Goal: Information Seeking & Learning: Find specific fact

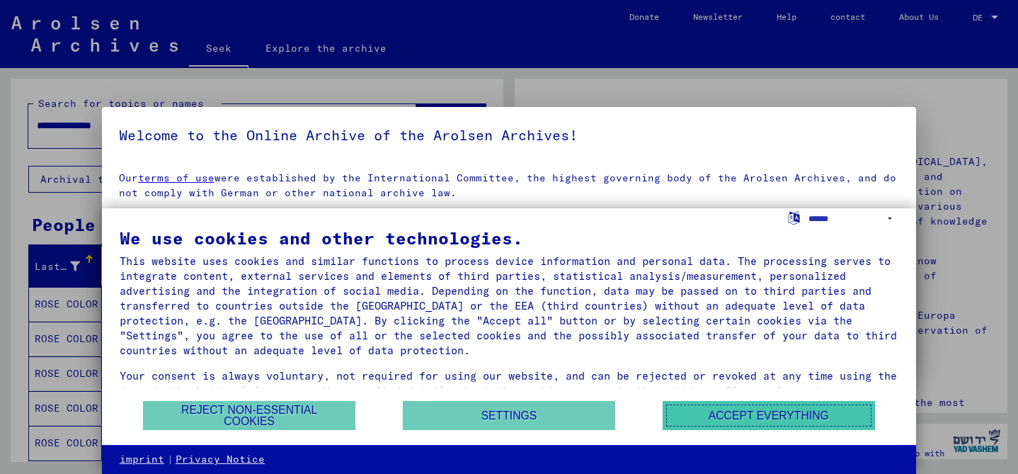
click at [721, 418] on font "Accept everything" at bounding box center [768, 415] width 120 height 12
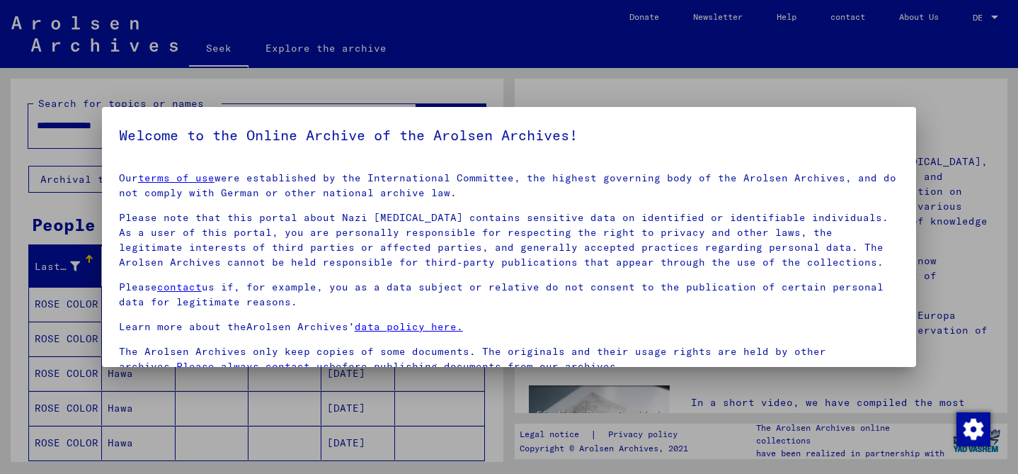
scroll to position [118, 0]
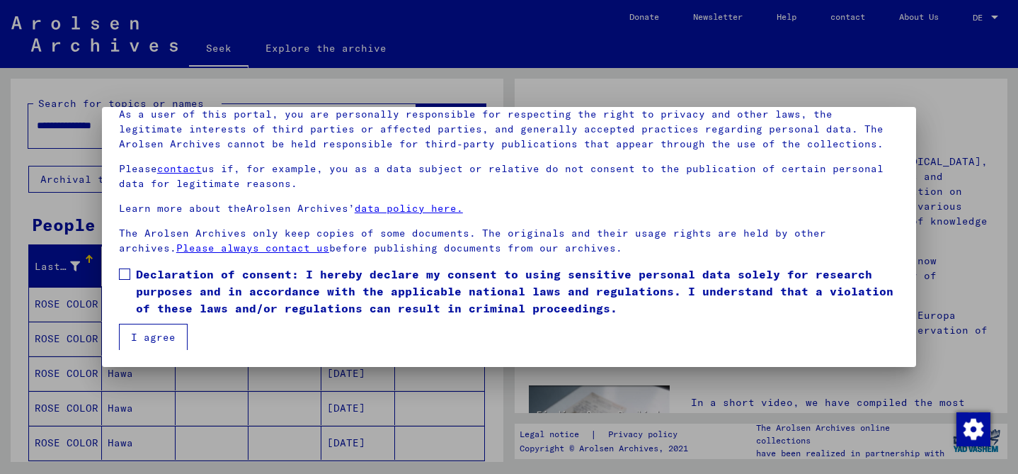
click at [161, 281] on span "Declaration of consent: I hereby declare my consent to using sensitive personal…" at bounding box center [517, 290] width 763 height 51
click at [163, 323] on button "I agree" at bounding box center [153, 336] width 69 height 27
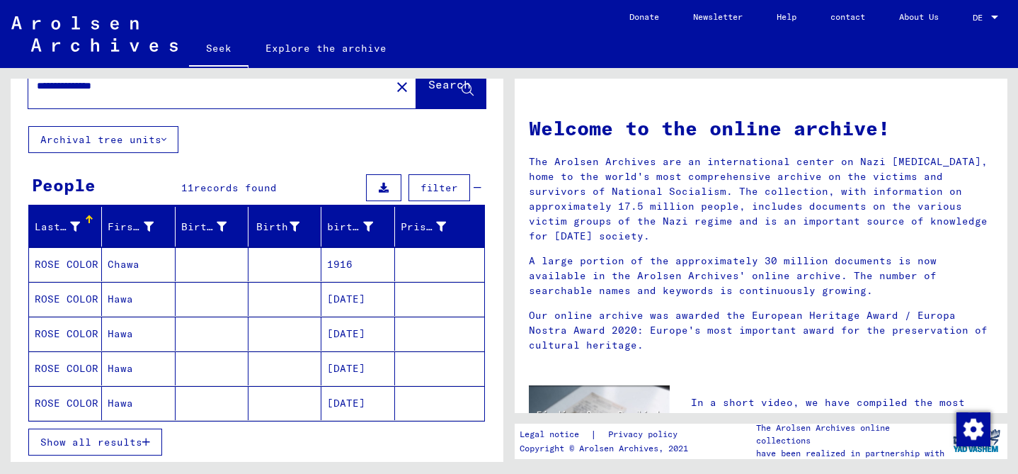
scroll to position [40, 0]
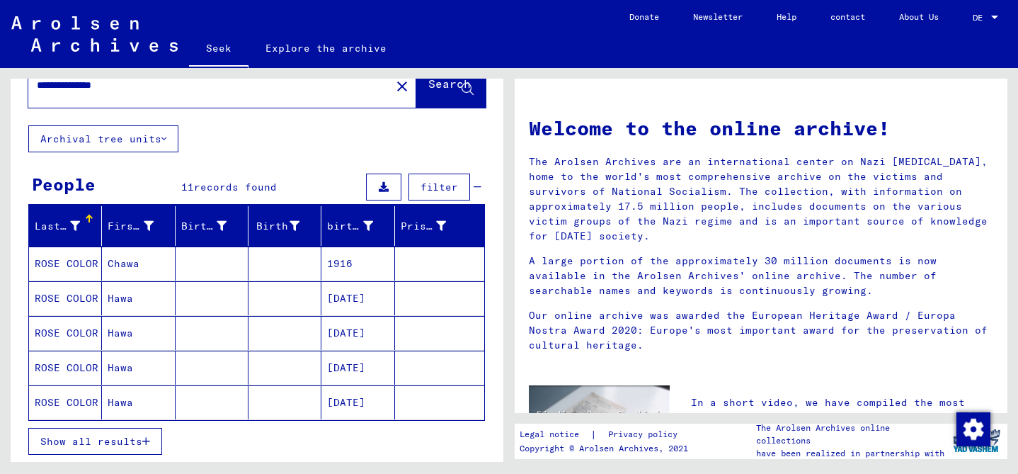
click at [154, 265] on mat-cell "Chawa" at bounding box center [138, 263] width 73 height 34
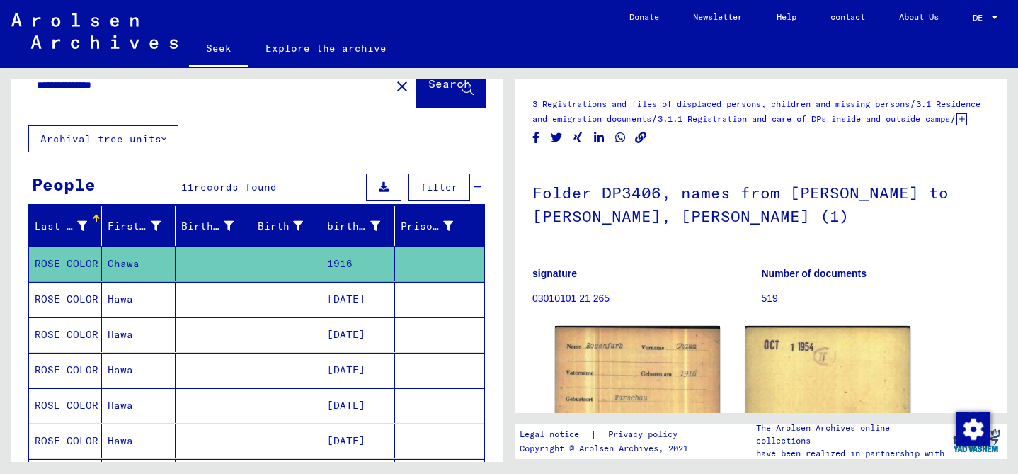
scroll to position [74, 0]
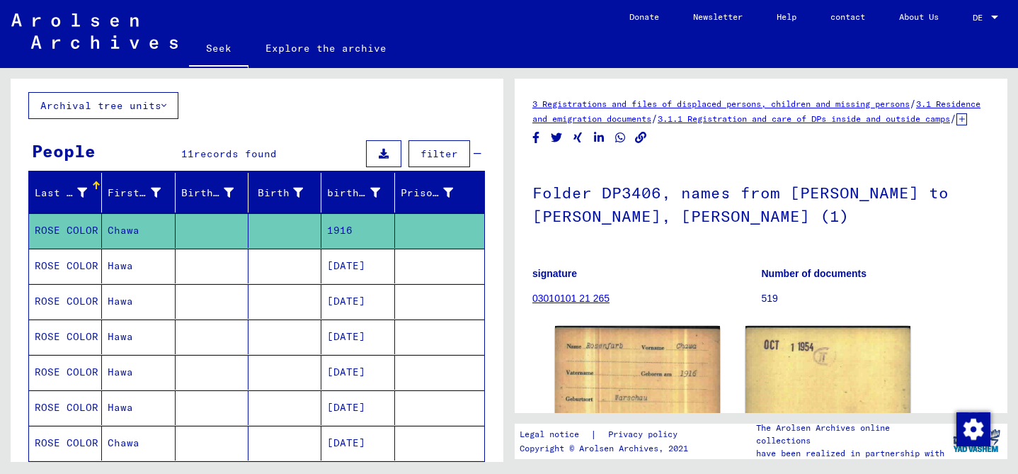
click at [154, 272] on mat-cell "Hawa" at bounding box center [138, 265] width 73 height 35
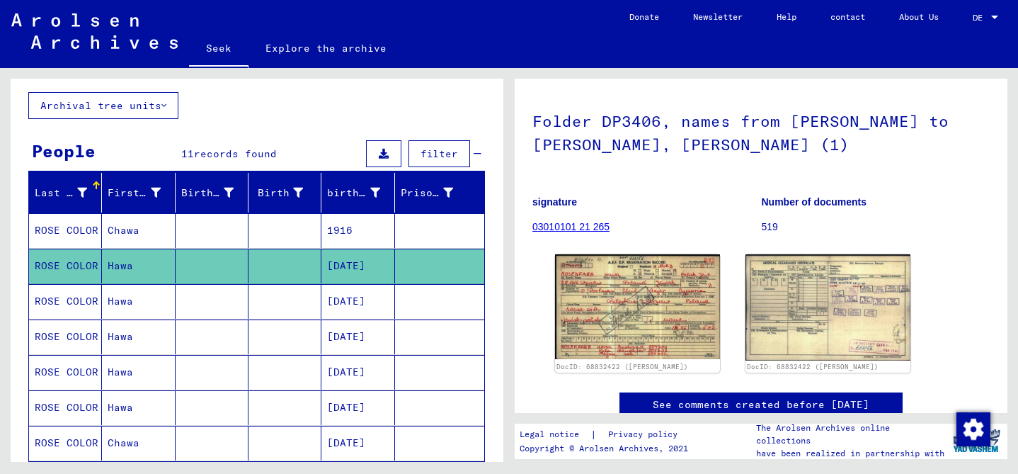
scroll to position [74, 0]
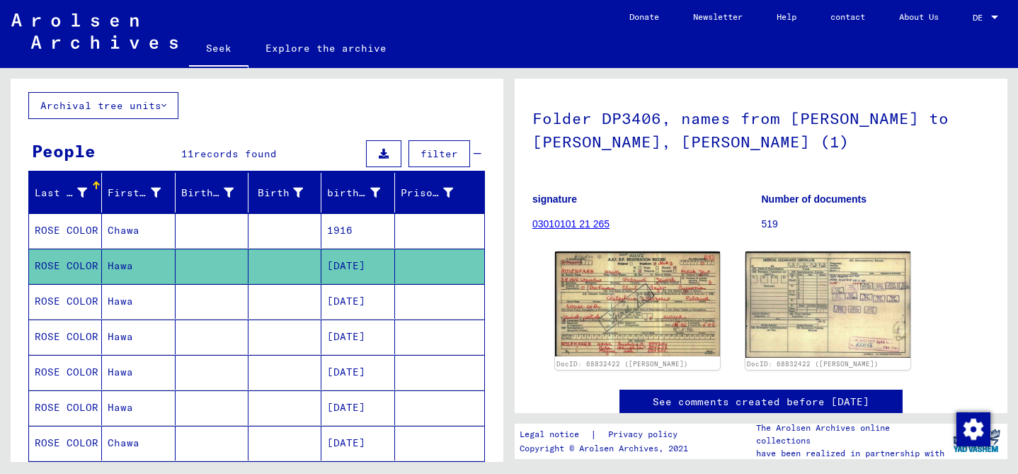
click at [591, 339] on img at bounding box center [637, 303] width 165 height 105
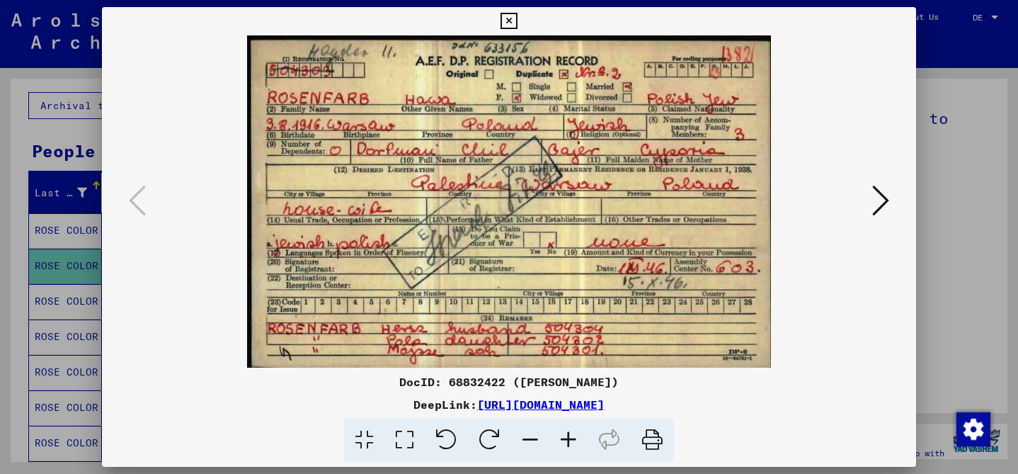
drag, startPoint x: 954, startPoint y: 200, endPoint x: 944, endPoint y: 199, distance: 10.0
click at [954, 200] on div at bounding box center [509, 237] width 1018 height 474
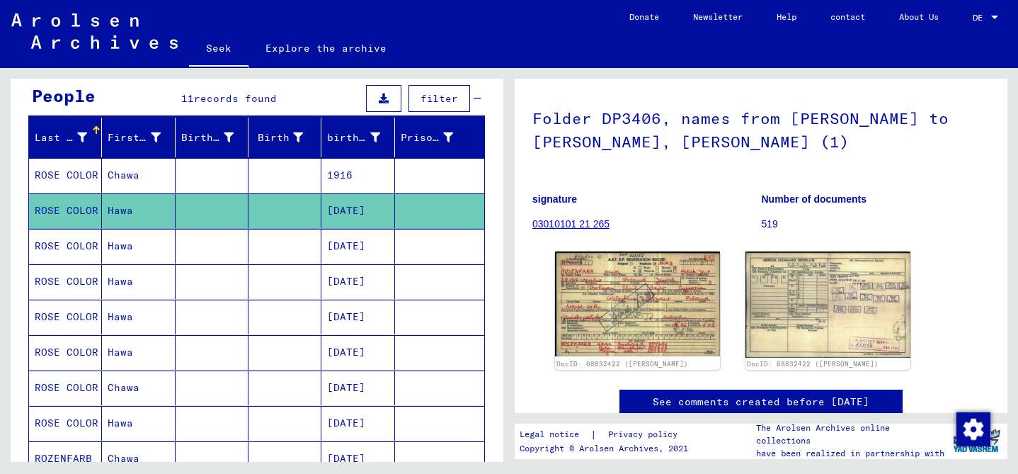
scroll to position [139, 0]
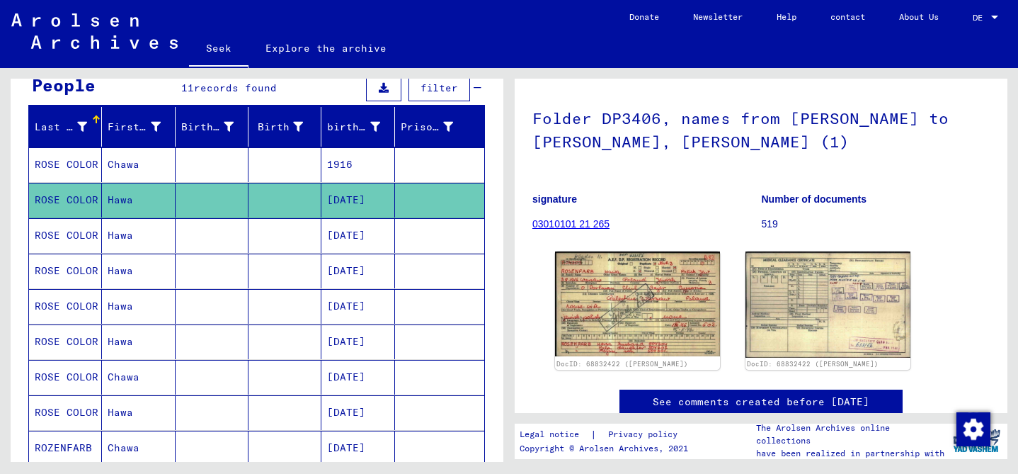
click at [159, 232] on mat-cell "Hawa" at bounding box center [138, 235] width 73 height 35
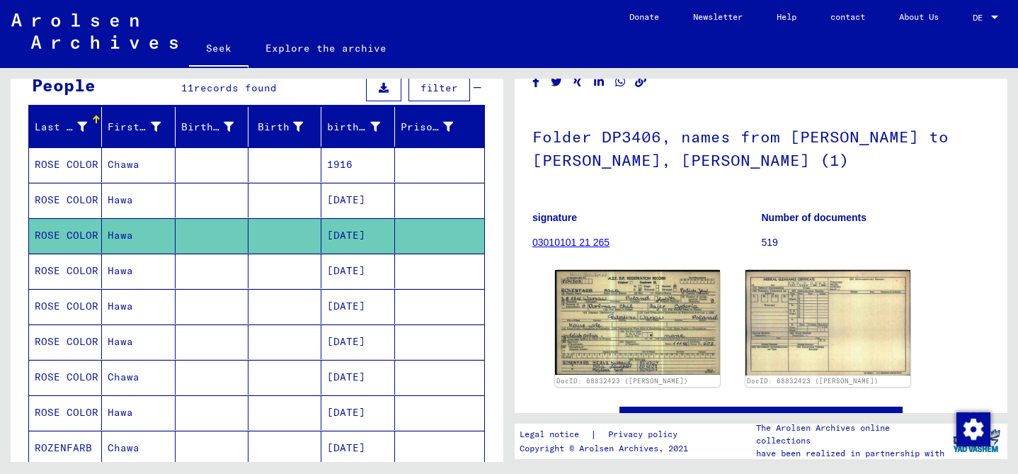
scroll to position [62, 0]
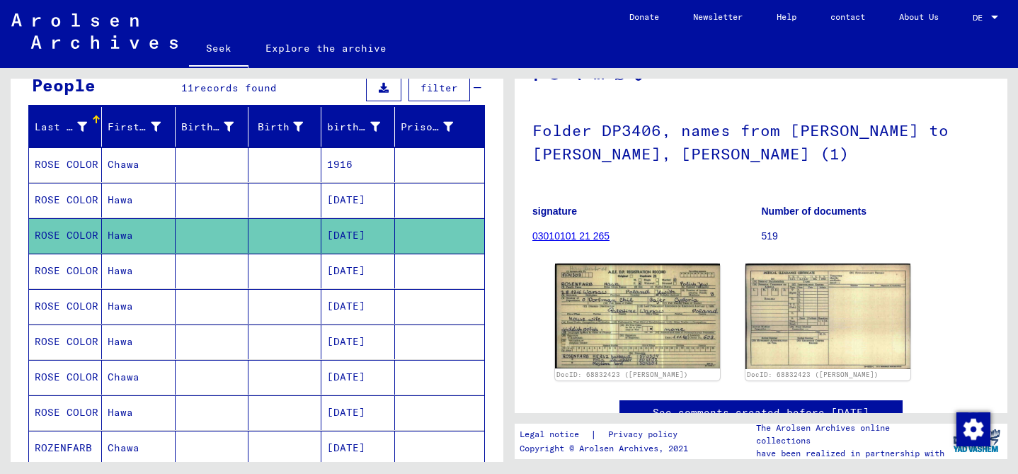
click at [667, 308] on img at bounding box center [637, 315] width 165 height 105
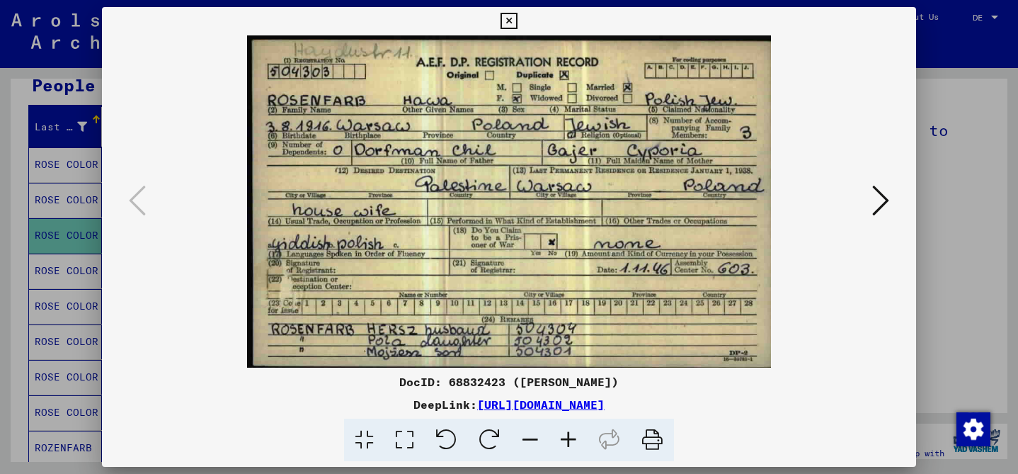
click at [967, 320] on div at bounding box center [509, 237] width 1018 height 474
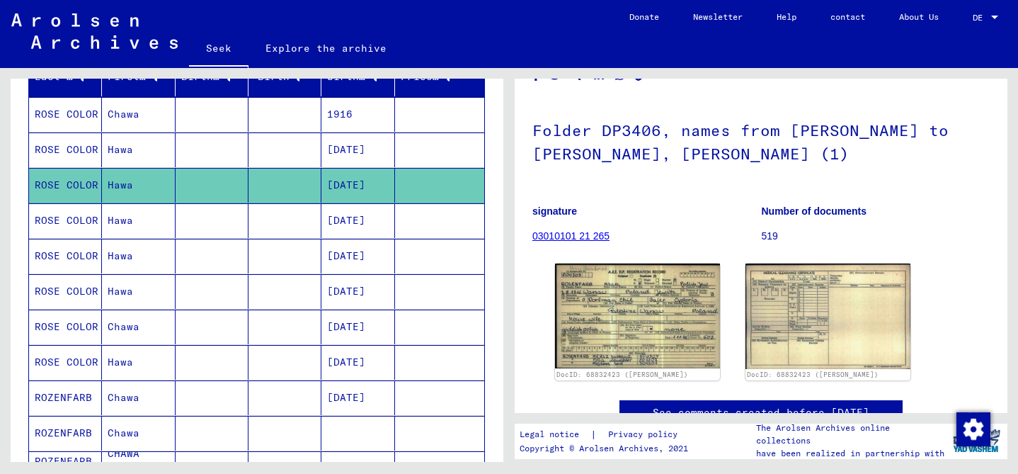
scroll to position [191, 0]
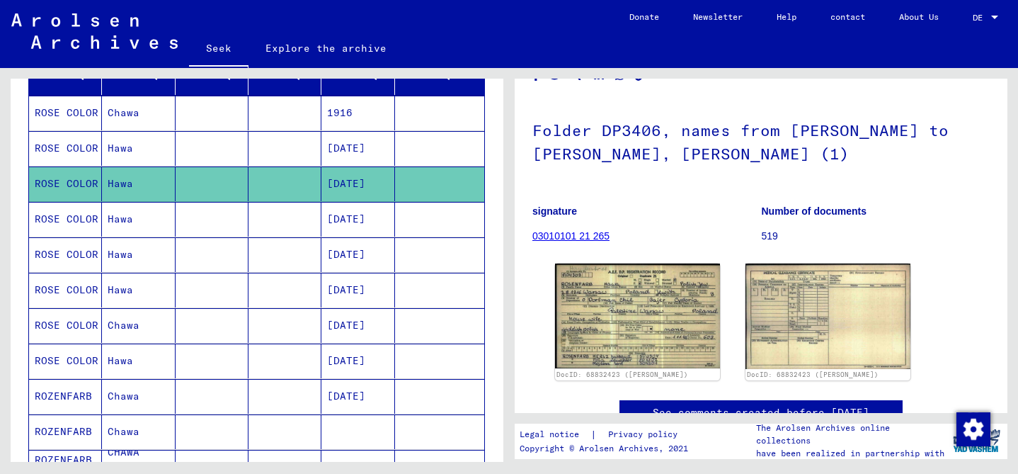
click at [146, 394] on mat-cell "Chawa" at bounding box center [138, 396] width 73 height 35
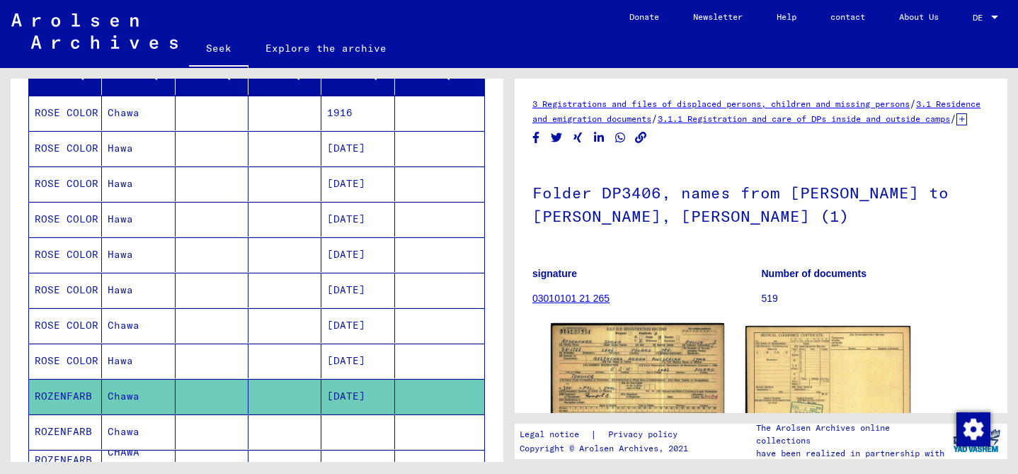
scroll to position [19, 0]
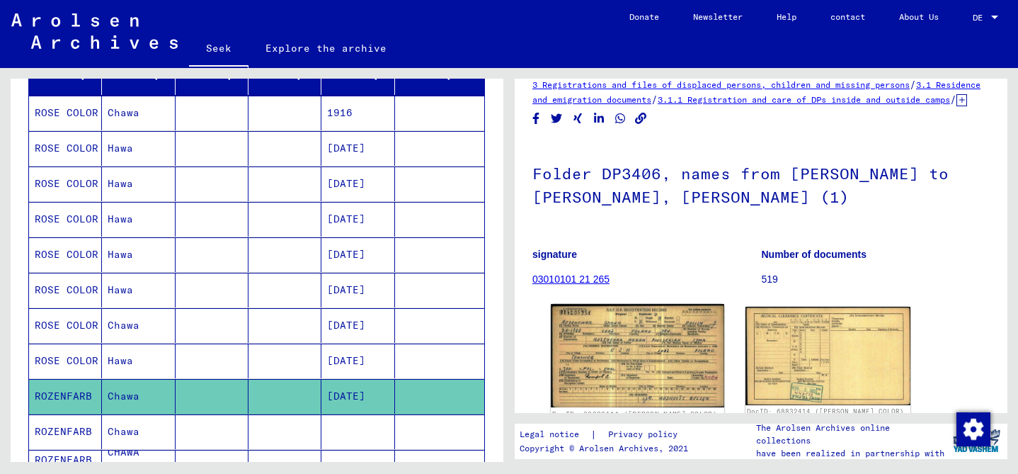
click at [572, 369] on img at bounding box center [637, 355] width 173 height 103
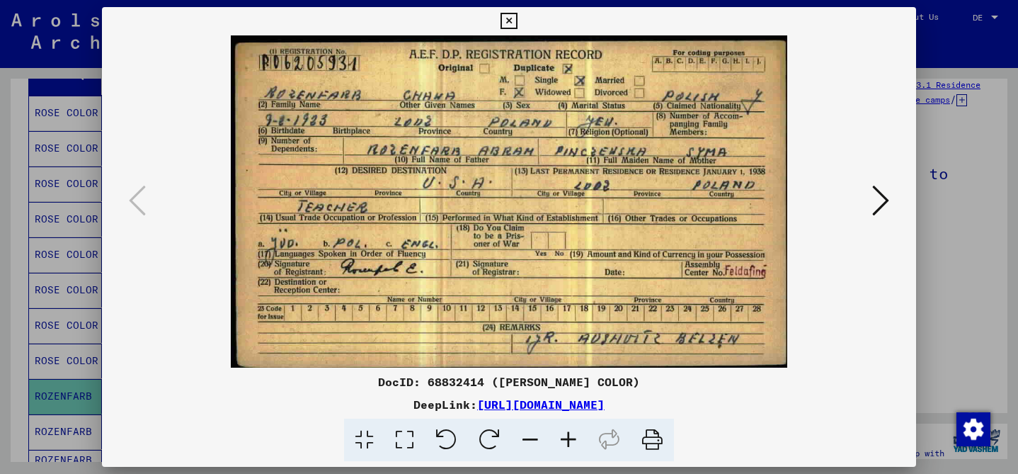
click at [988, 169] on div at bounding box center [509, 237] width 1018 height 474
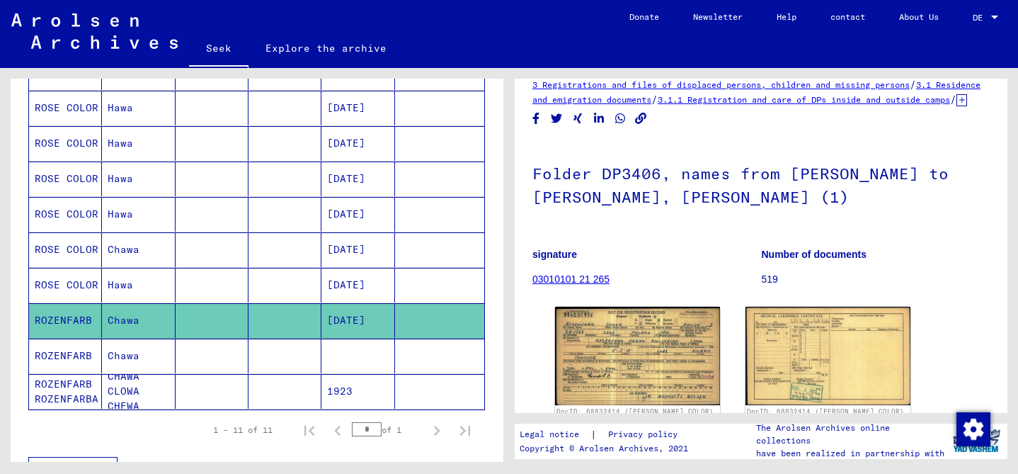
scroll to position [270, 0]
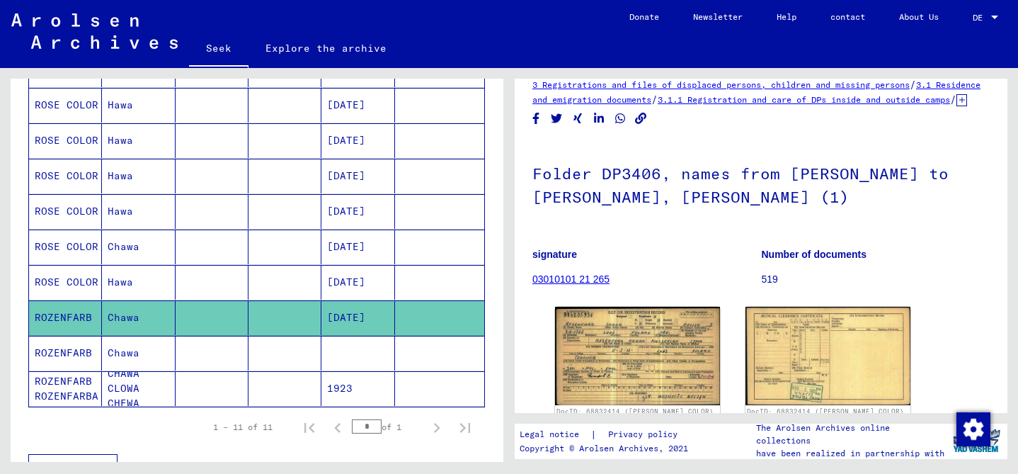
click at [169, 353] on mat-cell "Chawa" at bounding box center [138, 352] width 73 height 35
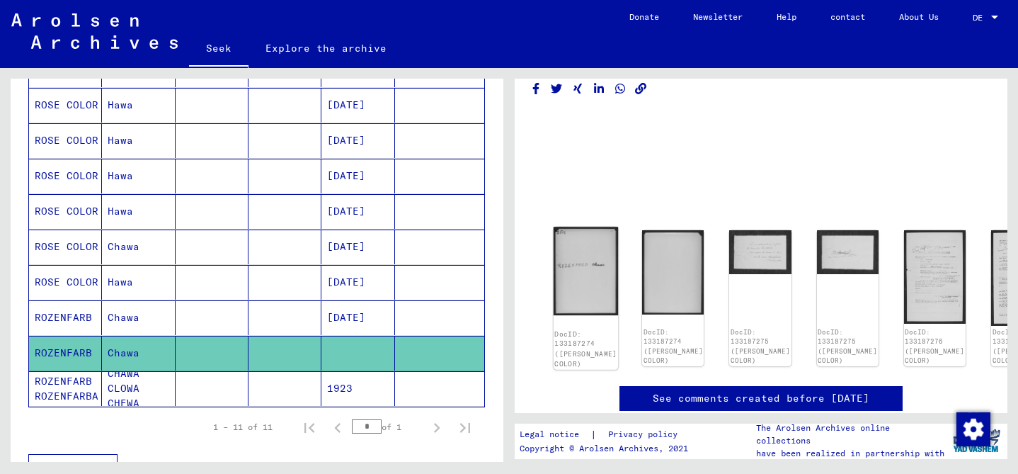
click at [585, 277] on img at bounding box center [585, 270] width 65 height 88
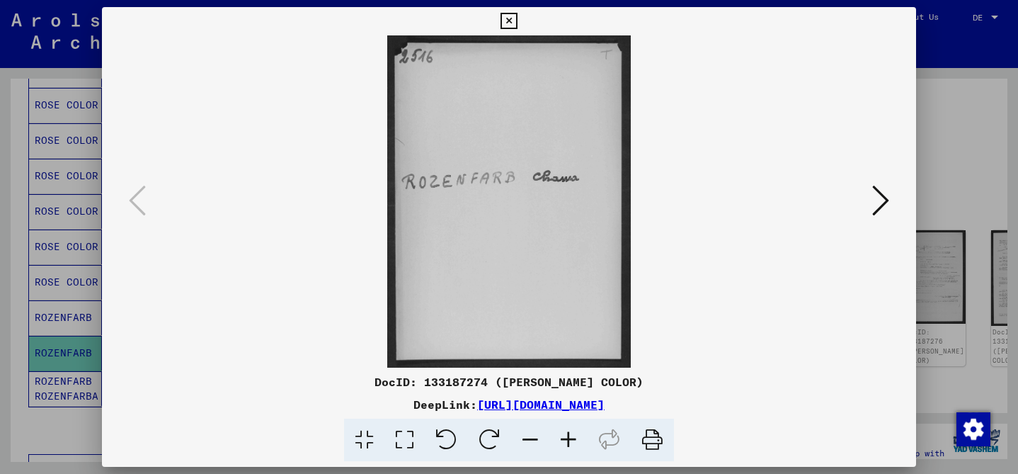
click at [893, 194] on div at bounding box center [509, 201] width 814 height 332
click at [889, 196] on icon at bounding box center [880, 200] width 17 height 34
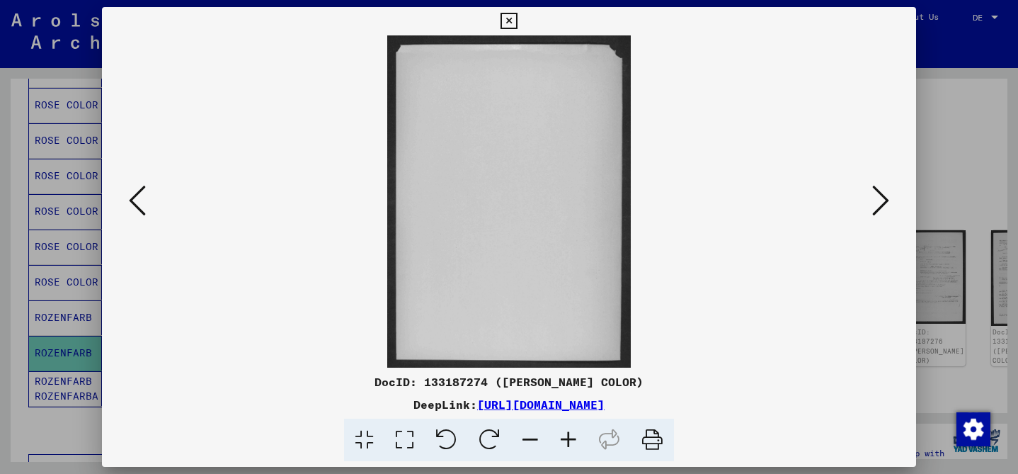
click at [888, 196] on icon at bounding box center [880, 200] width 17 height 34
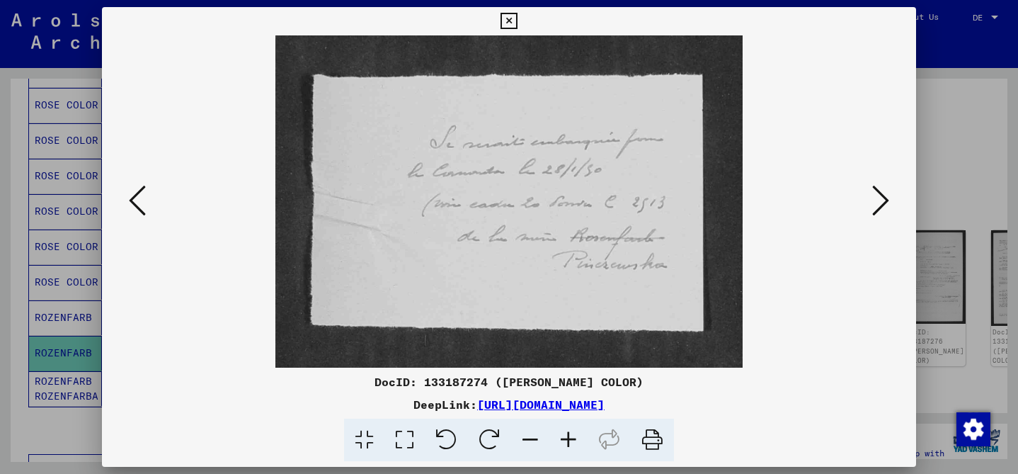
click at [888, 196] on icon at bounding box center [880, 200] width 17 height 34
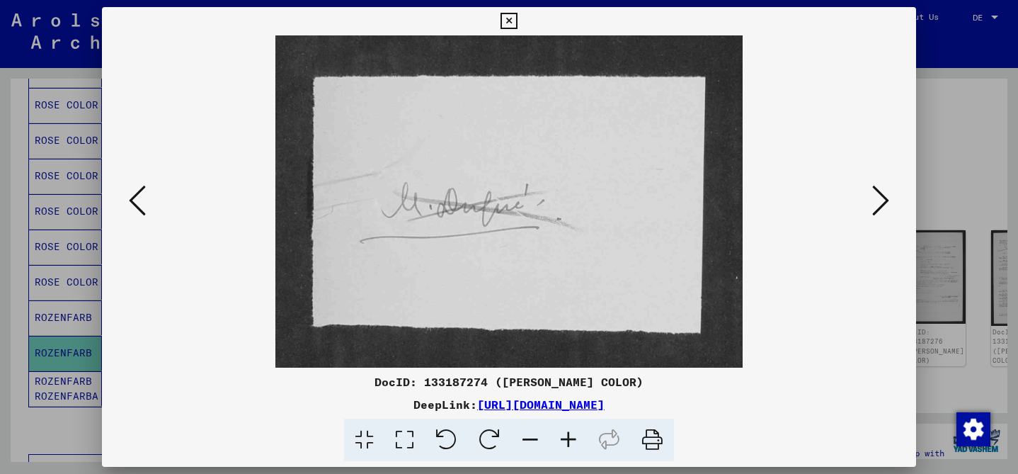
click at [888, 196] on icon at bounding box center [880, 200] width 17 height 34
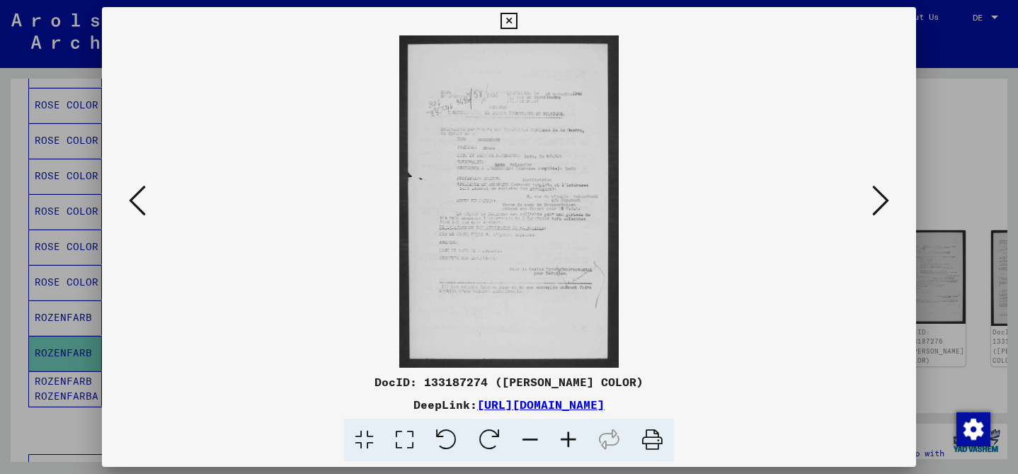
click at [567, 442] on icon at bounding box center [568, 439] width 38 height 43
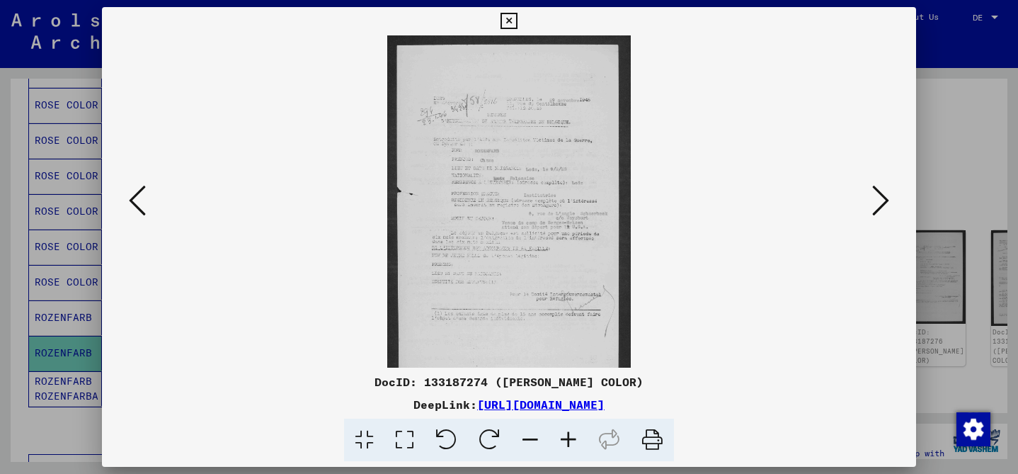
click at [567, 442] on icon at bounding box center [568, 439] width 38 height 43
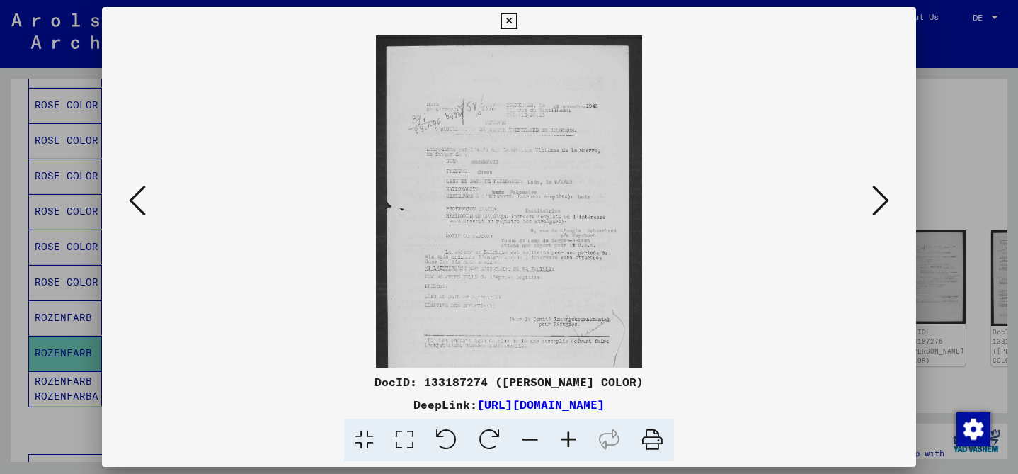
click at [567, 442] on icon at bounding box center [568, 439] width 38 height 43
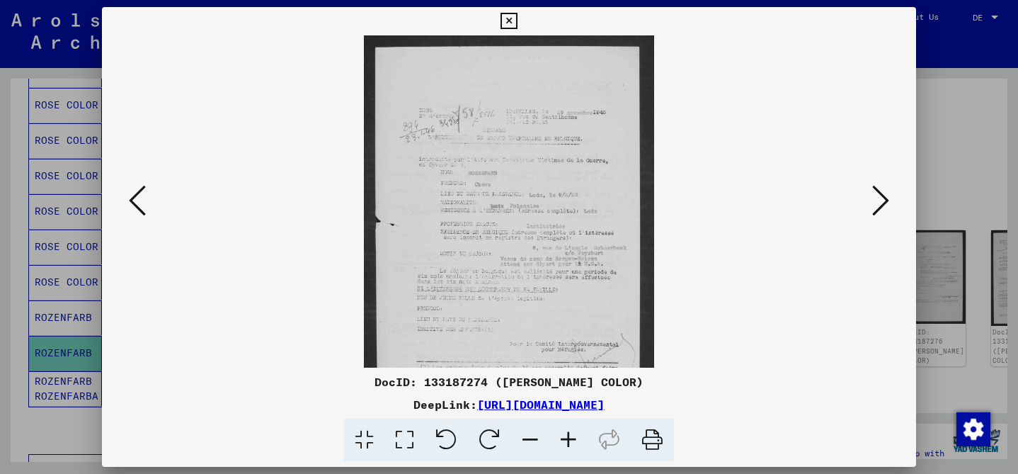
click at [567, 442] on icon at bounding box center [568, 439] width 38 height 43
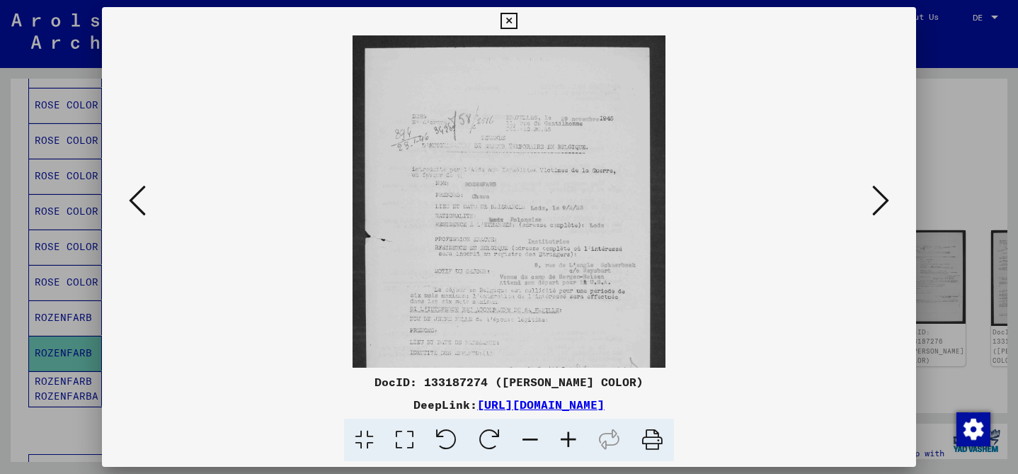
click at [567, 442] on icon at bounding box center [568, 439] width 38 height 43
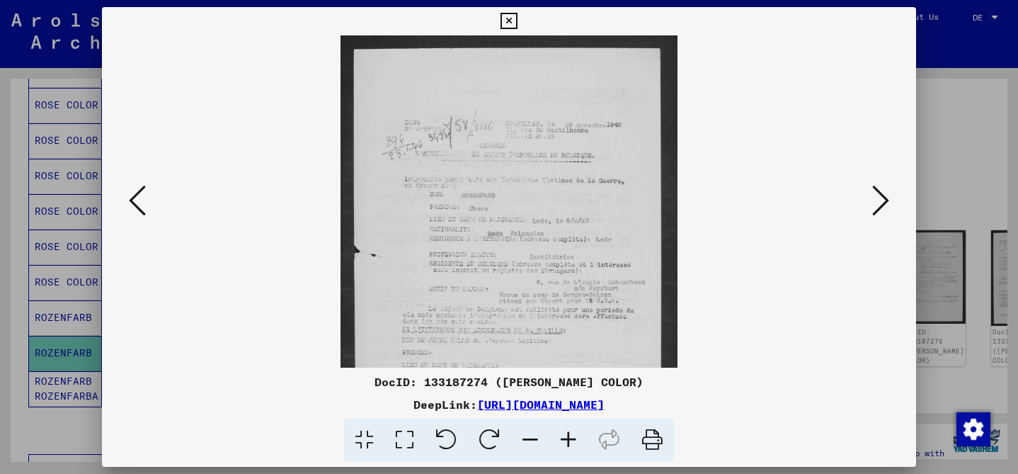
click at [567, 442] on icon at bounding box center [568, 439] width 38 height 43
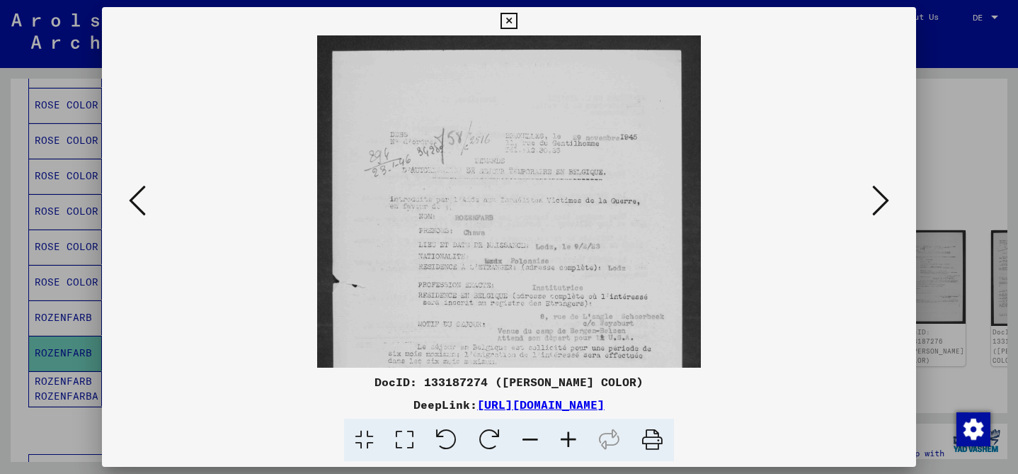
click at [567, 442] on icon at bounding box center [568, 439] width 38 height 43
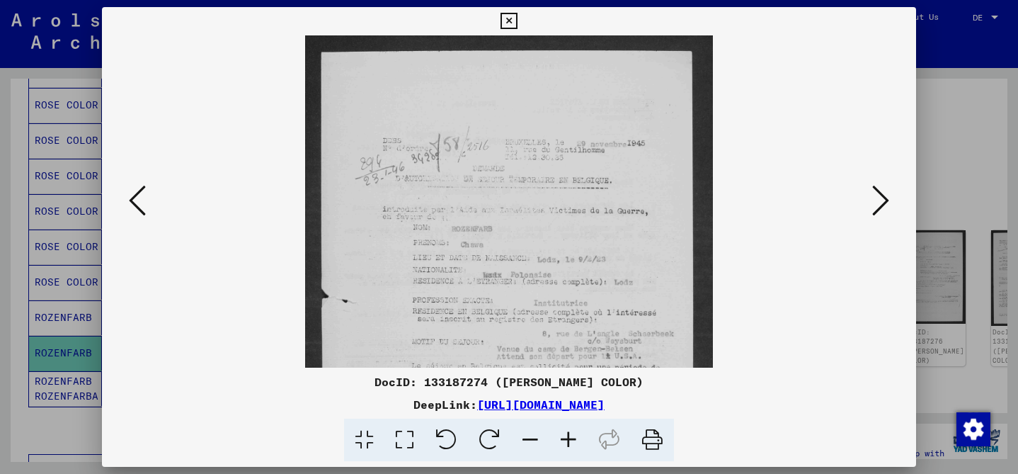
click at [567, 442] on icon at bounding box center [568, 439] width 38 height 43
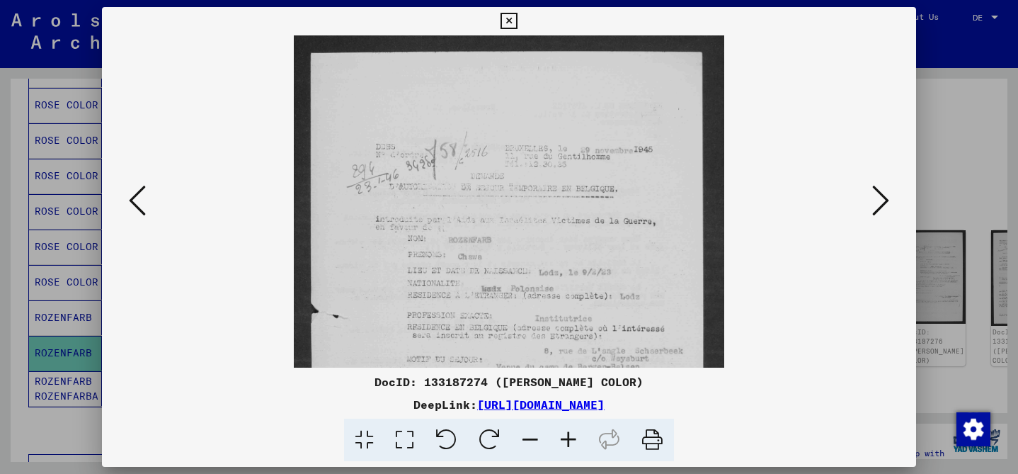
click at [567, 442] on icon at bounding box center [568, 439] width 38 height 43
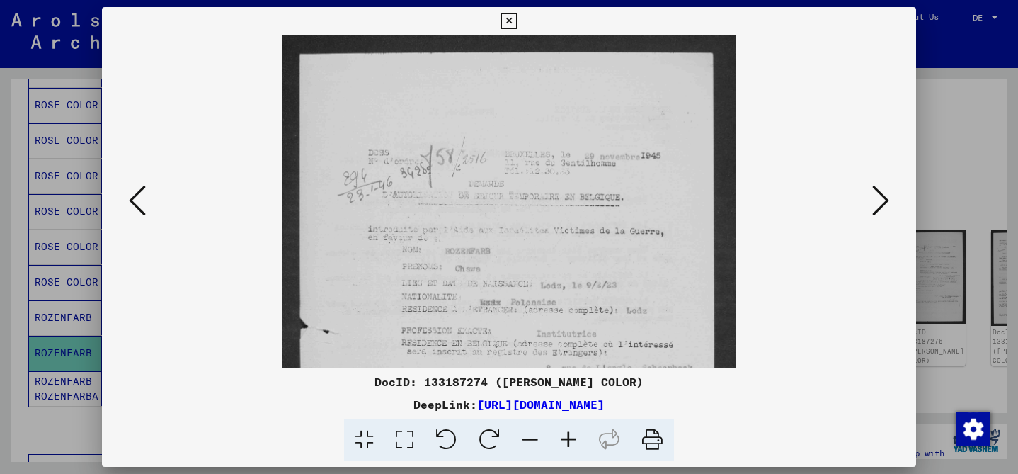
click at [567, 442] on icon at bounding box center [568, 439] width 38 height 43
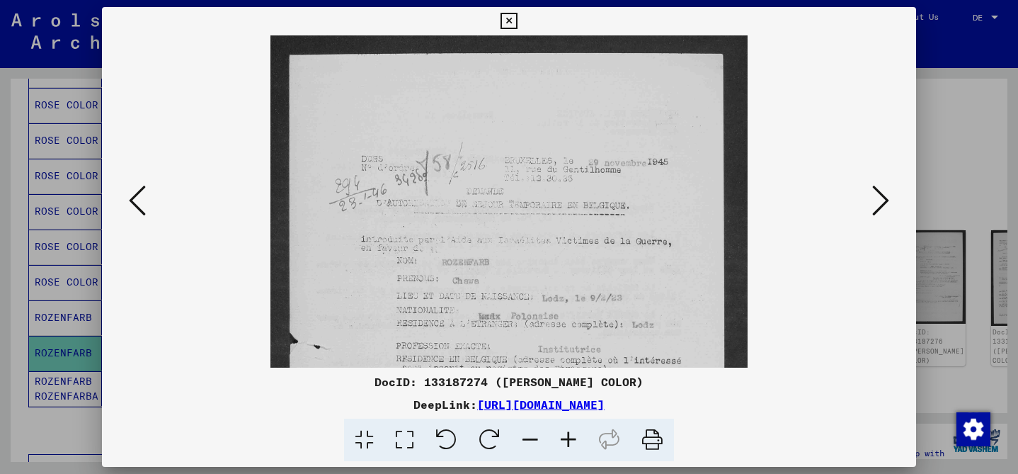
click at [880, 194] on icon at bounding box center [880, 200] width 17 height 34
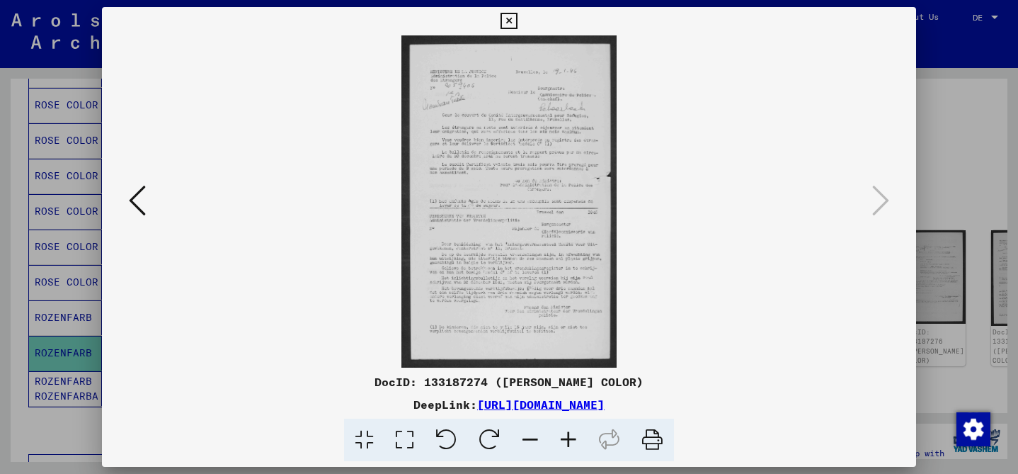
drag, startPoint x: 994, startPoint y: 175, endPoint x: 940, endPoint y: 173, distance: 54.5
click at [992, 175] on div at bounding box center [509, 237] width 1018 height 474
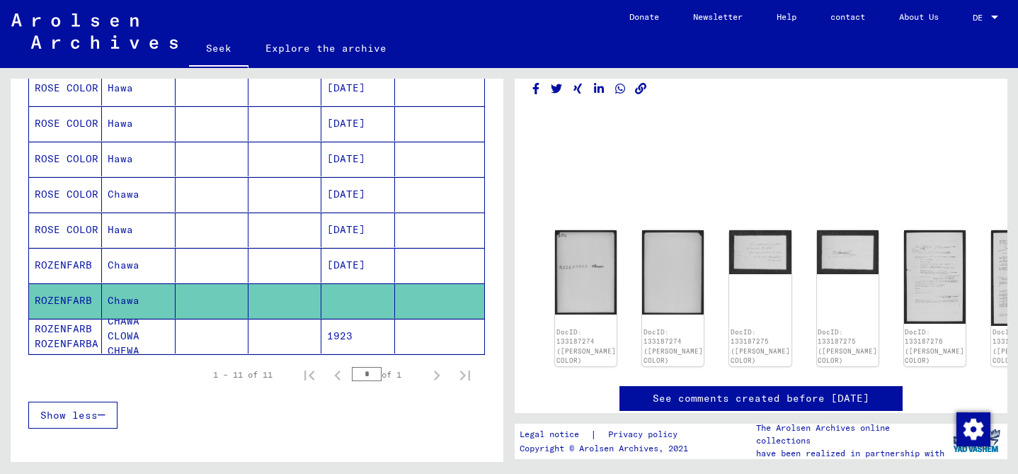
scroll to position [331, 0]
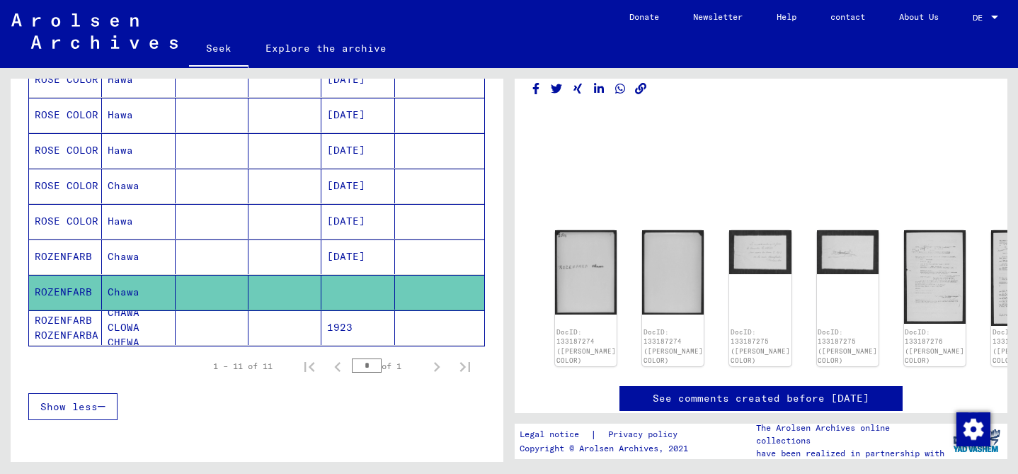
click at [154, 335] on font "CHAWA CLOWA CHEWA" at bounding box center [141, 327] width 67 height 45
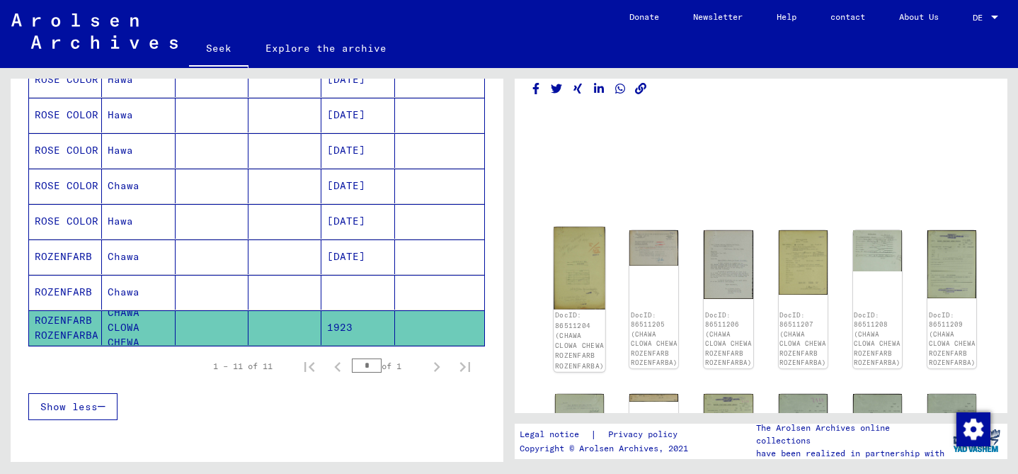
click at [579, 268] on img at bounding box center [579, 267] width 52 height 82
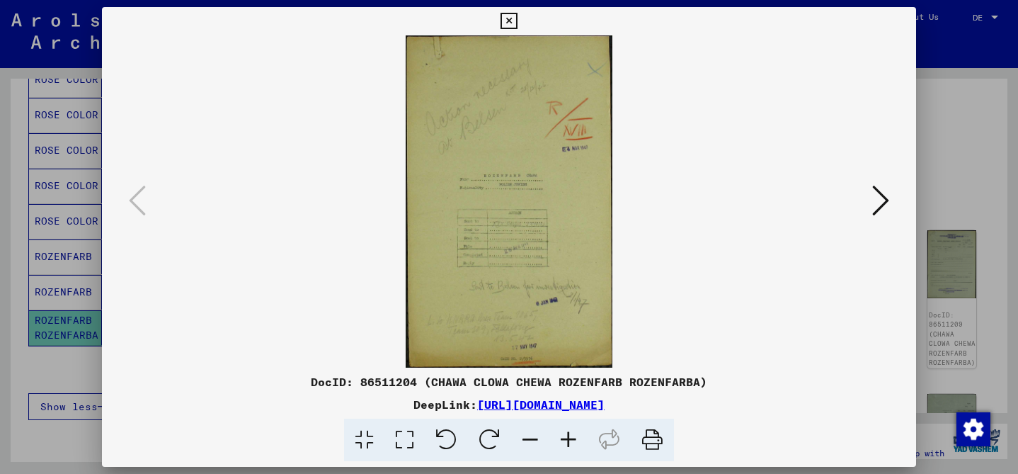
click at [566, 429] on icon at bounding box center [568, 439] width 38 height 43
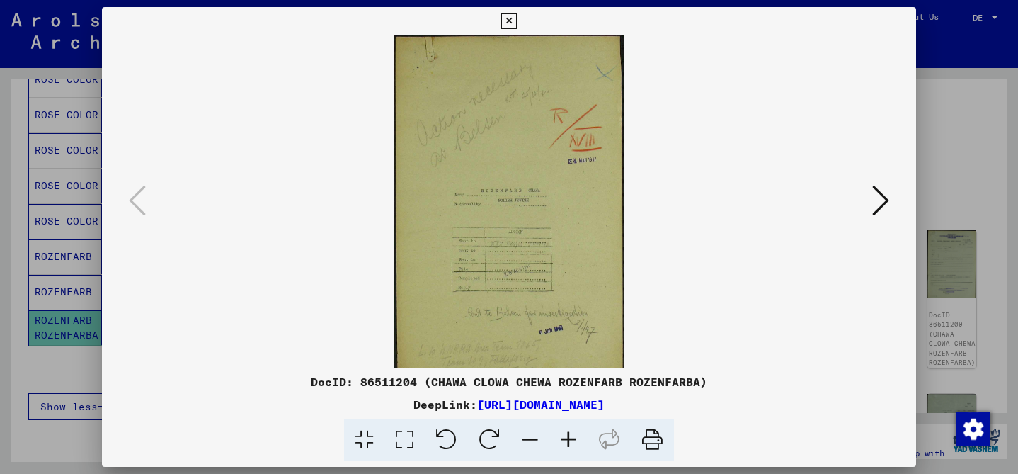
click at [566, 429] on icon at bounding box center [568, 439] width 38 height 43
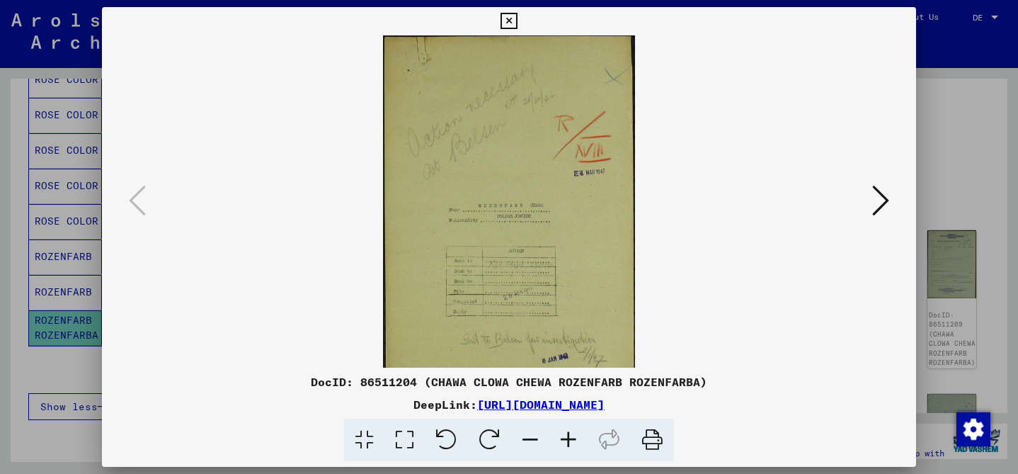
click at [566, 429] on icon at bounding box center [568, 439] width 38 height 43
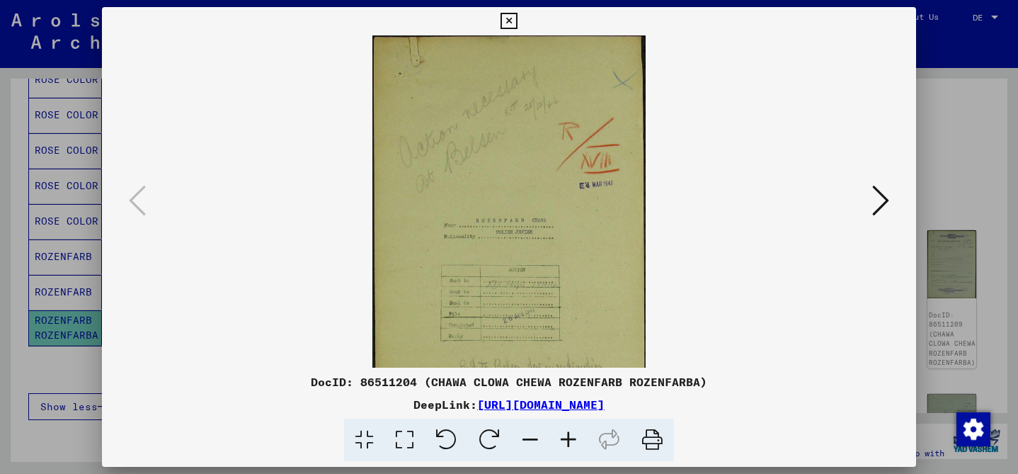
click at [566, 429] on icon at bounding box center [568, 439] width 38 height 43
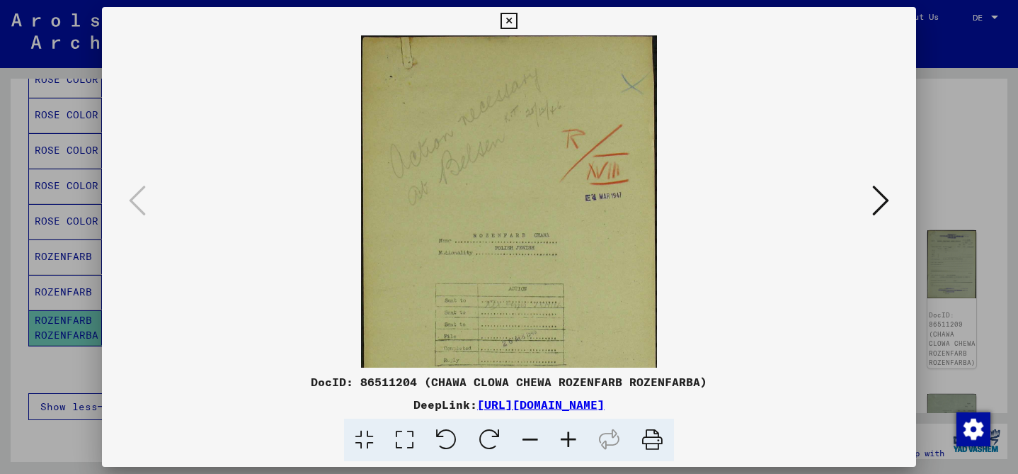
click at [566, 429] on icon at bounding box center [568, 439] width 38 height 43
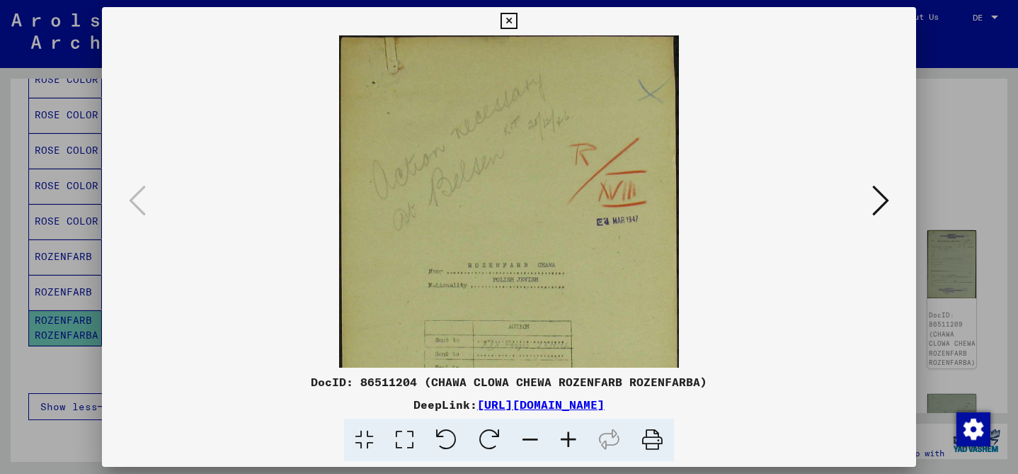
click at [566, 429] on icon at bounding box center [568, 439] width 38 height 43
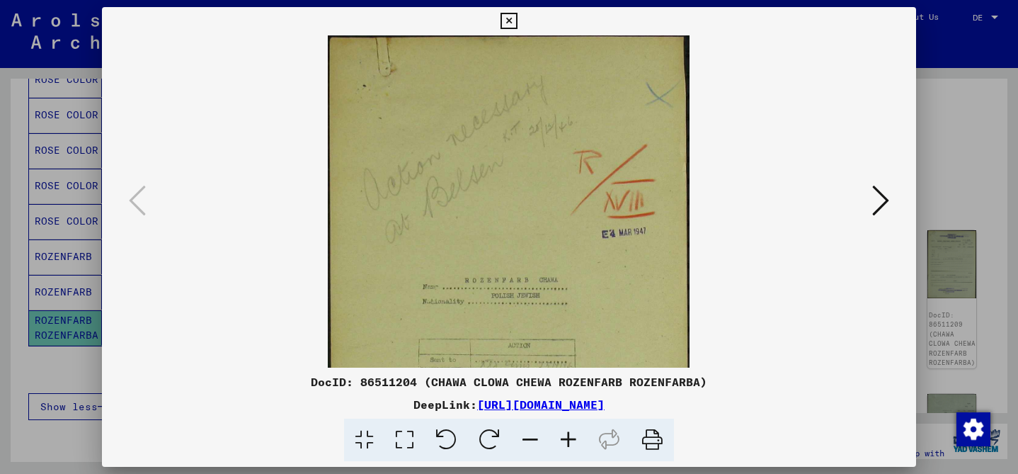
click at [566, 429] on icon at bounding box center [568, 439] width 38 height 43
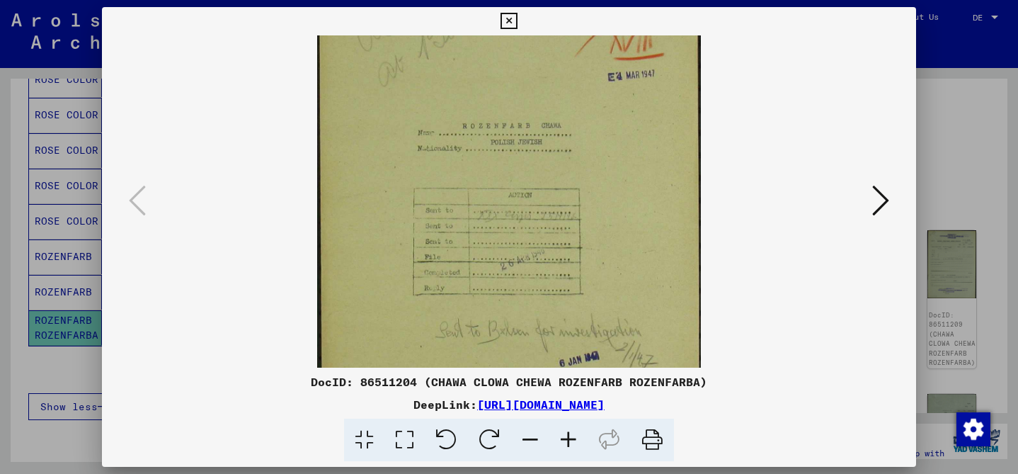
drag, startPoint x: 537, startPoint y: 326, endPoint x: 536, endPoint y: 159, distance: 166.3
click at [537, 157] on img at bounding box center [509, 173] width 384 height 615
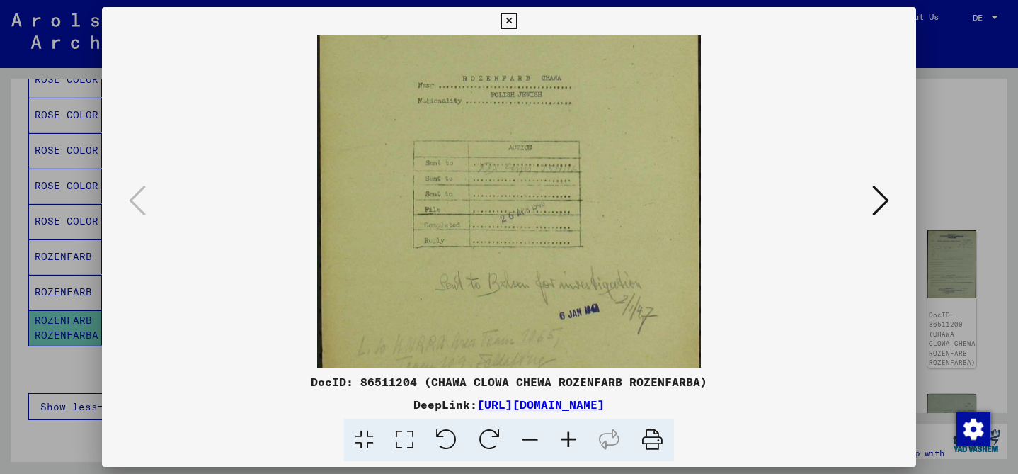
scroll to position [236, 0]
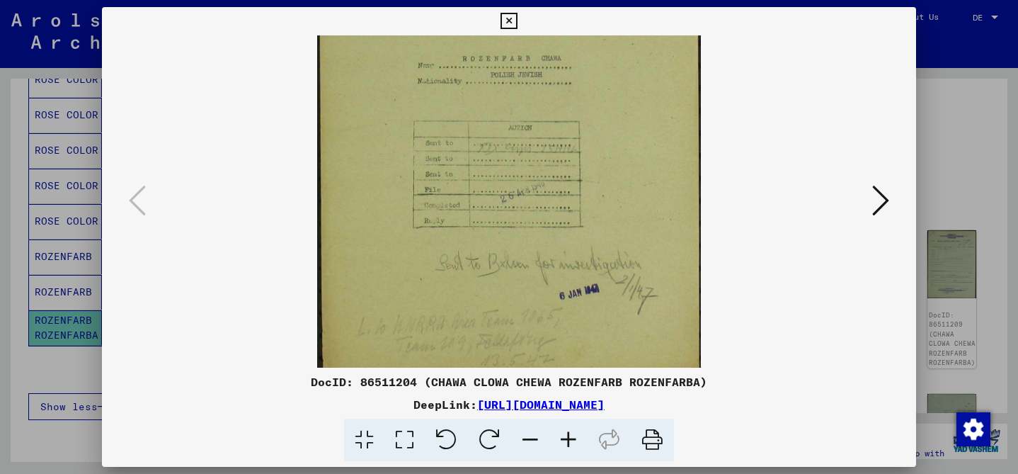
drag, startPoint x: 597, startPoint y: 213, endPoint x: 602, endPoint y: 176, distance: 37.8
click at [602, 176] on img at bounding box center [509, 106] width 384 height 615
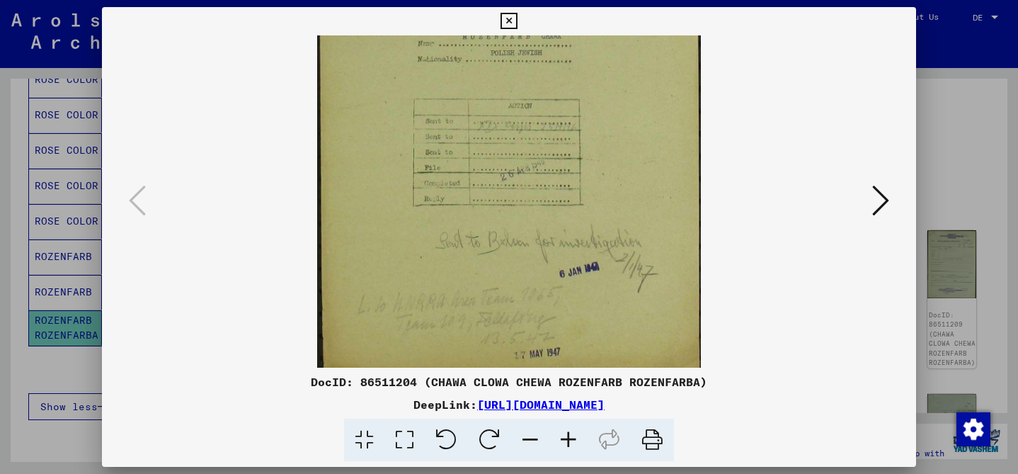
scroll to position [283, 0]
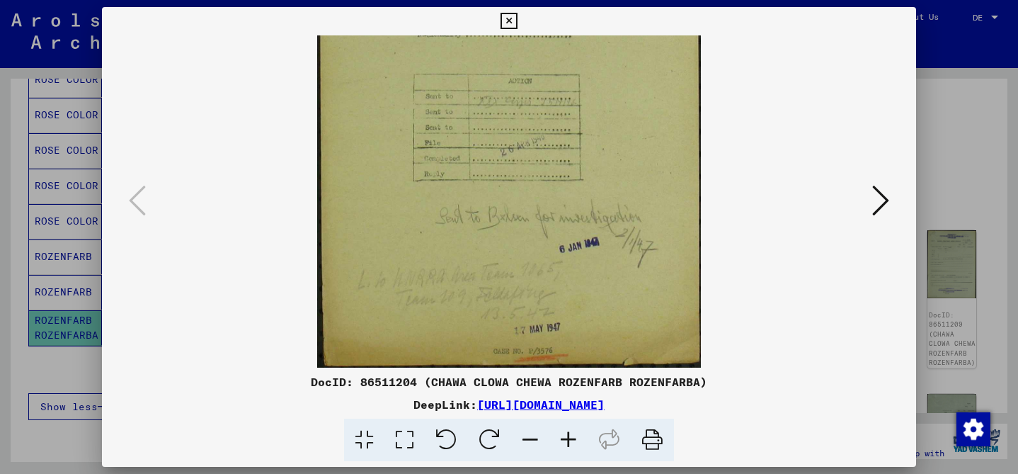
drag, startPoint x: 665, startPoint y: 265, endPoint x: 739, endPoint y: 200, distance: 98.8
click at [666, 205] on img at bounding box center [509, 59] width 384 height 615
click at [879, 202] on icon at bounding box center [880, 200] width 17 height 34
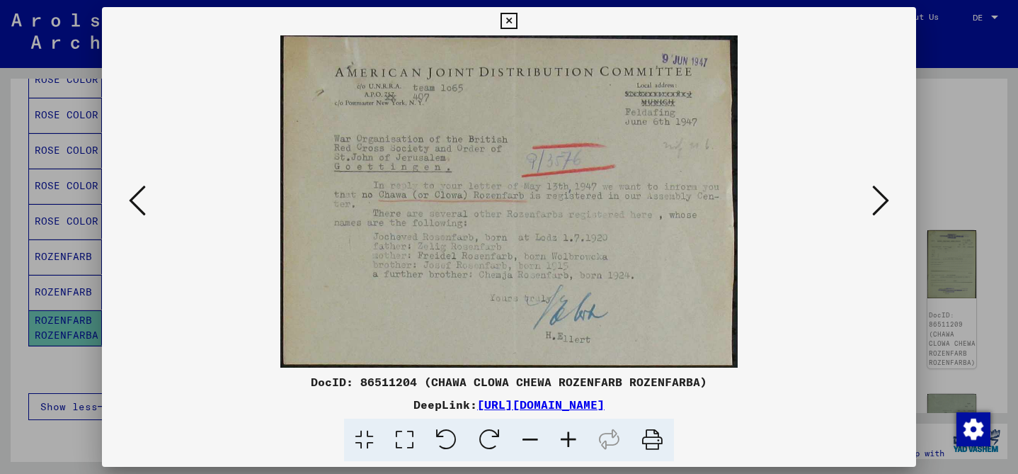
scroll to position [0, 0]
click at [875, 202] on icon at bounding box center [880, 200] width 17 height 34
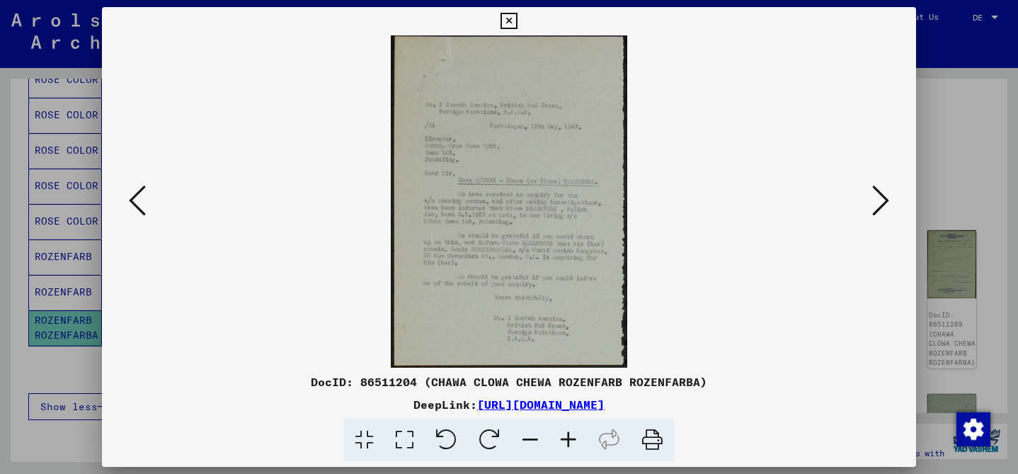
click at [884, 210] on icon at bounding box center [880, 200] width 17 height 34
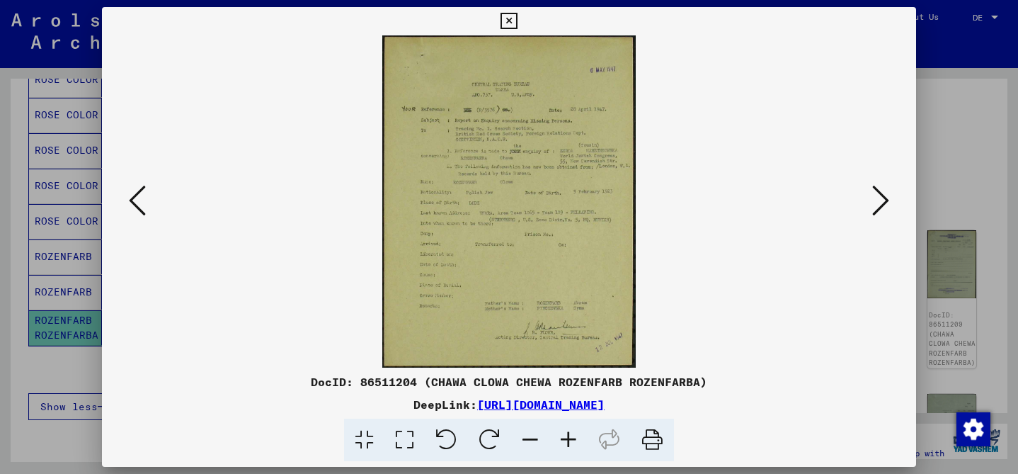
click at [883, 210] on icon at bounding box center [880, 200] width 17 height 34
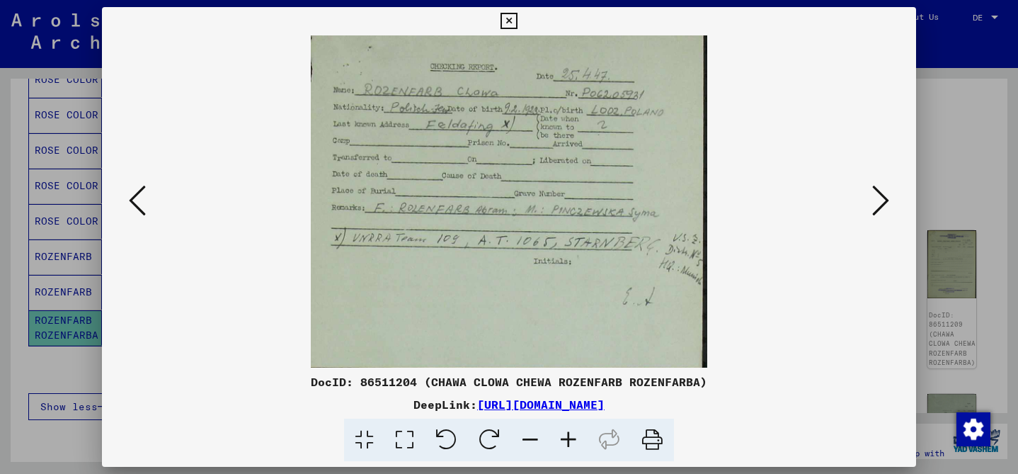
click at [883, 210] on icon at bounding box center [880, 200] width 17 height 34
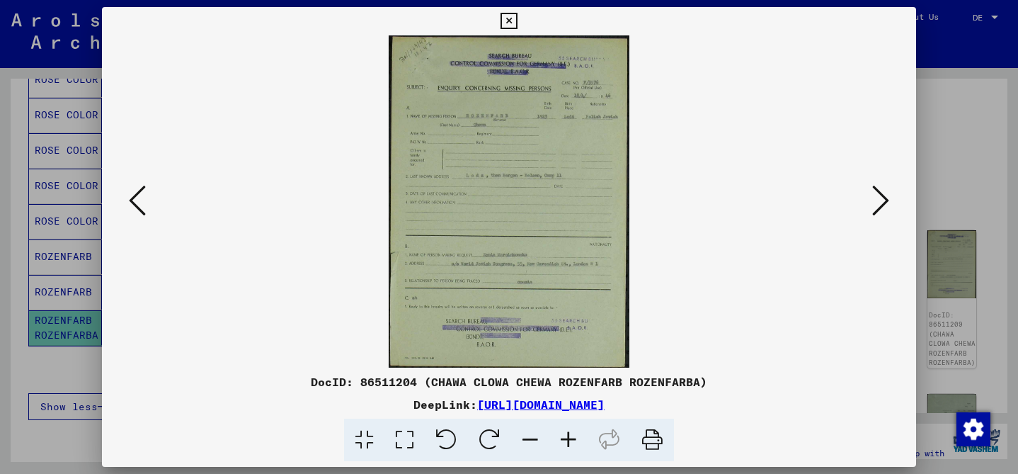
click at [883, 210] on icon at bounding box center [880, 200] width 17 height 34
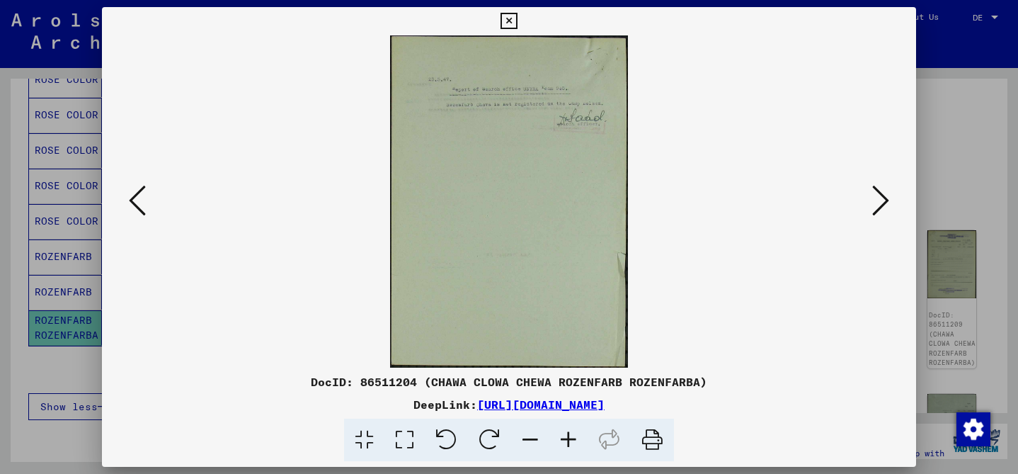
click at [883, 210] on icon at bounding box center [880, 200] width 17 height 34
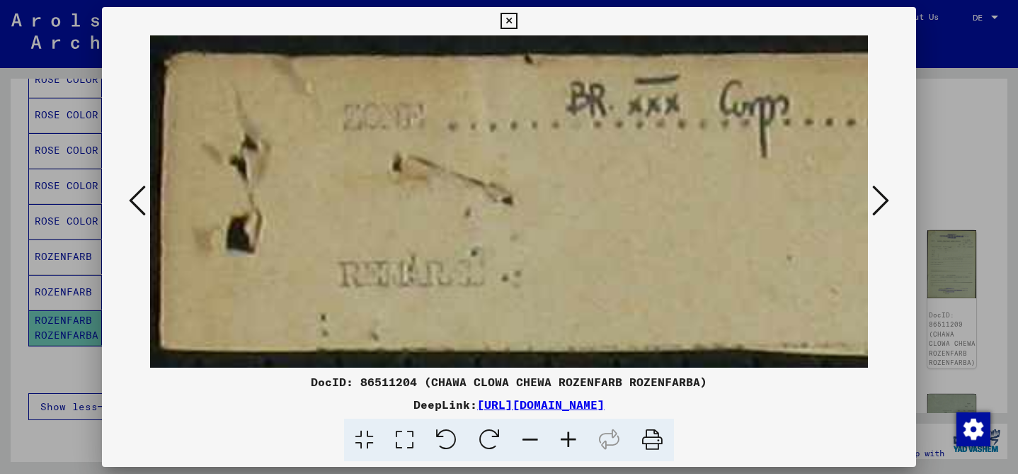
click at [883, 210] on icon at bounding box center [880, 200] width 17 height 34
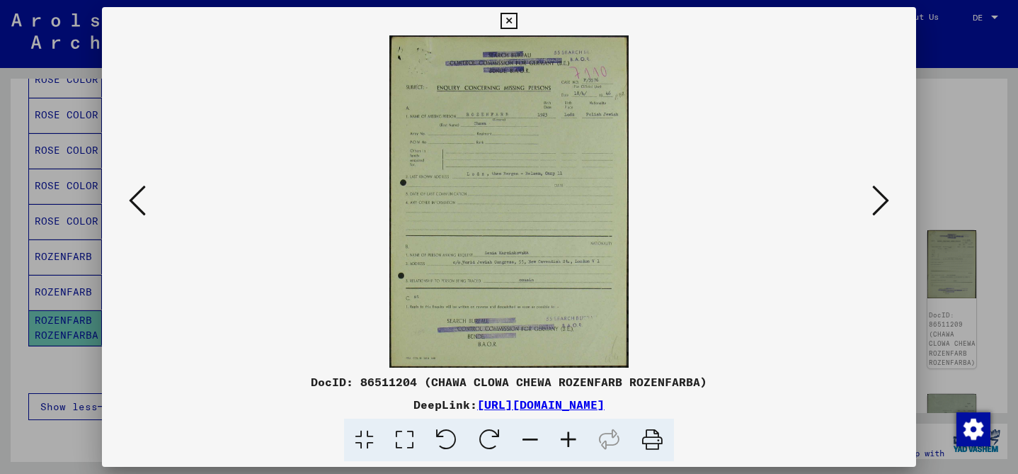
click at [888, 197] on icon at bounding box center [880, 200] width 17 height 34
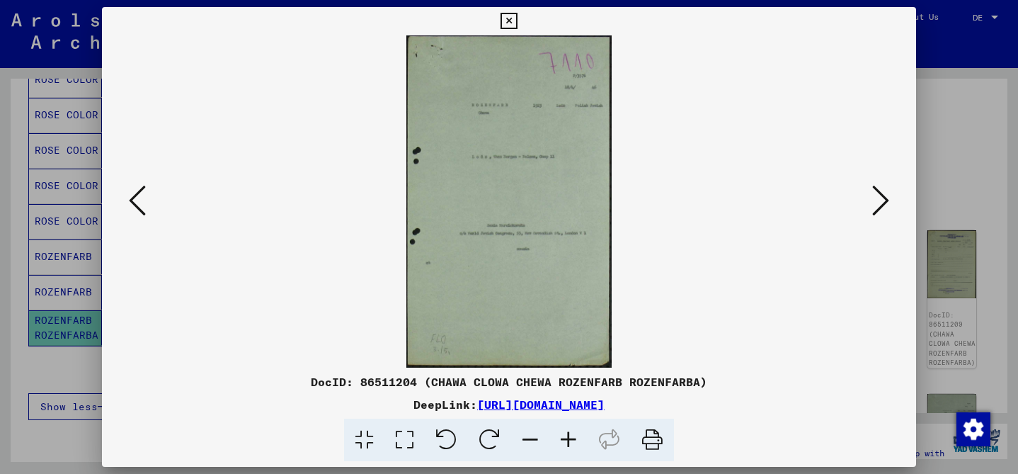
drag, startPoint x: 959, startPoint y: 169, endPoint x: 843, endPoint y: 159, distance: 116.5
click at [958, 169] on div at bounding box center [509, 237] width 1018 height 474
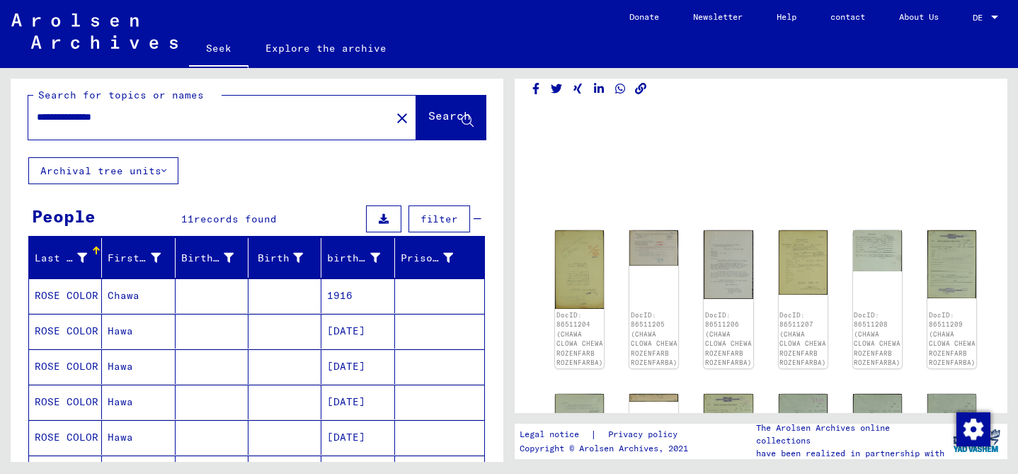
scroll to position [8, 0]
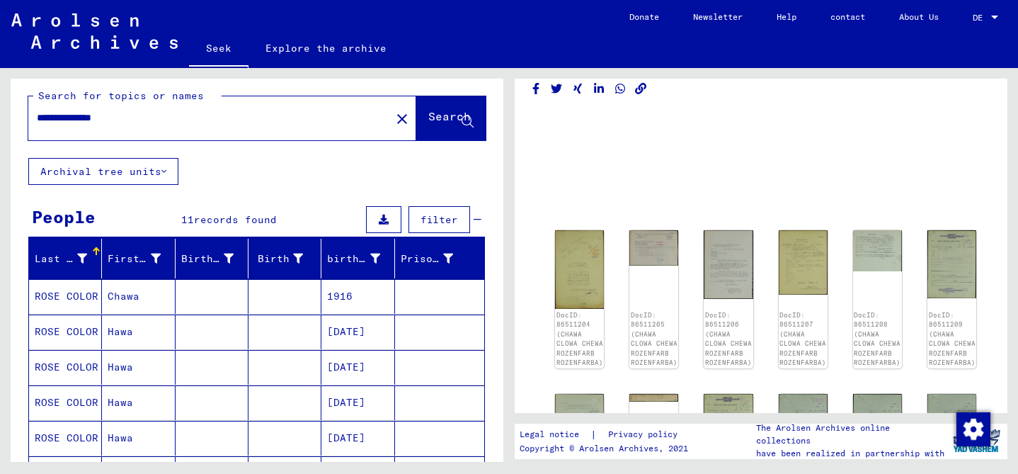
click at [153, 116] on input "**********" at bounding box center [209, 117] width 345 height 15
click at [152, 116] on input "**********" at bounding box center [209, 117] width 345 height 15
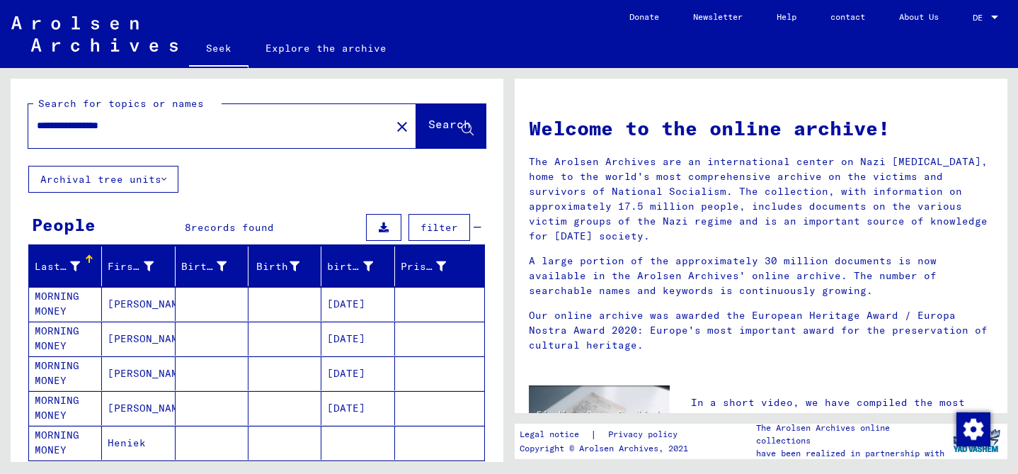
scroll to position [22, 0]
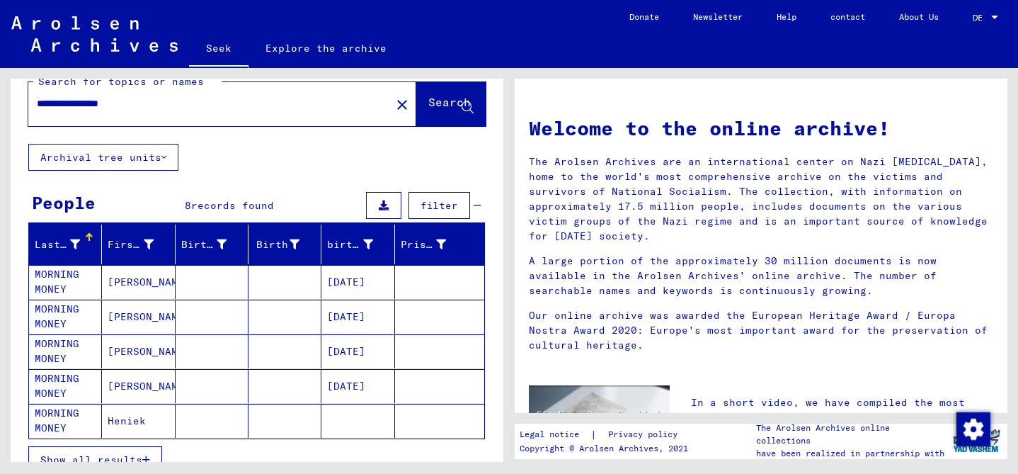
click at [53, 101] on input "**********" at bounding box center [205, 103] width 337 height 15
paste input "*"
type input "**********"
click at [459, 105] on font "Search" at bounding box center [449, 102] width 42 height 14
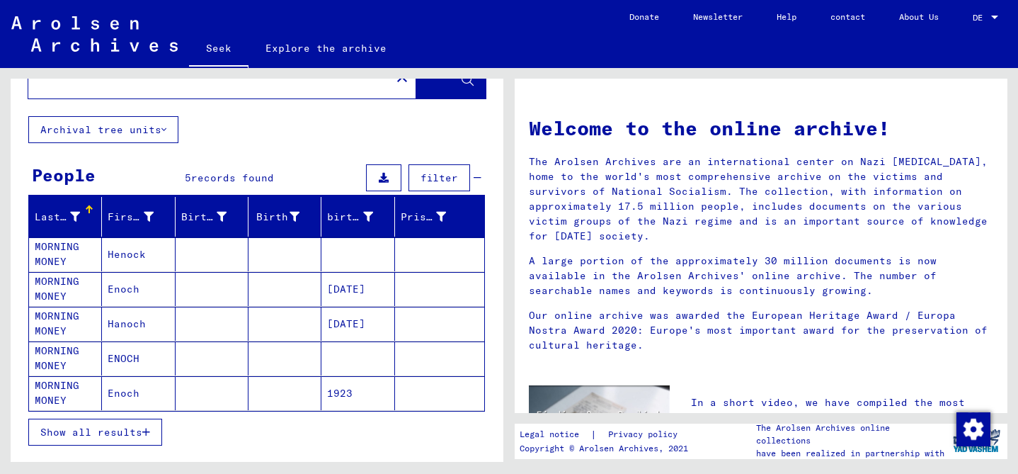
scroll to position [50, 0]
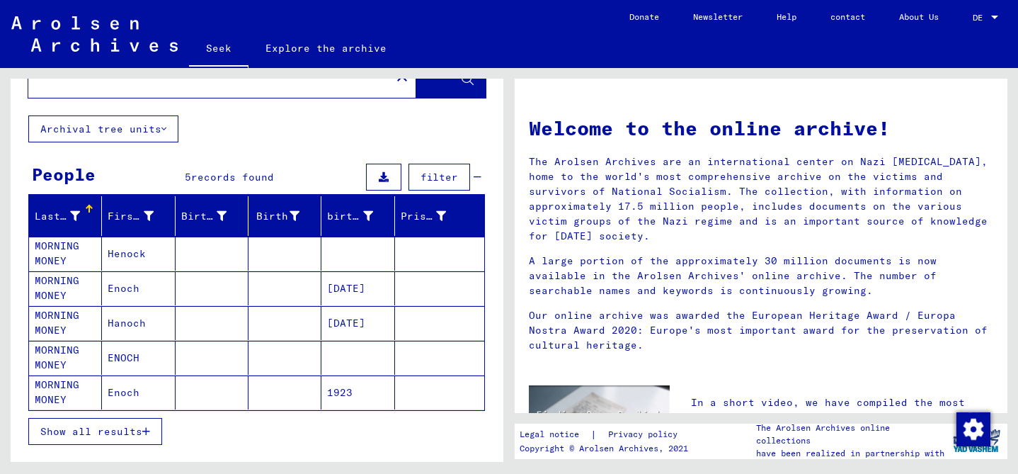
click at [249, 292] on mat-cell at bounding box center [284, 288] width 73 height 34
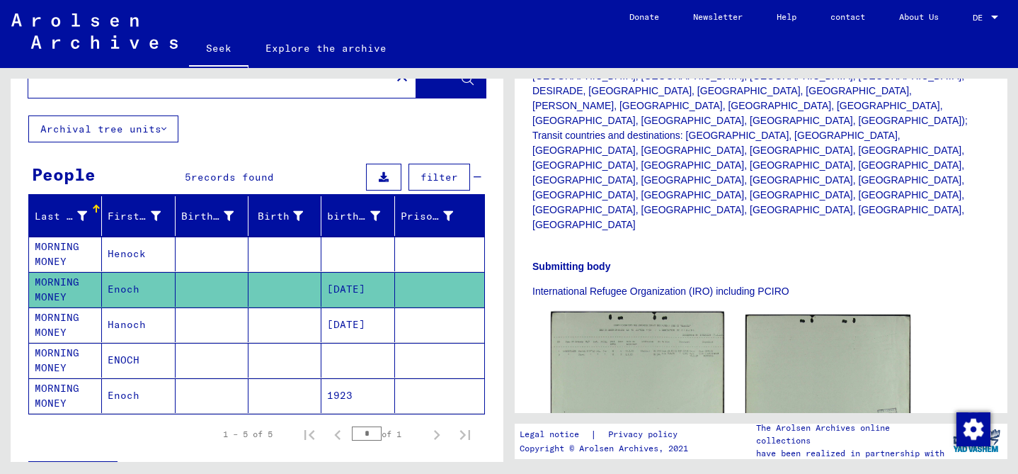
scroll to position [440, 0]
click at [639, 311] on img at bounding box center [637, 369] width 173 height 117
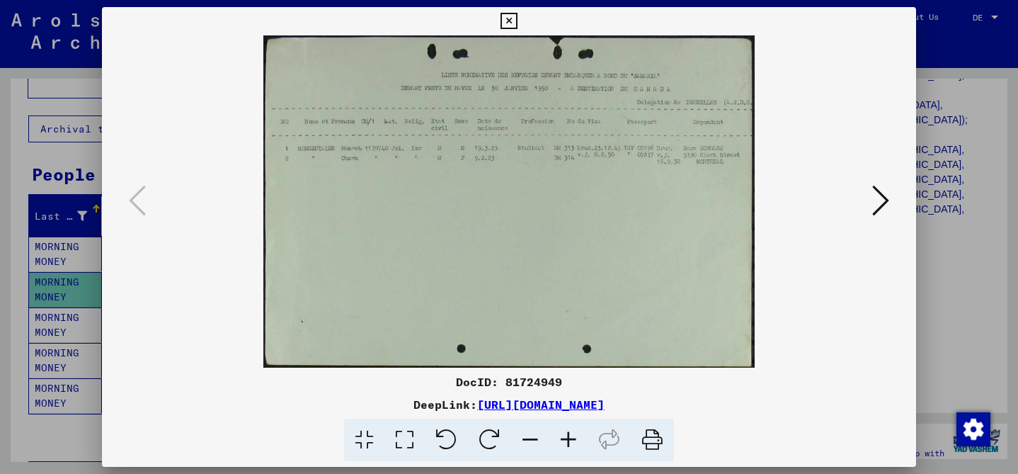
click at [639, 253] on img at bounding box center [509, 201] width 718 height 332
click at [510, 211] on img at bounding box center [509, 201] width 718 height 332
click at [568, 437] on icon at bounding box center [568, 439] width 38 height 43
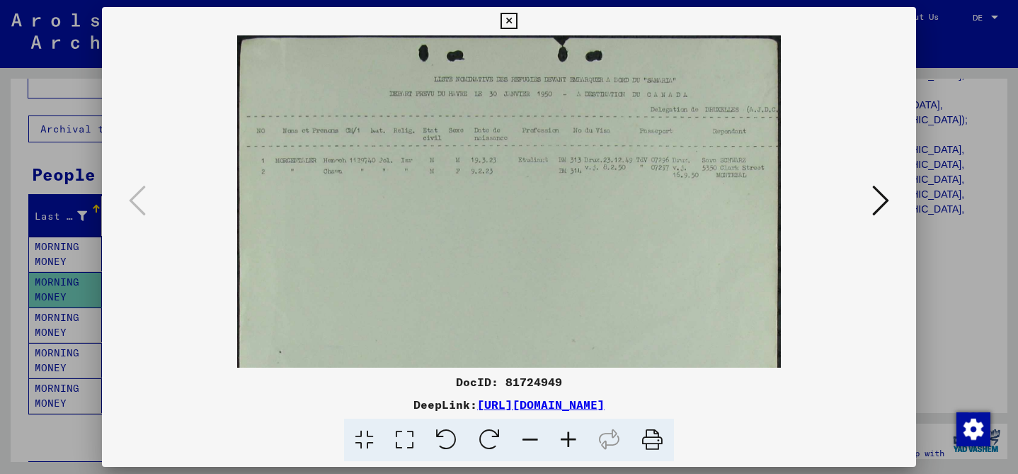
click at [568, 437] on icon at bounding box center [568, 439] width 38 height 43
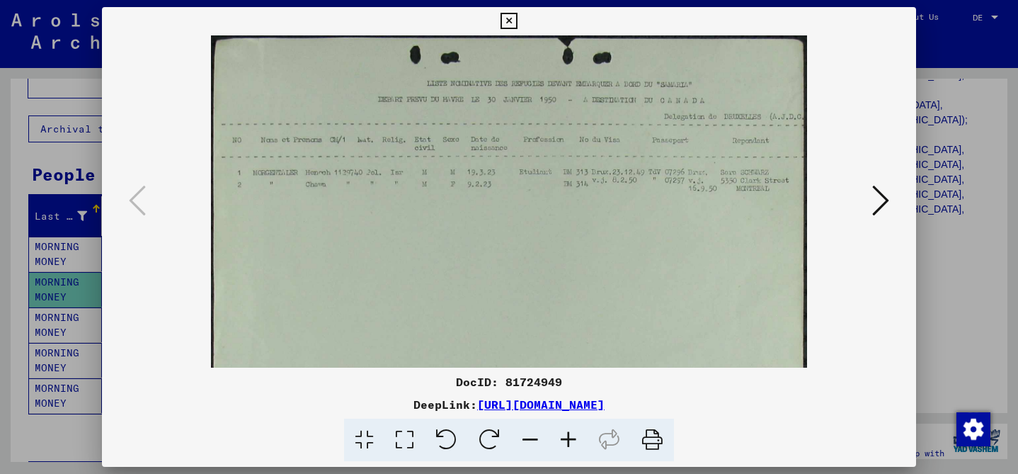
click at [568, 437] on icon at bounding box center [568, 439] width 38 height 43
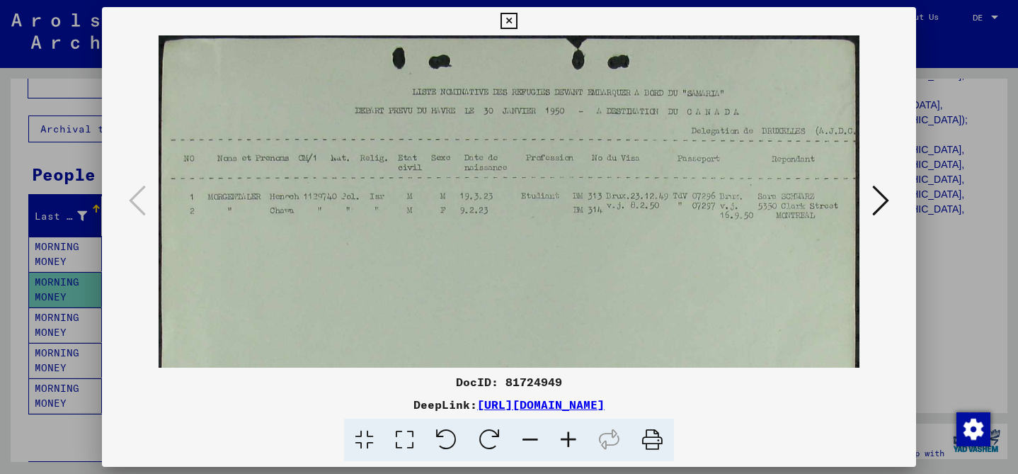
click at [568, 437] on icon at bounding box center [568, 439] width 38 height 43
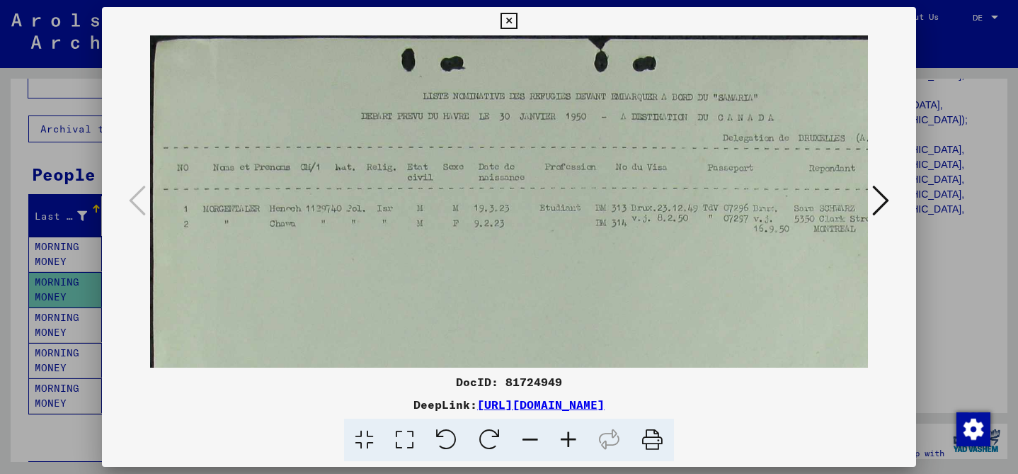
click at [568, 437] on icon at bounding box center [568, 439] width 38 height 43
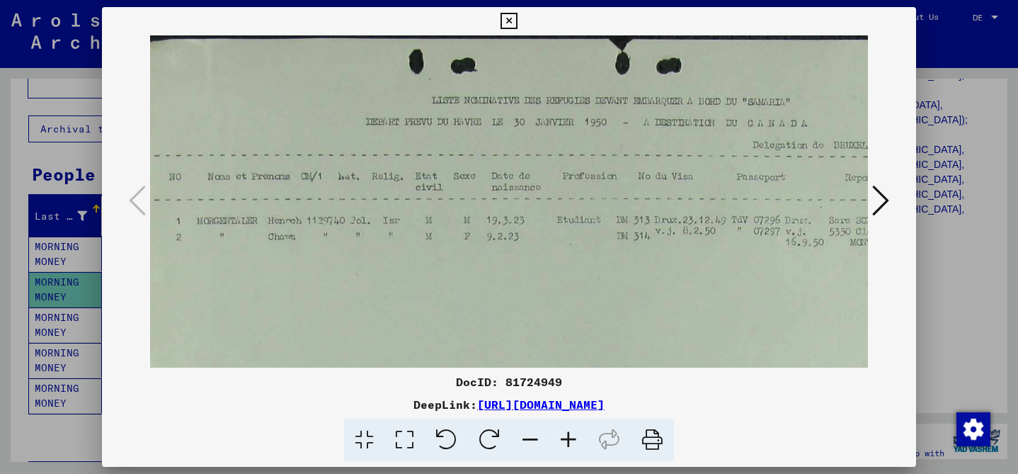
scroll to position [0, 9]
drag, startPoint x: 616, startPoint y: 260, endPoint x: 607, endPoint y: 263, distance: 9.9
click at [607, 263] on img at bounding box center [543, 307] width 805 height 544
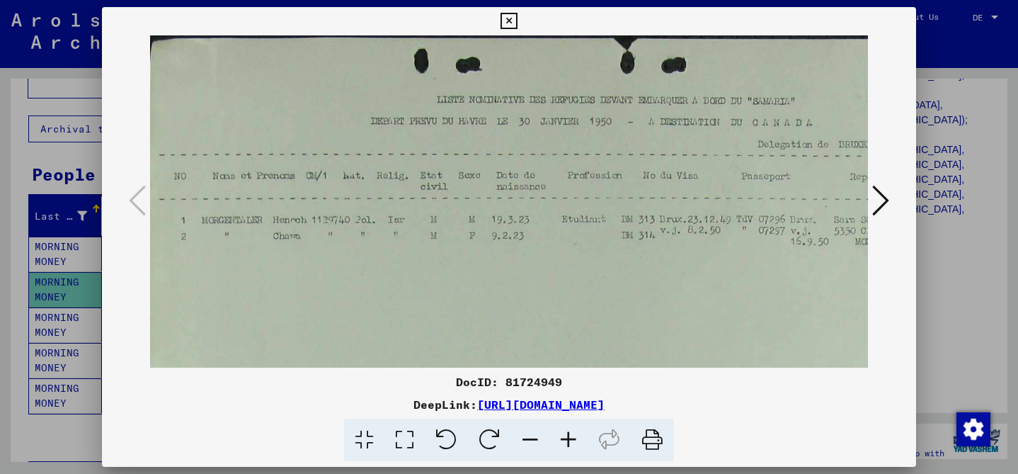
drag, startPoint x: 691, startPoint y: 292, endPoint x: 711, endPoint y: 299, distance: 22.0
click at [709, 300] on img at bounding box center [547, 307] width 805 height 544
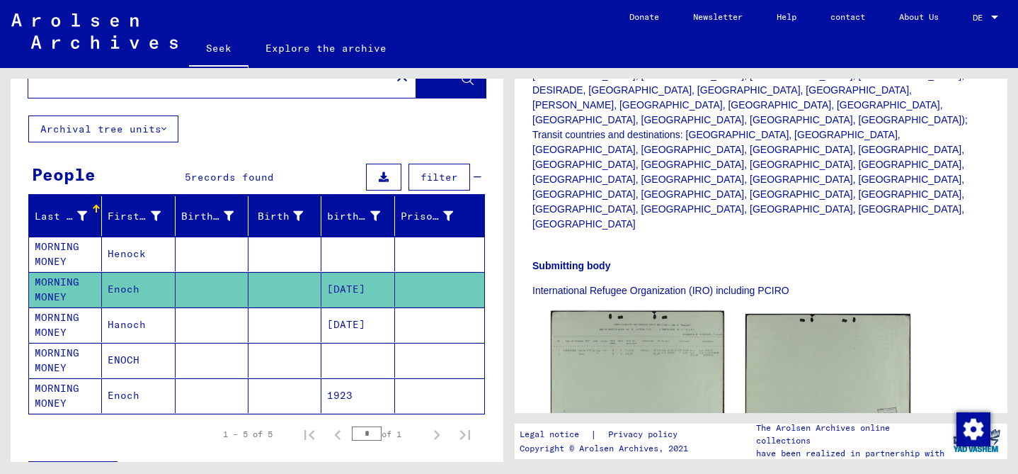
click at [657, 311] on img at bounding box center [637, 369] width 173 height 117
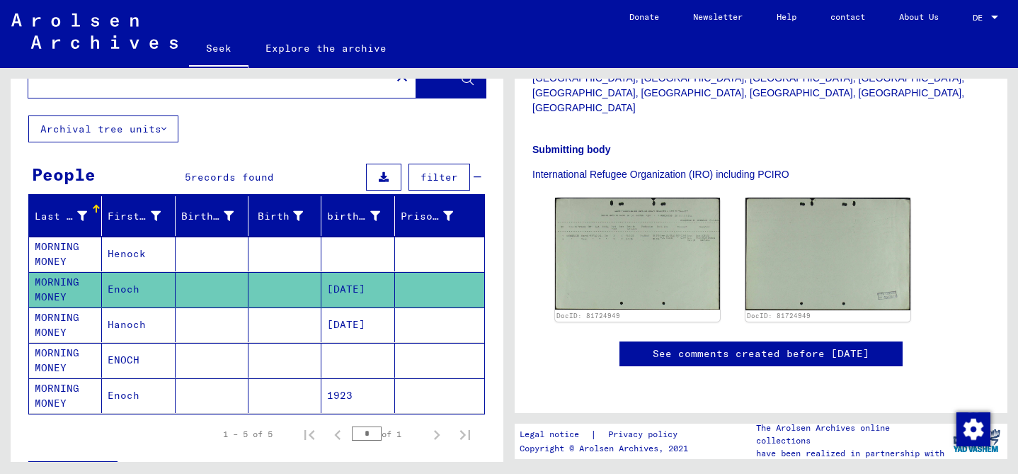
scroll to position [511, 0]
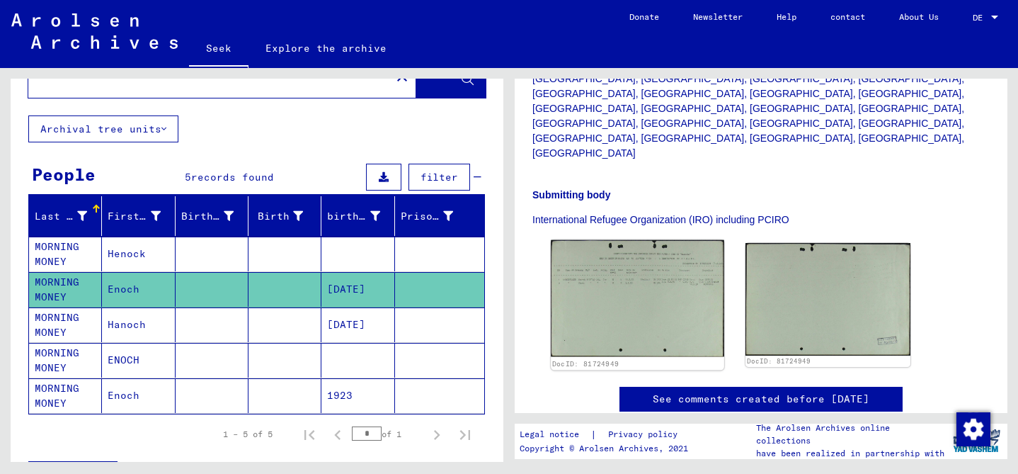
click at [653, 240] on img at bounding box center [637, 298] width 173 height 117
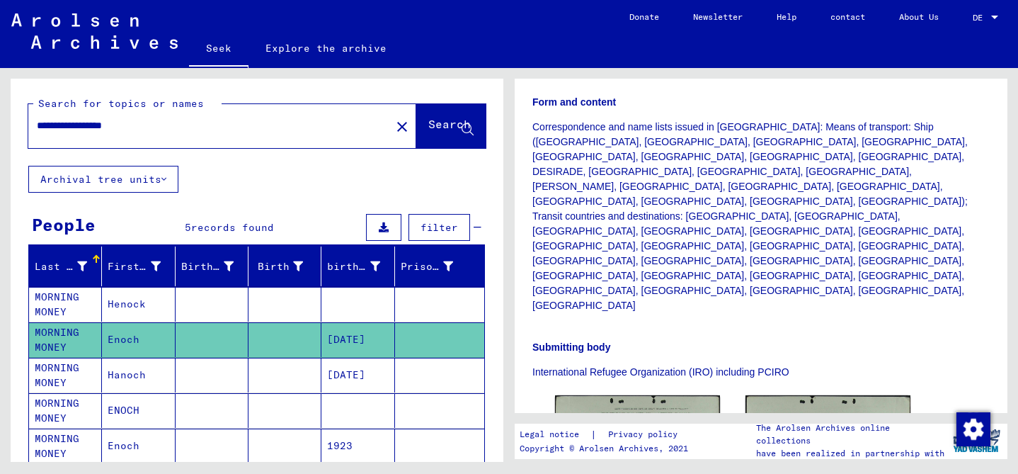
scroll to position [390, 0]
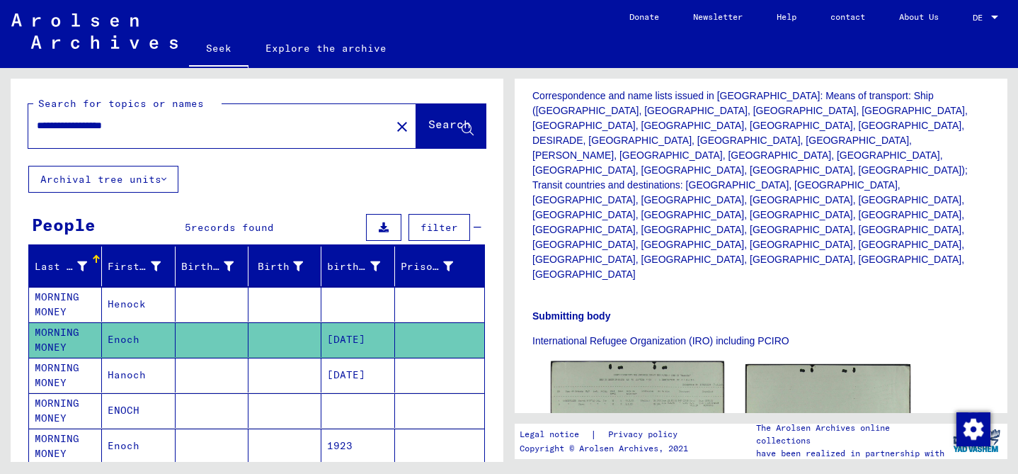
click at [647, 361] on img at bounding box center [637, 419] width 173 height 117
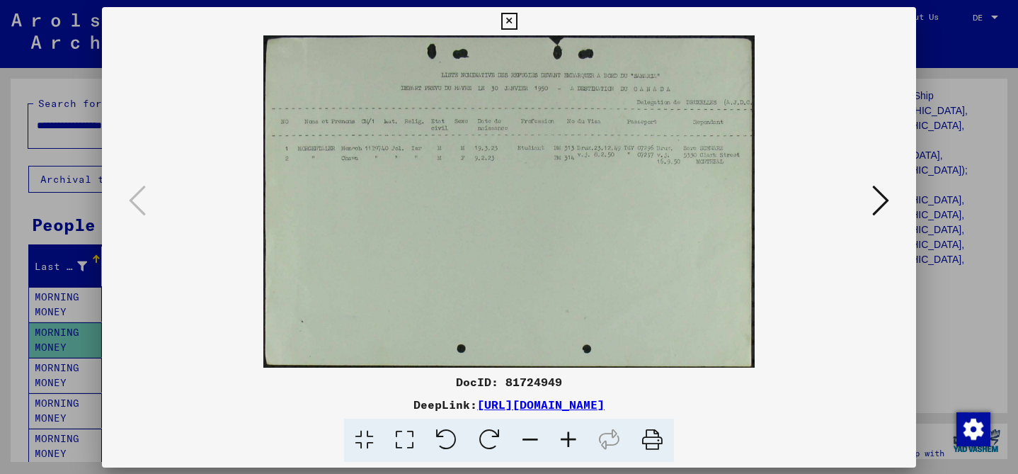
click at [647, 263] on img at bounding box center [509, 201] width 718 height 332
click at [574, 439] on icon at bounding box center [568, 439] width 38 height 43
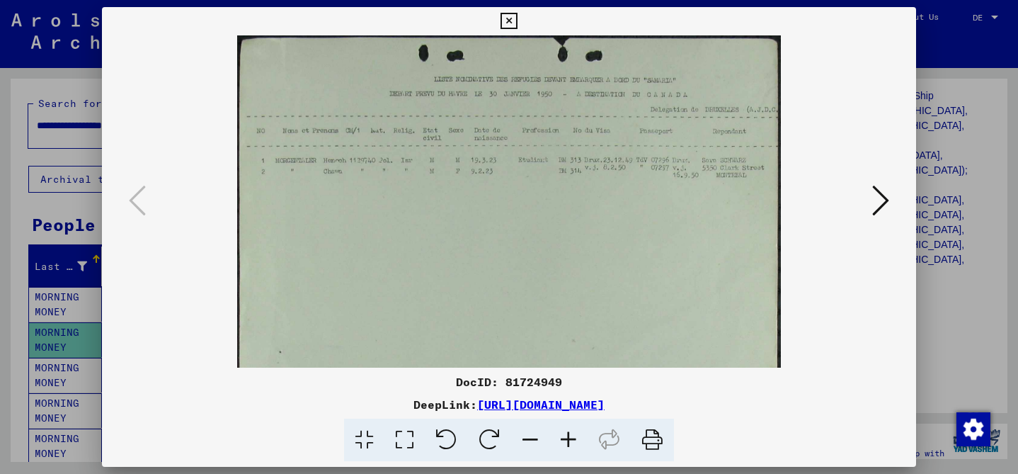
click at [574, 439] on icon at bounding box center [568, 439] width 38 height 43
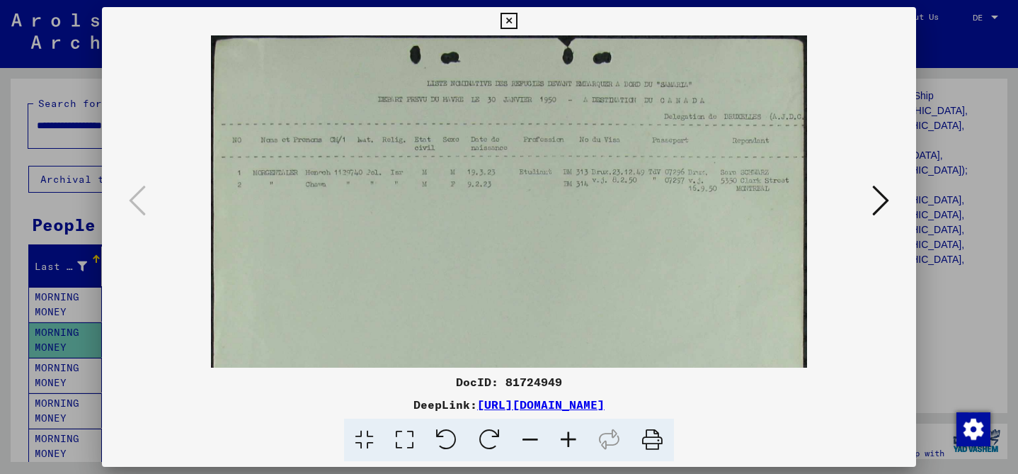
click at [574, 439] on icon at bounding box center [568, 439] width 38 height 43
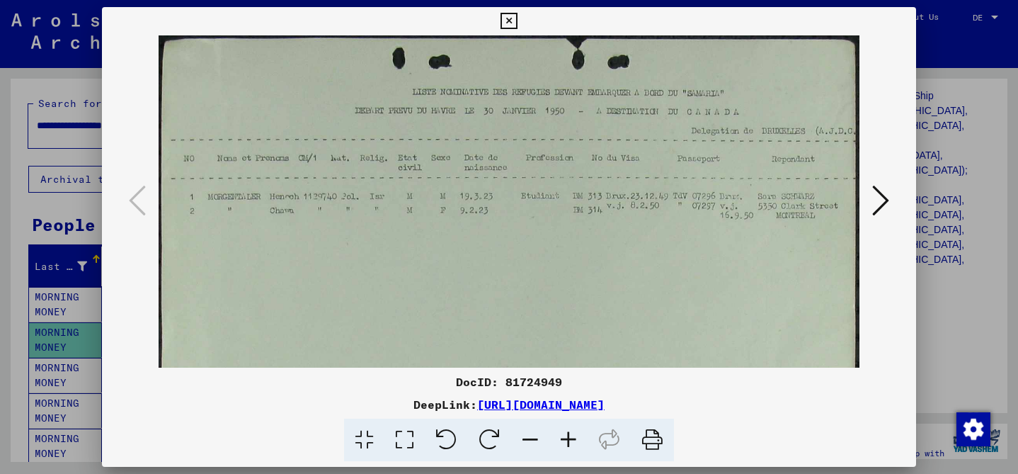
click at [574, 439] on icon at bounding box center [568, 439] width 38 height 43
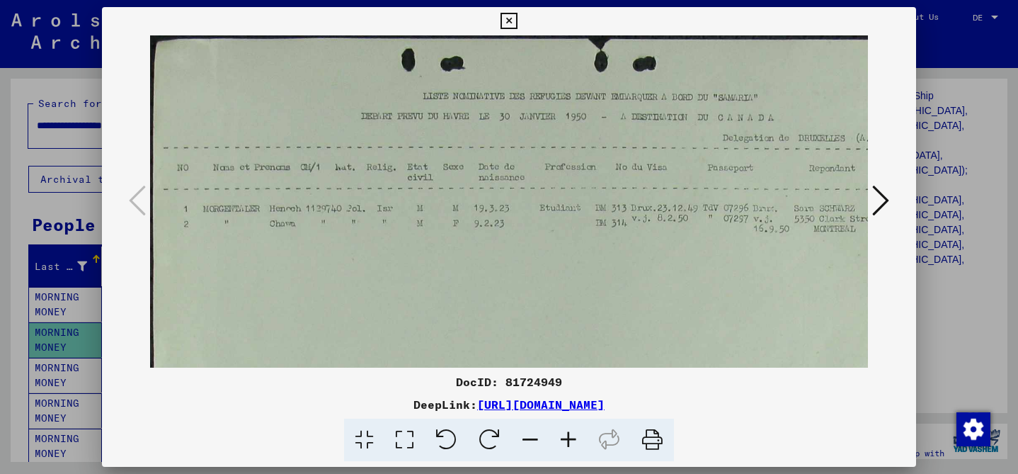
click at [574, 439] on icon at bounding box center [568, 439] width 38 height 43
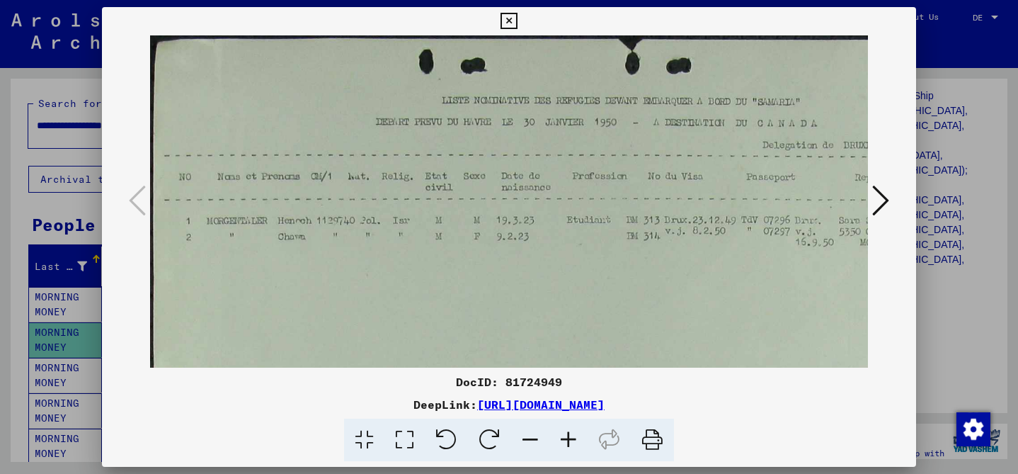
drag, startPoint x: 574, startPoint y: 439, endPoint x: 584, endPoint y: 430, distance: 13.1
click at [574, 439] on icon at bounding box center [568, 439] width 38 height 43
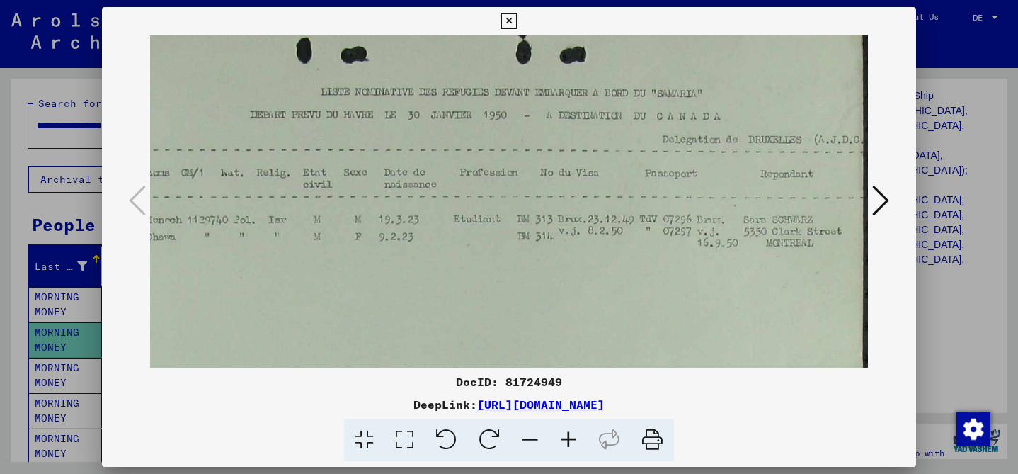
scroll to position [13, 140]
drag, startPoint x: 693, startPoint y: 278, endPoint x: 471, endPoint y: 265, distance: 221.9
click at [471, 265] on img at bounding box center [439, 312] width 858 height 580
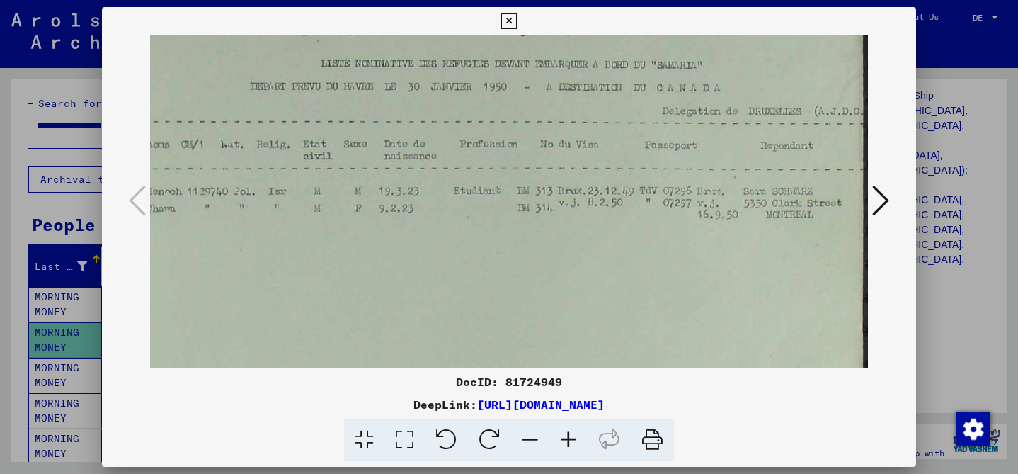
scroll to position [42, 140]
drag, startPoint x: 490, startPoint y: 282, endPoint x: 481, endPoint y: 253, distance: 29.6
click at [481, 253] on img at bounding box center [439, 283] width 858 height 580
click at [197, 62] on img at bounding box center [439, 283] width 858 height 580
click at [890, 200] on button at bounding box center [880, 201] width 25 height 40
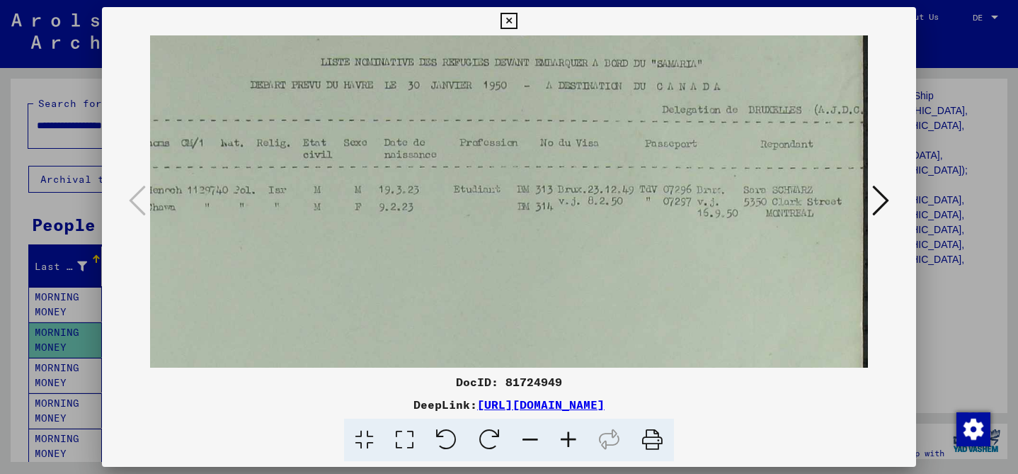
scroll to position [0, 0]
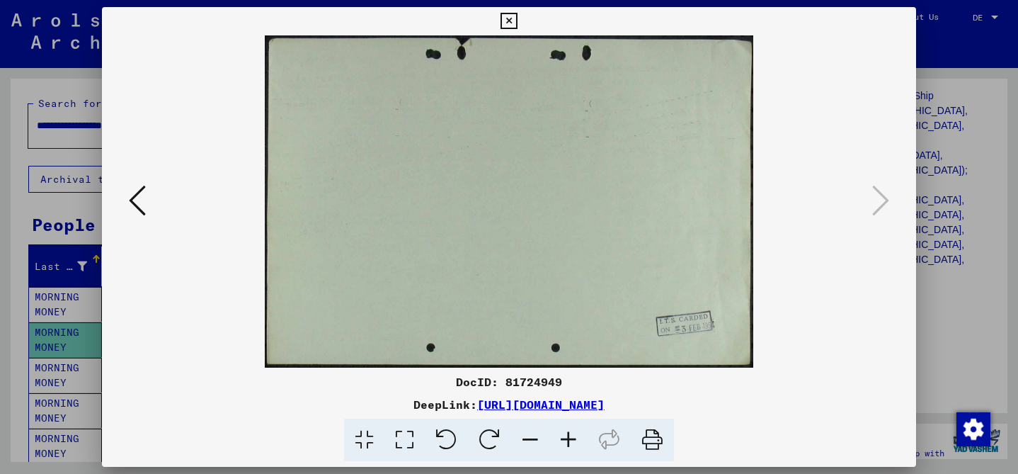
click at [953, 185] on div at bounding box center [509, 237] width 1018 height 474
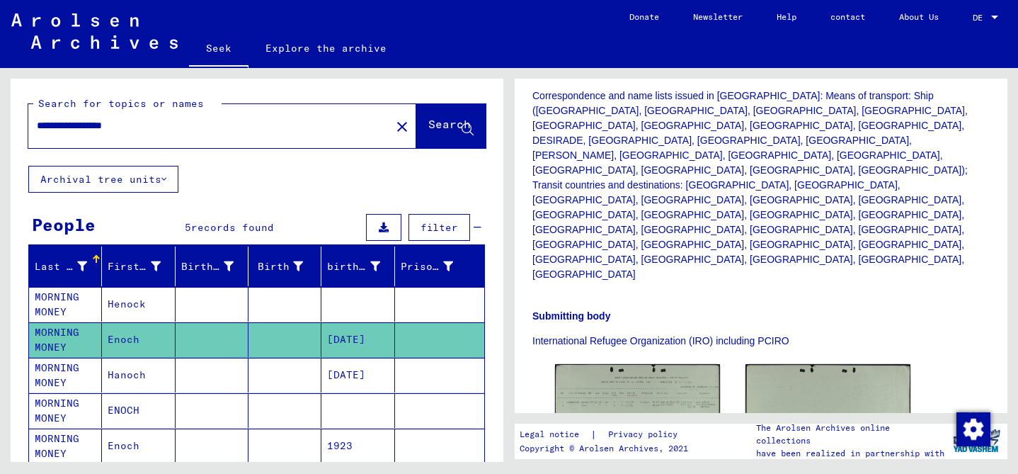
click at [165, 373] on mat-cell "Hanoch" at bounding box center [138, 374] width 73 height 35
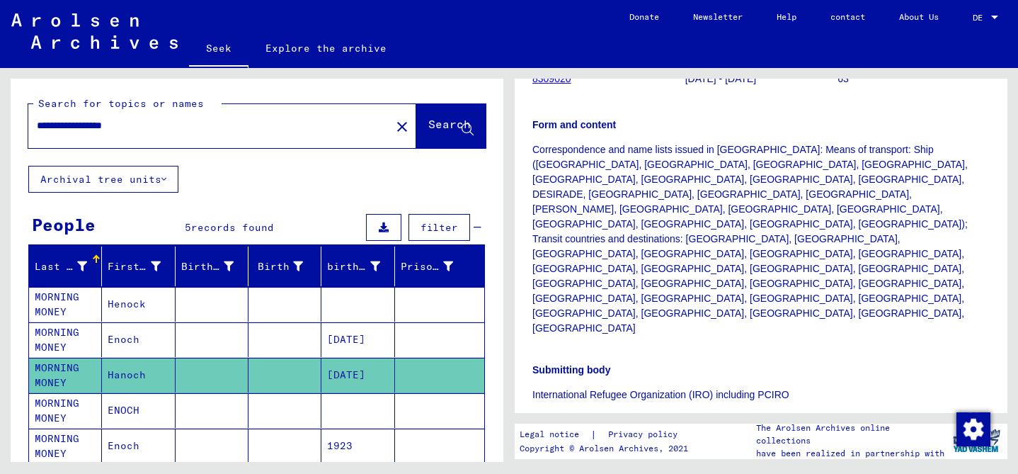
scroll to position [347, 0]
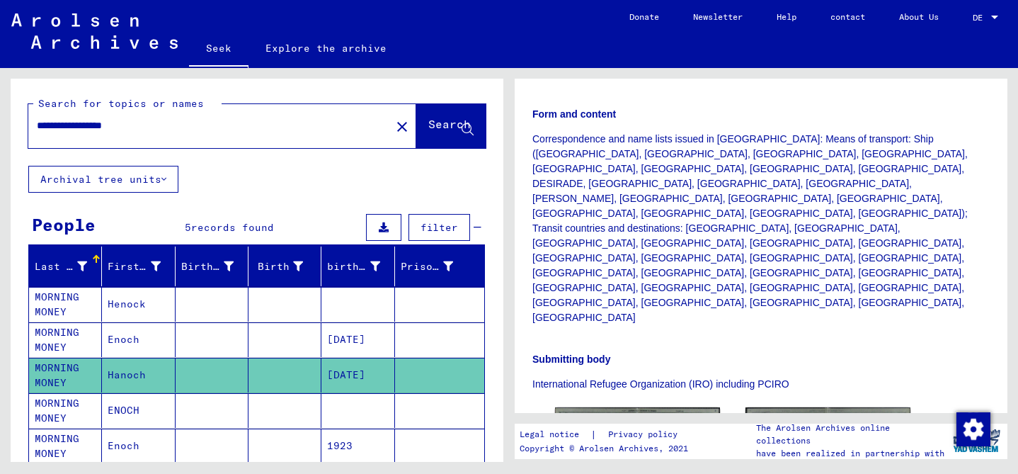
click at [642, 407] on img at bounding box center [637, 459] width 165 height 105
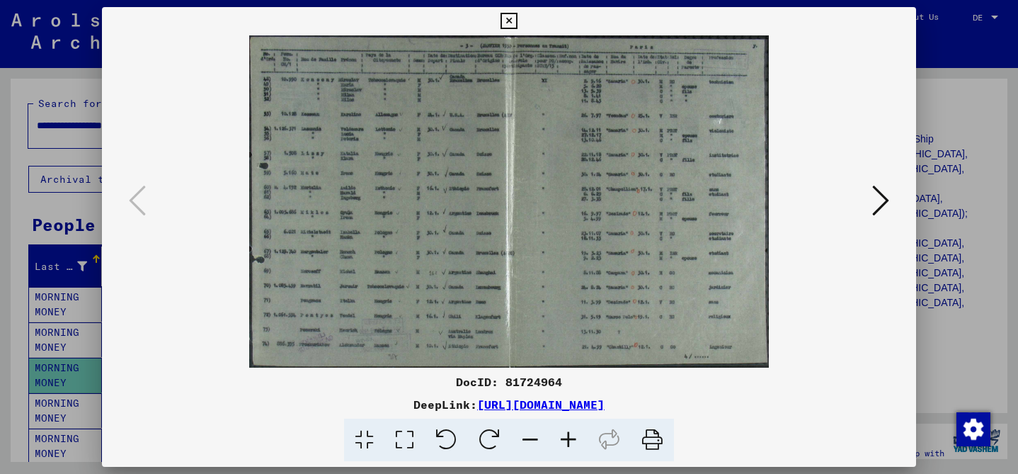
click at [566, 440] on icon at bounding box center [568, 439] width 38 height 43
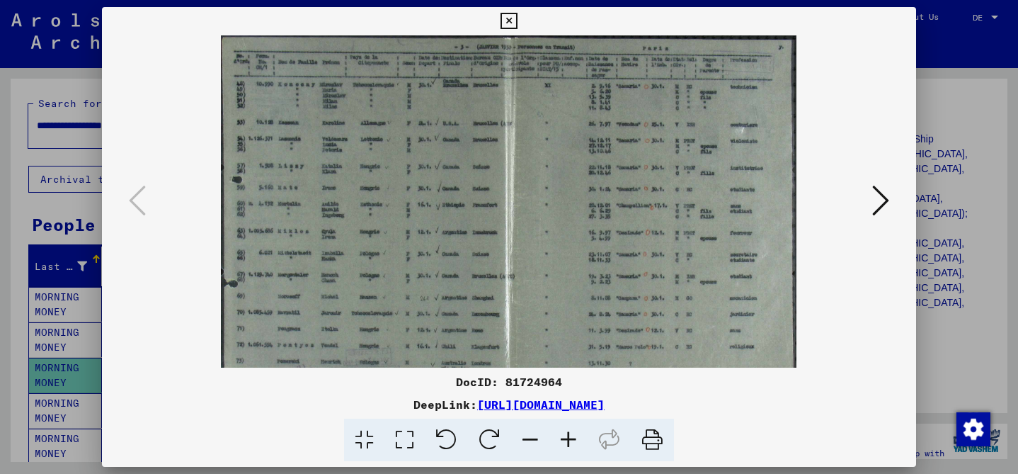
click at [566, 440] on icon at bounding box center [568, 439] width 38 height 43
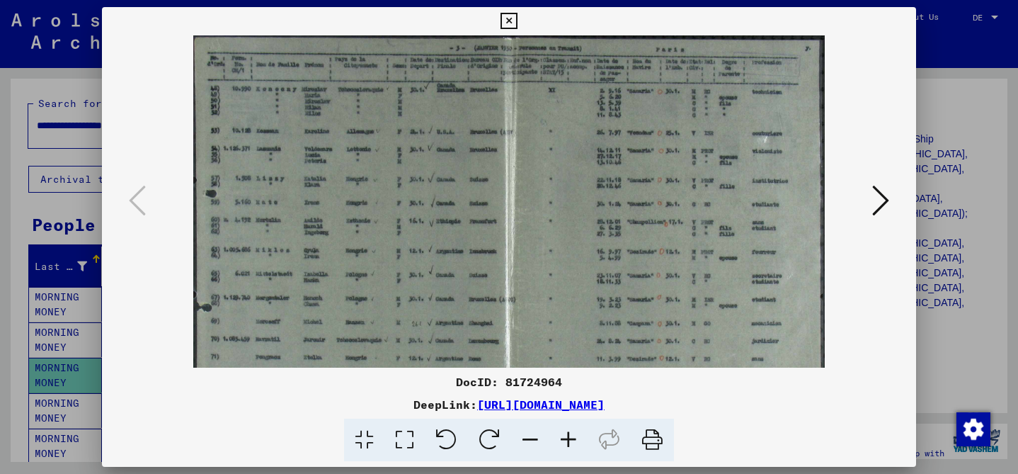
click at [566, 440] on icon at bounding box center [568, 439] width 38 height 43
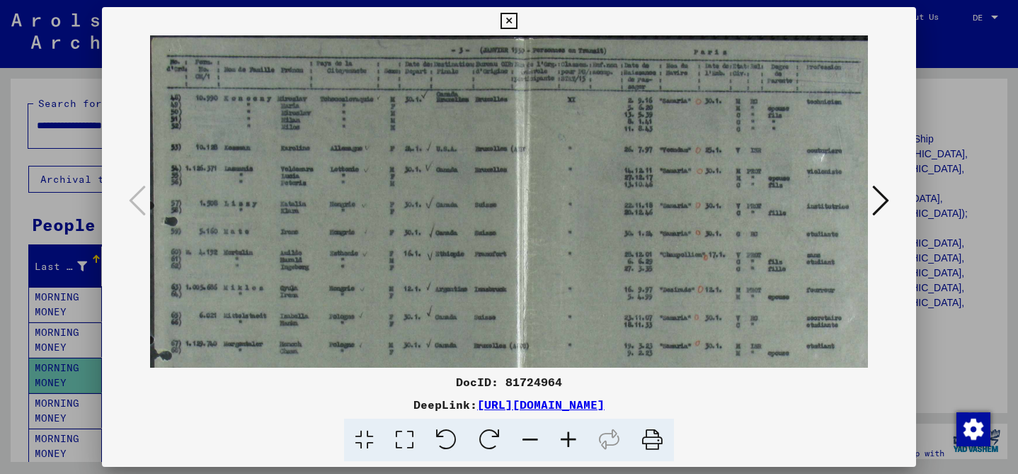
click at [566, 440] on icon at bounding box center [568, 439] width 38 height 43
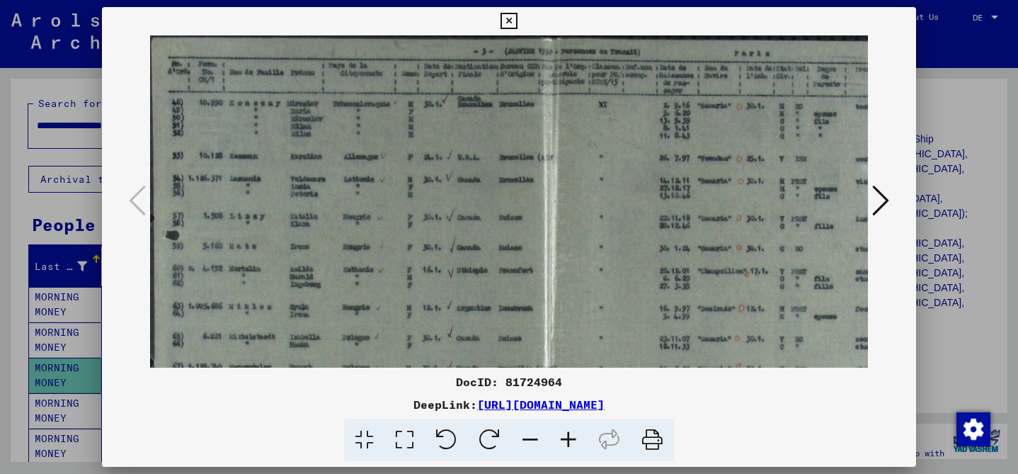
click at [566, 440] on icon at bounding box center [568, 439] width 38 height 43
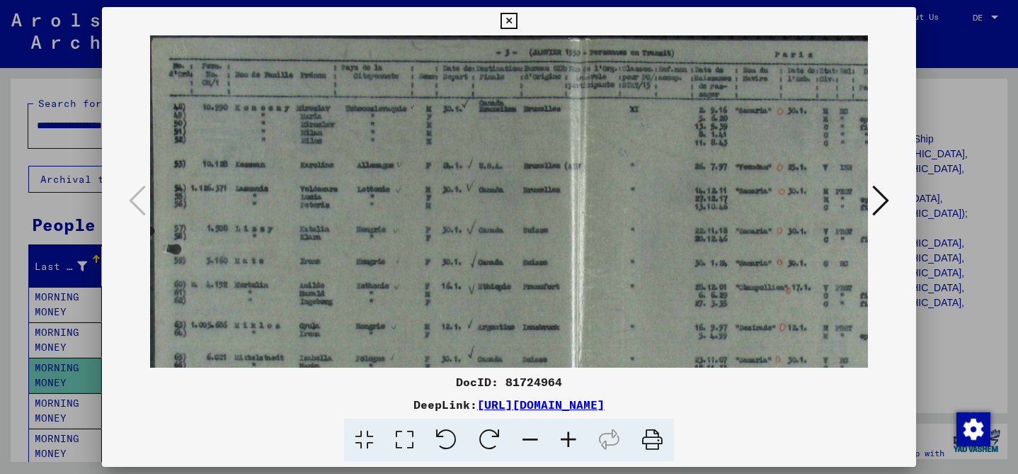
click at [566, 440] on icon at bounding box center [568, 439] width 38 height 43
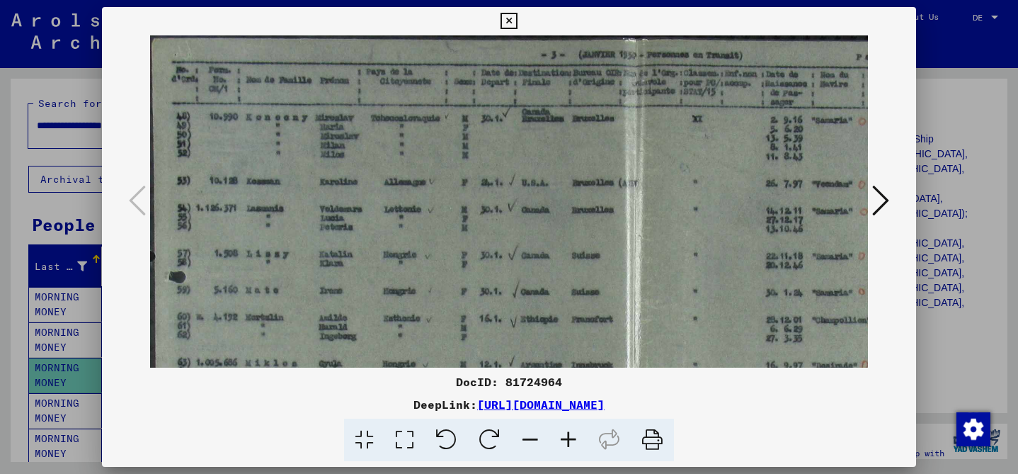
click at [566, 440] on icon at bounding box center [568, 439] width 38 height 43
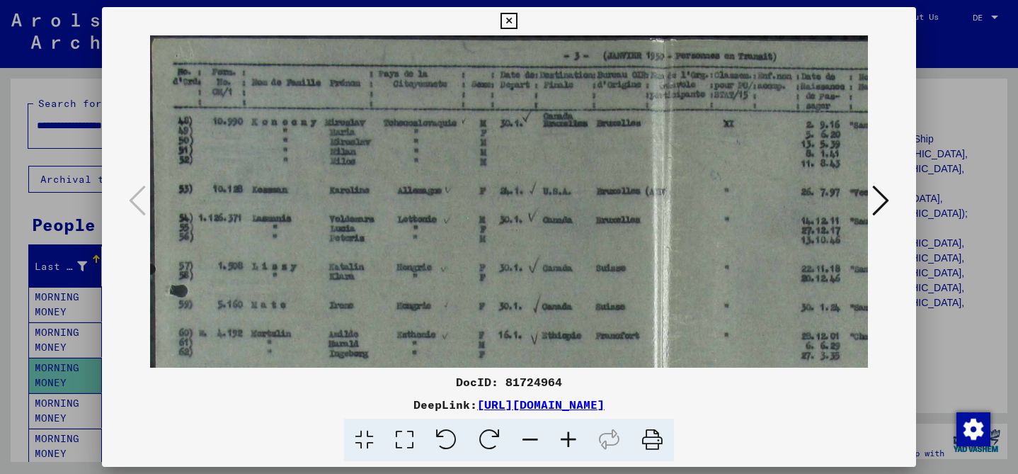
click at [566, 440] on icon at bounding box center [568, 439] width 38 height 43
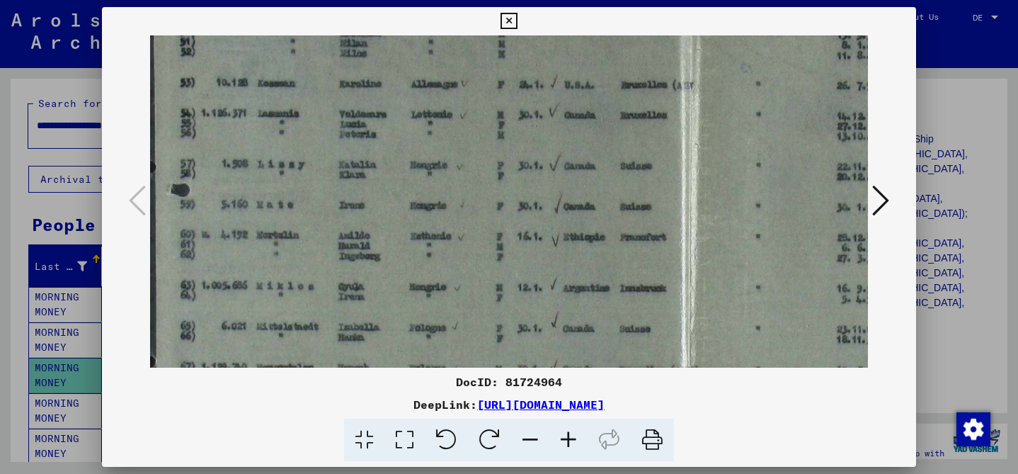
scroll to position [130, 0]
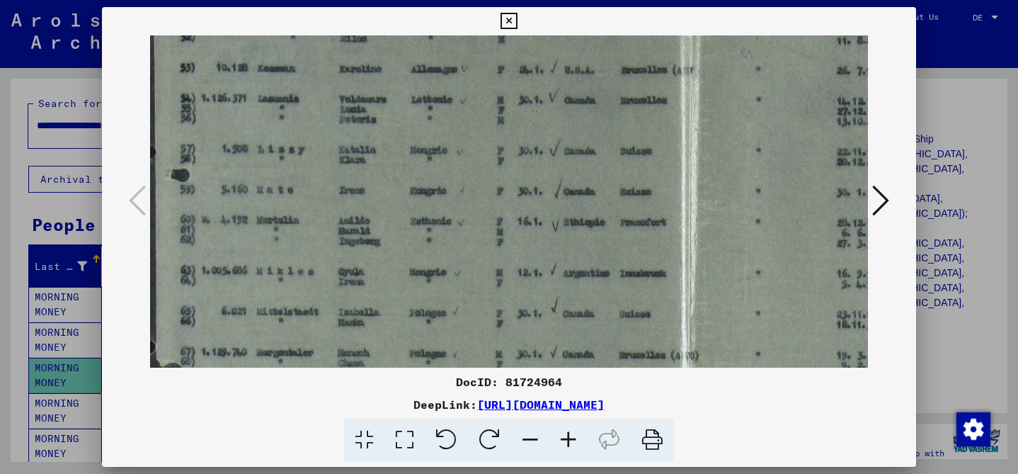
drag, startPoint x: 592, startPoint y: 270, endPoint x: 598, endPoint y: 143, distance: 126.9
click at [596, 142] on img at bounding box center [687, 249] width 1074 height 686
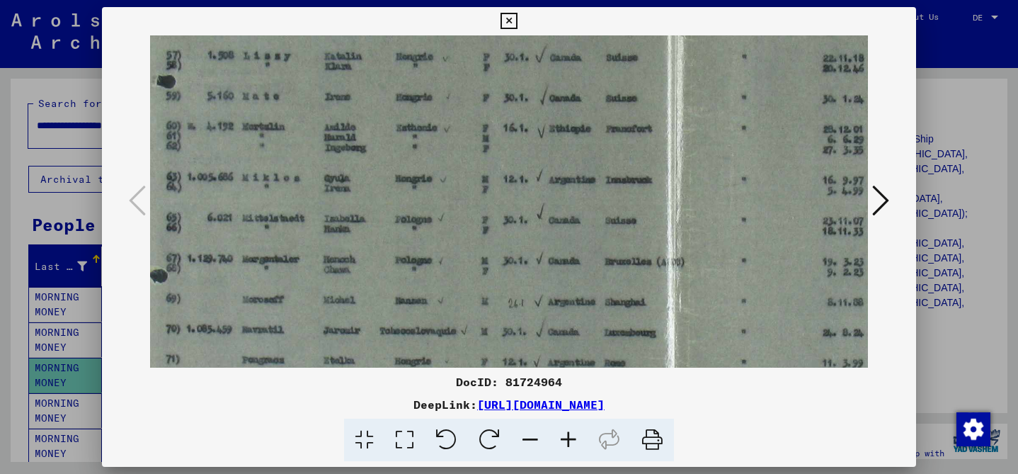
scroll to position [224, 14]
drag, startPoint x: 700, startPoint y: 251, endPoint x: 685, endPoint y: 156, distance: 95.3
click at [686, 156] on img at bounding box center [673, 154] width 1074 height 686
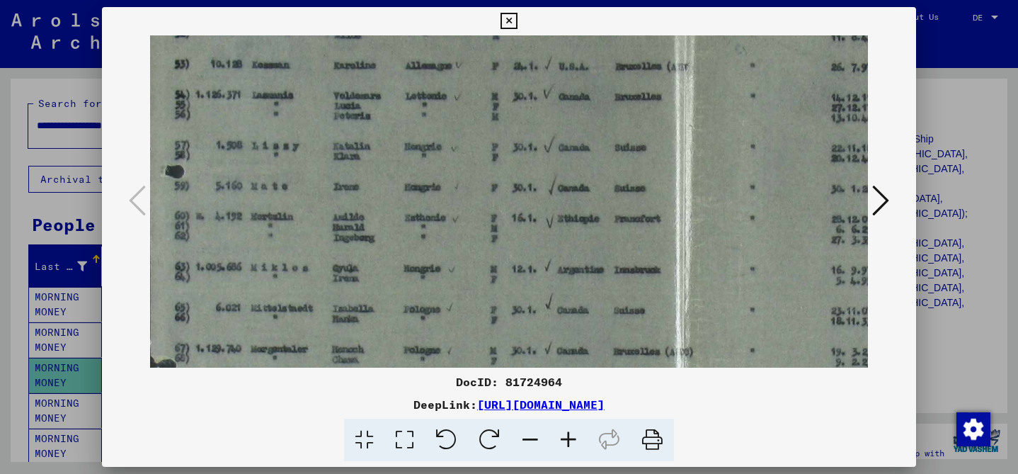
scroll to position [136, 7]
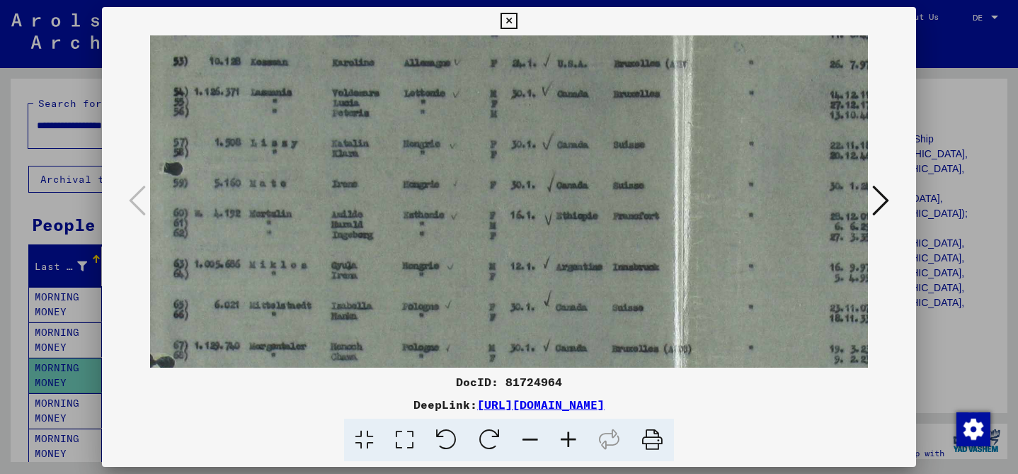
drag, startPoint x: 437, startPoint y: 275, endPoint x: 443, endPoint y: 362, distance: 87.2
click at [444, 363] on img at bounding box center [680, 242] width 1074 height 686
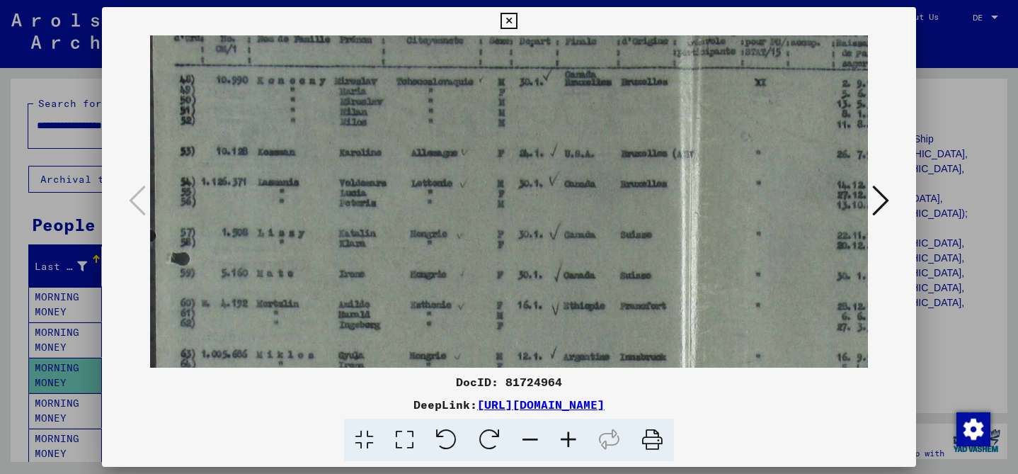
scroll to position [0, 0]
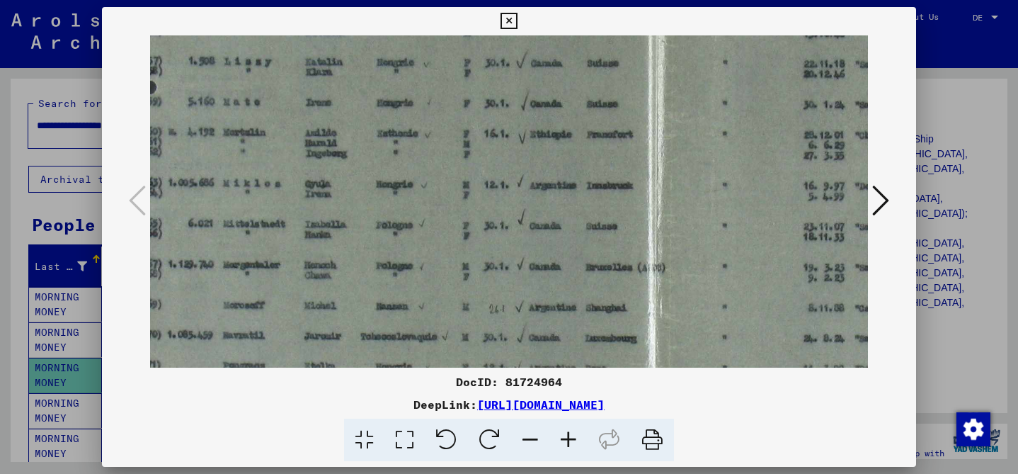
drag, startPoint x: 478, startPoint y: 144, endPoint x: 460, endPoint y: 124, distance: 27.6
click at [460, 124] on img at bounding box center [654, 161] width 1074 height 686
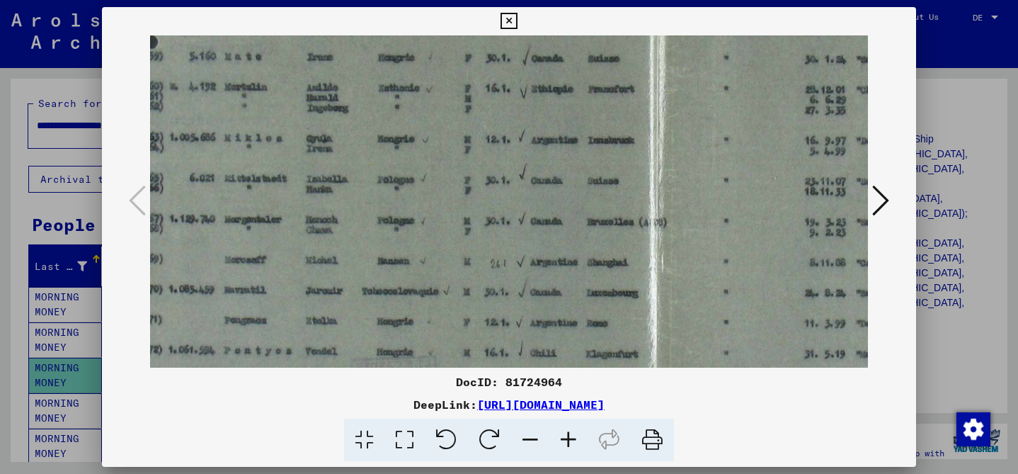
scroll to position [267, 32]
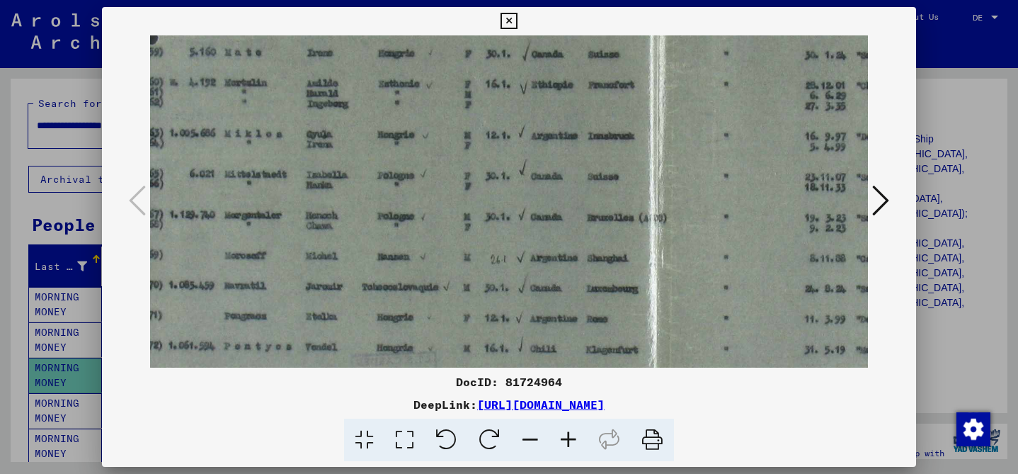
drag, startPoint x: 511, startPoint y: 213, endPoint x: 511, endPoint y: 171, distance: 41.8
click at [512, 171] on img at bounding box center [655, 112] width 1074 height 686
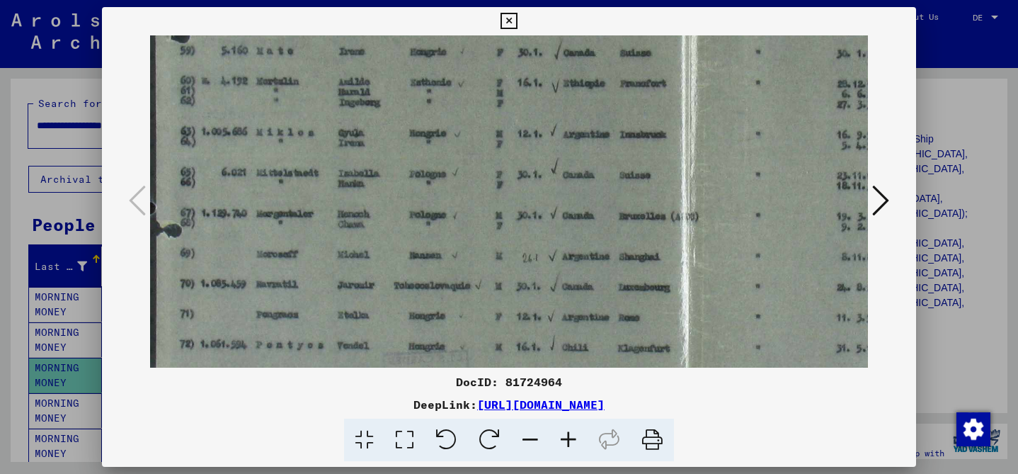
drag, startPoint x: 414, startPoint y: 308, endPoint x: 454, endPoint y: 304, distance: 39.9
click at [455, 304] on img at bounding box center [687, 110] width 1074 height 686
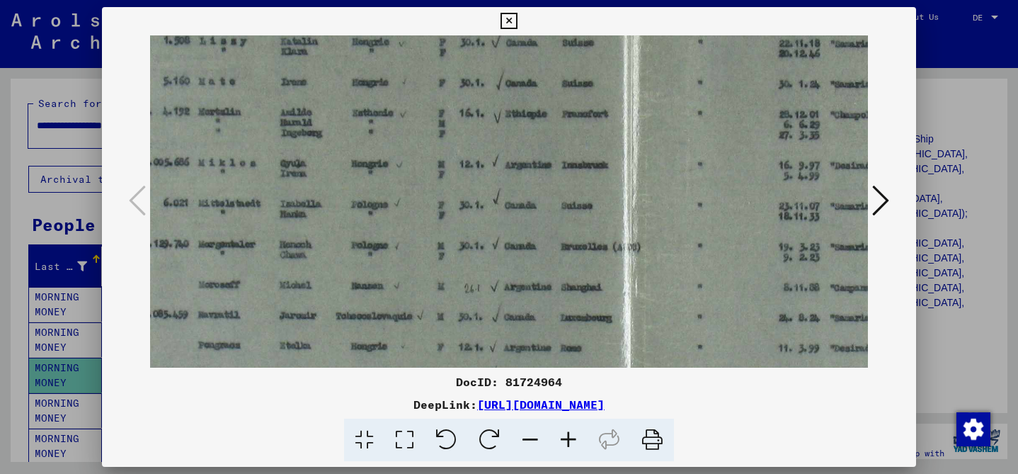
drag, startPoint x: 516, startPoint y: 238, endPoint x: 460, endPoint y: 270, distance: 64.4
click at [459, 270] on img at bounding box center [629, 141] width 1074 height 686
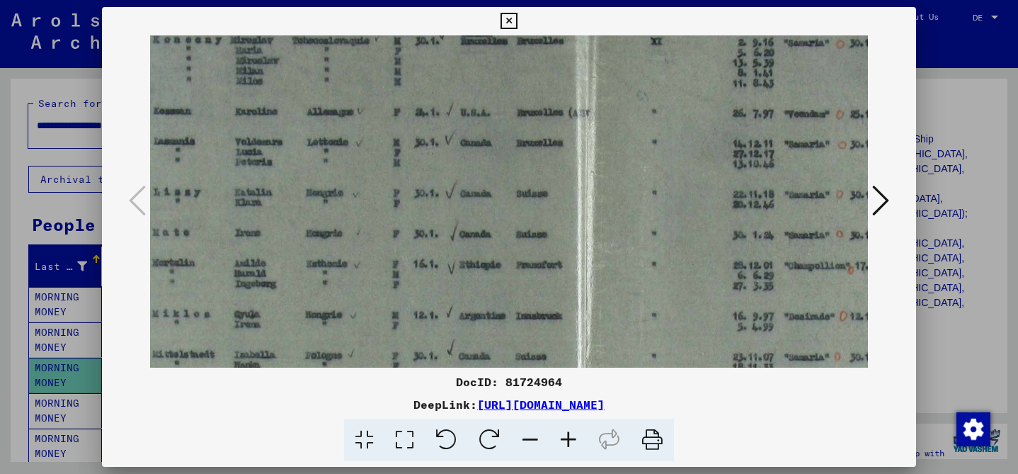
drag, startPoint x: 540, startPoint y: 190, endPoint x: 501, endPoint y: 314, distance: 129.8
click at [495, 337] on img at bounding box center [583, 291] width 1074 height 686
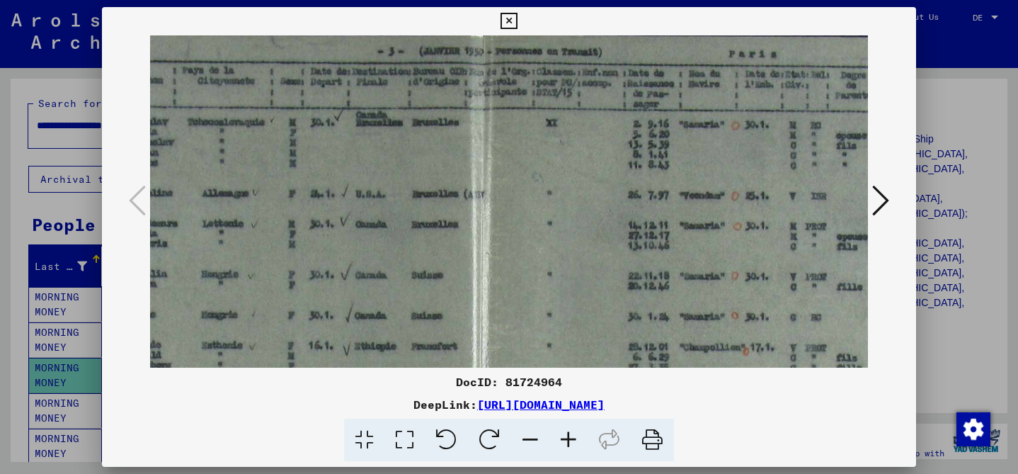
scroll to position [4, 229]
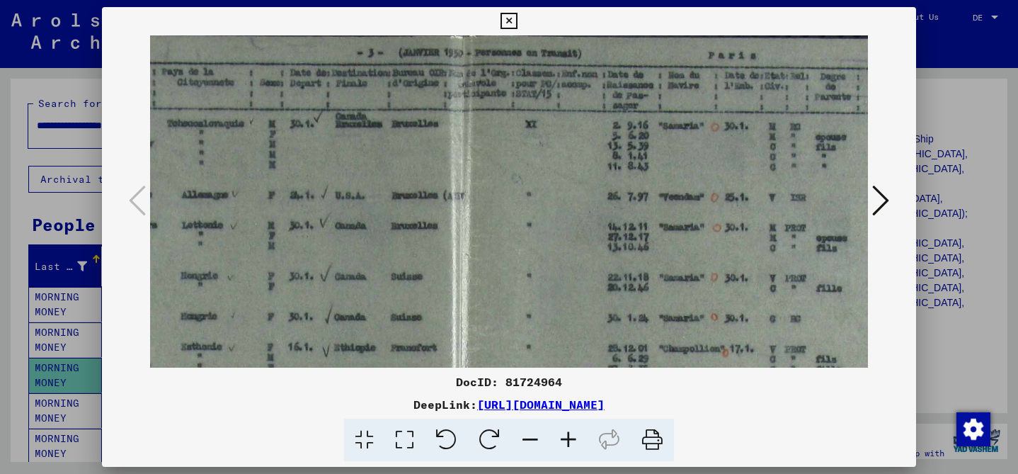
drag, startPoint x: 504, startPoint y: 131, endPoint x: 377, endPoint y: 350, distance: 253.4
click at [378, 351] on img at bounding box center [458, 374] width 1074 height 686
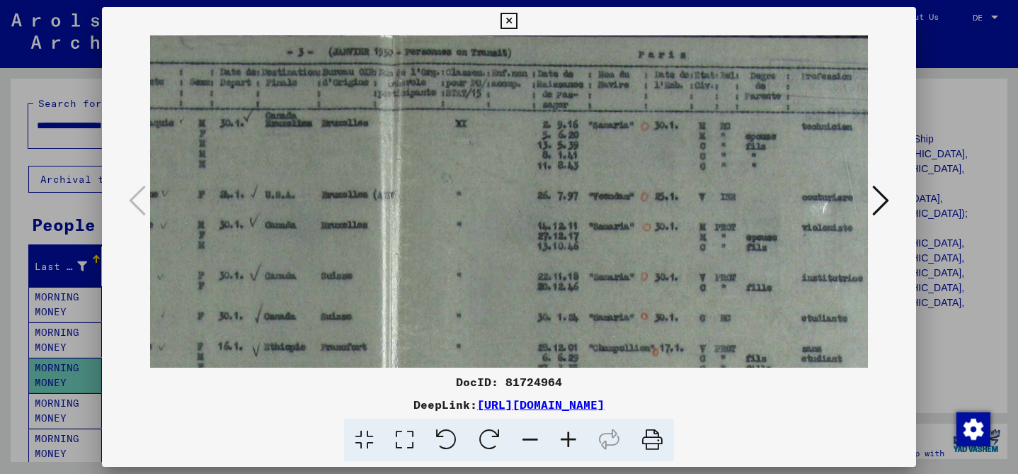
scroll to position [5, 299]
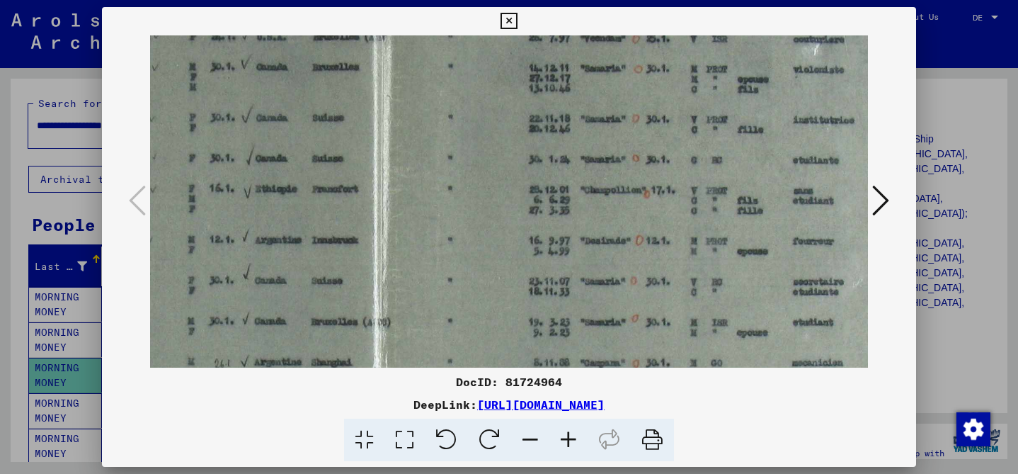
drag, startPoint x: 532, startPoint y: 315, endPoint x: 454, endPoint y: 156, distance: 176.6
click at [454, 156] on img at bounding box center [379, 216] width 1074 height 686
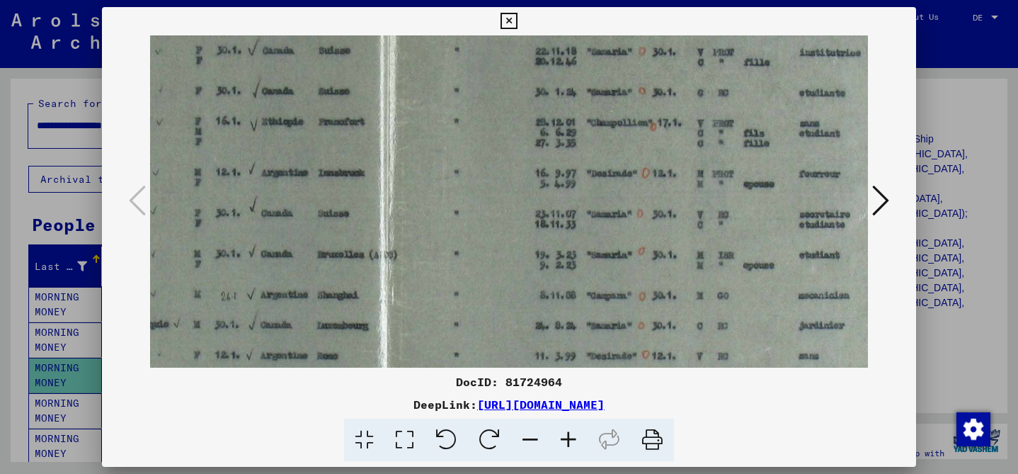
scroll to position [230, 301]
drag, startPoint x: 595, startPoint y: 307, endPoint x: 603, endPoint y: 240, distance: 67.7
click at [603, 240] on img at bounding box center [386, 148] width 1074 height 686
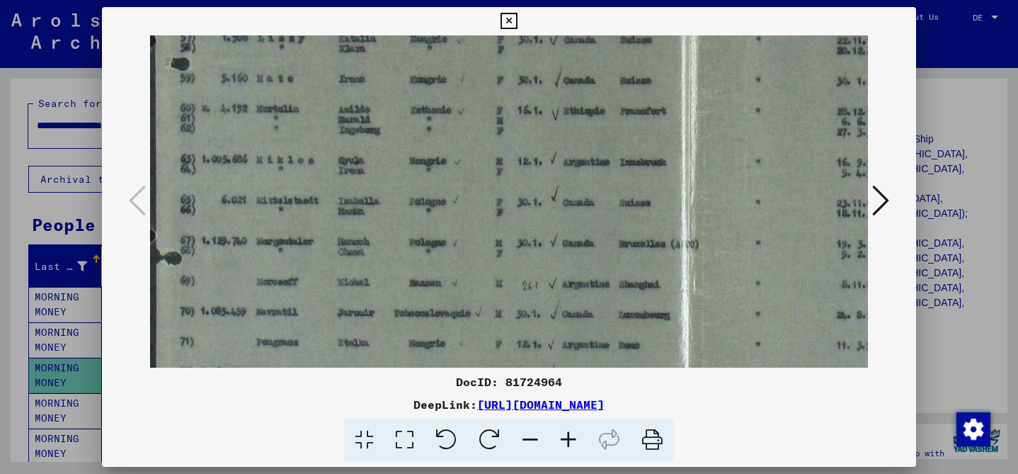
scroll to position [243, 0]
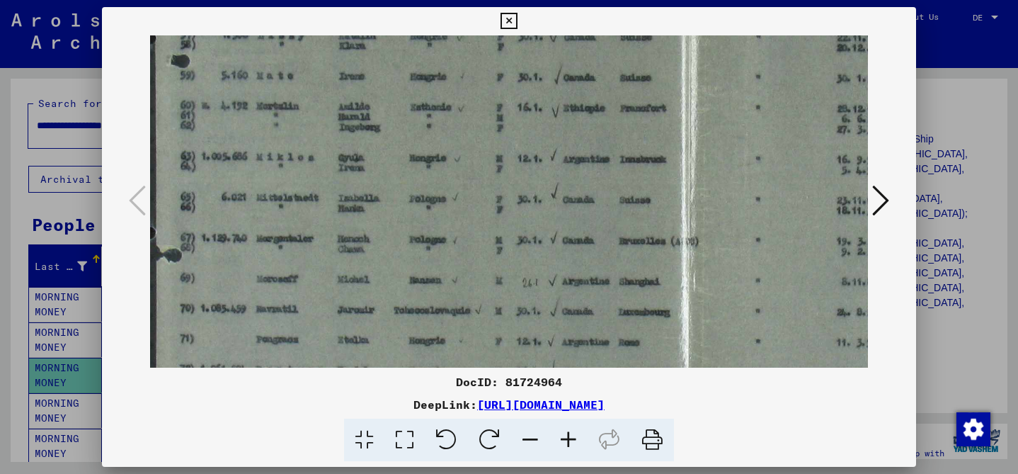
drag, startPoint x: 442, startPoint y: 197, endPoint x: 817, endPoint y: 183, distance: 376.1
click at [817, 183] on img at bounding box center [687, 135] width 1074 height 686
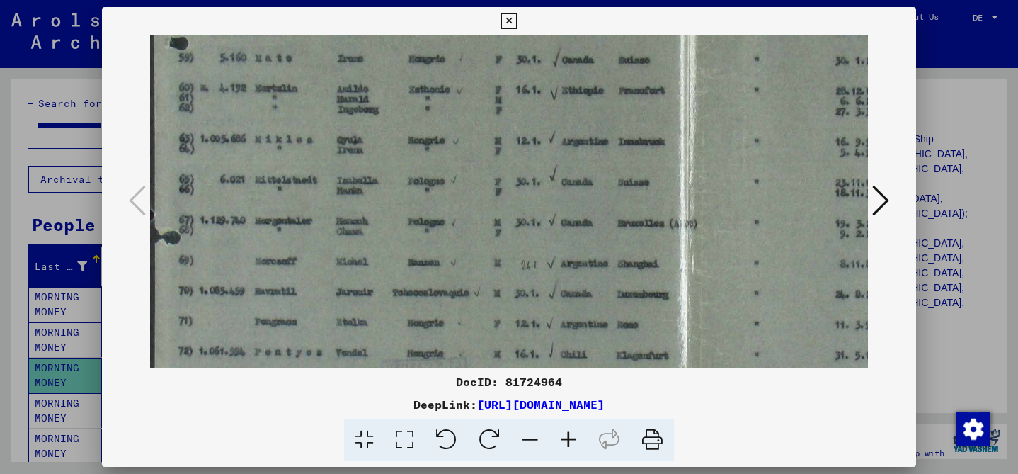
scroll to position [270, 2]
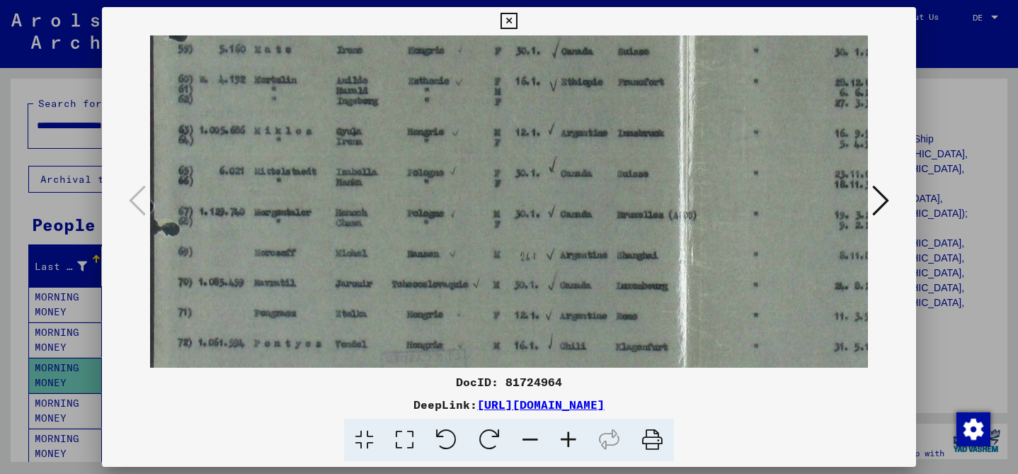
drag, startPoint x: 652, startPoint y: 178, endPoint x: 650, endPoint y: 151, distance: 26.3
click at [650, 151] on img at bounding box center [685, 109] width 1074 height 686
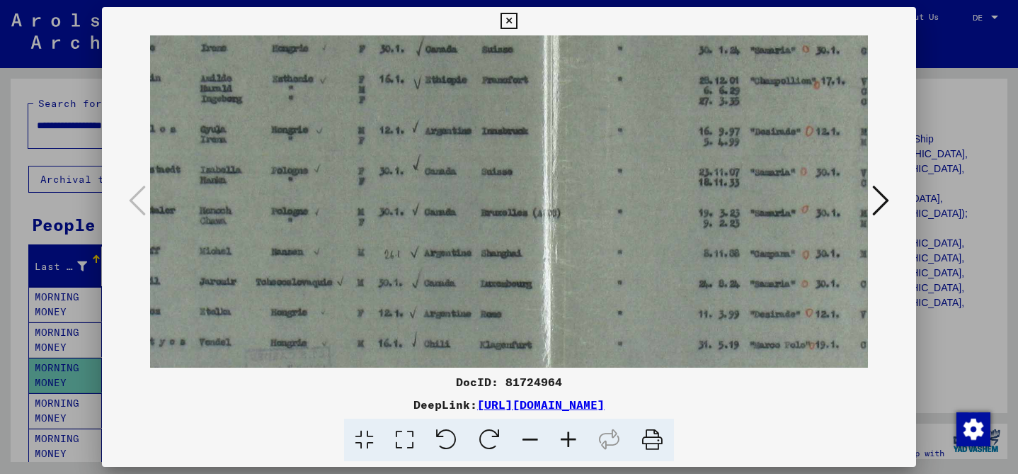
drag, startPoint x: 677, startPoint y: 315, endPoint x: 542, endPoint y: 312, distance: 135.2
click at [542, 313] on img at bounding box center [549, 107] width 1074 height 686
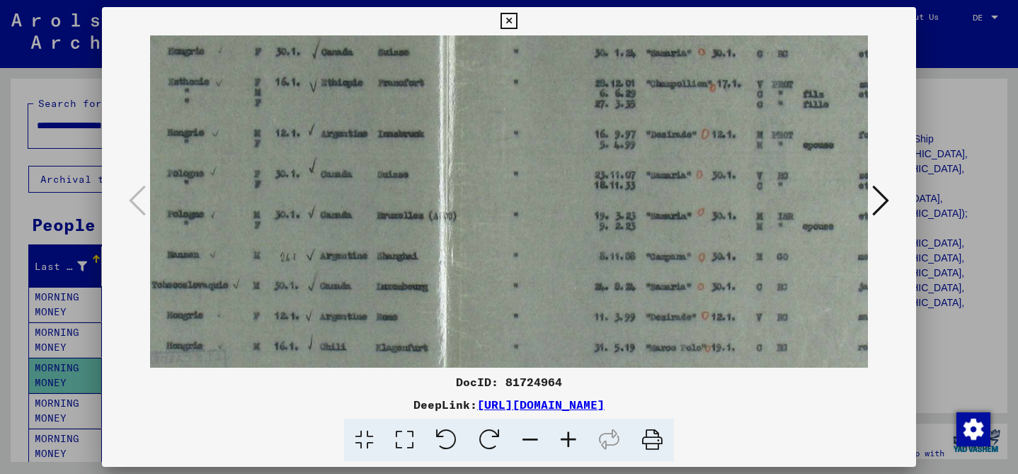
drag, startPoint x: 785, startPoint y: 312, endPoint x: 709, endPoint y: 314, distance: 75.8
click at [709, 314] on img at bounding box center [445, 109] width 1074 height 686
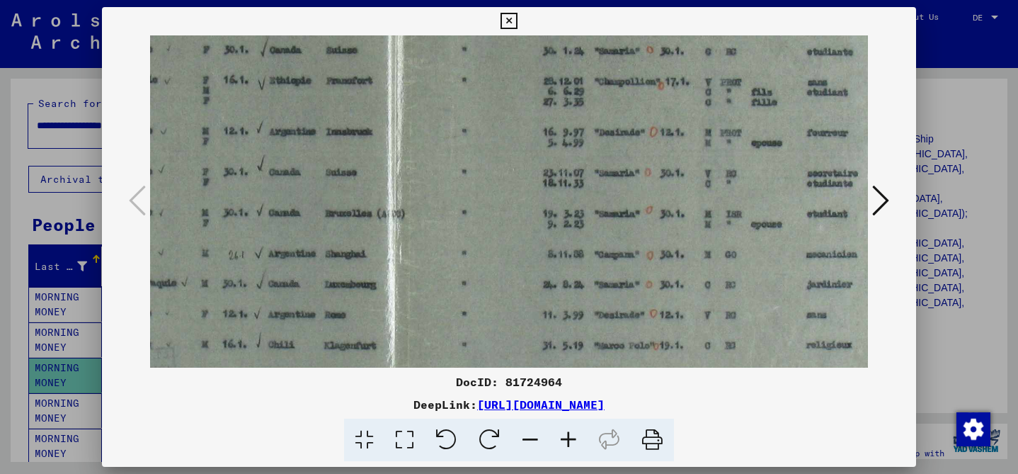
scroll to position [272, 301]
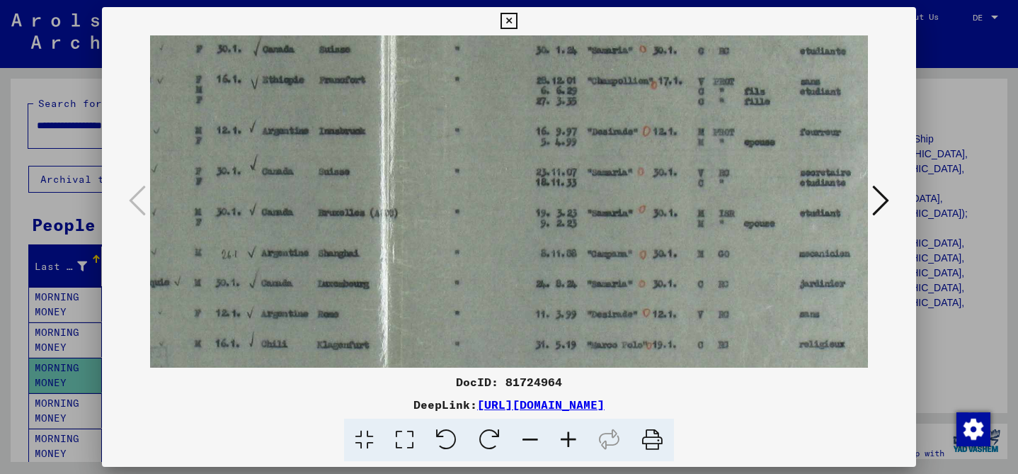
drag, startPoint x: 616, startPoint y: 299, endPoint x: 585, endPoint y: 298, distance: 31.2
click at [585, 298] on img at bounding box center [386, 107] width 1074 height 686
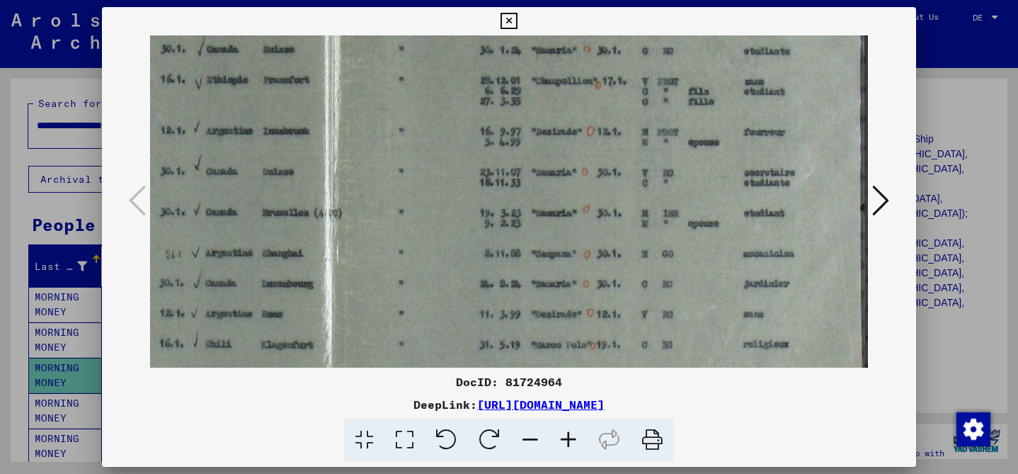
scroll to position [272, 357]
drag, startPoint x: 737, startPoint y: 327, endPoint x: 617, endPoint y: 326, distance: 119.6
click at [617, 326] on img at bounding box center [330, 106] width 1074 height 686
click at [739, 218] on img at bounding box center [330, 106] width 1074 height 686
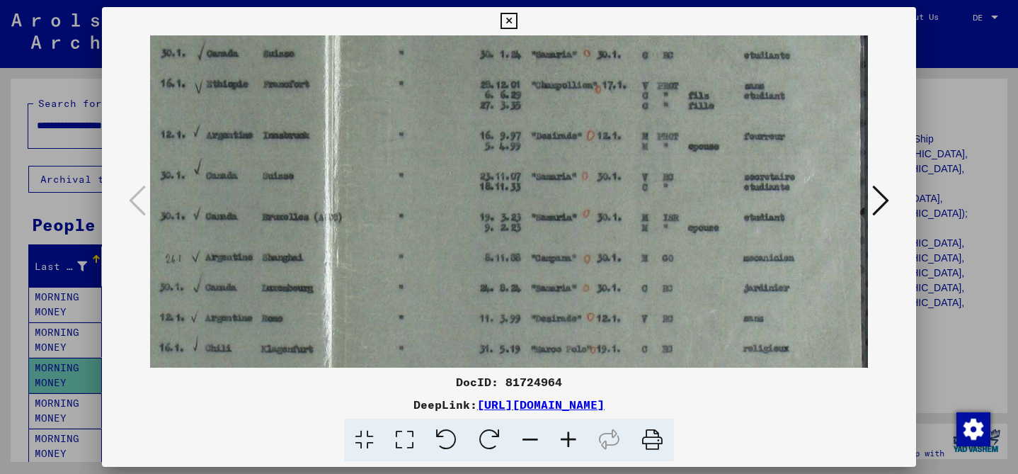
scroll to position [266, 357]
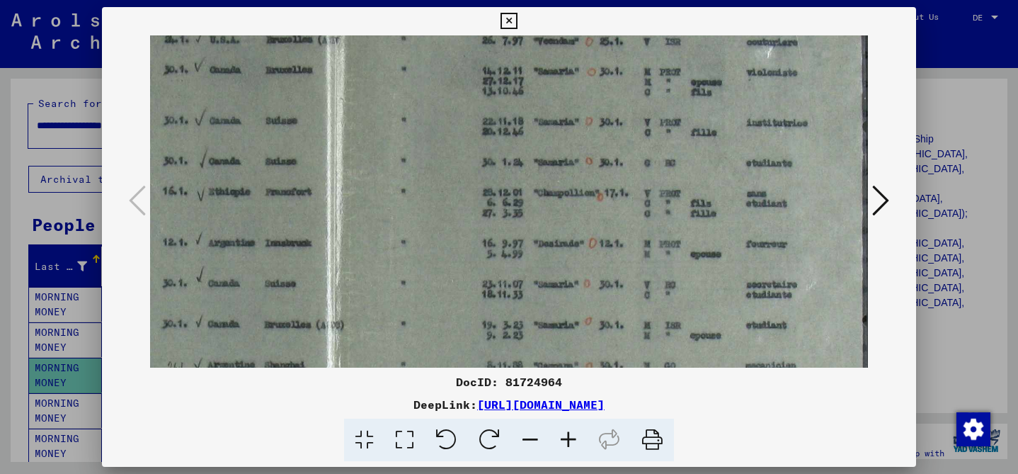
drag, startPoint x: 745, startPoint y: 217, endPoint x: 734, endPoint y: 312, distance: 95.5
click at [741, 322] on img at bounding box center [332, 218] width 1074 height 686
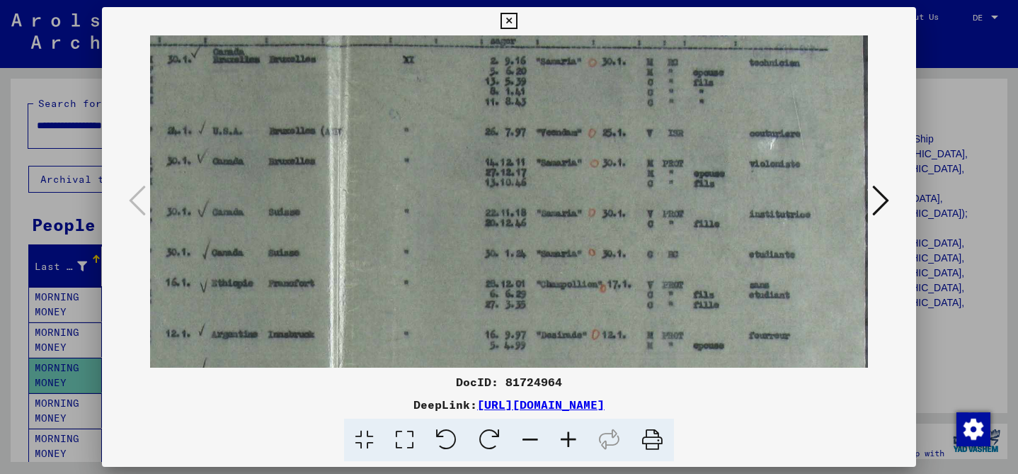
scroll to position [0, 351]
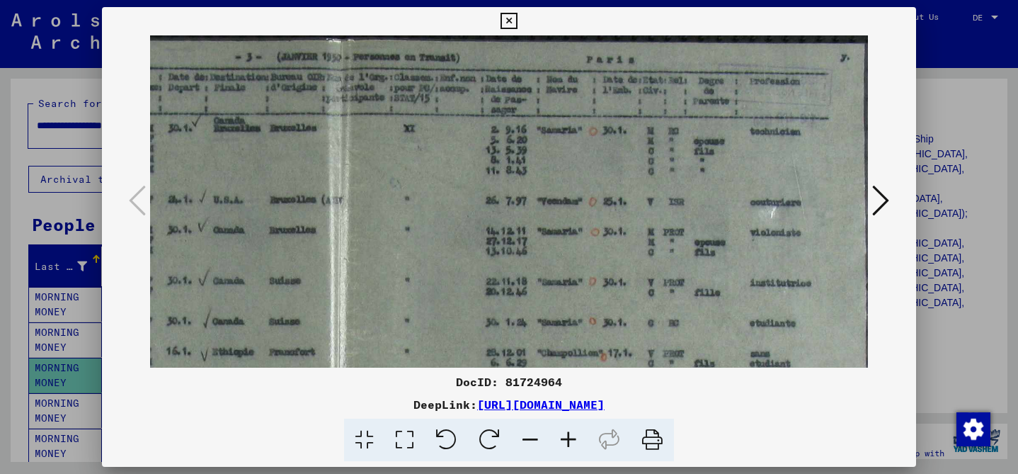
drag, startPoint x: 725, startPoint y: 154, endPoint x: 730, endPoint y: 325, distance: 171.4
click at [731, 326] on img at bounding box center [336, 378] width 1074 height 686
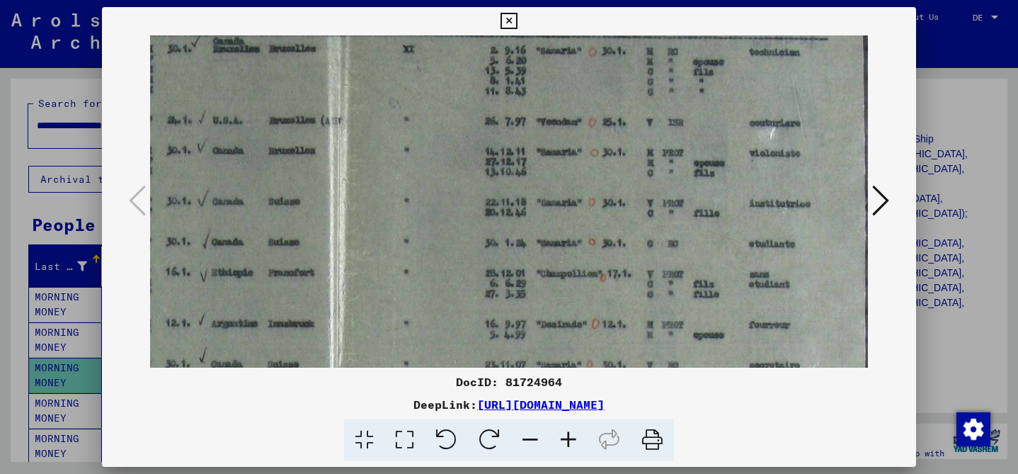
drag, startPoint x: 764, startPoint y: 226, endPoint x: 764, endPoint y: 143, distance: 83.5
click at [764, 143] on img at bounding box center [335, 299] width 1074 height 686
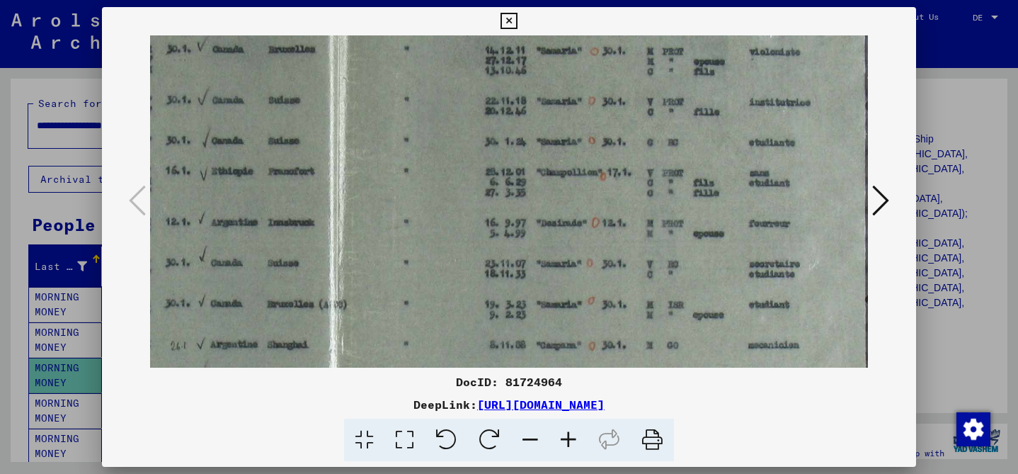
drag, startPoint x: 786, startPoint y: 251, endPoint x: 785, endPoint y: 147, distance: 104.8
click at [785, 147] on img at bounding box center [335, 198] width 1074 height 686
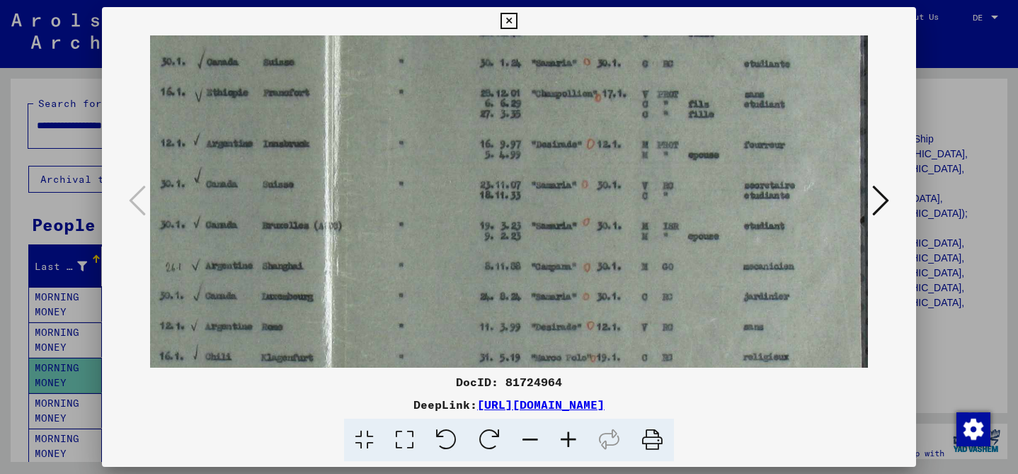
scroll to position [260, 357]
drag, startPoint x: 796, startPoint y: 241, endPoint x: 786, endPoint y: 168, distance: 72.8
click at [786, 168] on img at bounding box center [330, 118] width 1074 height 686
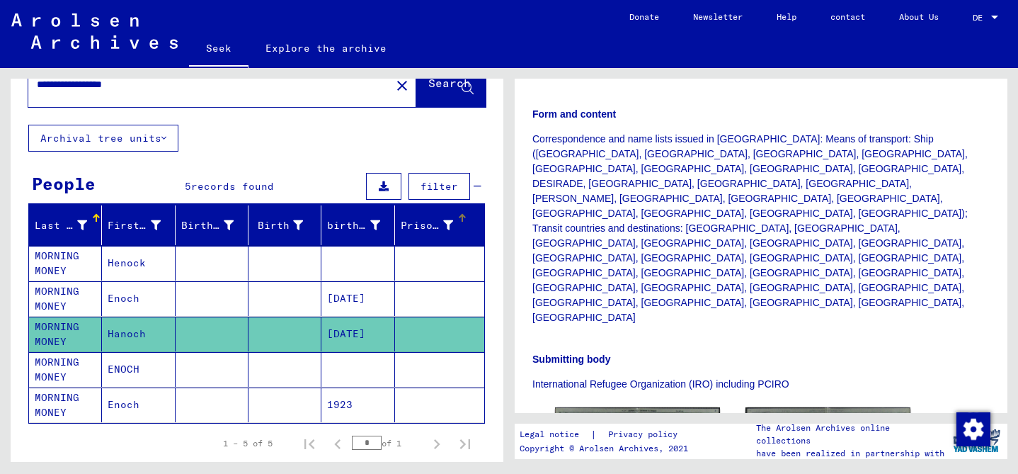
scroll to position [42, 0]
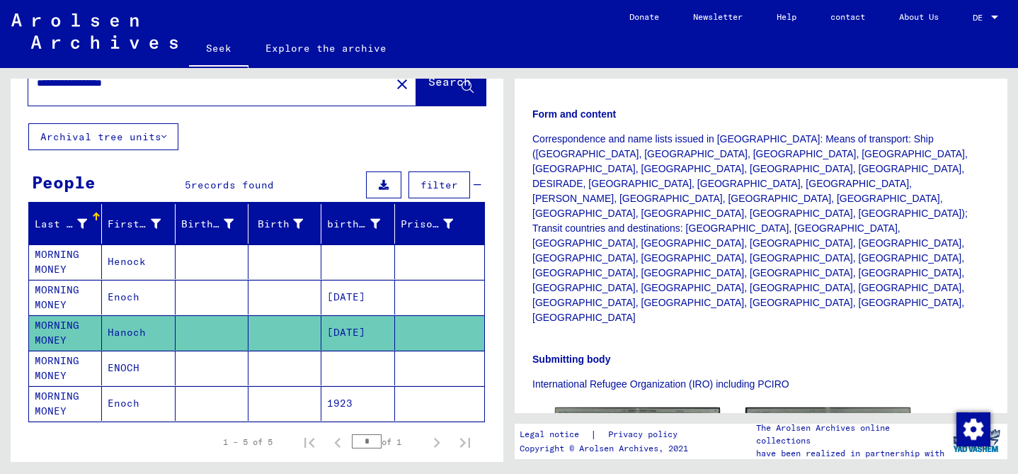
click at [178, 265] on mat-cell at bounding box center [212, 261] width 73 height 35
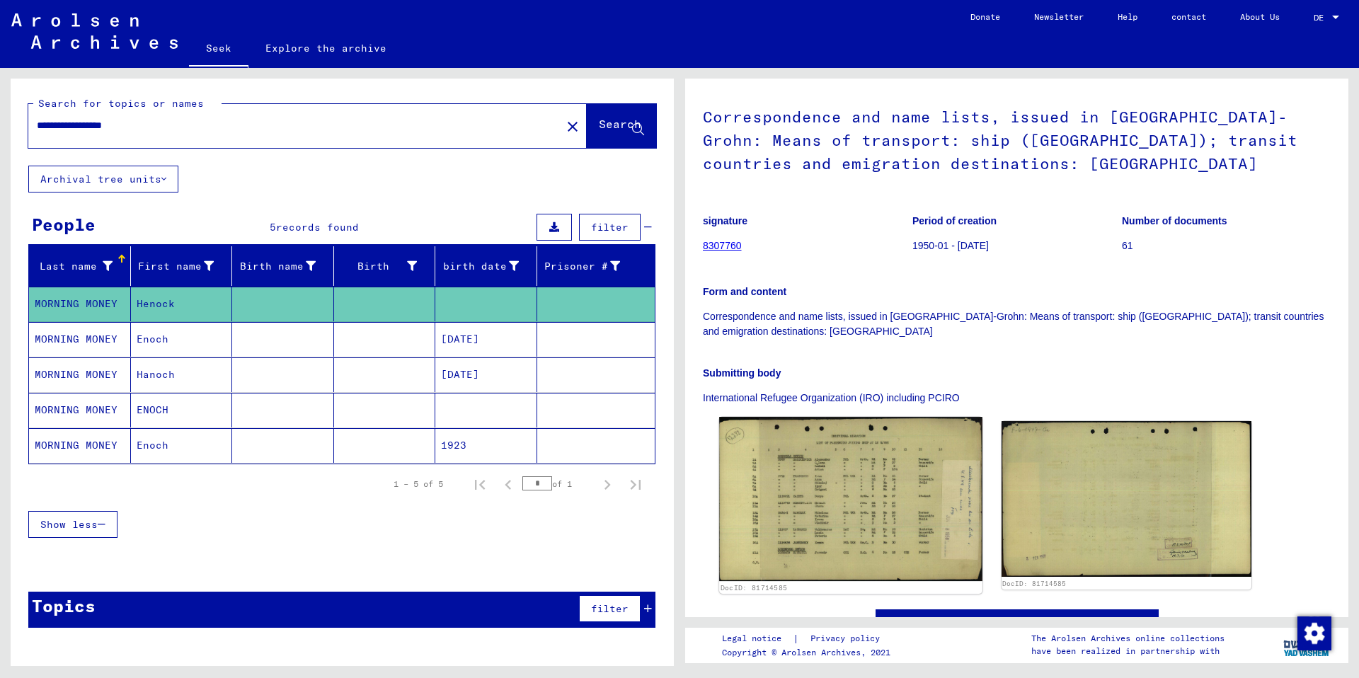
scroll to position [83, 0]
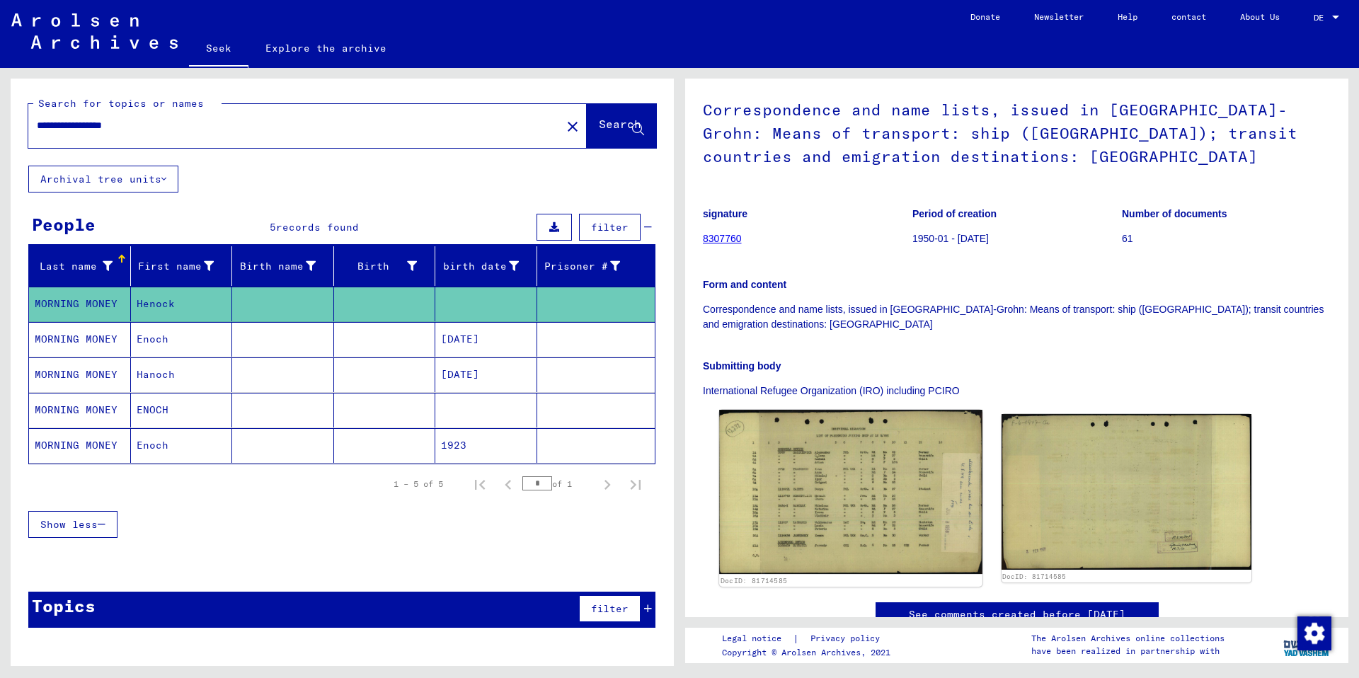
click at [850, 473] on img at bounding box center [850, 492] width 263 height 164
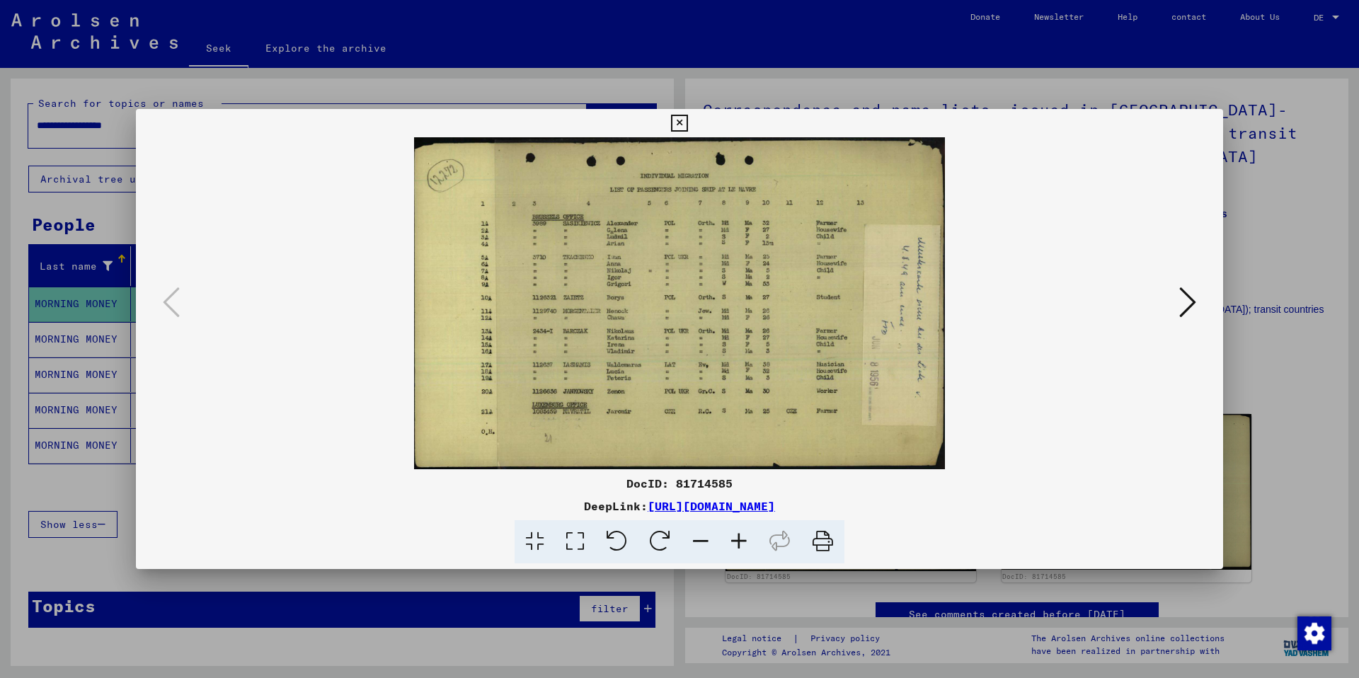
click at [665, 297] on img at bounding box center [679, 303] width 991 height 332
click at [740, 473] on icon at bounding box center [739, 541] width 38 height 43
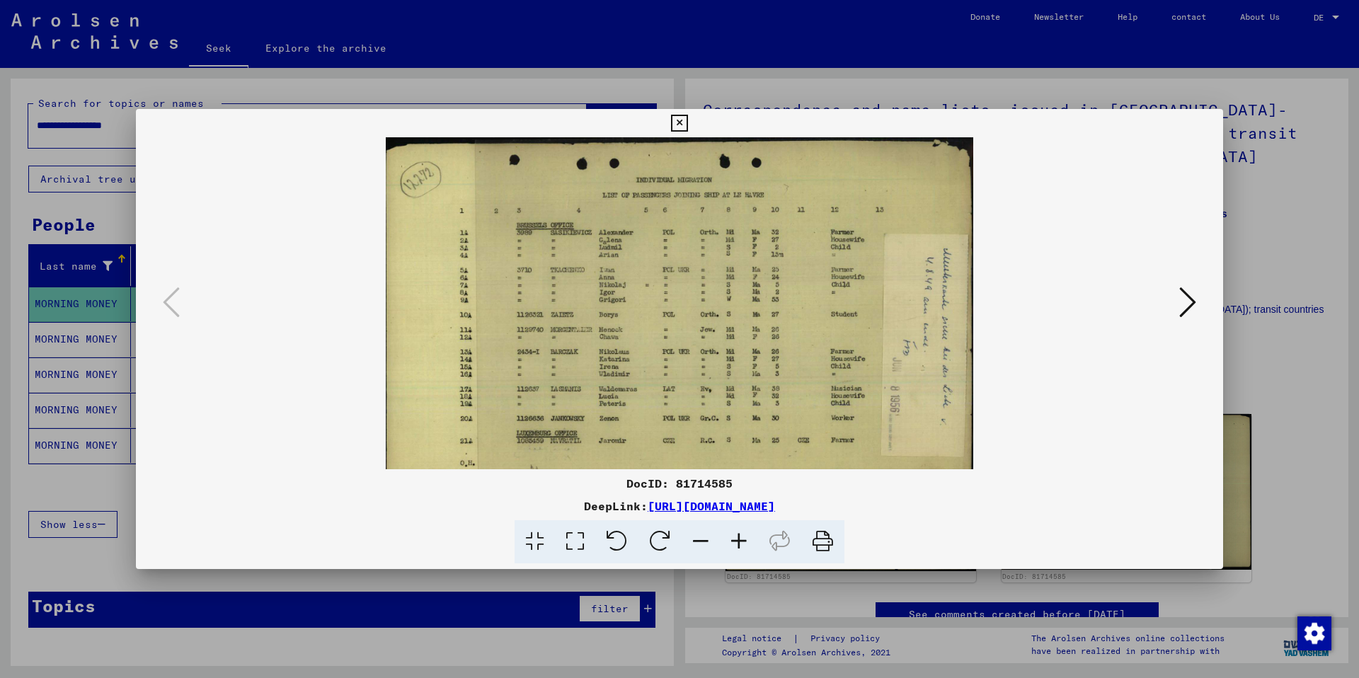
click at [740, 473] on icon at bounding box center [739, 541] width 38 height 43
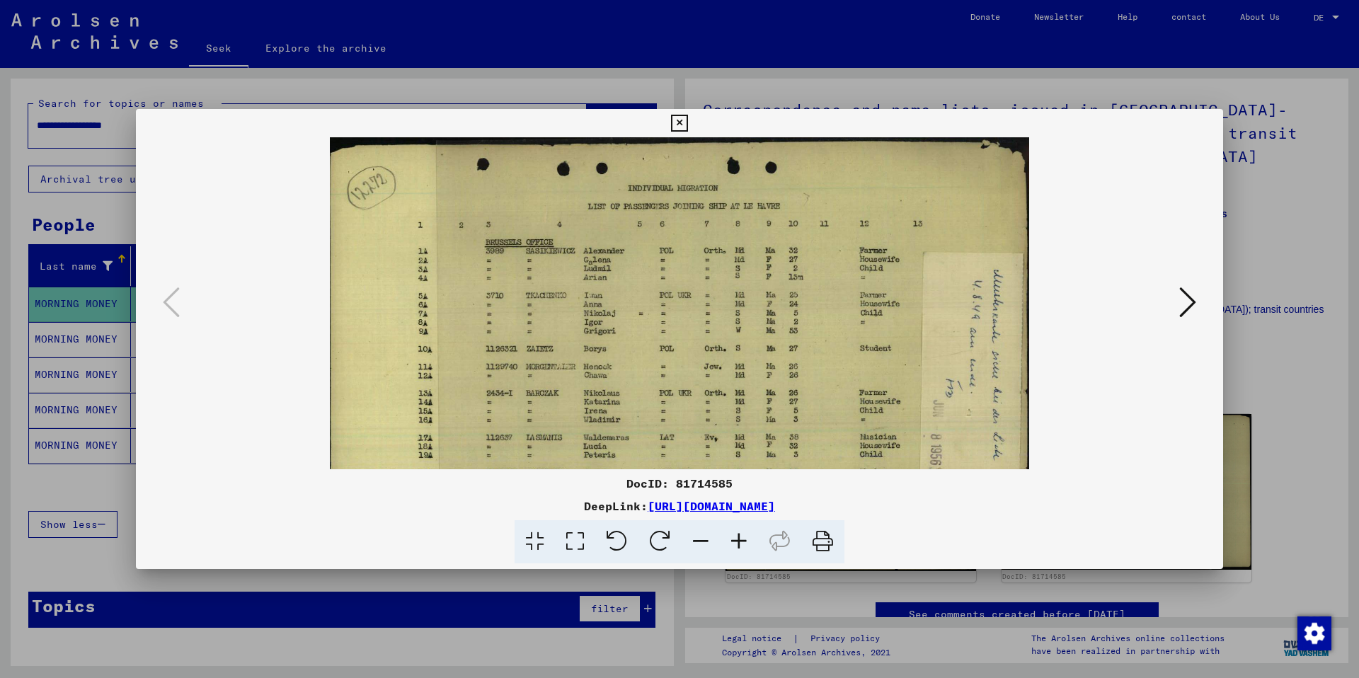
click at [740, 473] on icon at bounding box center [739, 541] width 38 height 43
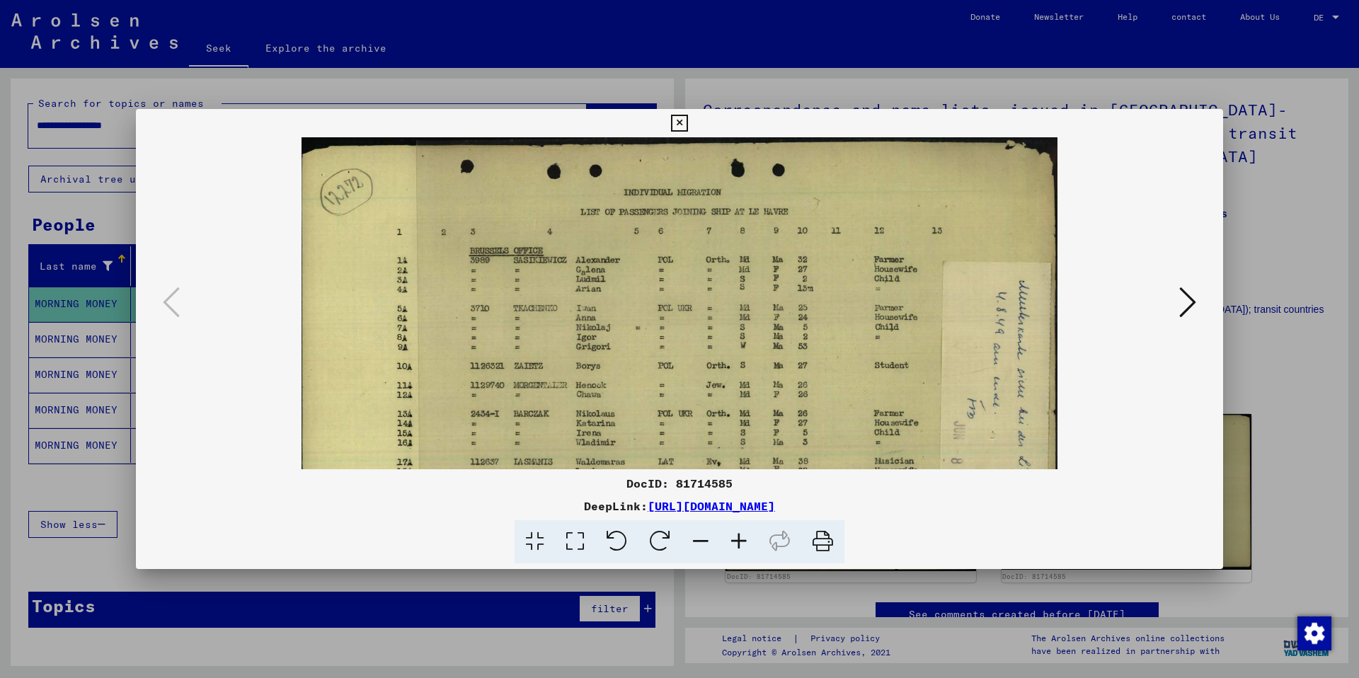
click at [740, 473] on icon at bounding box center [739, 541] width 38 height 43
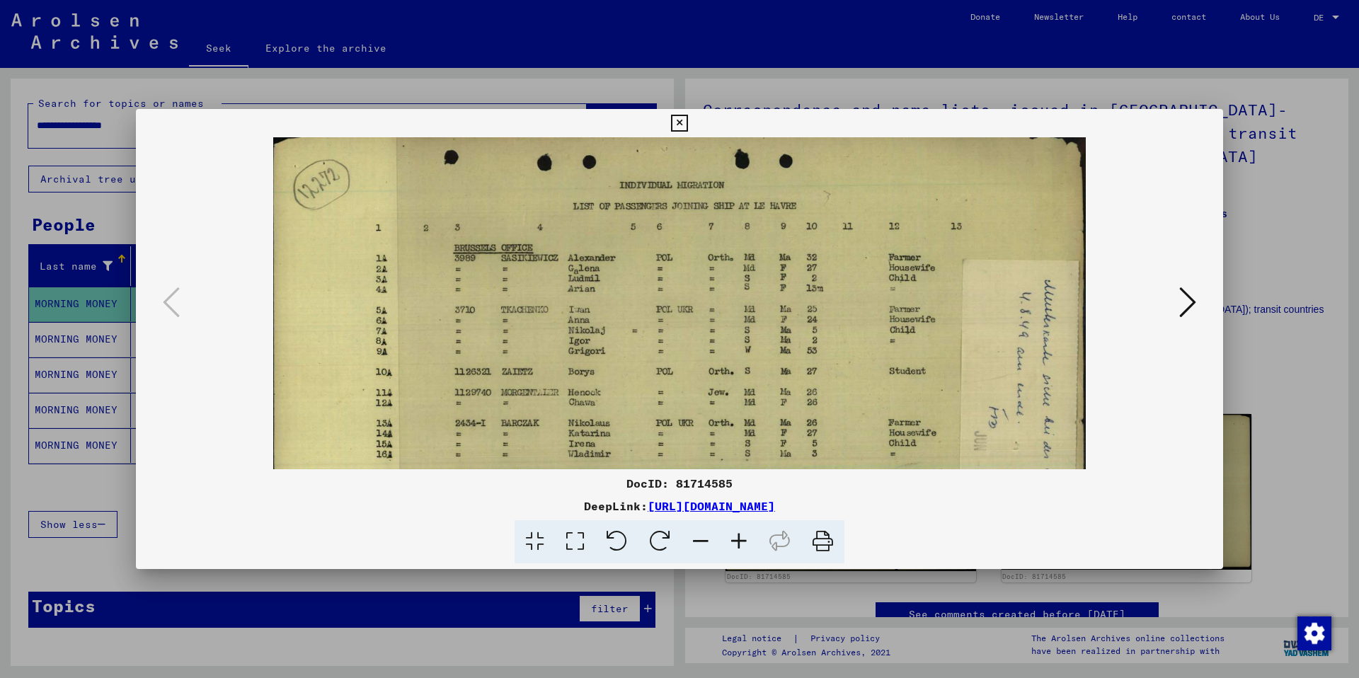
scroll to position [33, 0]
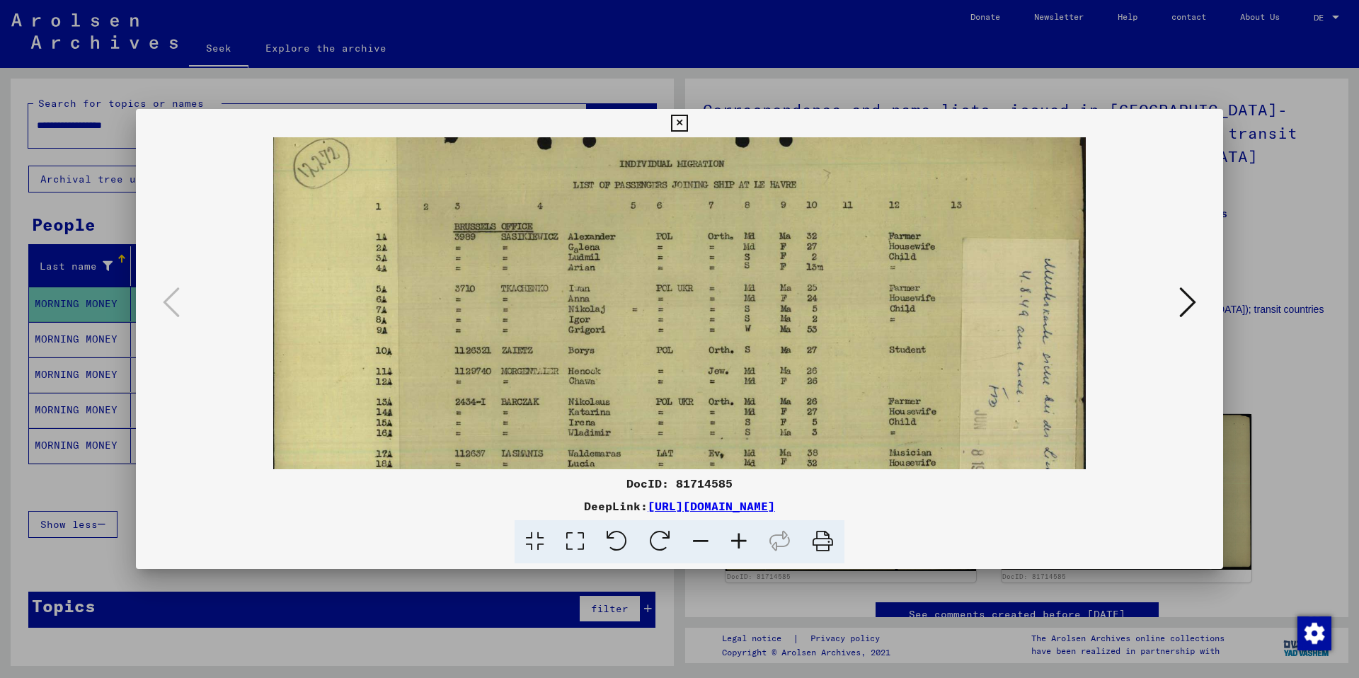
drag, startPoint x: 691, startPoint y: 345, endPoint x: 685, endPoint y: 315, distance: 31.0
click at [687, 314] on img at bounding box center [679, 359] width 813 height 509
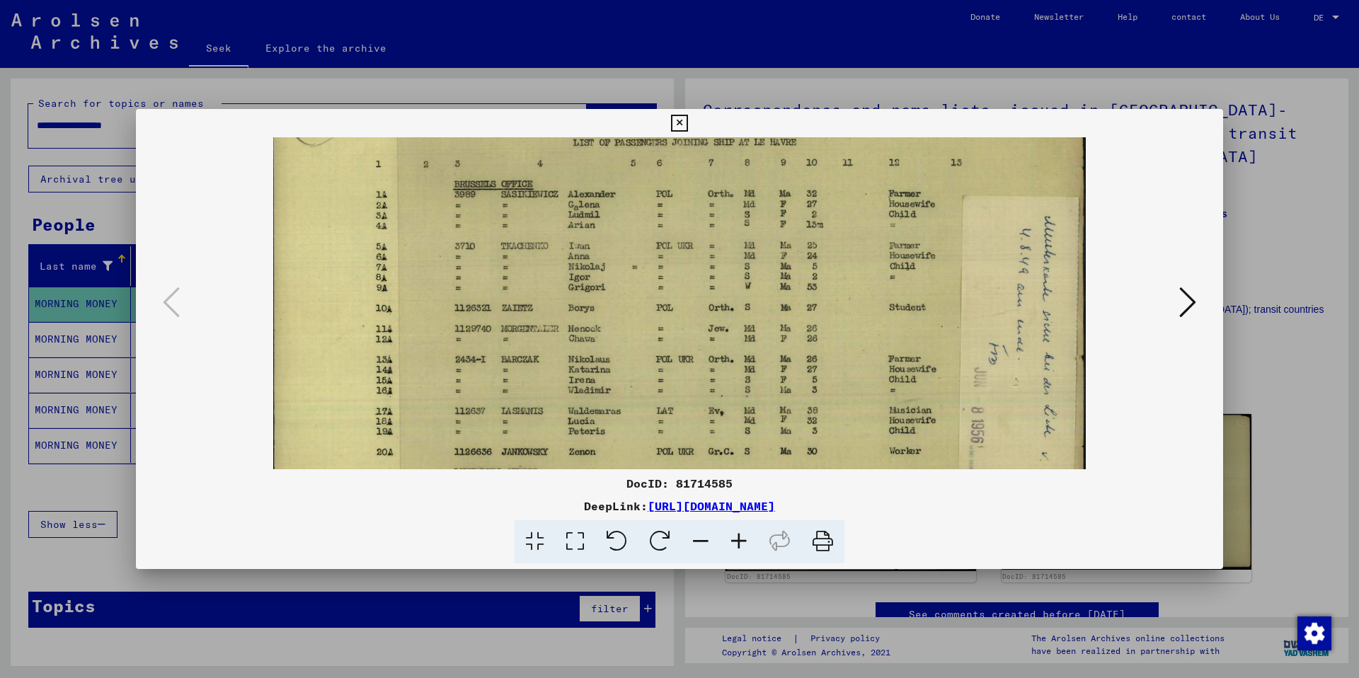
scroll to position [76, 0]
drag, startPoint x: 762, startPoint y: 393, endPoint x: 762, endPoint y: 350, distance: 43.2
click at [762, 350] on img at bounding box center [679, 316] width 813 height 509
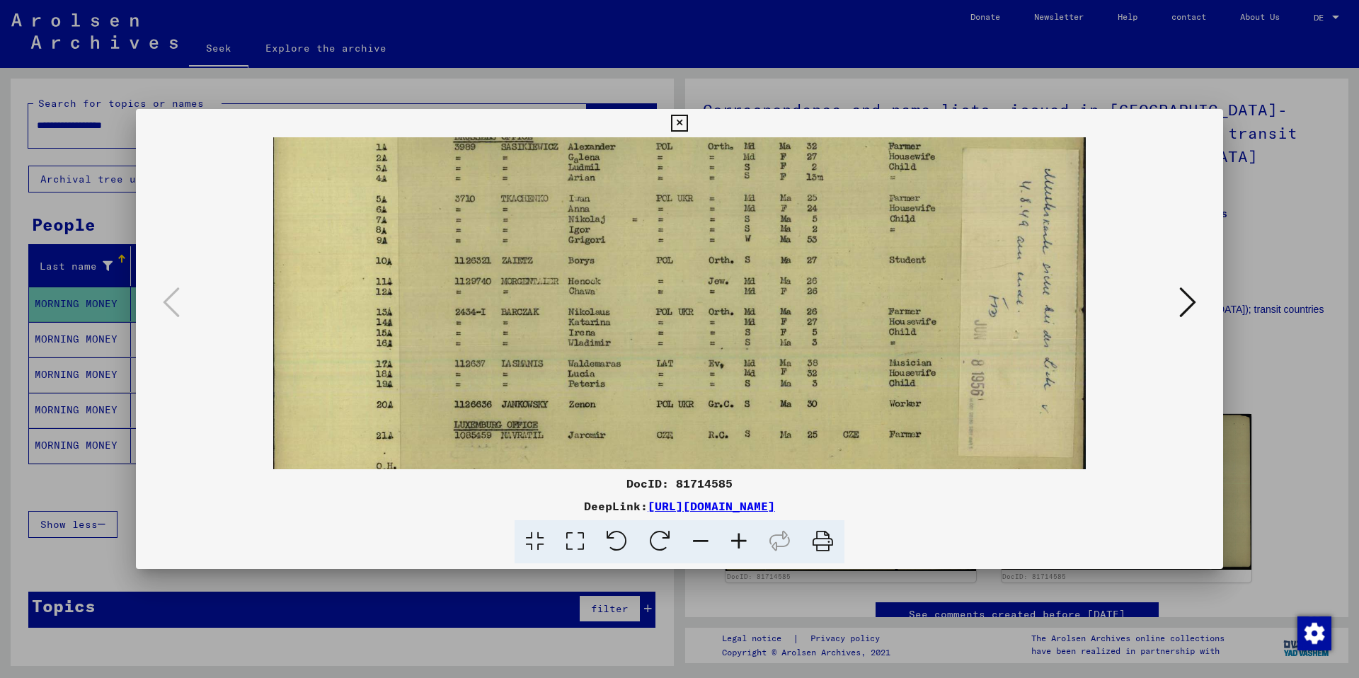
scroll to position [124, 0]
drag, startPoint x: 761, startPoint y: 396, endPoint x: 763, endPoint y: 348, distance: 48.2
click at [763, 348] on img at bounding box center [679, 267] width 813 height 509
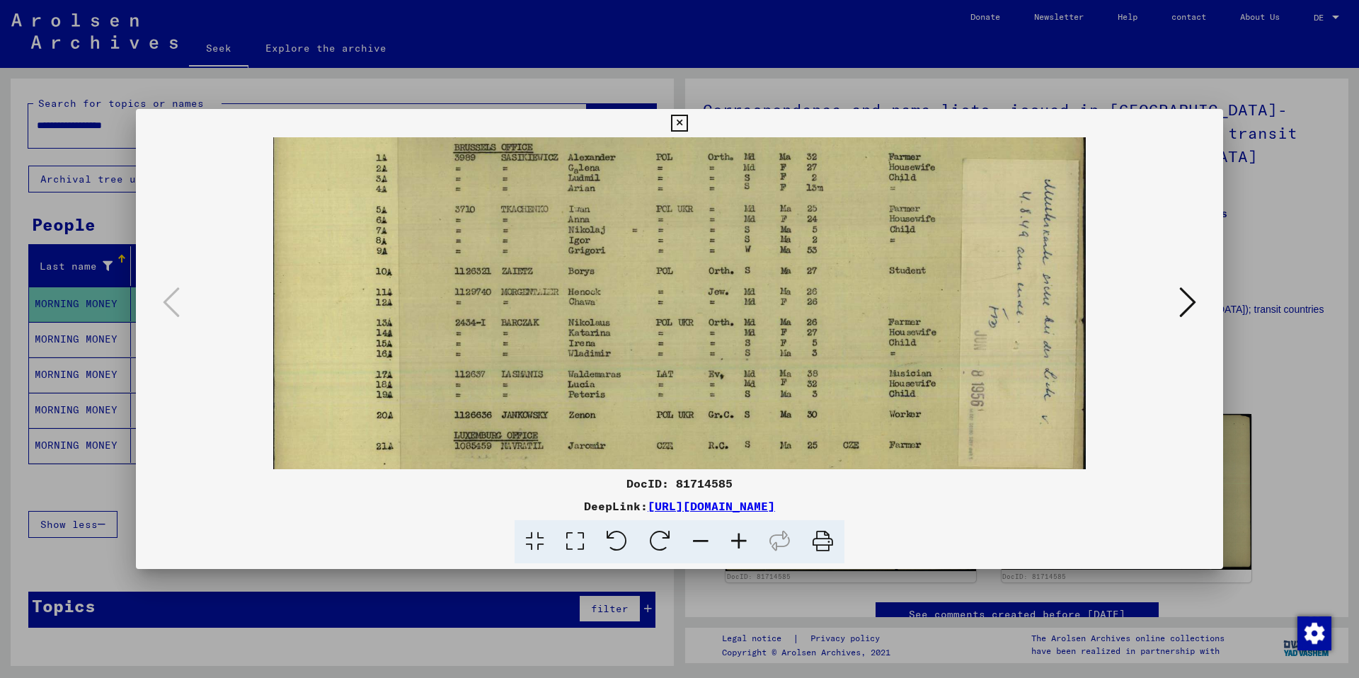
scroll to position [42, 0]
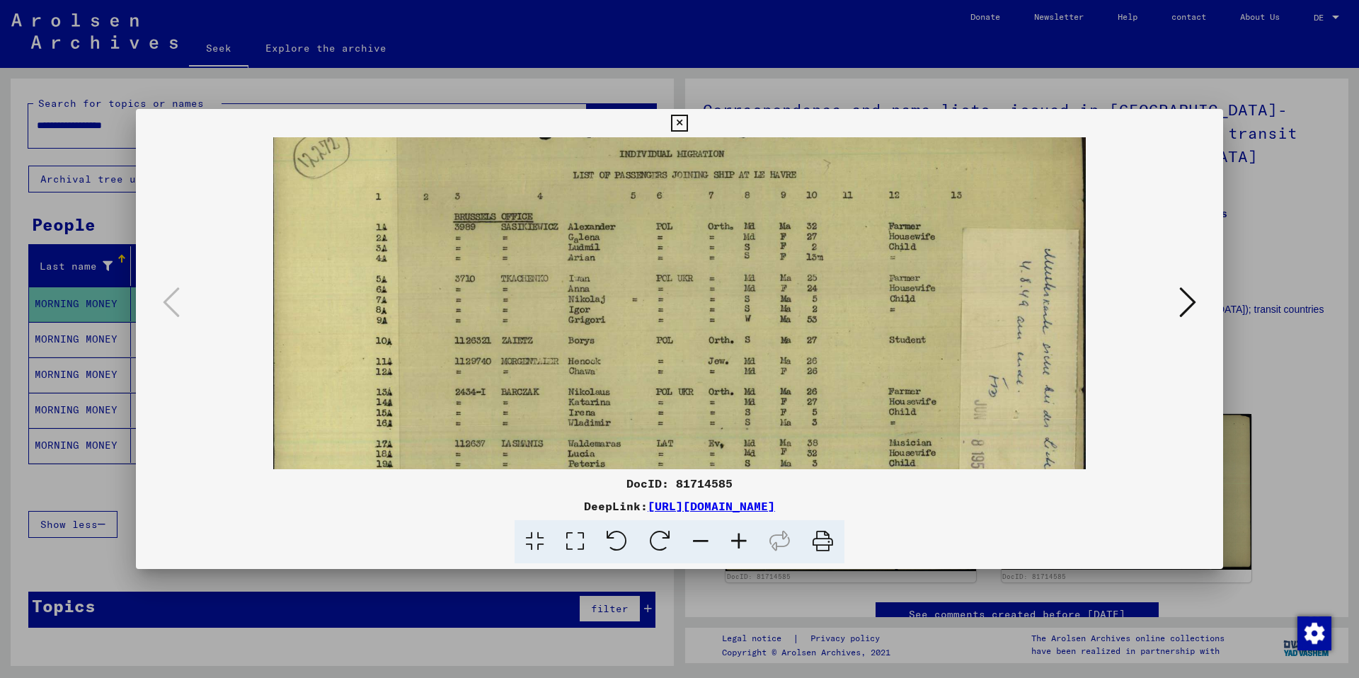
drag, startPoint x: 970, startPoint y: 326, endPoint x: 982, endPoint y: 406, distance: 80.1
click at [982, 407] on img at bounding box center [679, 349] width 813 height 509
click at [677, 120] on icon at bounding box center [679, 123] width 16 height 17
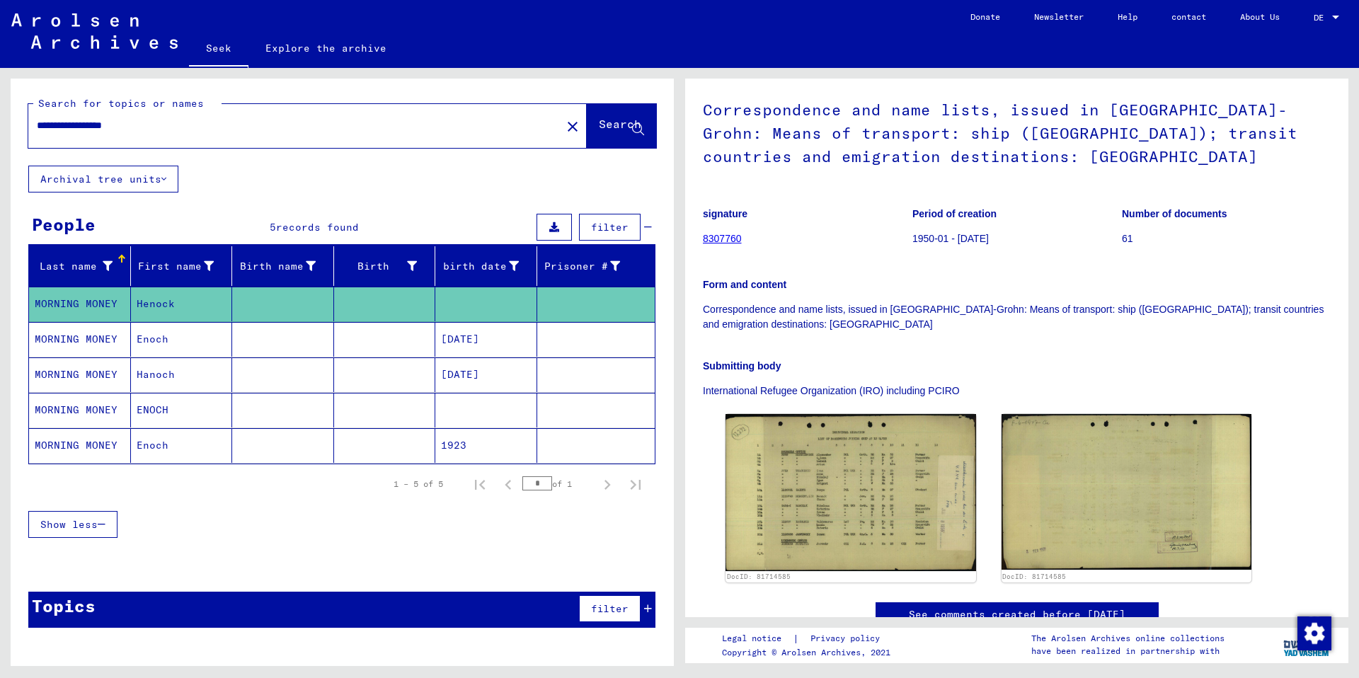
click at [204, 411] on mat-cell "ENOCH" at bounding box center [182, 410] width 102 height 35
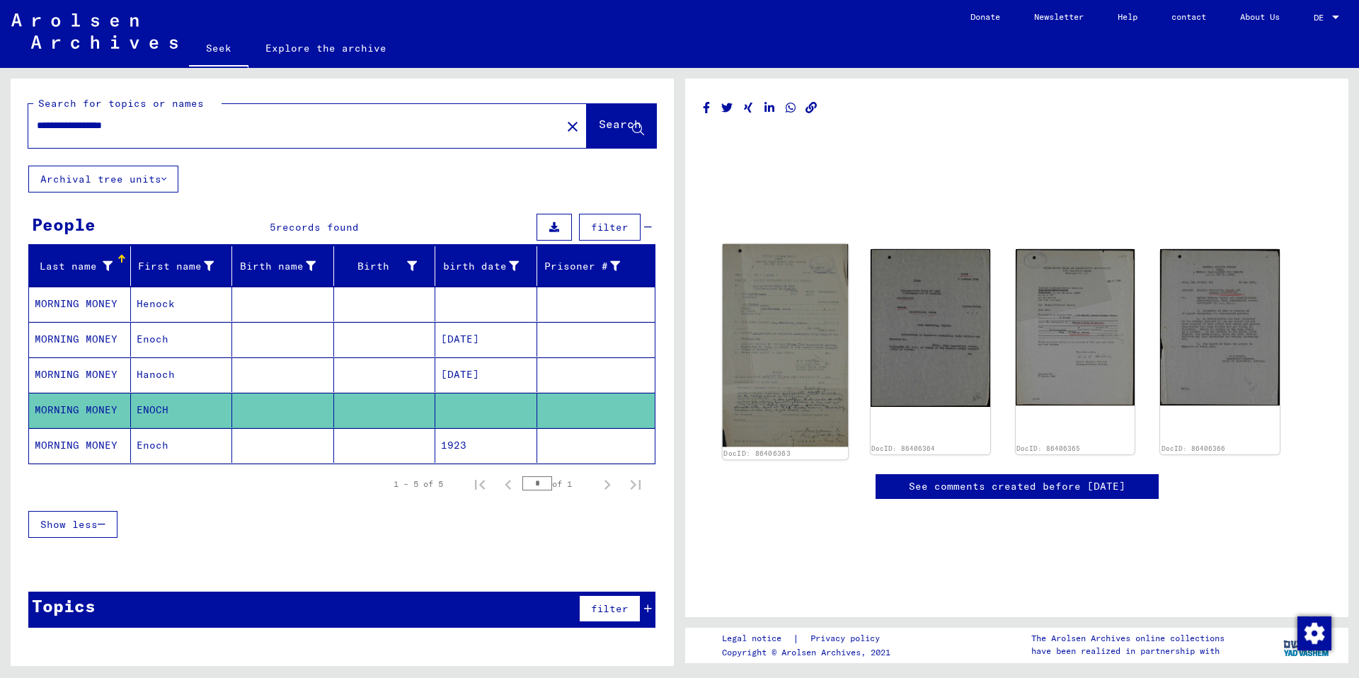
click at [791, 327] on img at bounding box center [785, 345] width 125 height 203
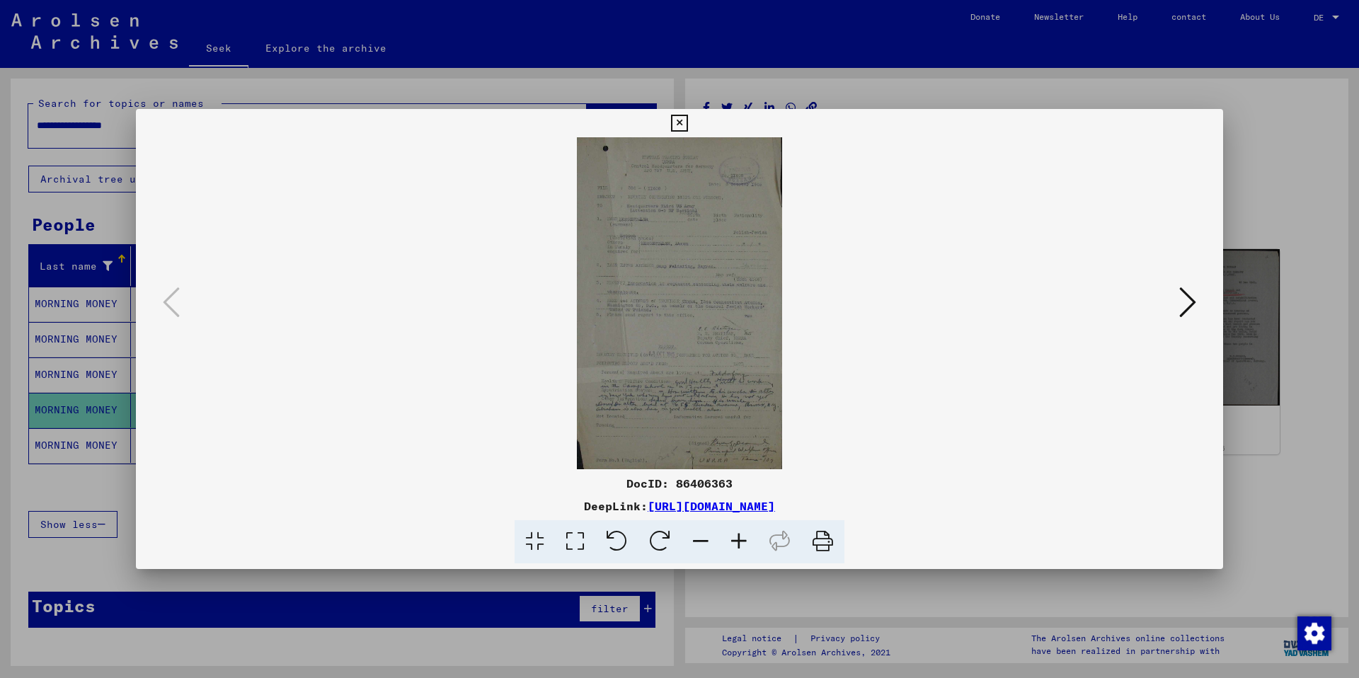
click at [791, 327] on img at bounding box center [679, 303] width 991 height 332
click at [573, 473] on icon at bounding box center [575, 541] width 40 height 43
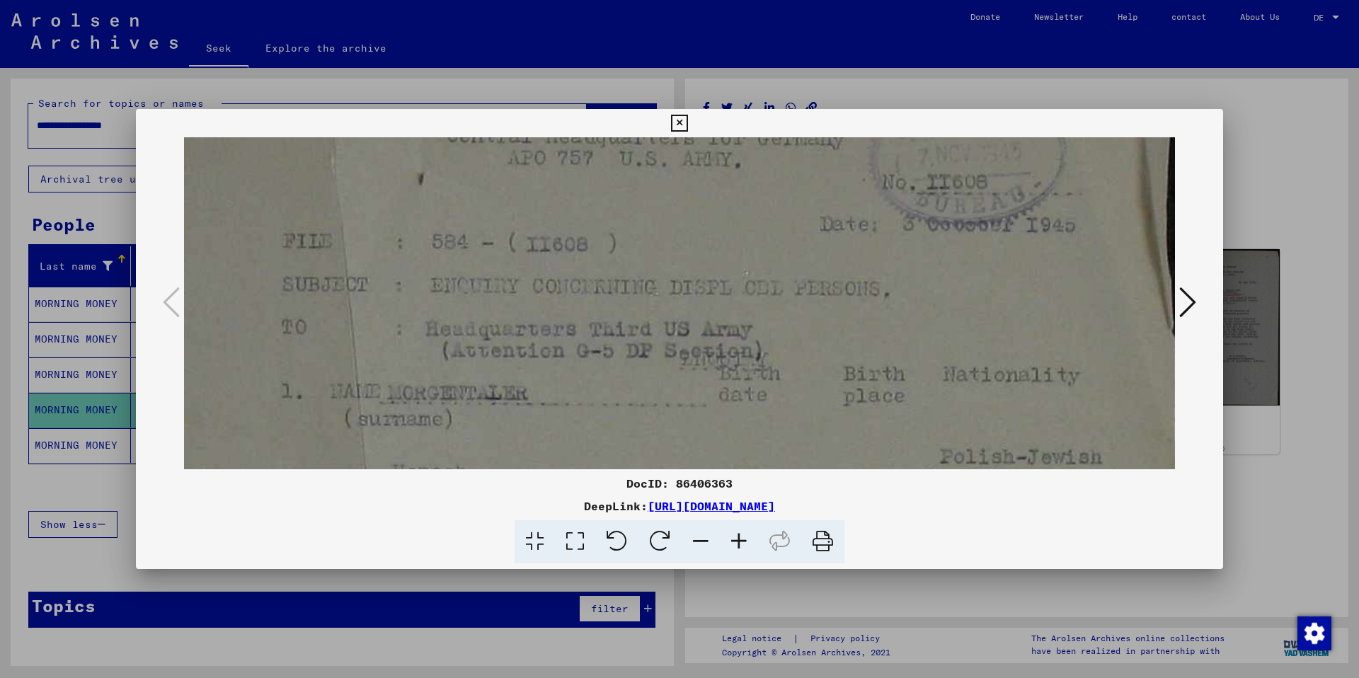
scroll to position [141, 0]
drag, startPoint x: 605, startPoint y: 436, endPoint x: 617, endPoint y: 301, distance: 135.7
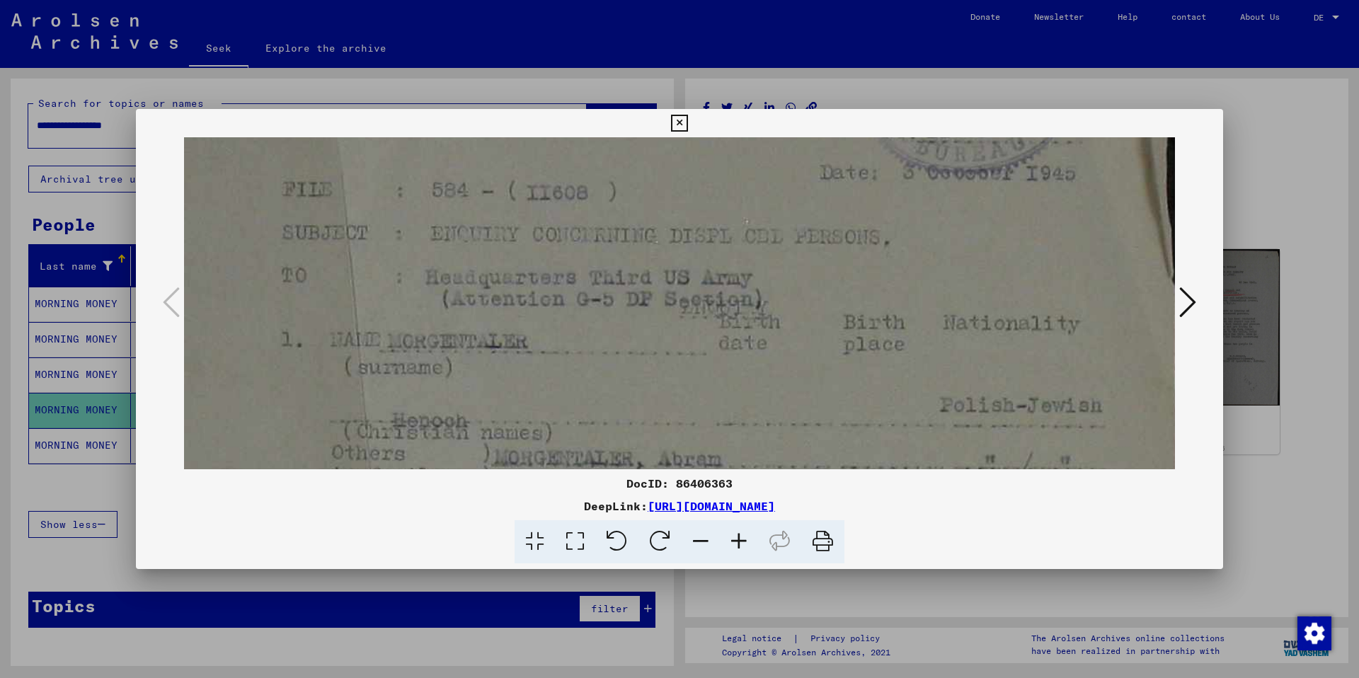
scroll to position [195, 0]
drag, startPoint x: 638, startPoint y: 426, endPoint x: 641, endPoint y: 372, distance: 53.9
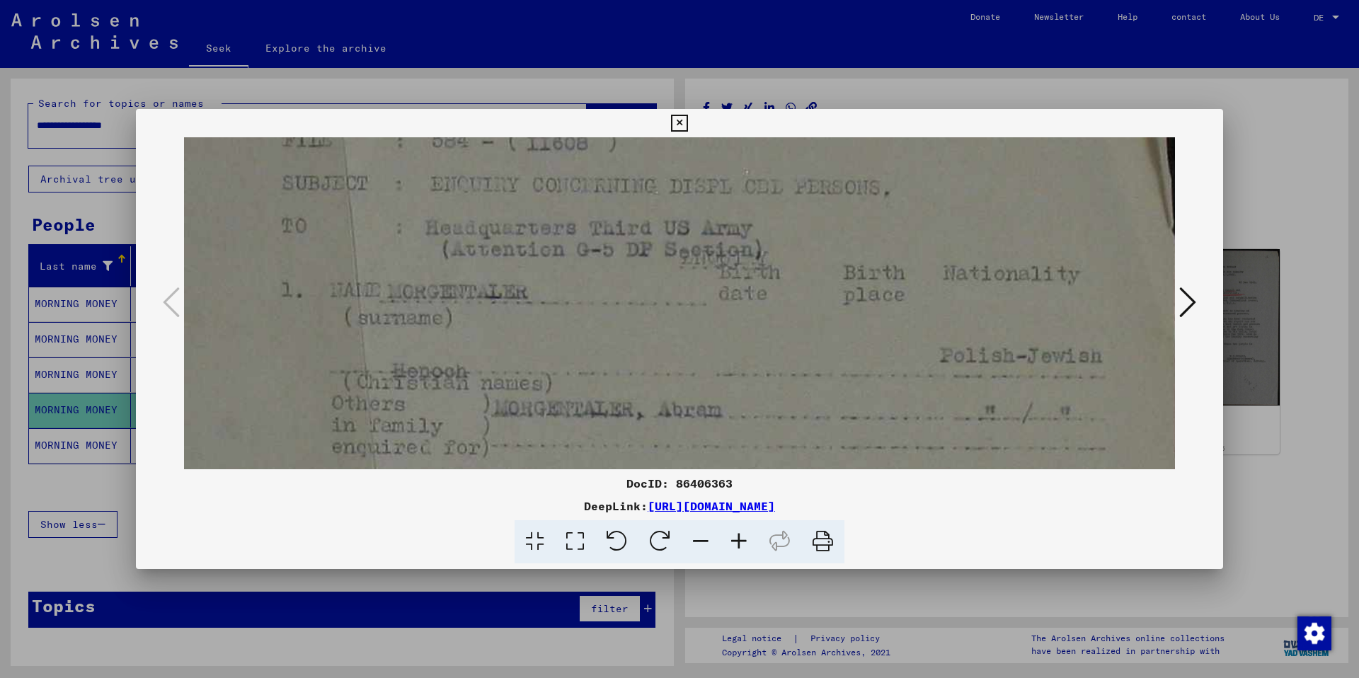
scroll to position [242, 0]
drag, startPoint x: 641, startPoint y: 440, endPoint x: 641, endPoint y: 392, distance: 47.4
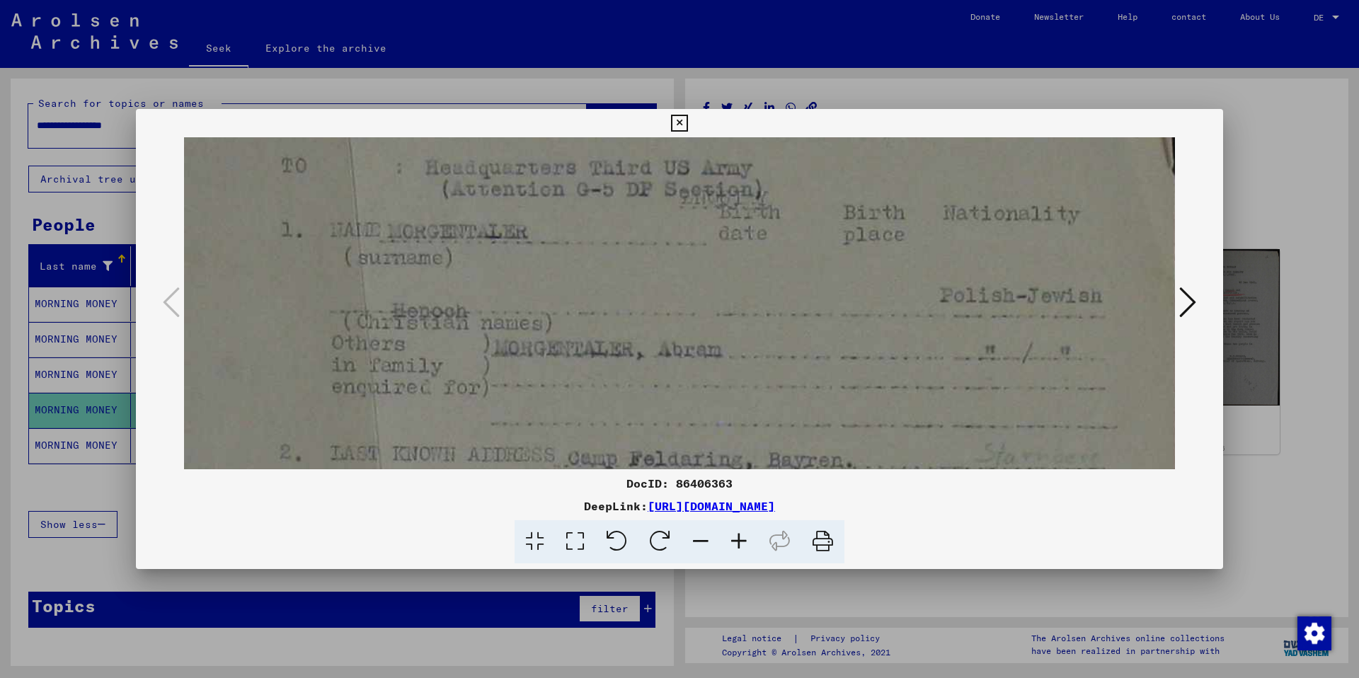
drag, startPoint x: 644, startPoint y: 436, endPoint x: 648, endPoint y: 369, distance: 67.3
click at [648, 369] on img at bounding box center [679, 638] width 991 height 1604
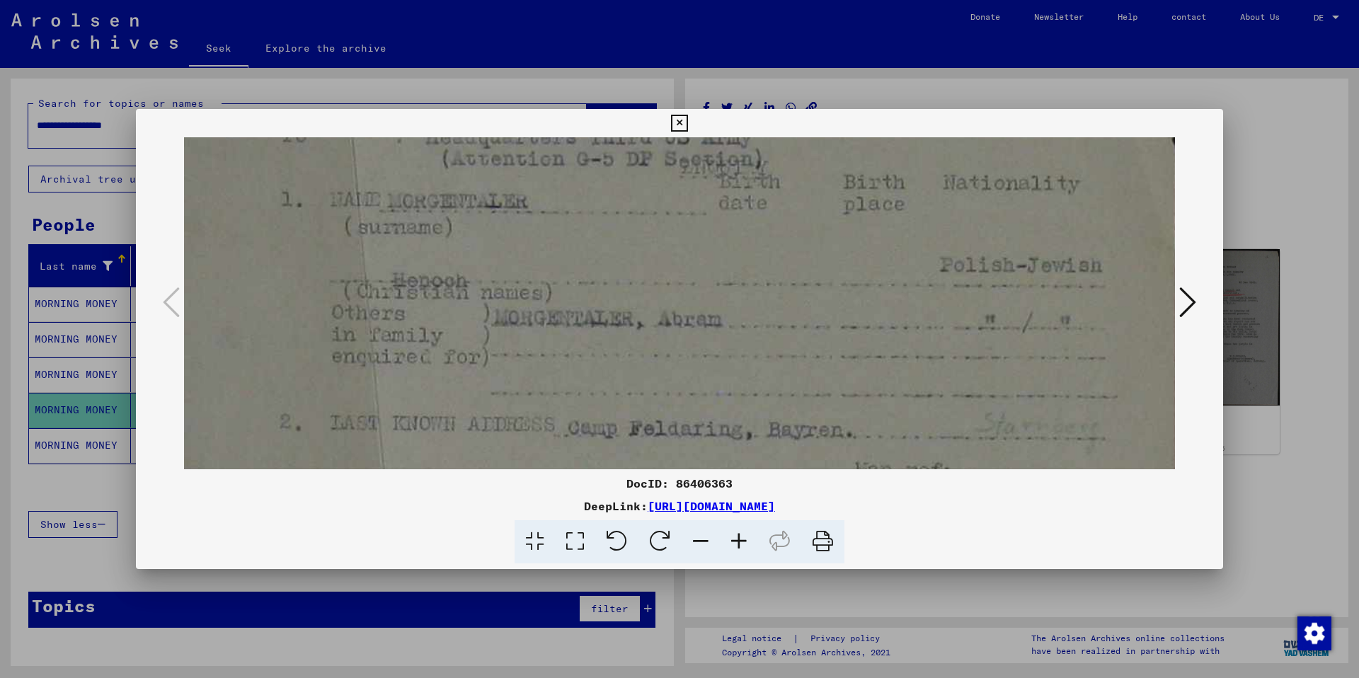
scroll to position [350, 0]
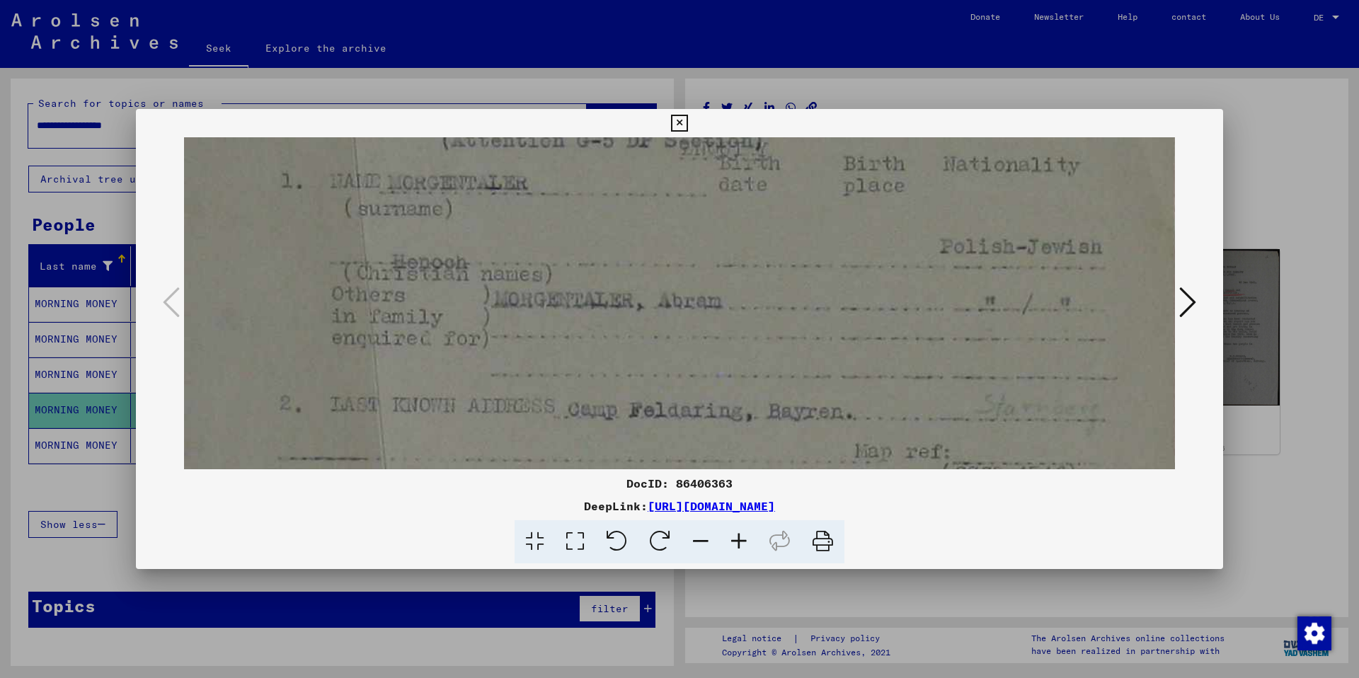
drag, startPoint x: 646, startPoint y: 430, endPoint x: 649, endPoint y: 389, distance: 41.1
click at [649, 389] on img at bounding box center [679, 589] width 991 height 1604
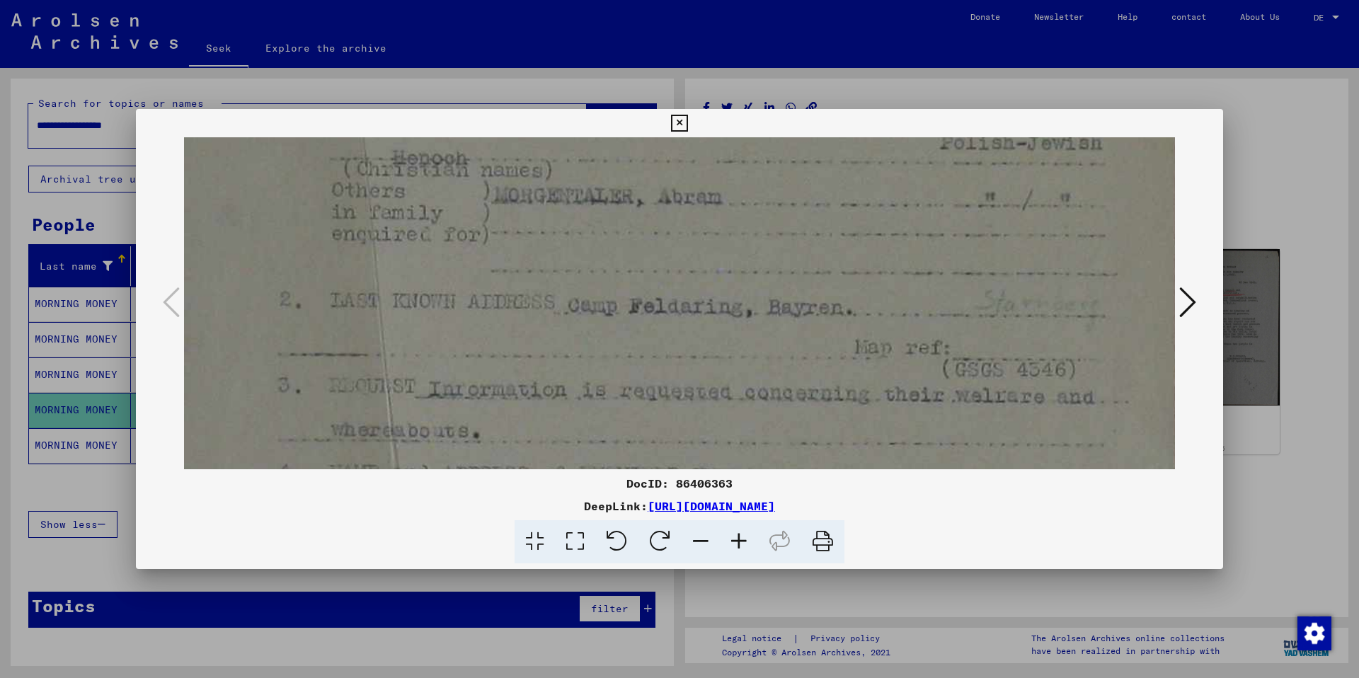
drag, startPoint x: 597, startPoint y: 427, endPoint x: 603, endPoint y: 309, distance: 117.6
click at [603, 309] on img at bounding box center [679, 485] width 991 height 1604
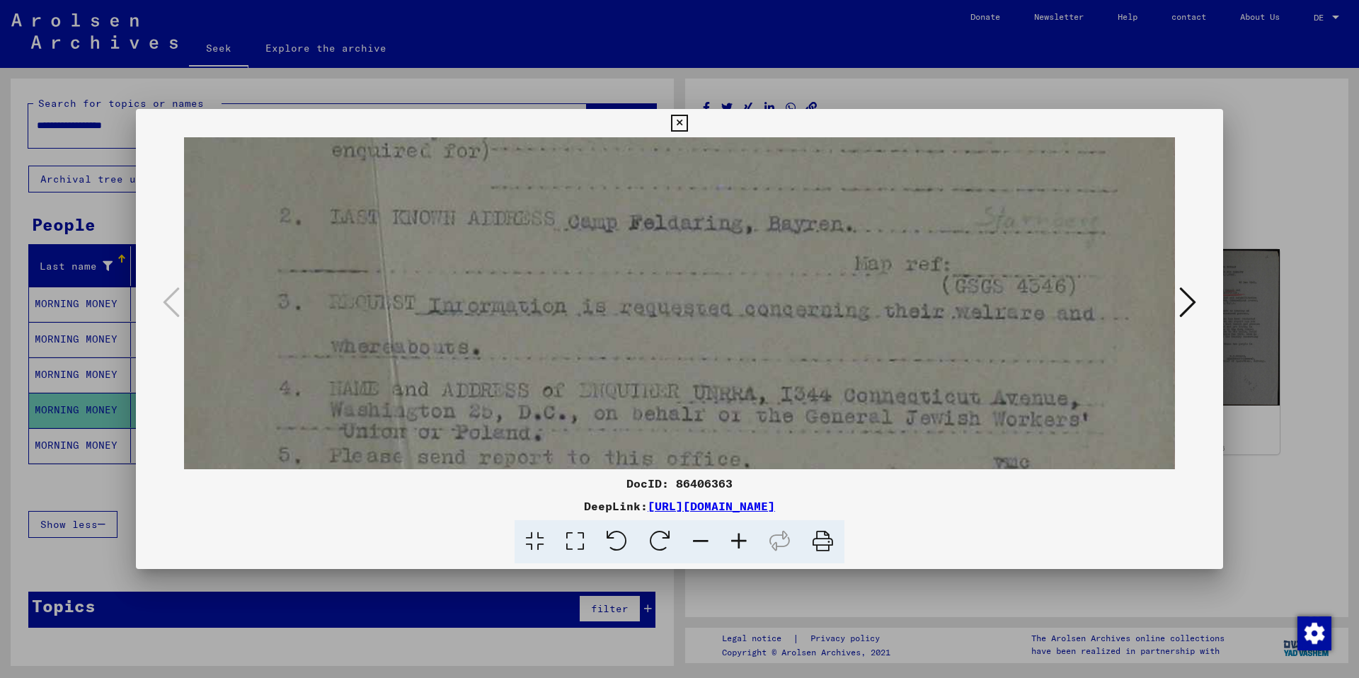
scroll to position [618, 0]
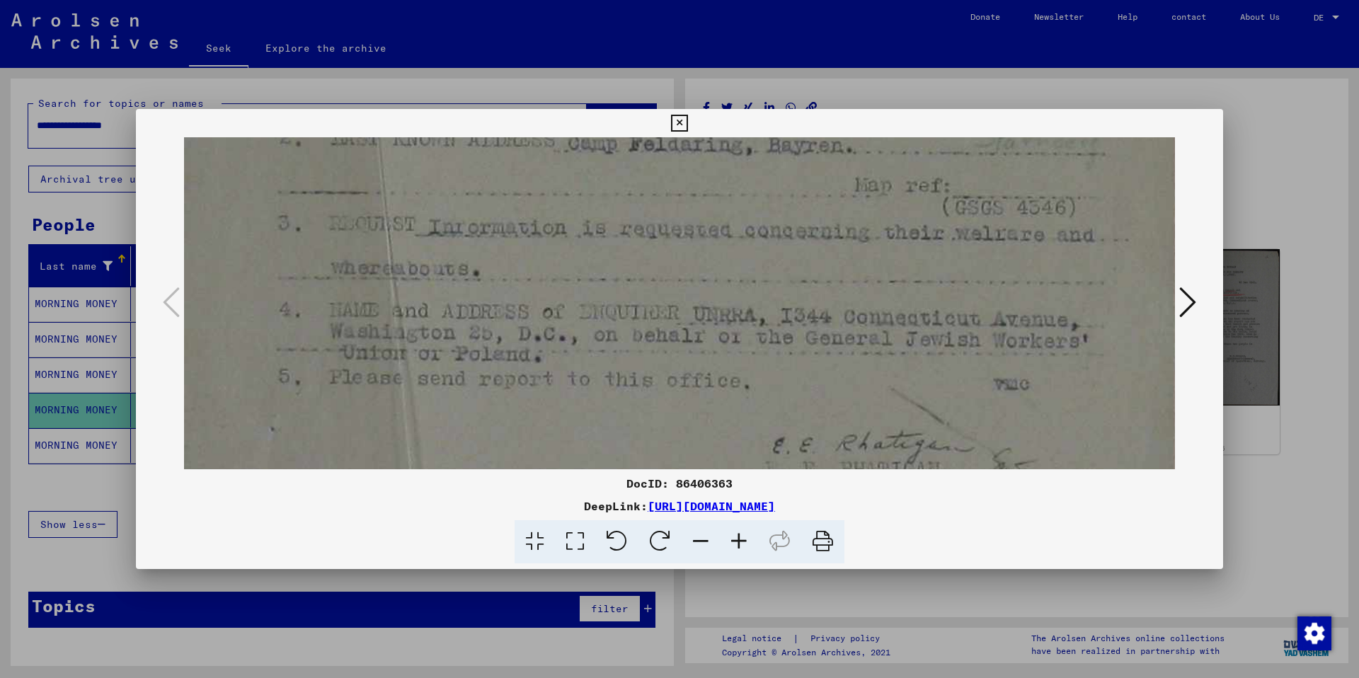
drag, startPoint x: 553, startPoint y: 404, endPoint x: 578, endPoint y: 255, distance: 151.4
click at [578, 255] on img at bounding box center [679, 323] width 991 height 1604
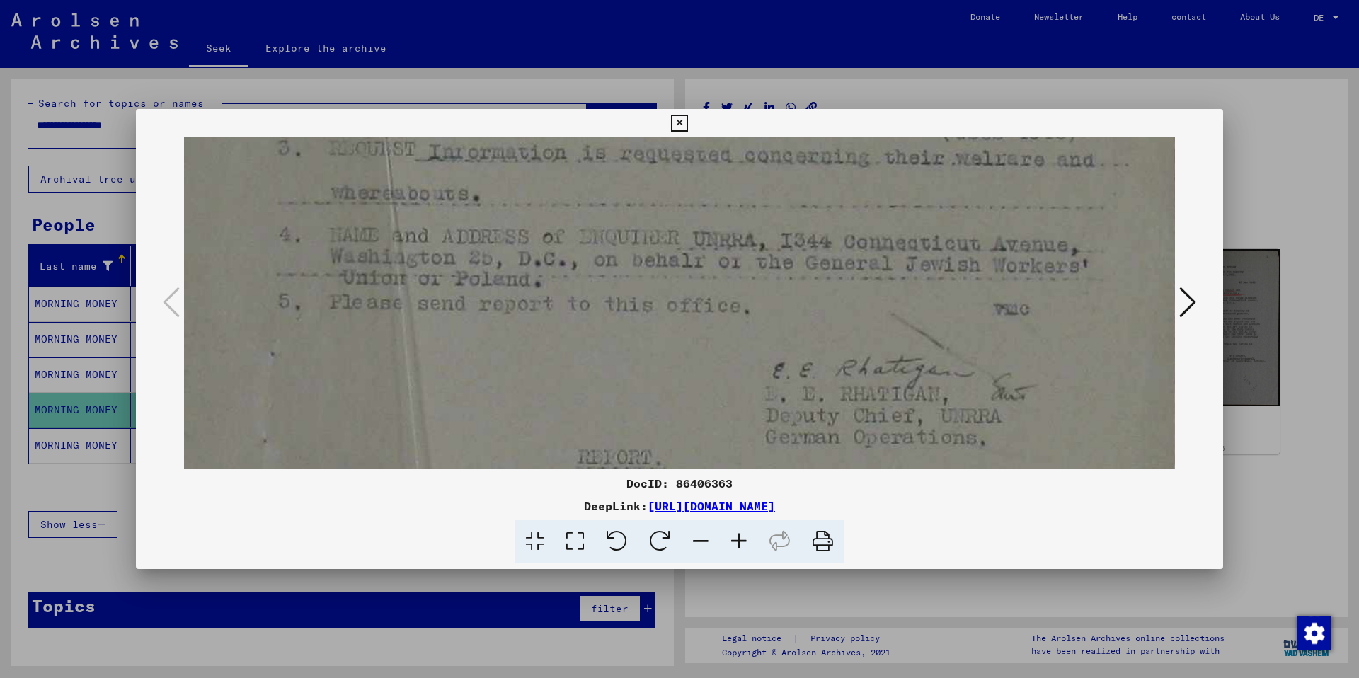
scroll to position [696, 0]
drag, startPoint x: 634, startPoint y: 367, endPoint x: 633, endPoint y: 289, distance: 78.6
click at [633, 289] on img at bounding box center [679, 243] width 991 height 1604
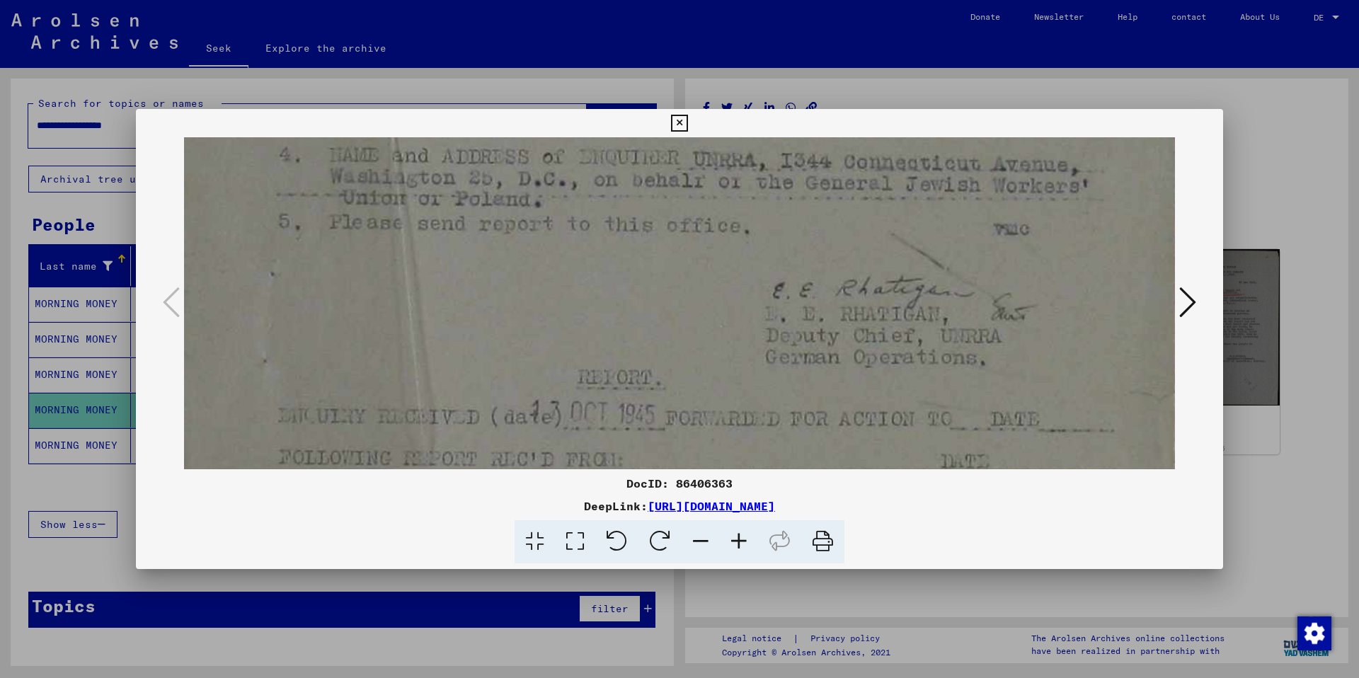
drag, startPoint x: 633, startPoint y: 365, endPoint x: 627, endPoint y: 287, distance: 78.8
click at [628, 288] on img at bounding box center [679, 168] width 991 height 1604
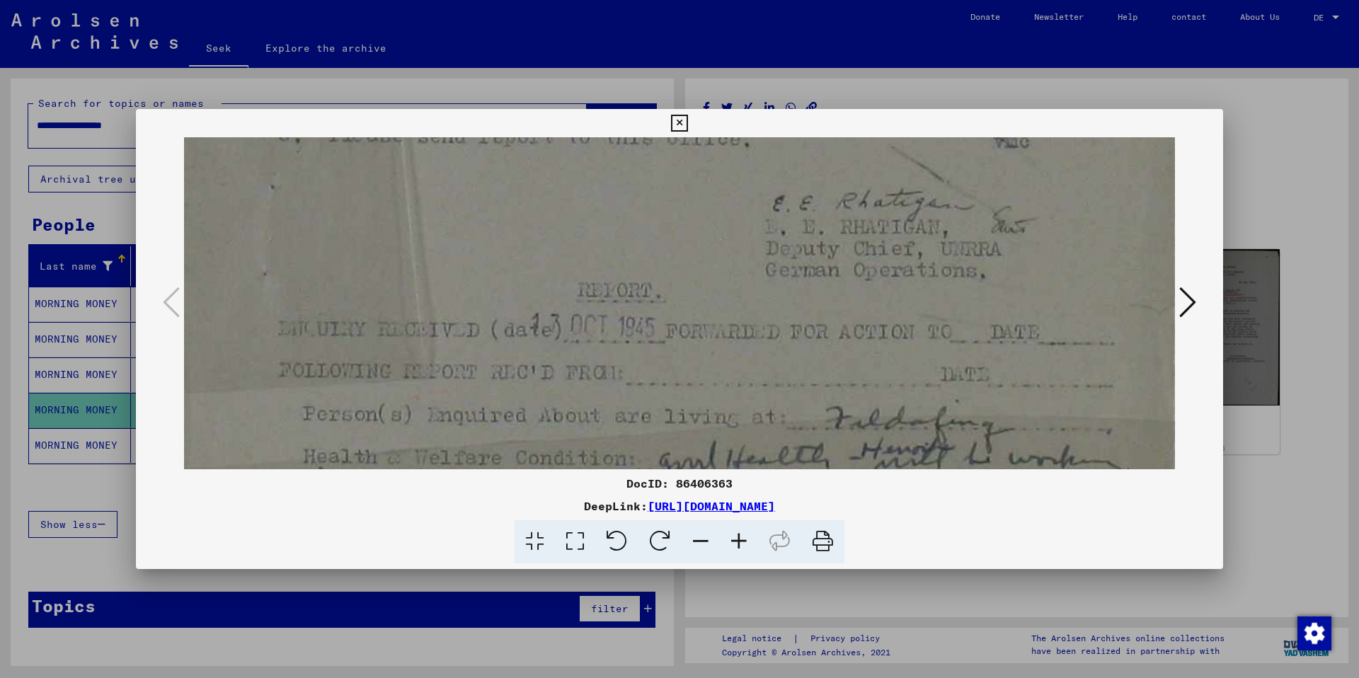
drag, startPoint x: 636, startPoint y: 361, endPoint x: 633, endPoint y: 286, distance: 75.1
click at [633, 289] on img at bounding box center [679, 81] width 991 height 1604
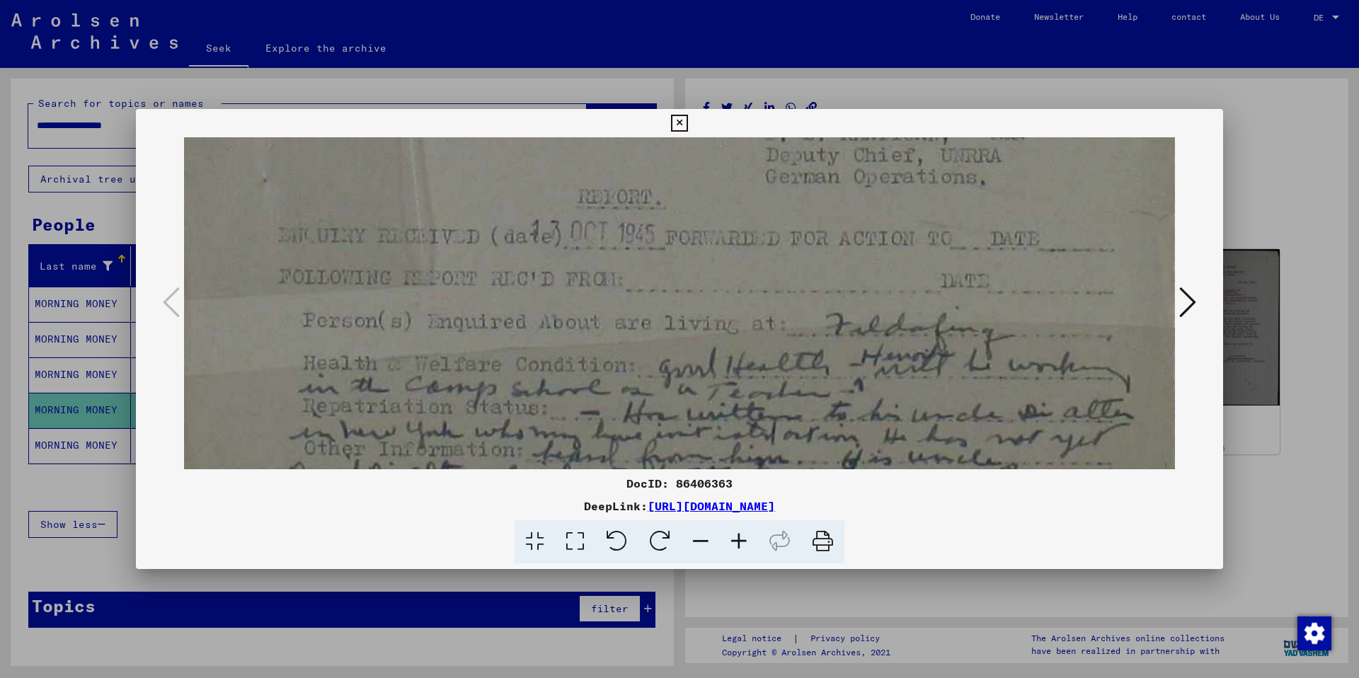
drag, startPoint x: 639, startPoint y: 374, endPoint x: 643, endPoint y: 277, distance: 96.3
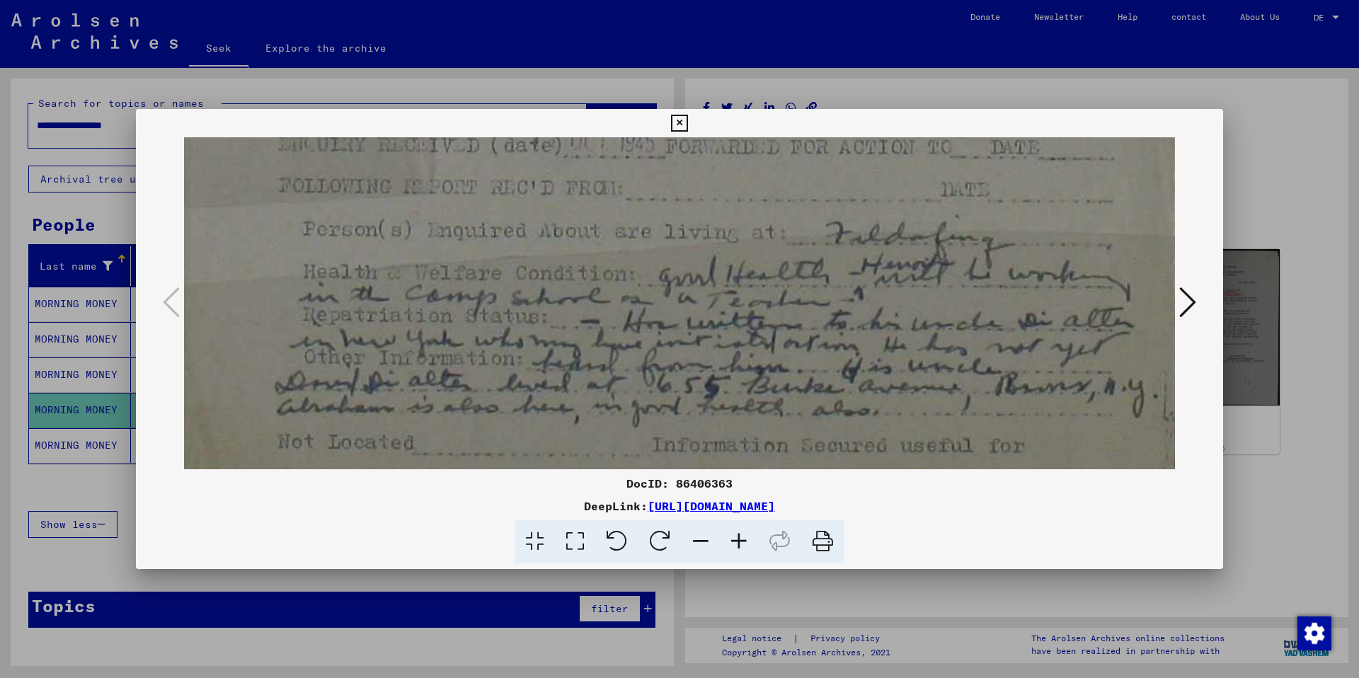
scroll to position [1045, 0]
drag, startPoint x: 643, startPoint y: 331, endPoint x: 636, endPoint y: 244, distance: 86.6
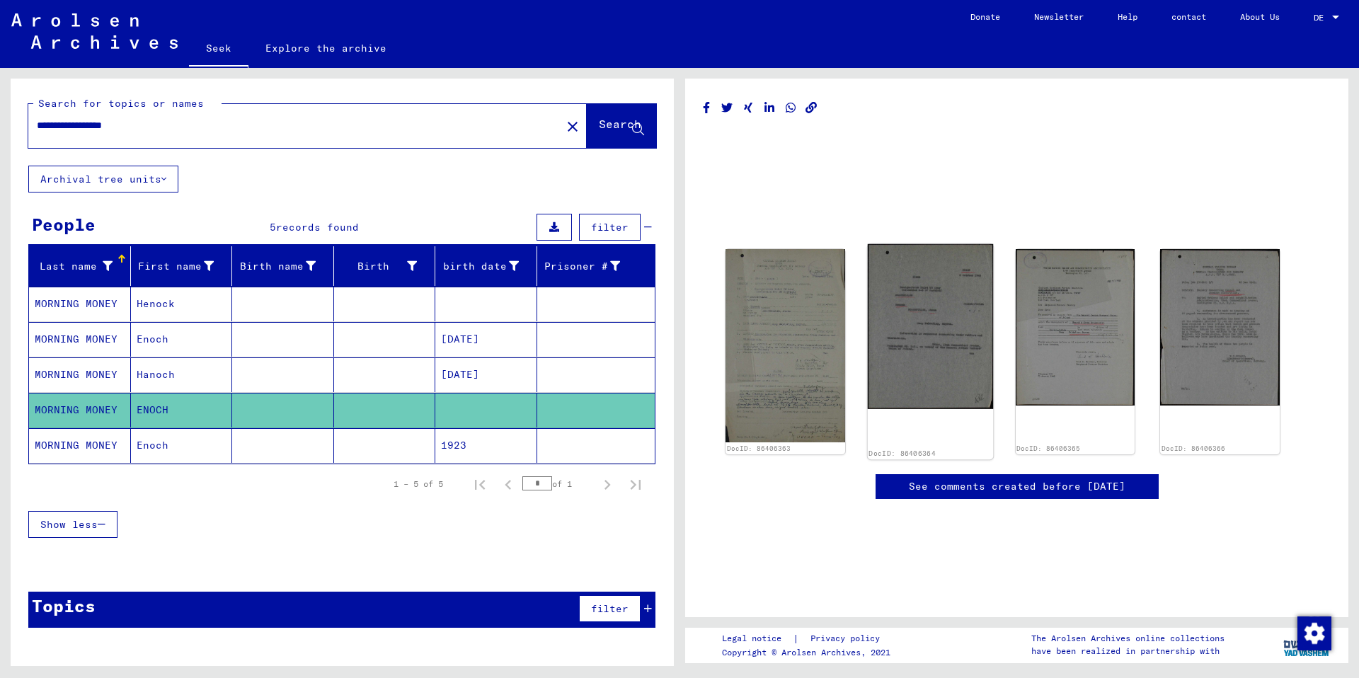
click at [958, 280] on img at bounding box center [930, 326] width 125 height 165
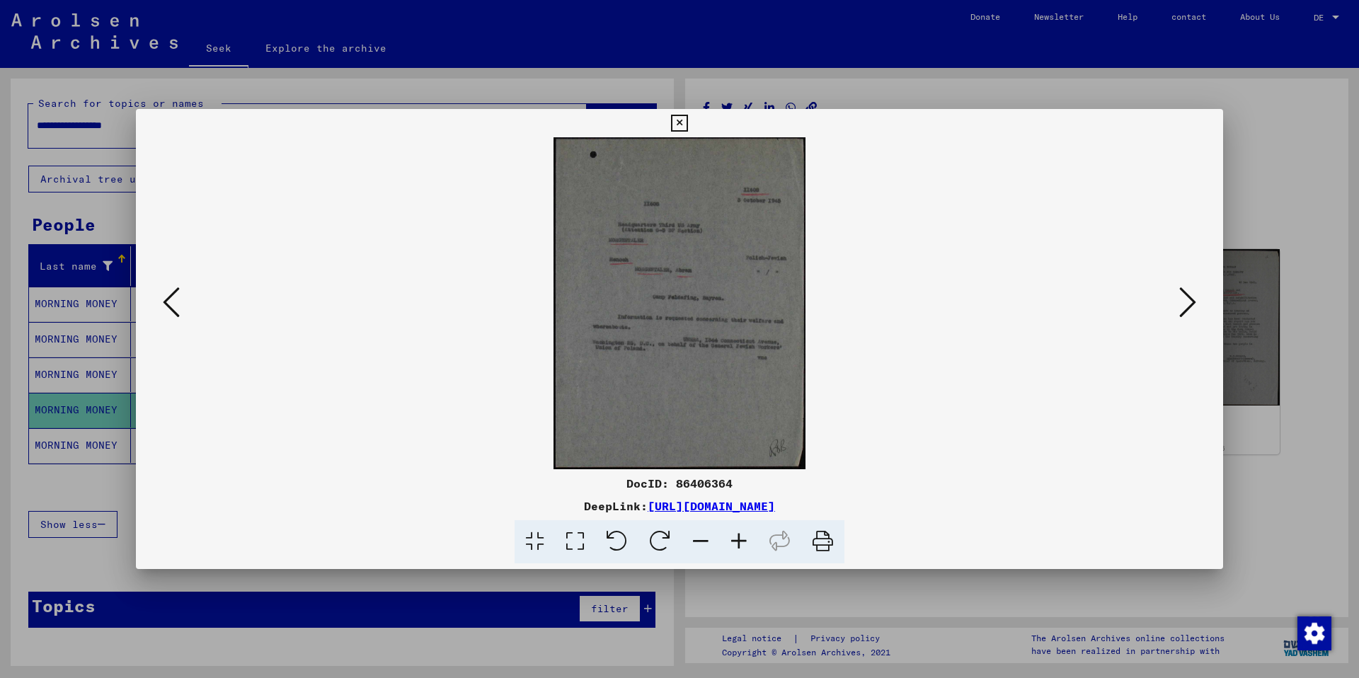
click at [575, 473] on icon at bounding box center [575, 541] width 40 height 43
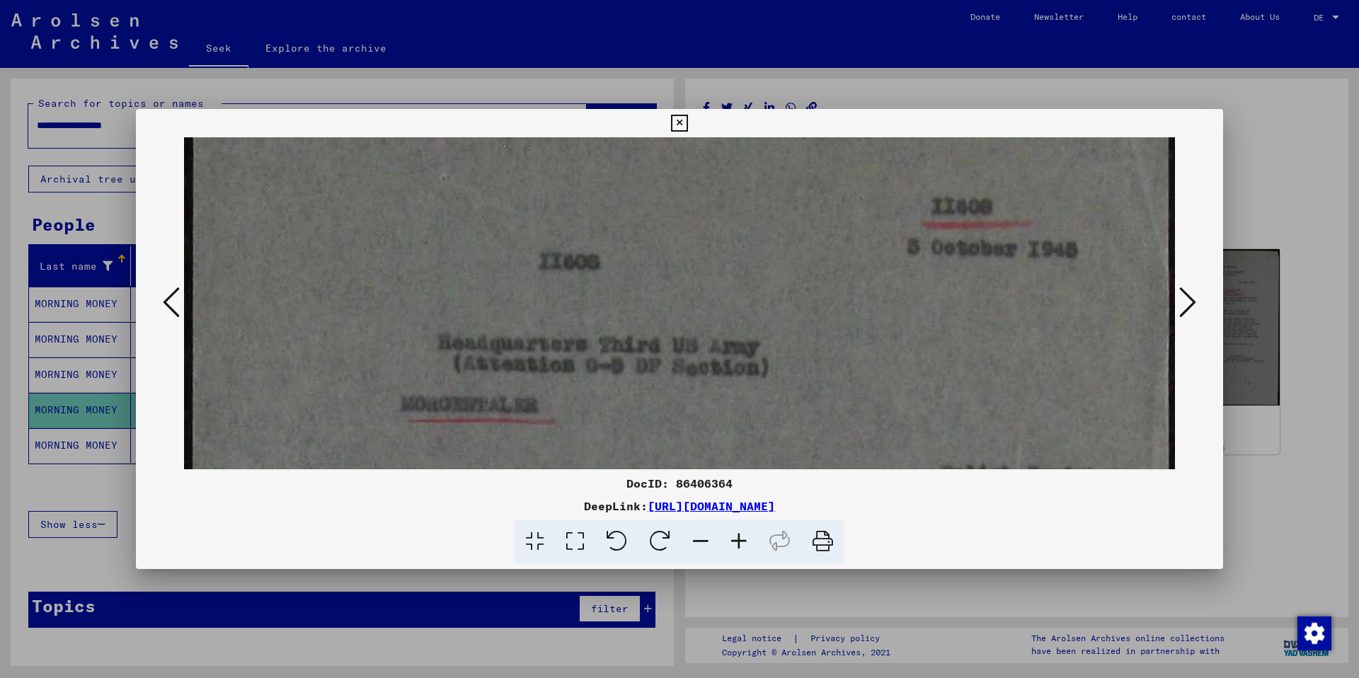
scroll to position [160, 0]
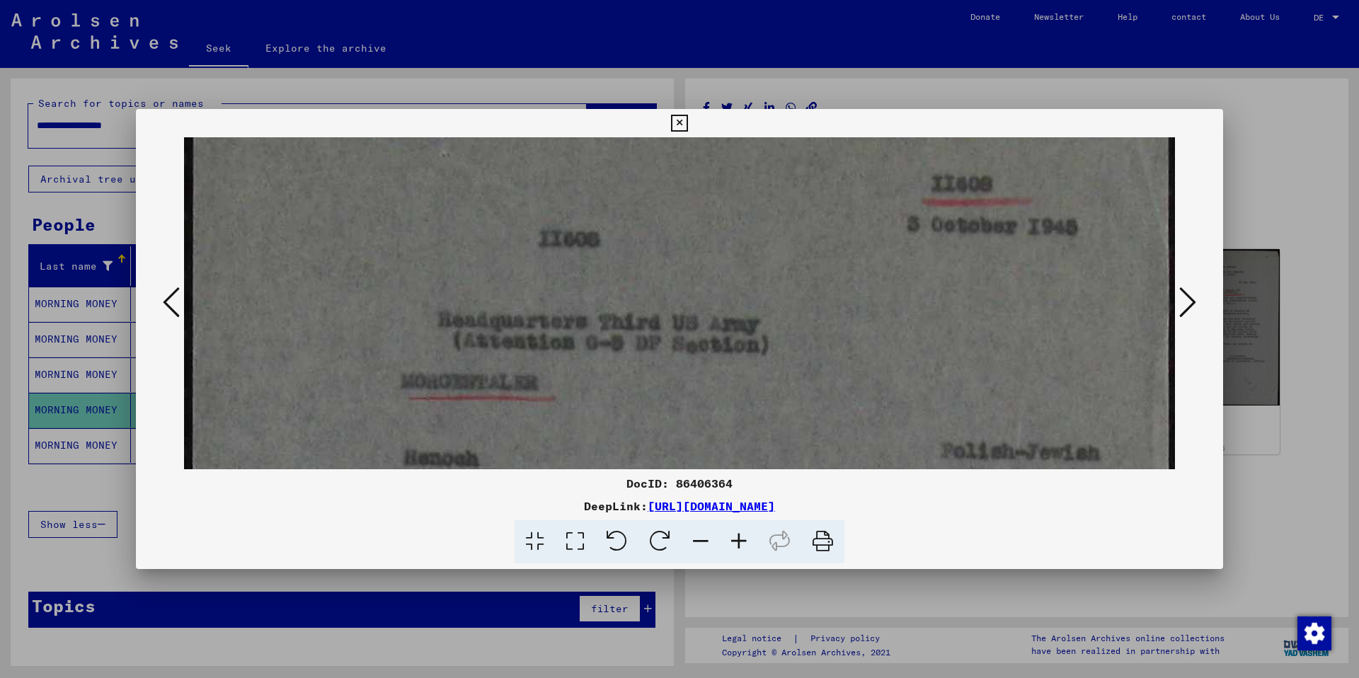
drag, startPoint x: 668, startPoint y: 406, endPoint x: 679, endPoint y: 281, distance: 125.8
click at [676, 248] on img at bounding box center [679, 629] width 991 height 1305
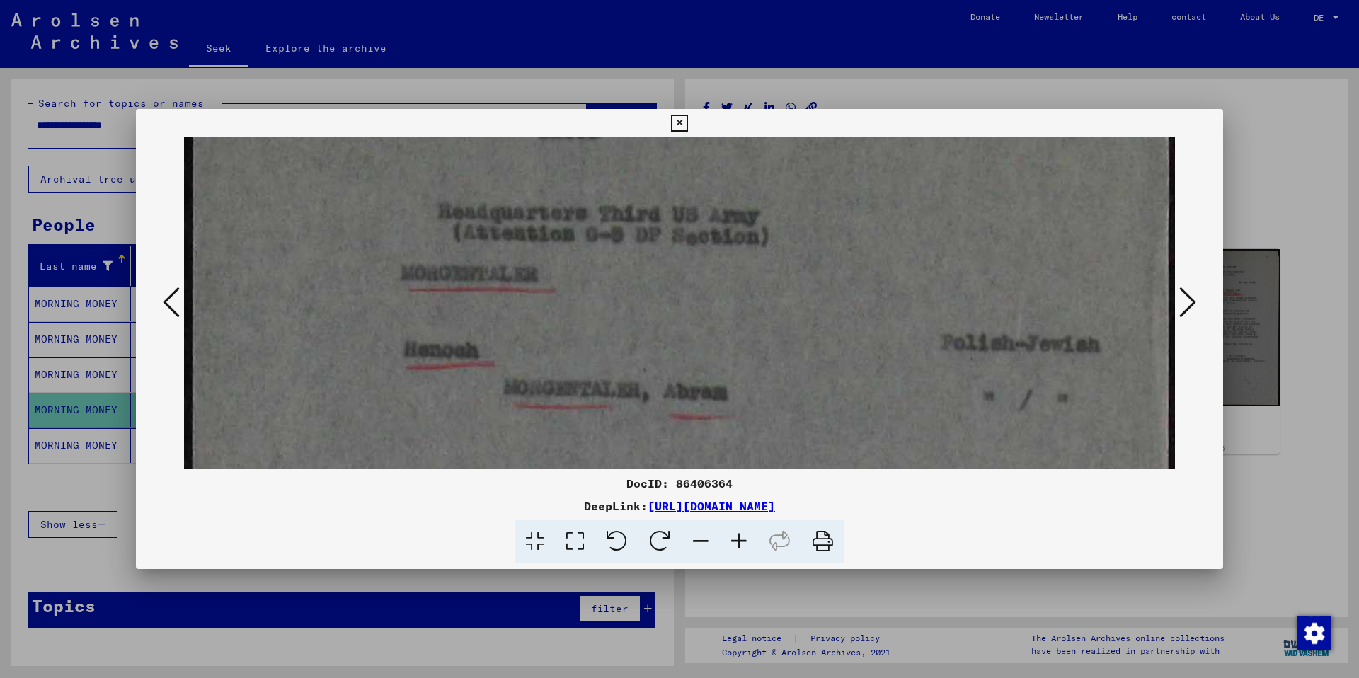
drag, startPoint x: 711, startPoint y: 345, endPoint x: 719, endPoint y: 236, distance: 109.3
click at [719, 236] on img at bounding box center [679, 521] width 991 height 1305
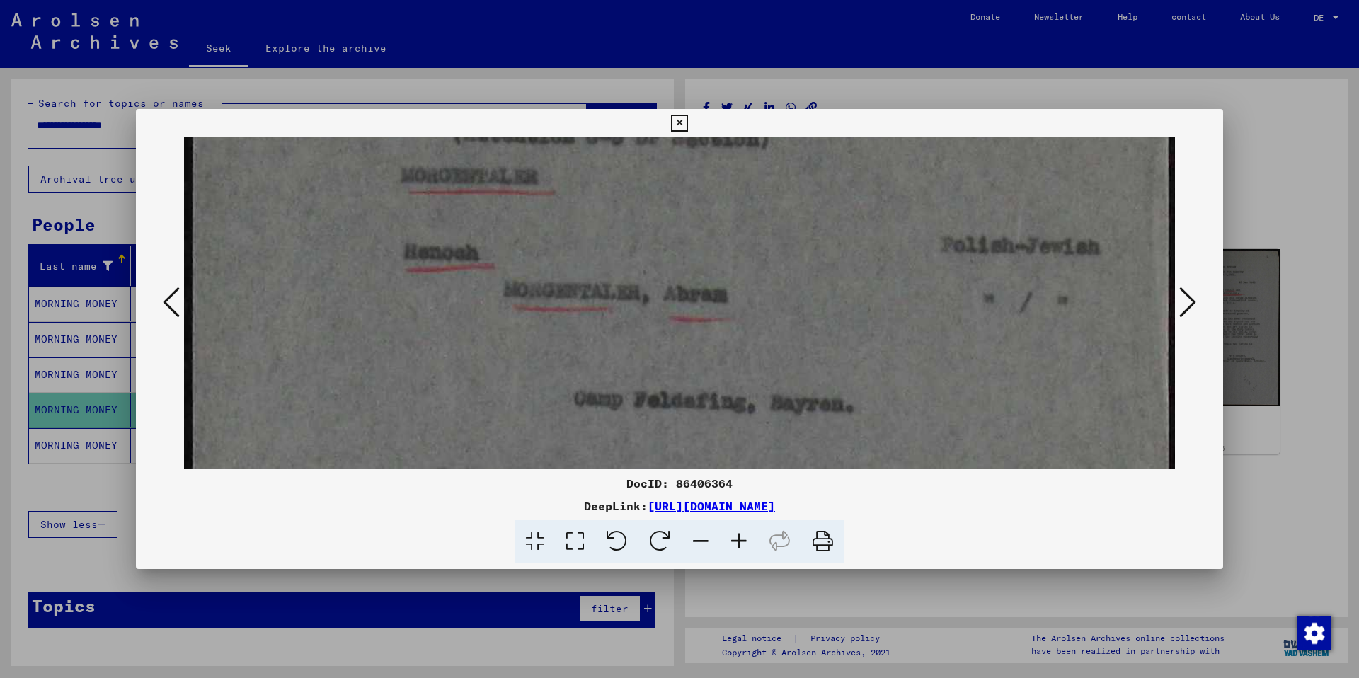
drag, startPoint x: 722, startPoint y: 331, endPoint x: 723, endPoint y: 235, distance: 96.3
click at [723, 235] on img at bounding box center [679, 423] width 991 height 1305
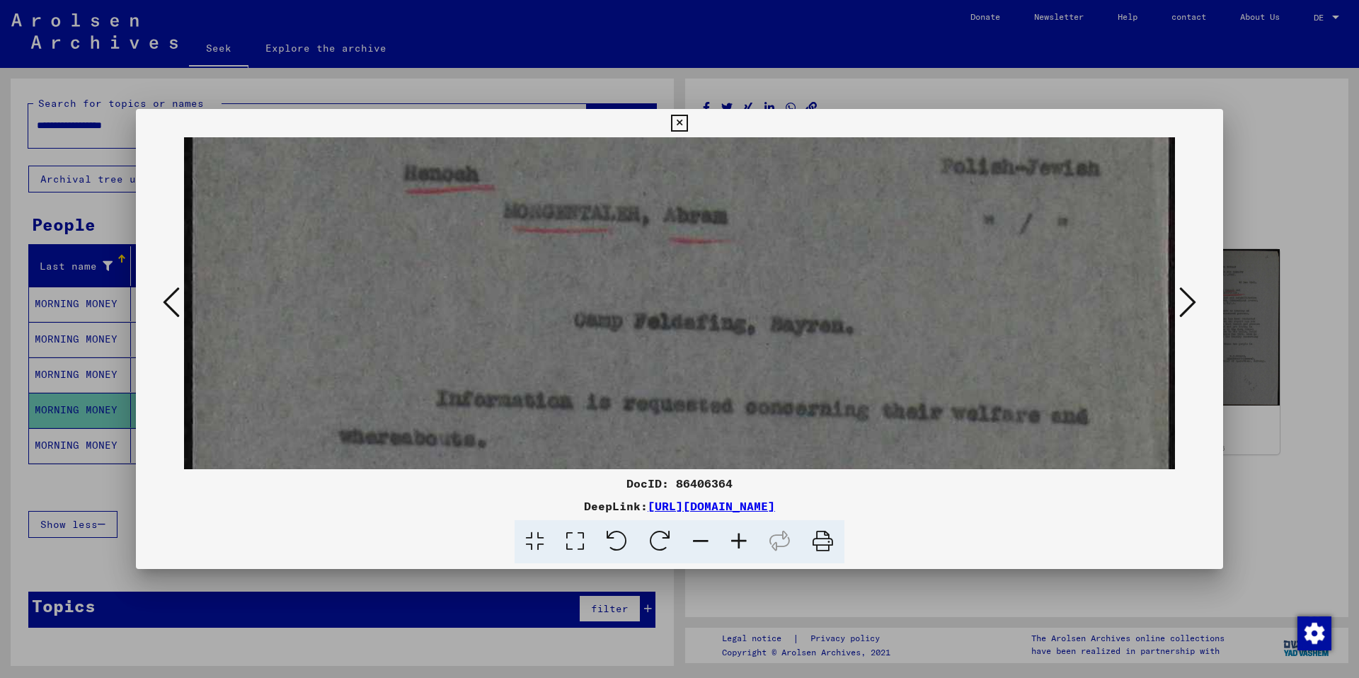
drag, startPoint x: 728, startPoint y: 365, endPoint x: 733, endPoint y: 286, distance: 78.7
click at [733, 286] on img at bounding box center [679, 345] width 991 height 1305
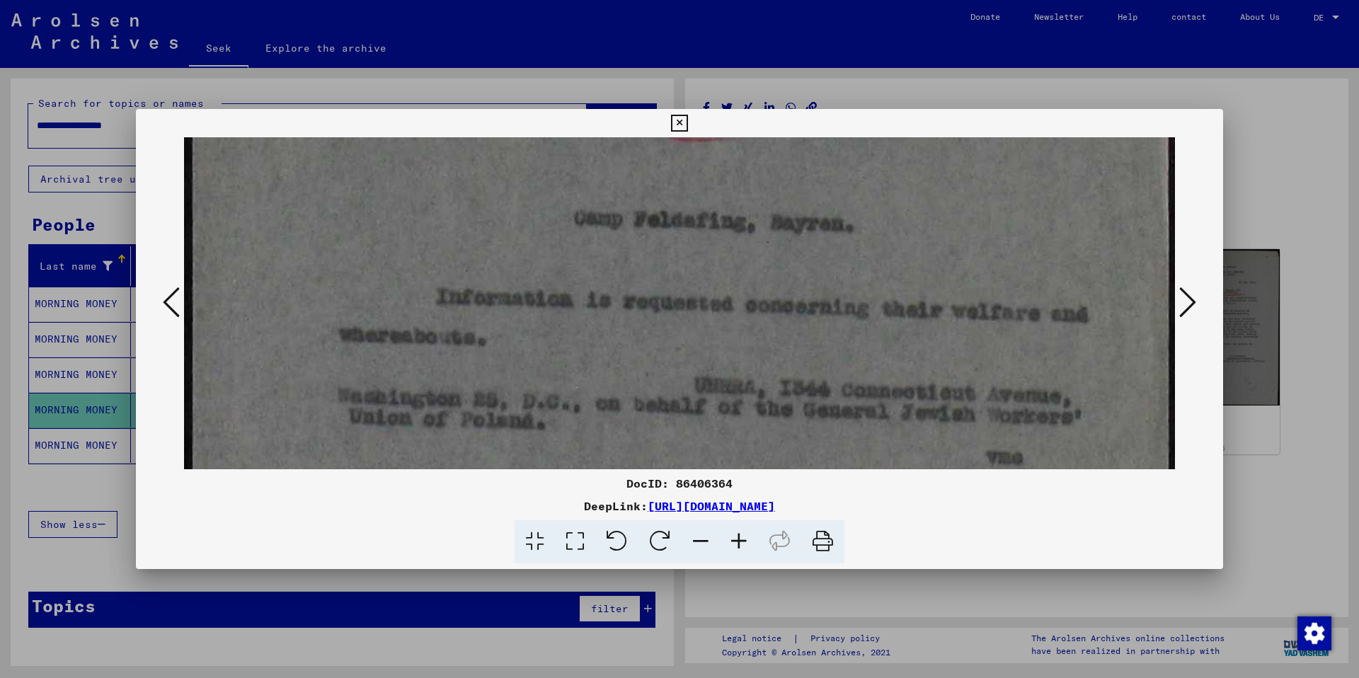
drag, startPoint x: 738, startPoint y: 390, endPoint x: 734, endPoint y: 305, distance: 85.0
click at [734, 303] on img at bounding box center [679, 243] width 991 height 1305
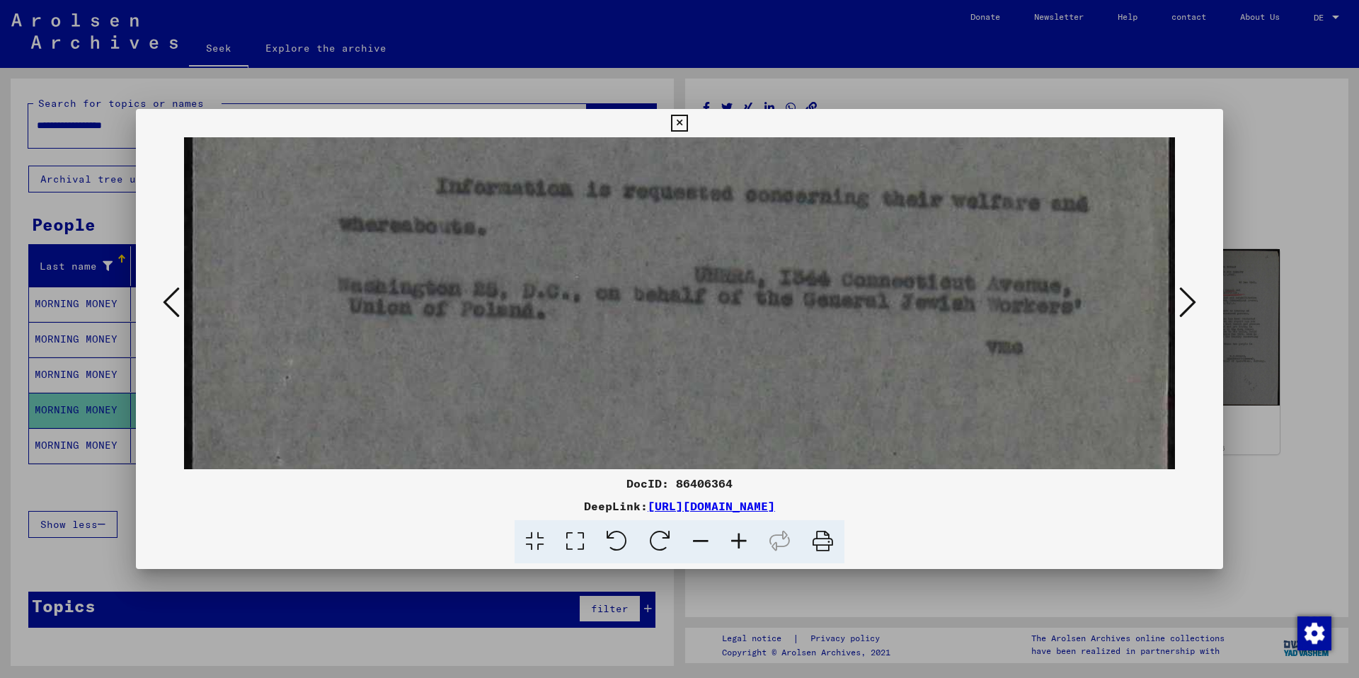
scroll to position [660, 0]
drag, startPoint x: 735, startPoint y: 381, endPoint x: 731, endPoint y: 302, distance: 80.1
click at [731, 302] on img at bounding box center [679, 129] width 991 height 1305
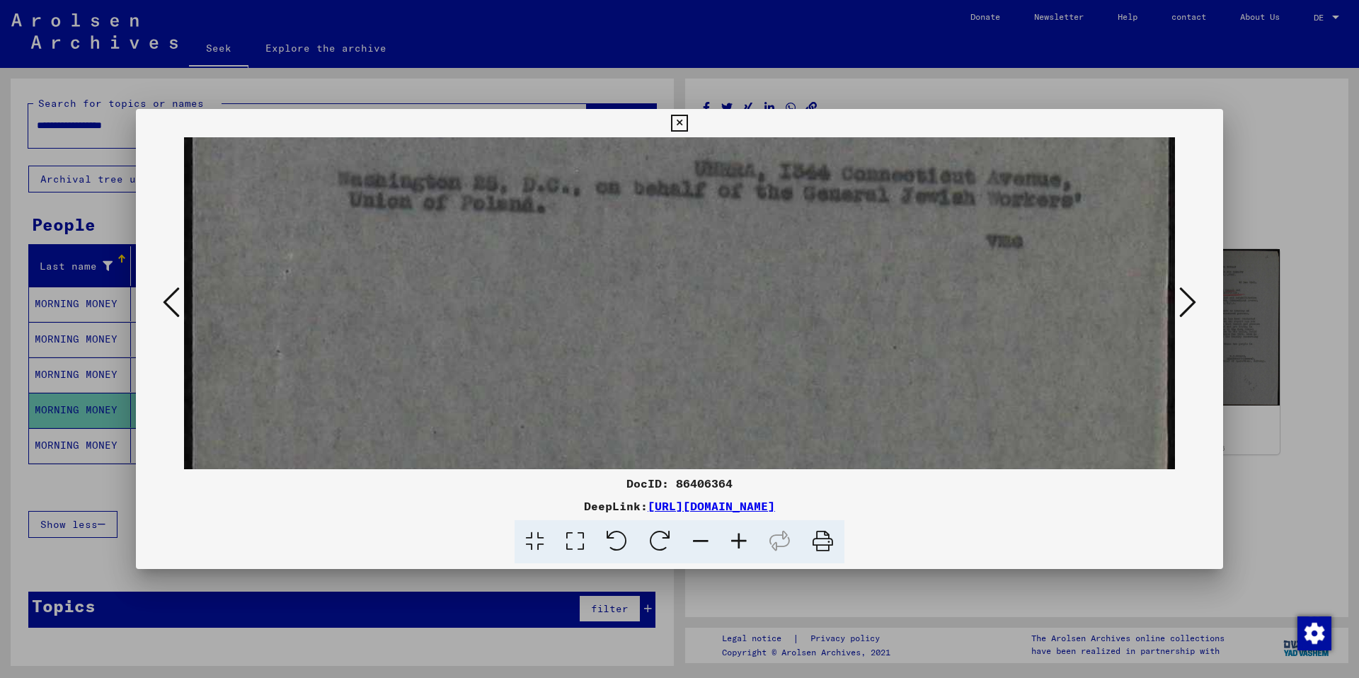
drag, startPoint x: 743, startPoint y: 348, endPoint x: 742, endPoint y: 245, distance: 102.6
click at [742, 245] on img at bounding box center [679, 26] width 991 height 1305
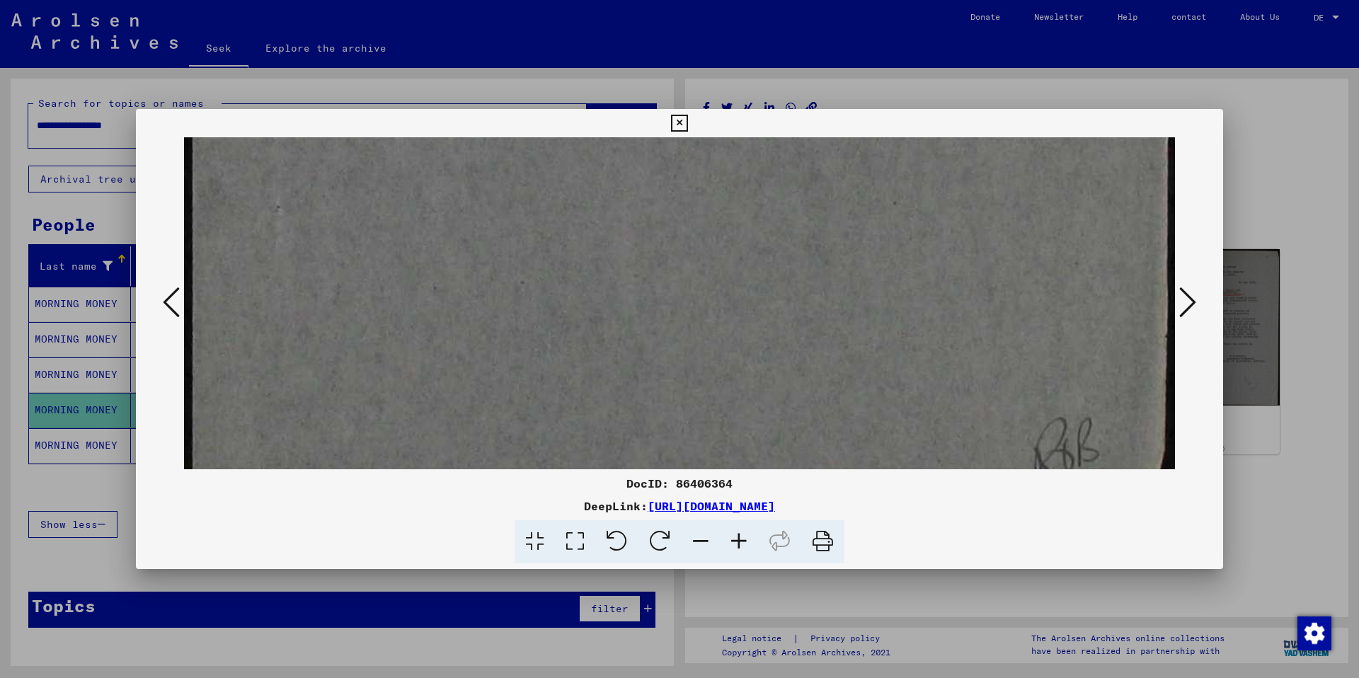
drag, startPoint x: 757, startPoint y: 380, endPoint x: 751, endPoint y: 234, distance: 145.9
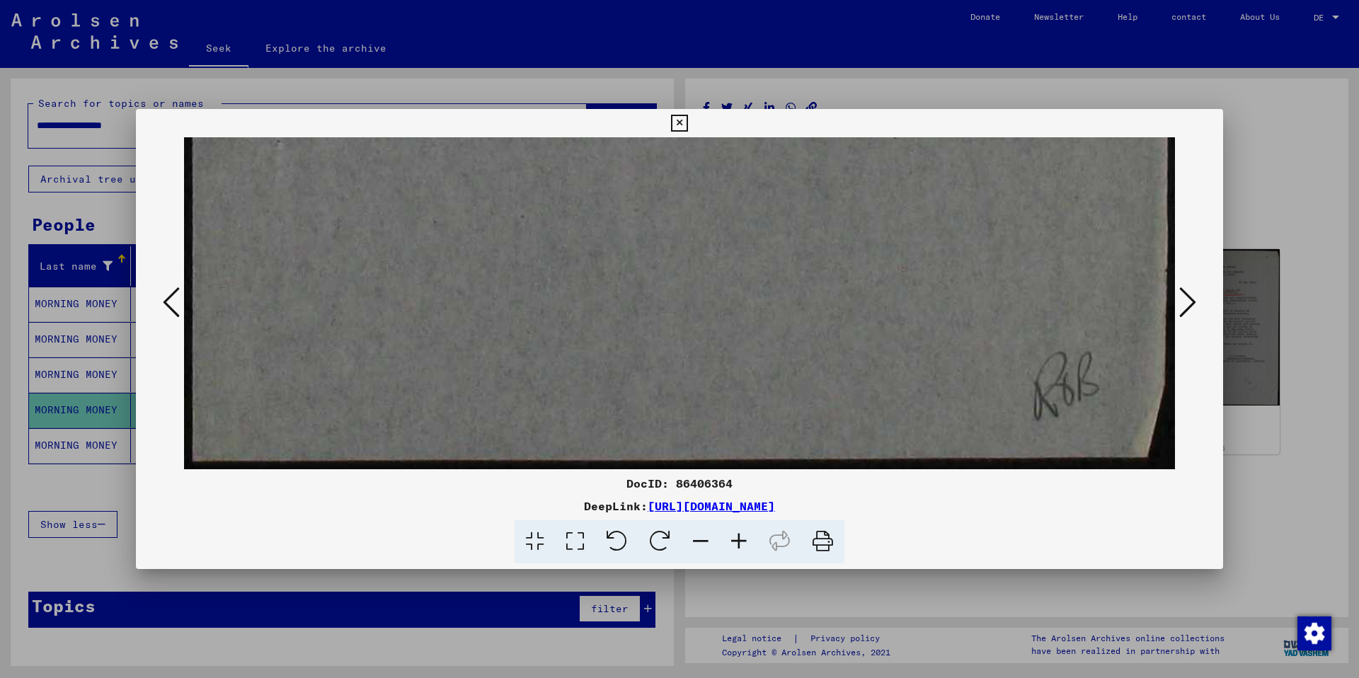
drag, startPoint x: 776, startPoint y: 436, endPoint x: 761, endPoint y: 178, distance: 258.8
click at [1017, 314] on div at bounding box center [679, 303] width 1087 height 332
click at [1017, 301] on icon at bounding box center [1187, 302] width 17 height 34
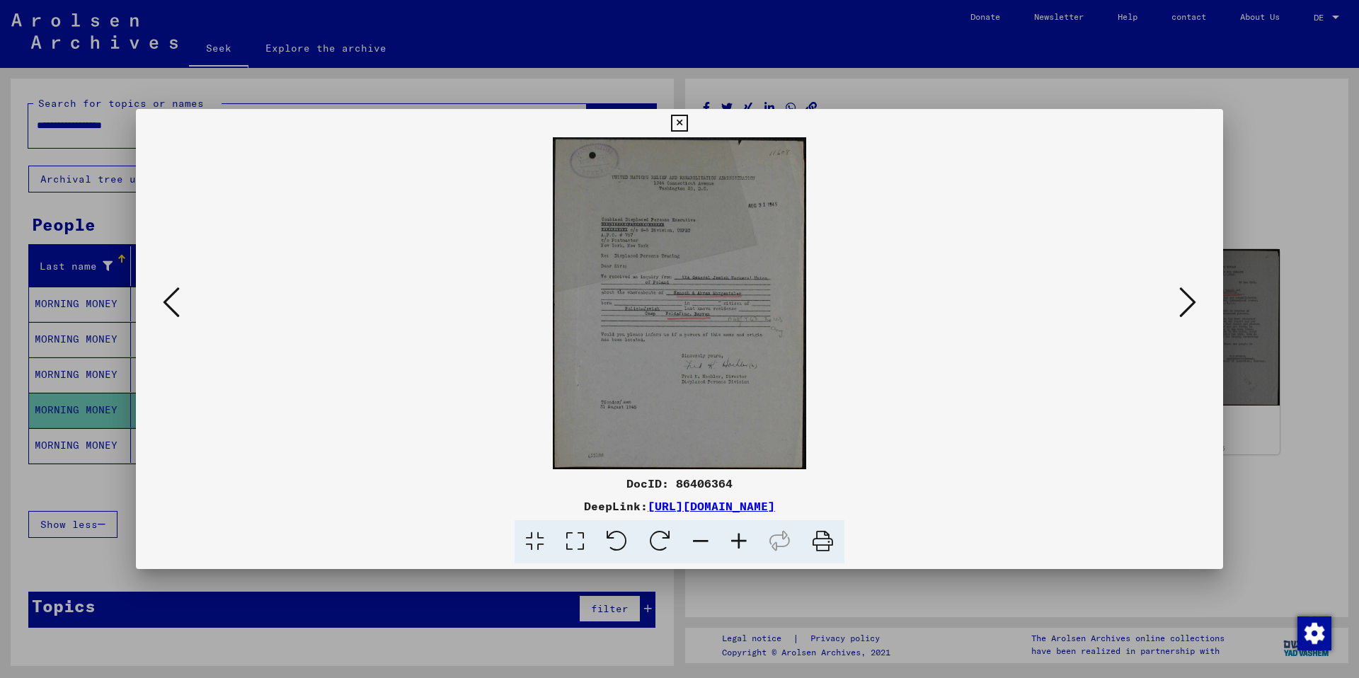
click at [542, 473] on icon at bounding box center [535, 541] width 40 height 43
click at [578, 473] on icon at bounding box center [575, 541] width 40 height 43
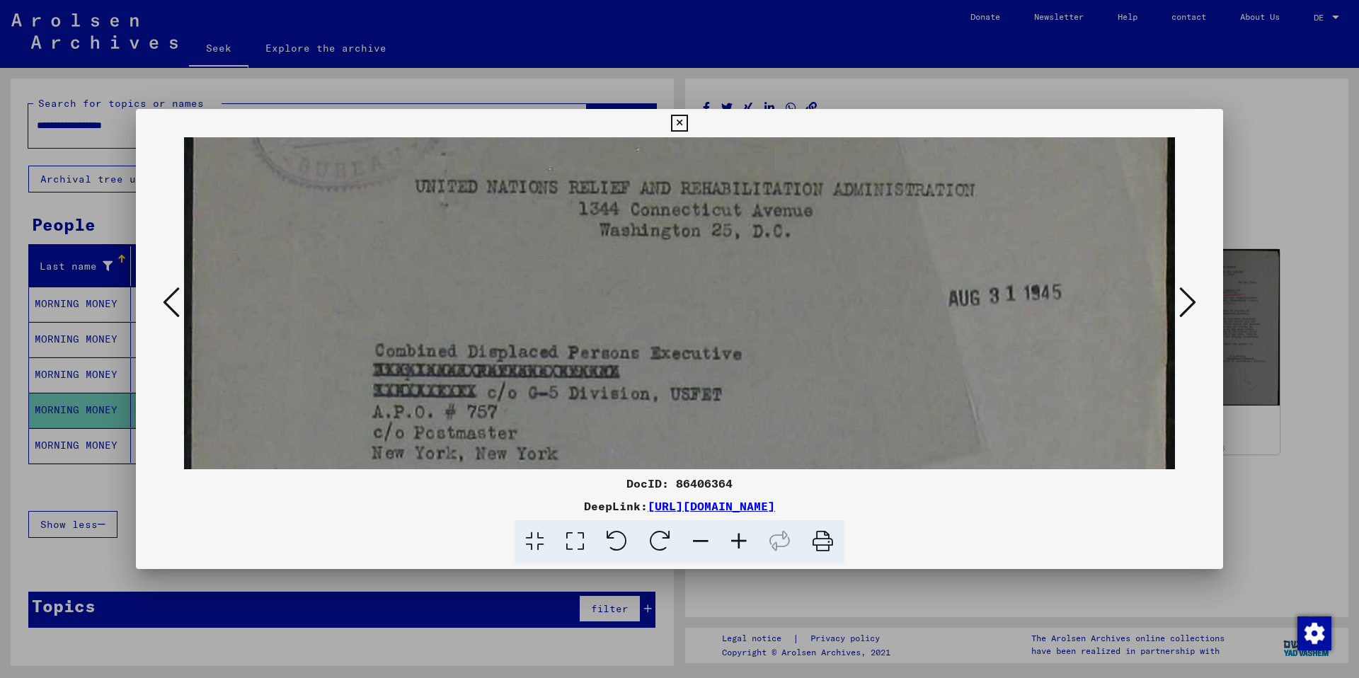
scroll to position [133, 0]
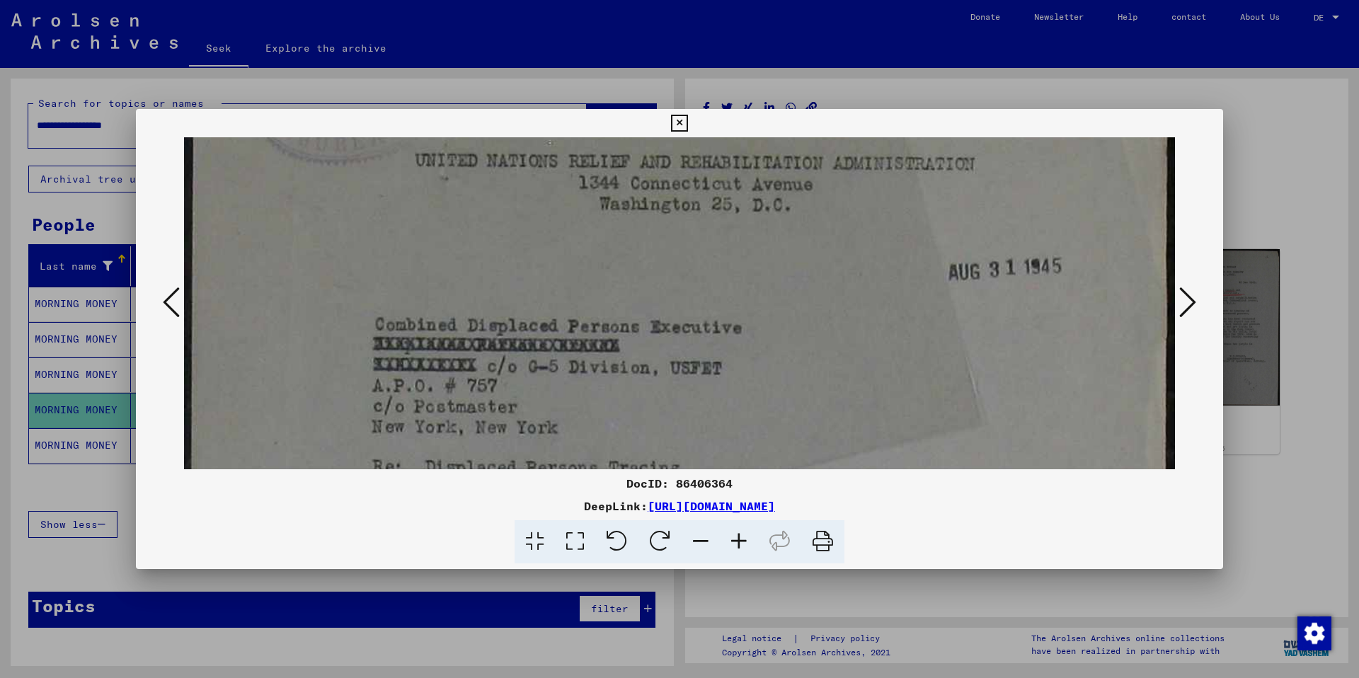
drag, startPoint x: 543, startPoint y: 413, endPoint x: 545, endPoint y: 287, distance: 125.3
click at [545, 287] on img at bounding box center [679, 652] width 991 height 1297
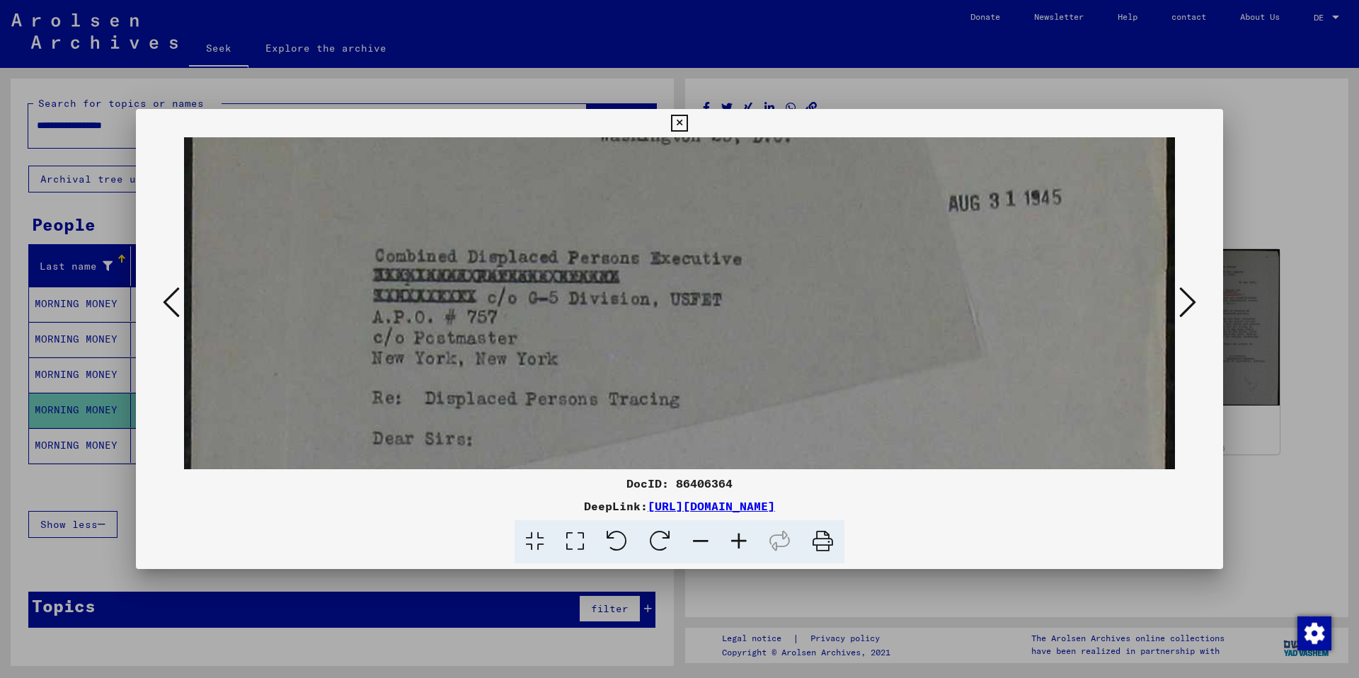
scroll to position [202, 0]
drag, startPoint x: 553, startPoint y: 396, endPoint x: 556, endPoint y: 326, distance: 70.1
click at [556, 326] on img at bounding box center [679, 583] width 991 height 1297
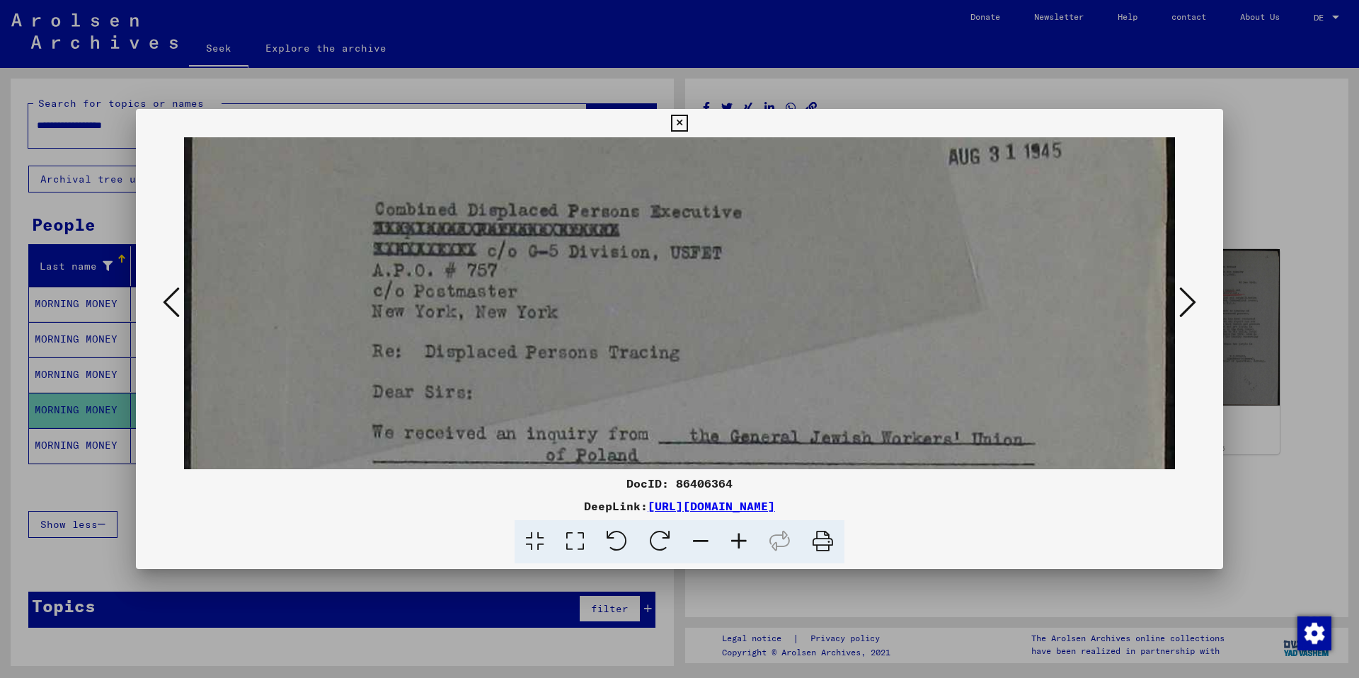
drag, startPoint x: 566, startPoint y: 380, endPoint x: 569, endPoint y: 335, distance: 45.4
click at [569, 335] on img at bounding box center [679, 537] width 991 height 1297
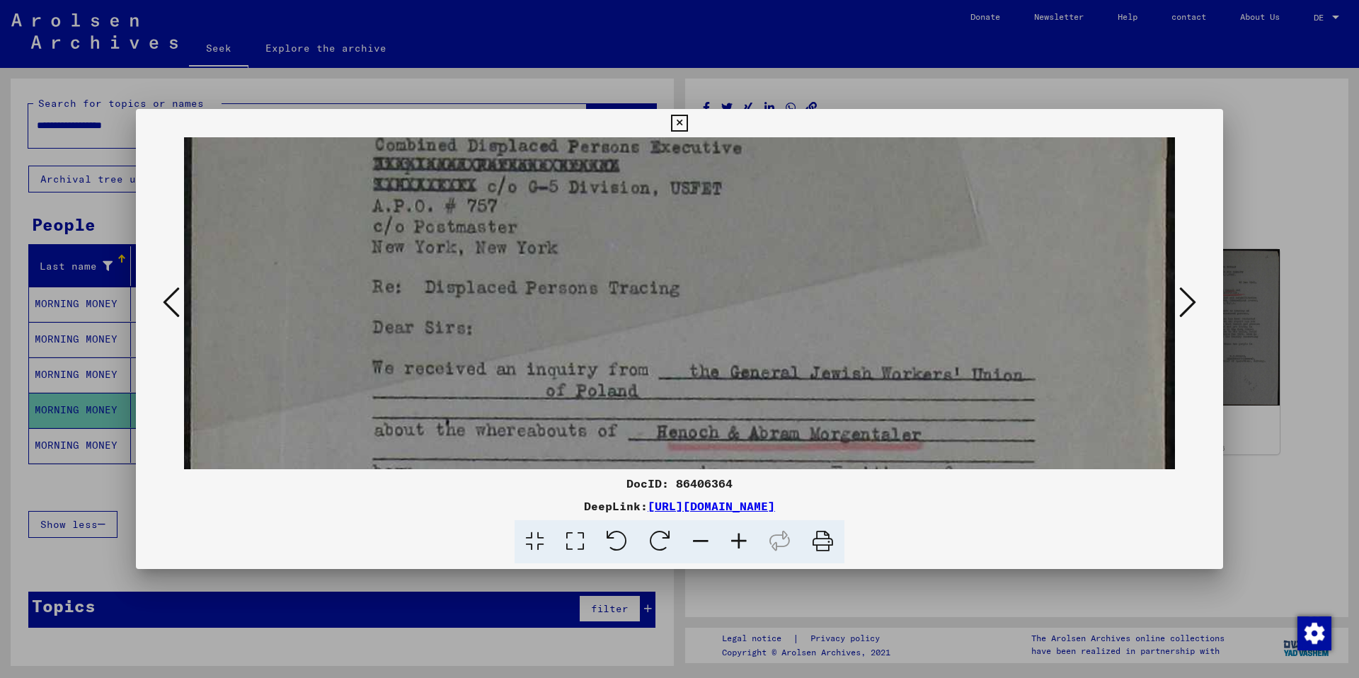
drag, startPoint x: 575, startPoint y: 411, endPoint x: 575, endPoint y: 346, distance: 65.1
click at [575, 346] on img at bounding box center [679, 472] width 991 height 1297
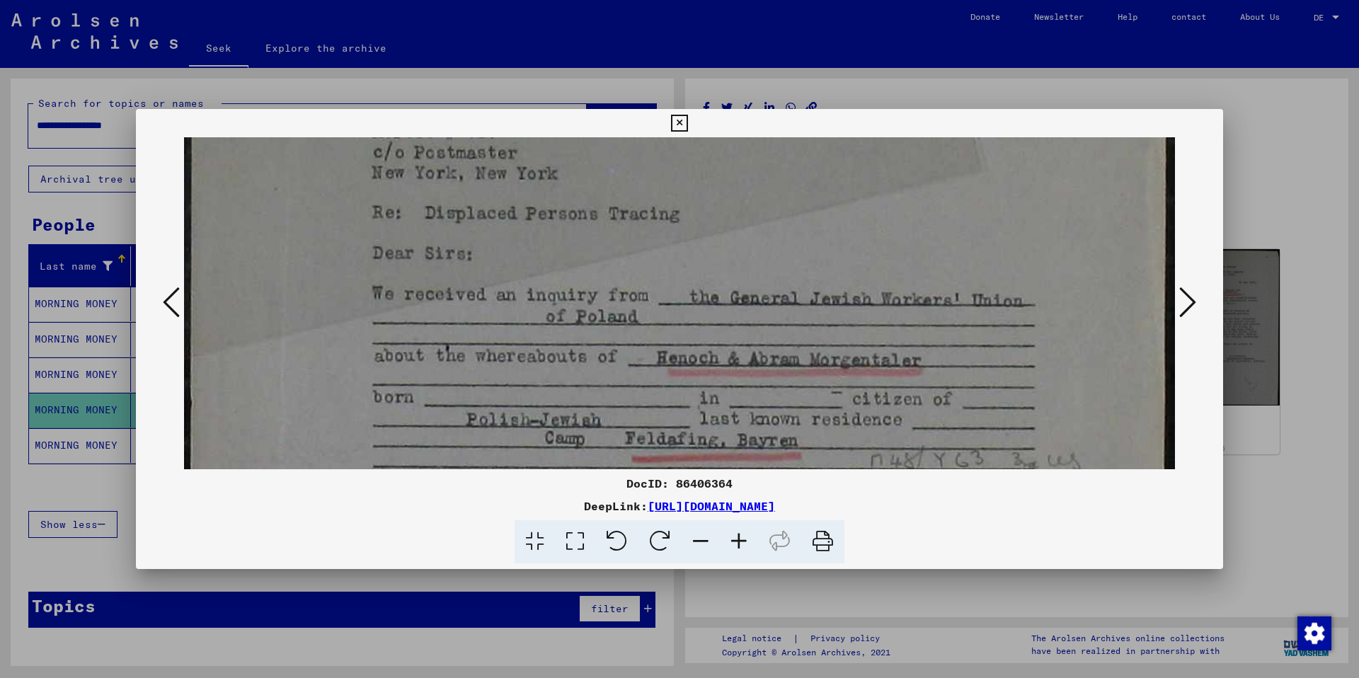
scroll to position [405, 0]
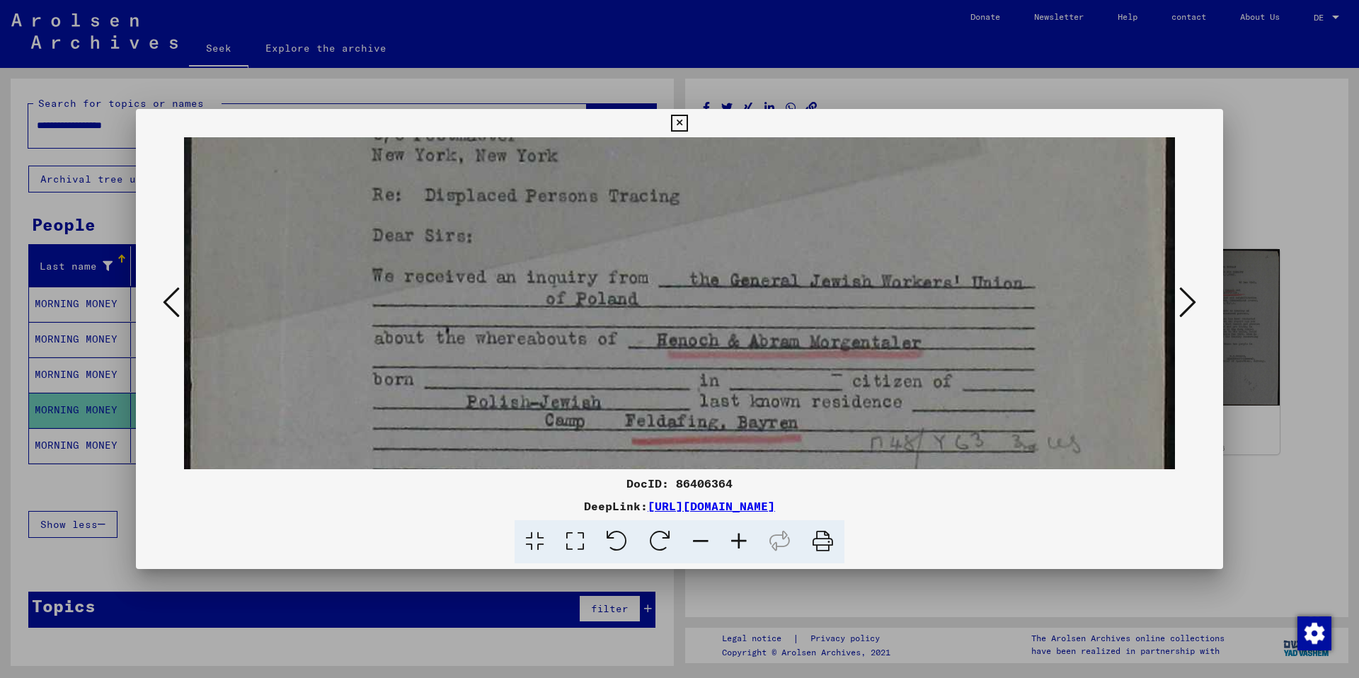
drag, startPoint x: 596, startPoint y: 425, endPoint x: 549, endPoint y: 334, distance: 102.9
click at [549, 334] on img at bounding box center [679, 380] width 991 height 1297
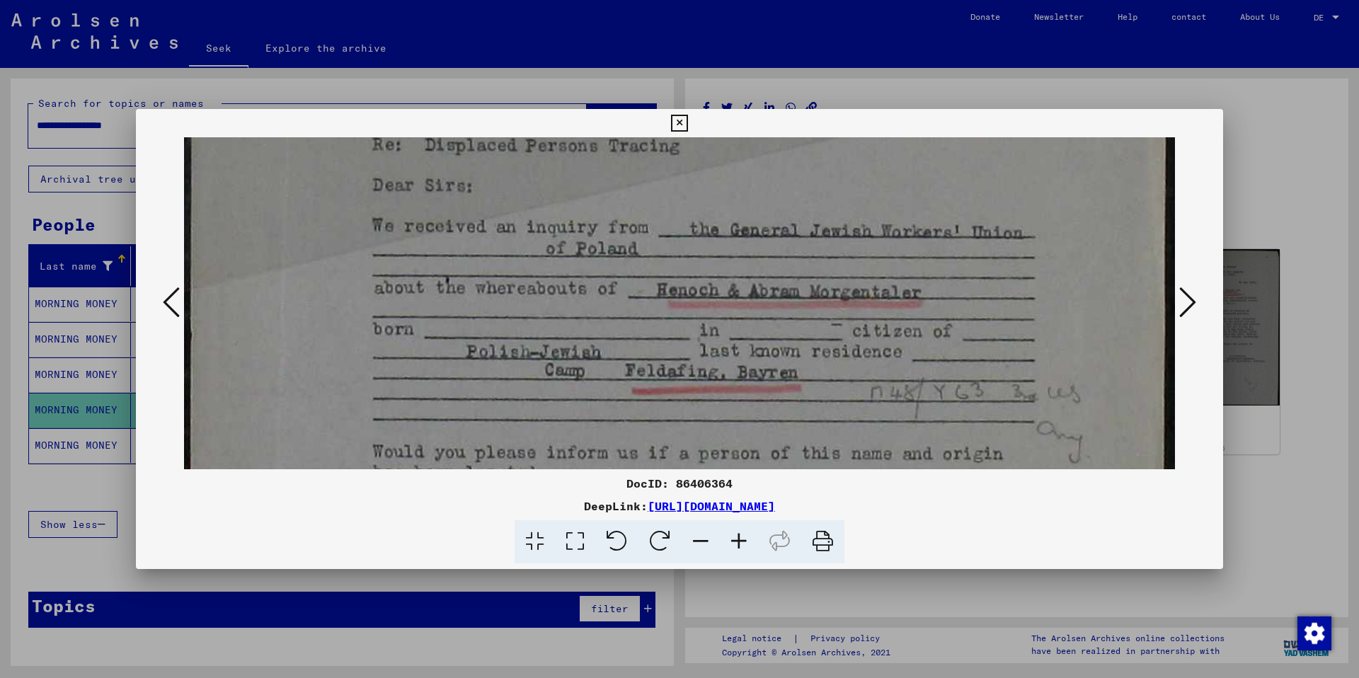
scroll to position [456, 0]
drag, startPoint x: 634, startPoint y: 398, endPoint x: 602, endPoint y: 355, distance: 53.7
click at [626, 350] on img at bounding box center [679, 329] width 991 height 1297
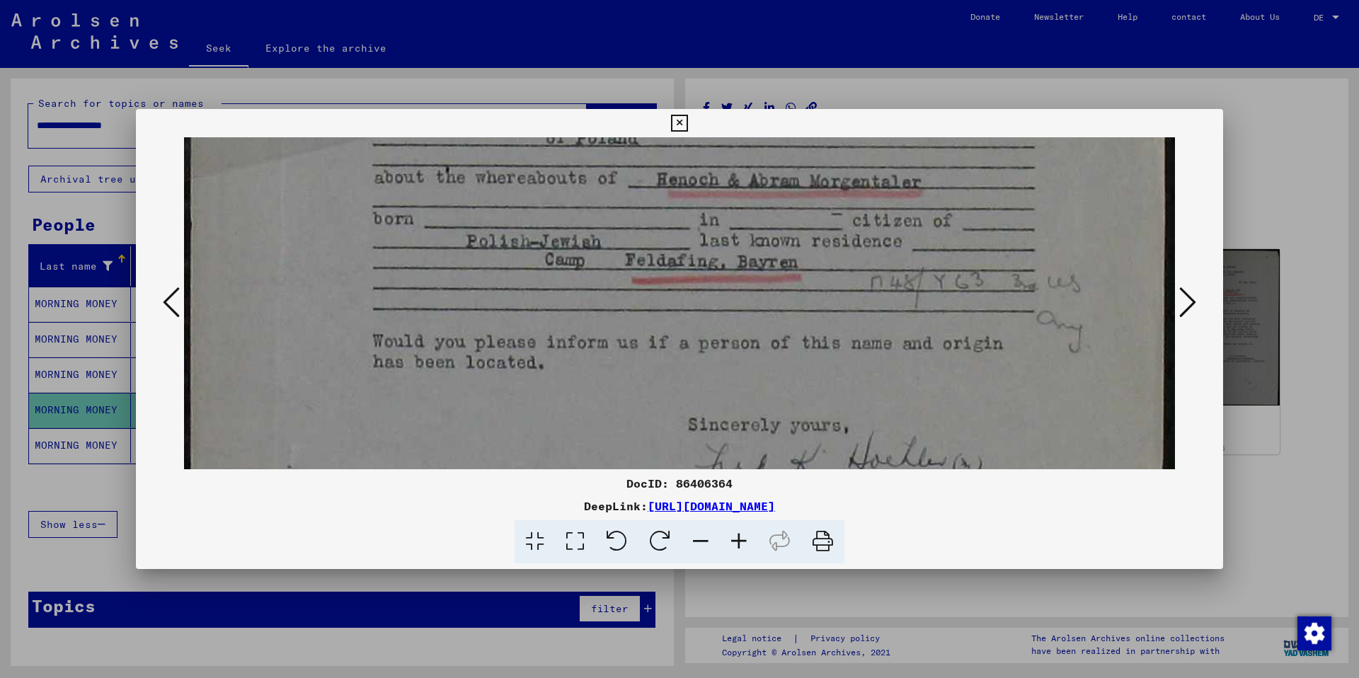
drag, startPoint x: 645, startPoint y: 374, endPoint x: 640, endPoint y: 285, distance: 88.6
click at [640, 285] on img at bounding box center [679, 220] width 991 height 1297
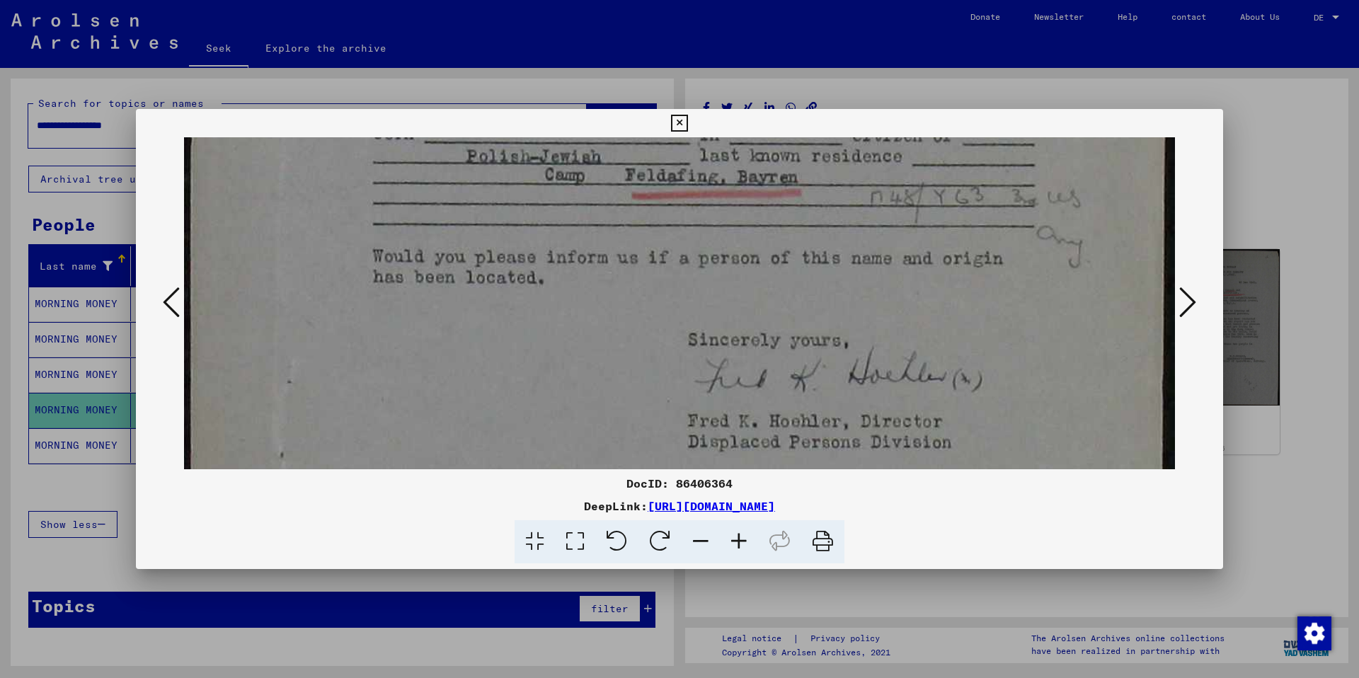
scroll to position [654, 0]
drag, startPoint x: 648, startPoint y: 351, endPoint x: 643, endPoint y: 277, distance: 73.8
click at [643, 277] on img at bounding box center [679, 131] width 991 height 1297
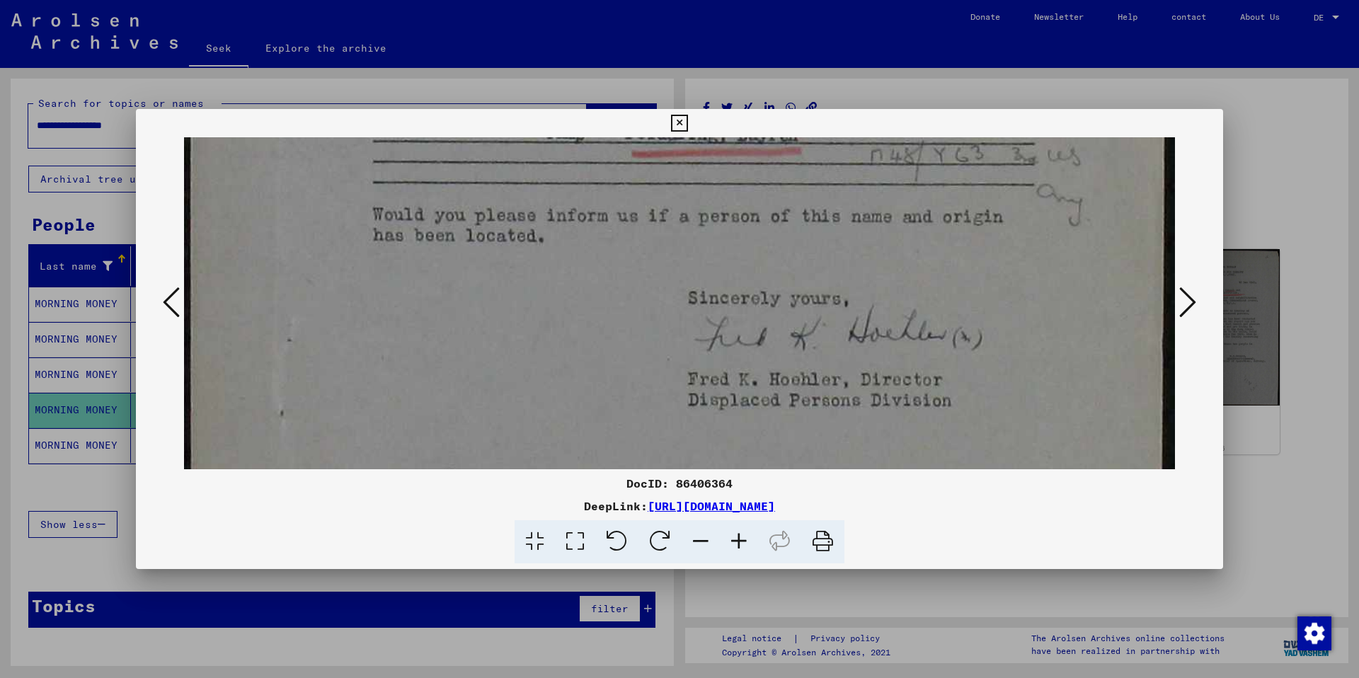
scroll to position [693, 0]
drag, startPoint x: 646, startPoint y: 366, endPoint x: 645, endPoint y: 327, distance: 39.0
click at [645, 327] on img at bounding box center [679, 92] width 991 height 1297
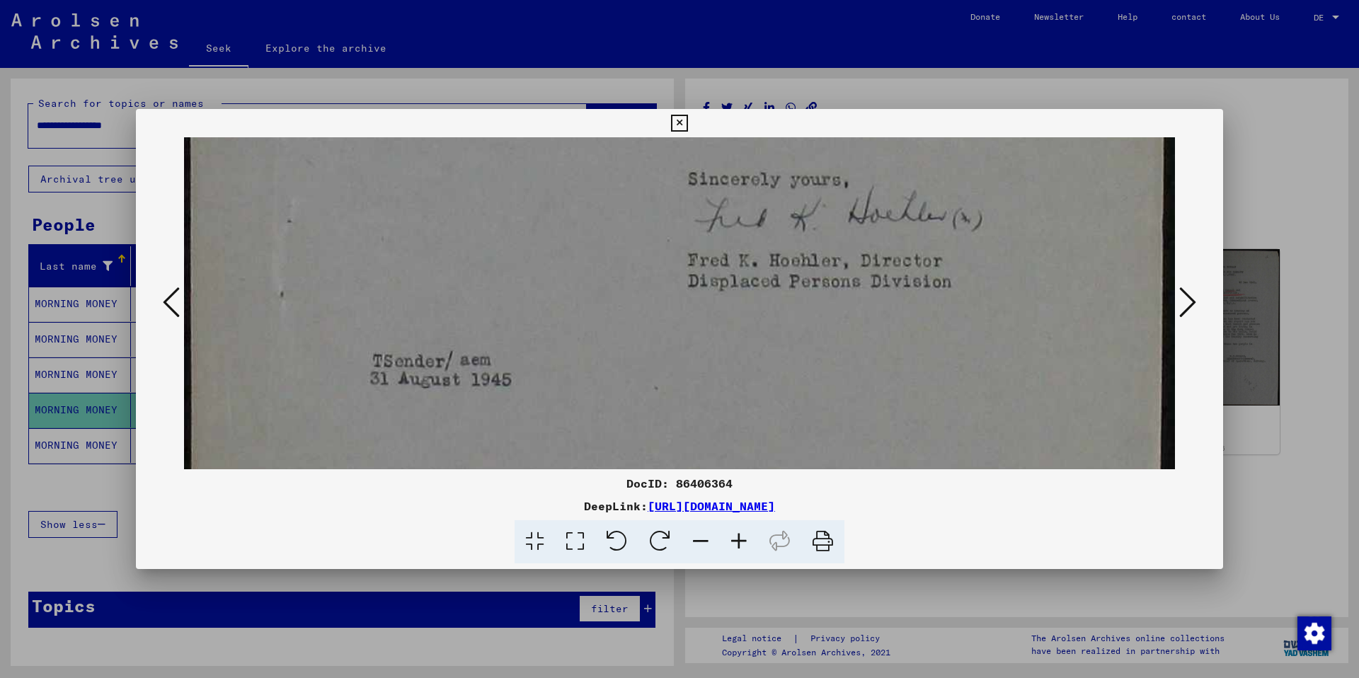
drag, startPoint x: 961, startPoint y: 345, endPoint x: 952, endPoint y: 225, distance: 120.7
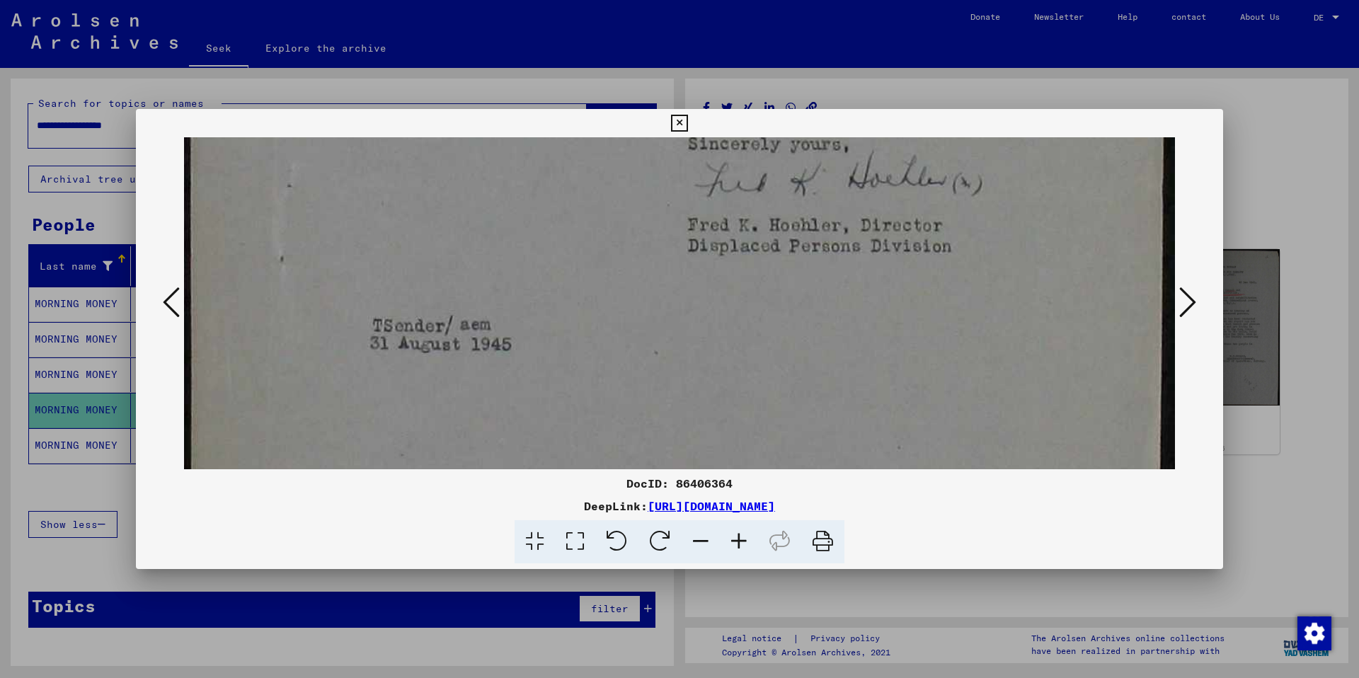
drag, startPoint x: 993, startPoint y: 341, endPoint x: 991, endPoint y: 310, distance: 31.2
click at [1017, 305] on icon at bounding box center [1187, 302] width 17 height 34
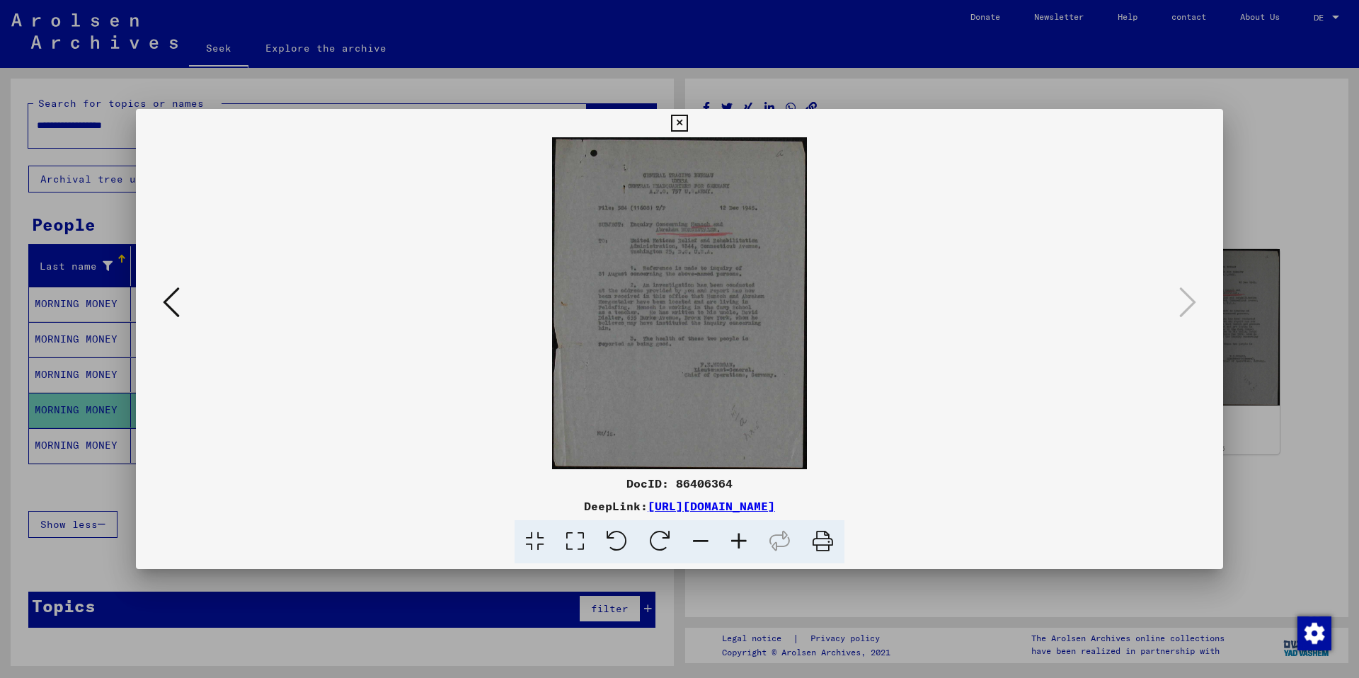
click at [586, 473] on icon at bounding box center [575, 541] width 40 height 43
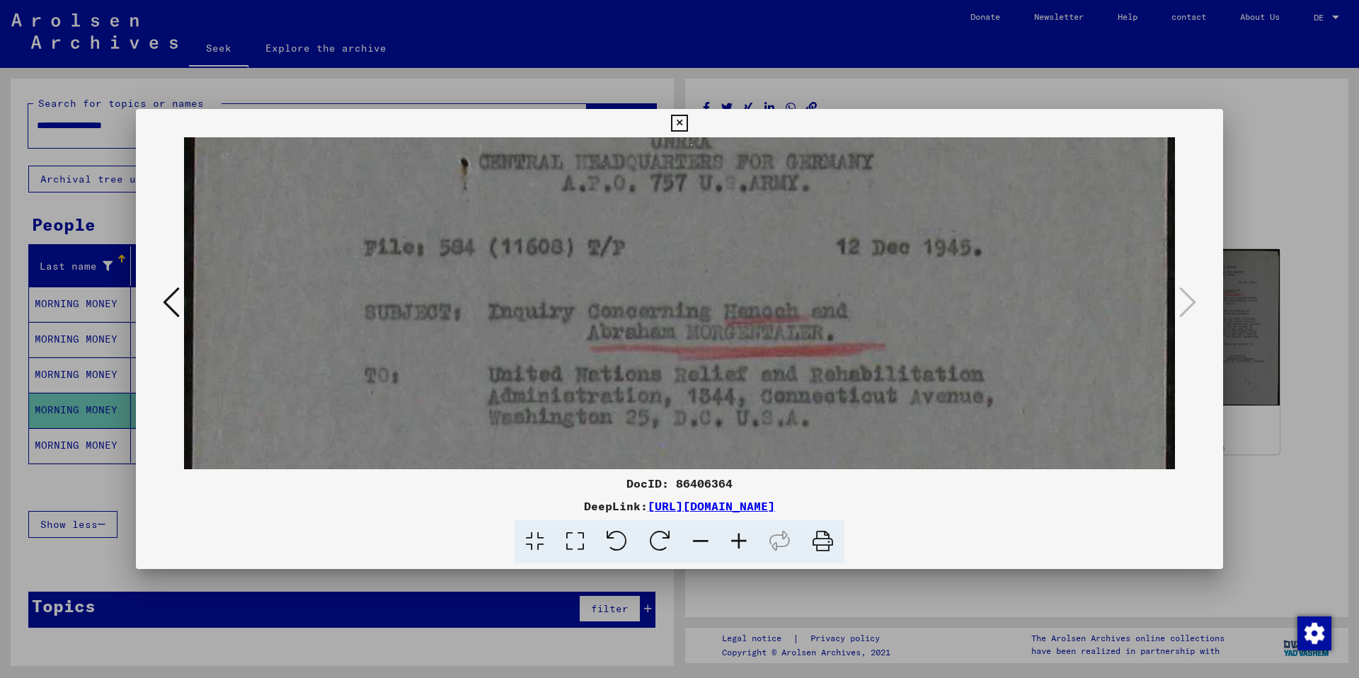
drag, startPoint x: 724, startPoint y: 423, endPoint x: 721, endPoint y: 257, distance: 166.4
click at [721, 257] on img at bounding box center [679, 619] width 991 height 1295
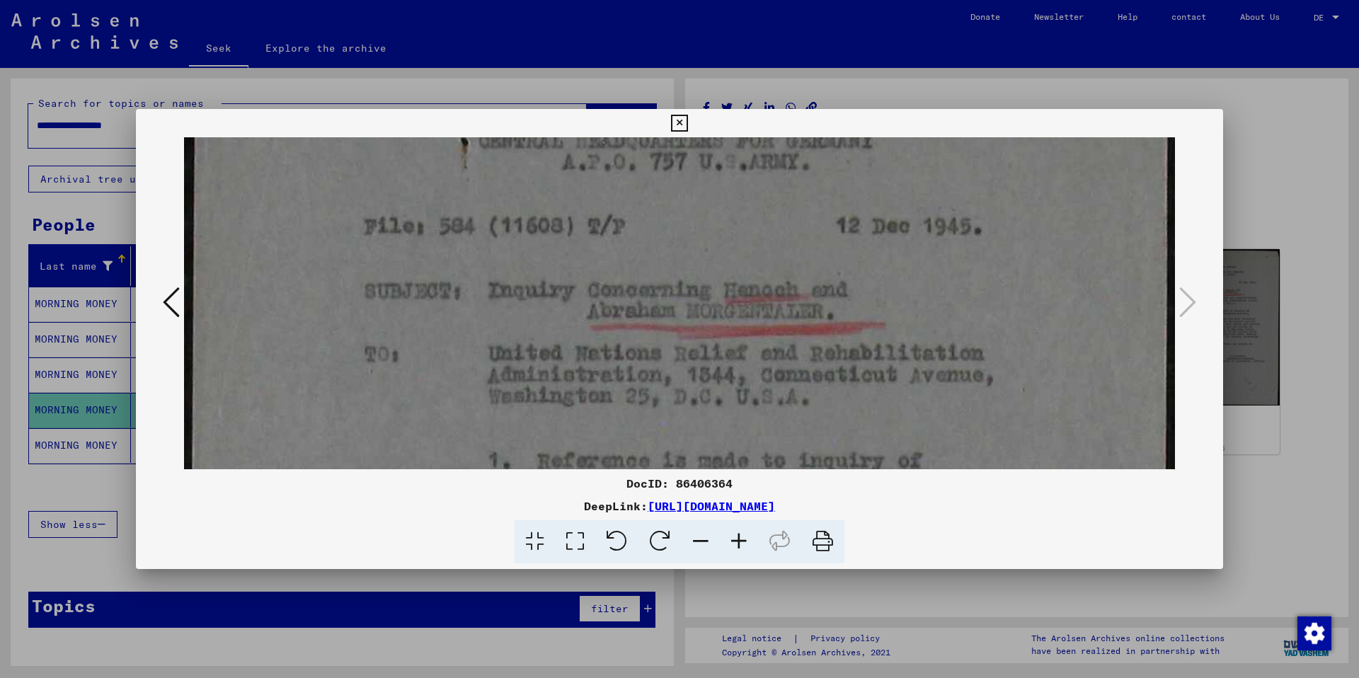
scroll to position [213, 0]
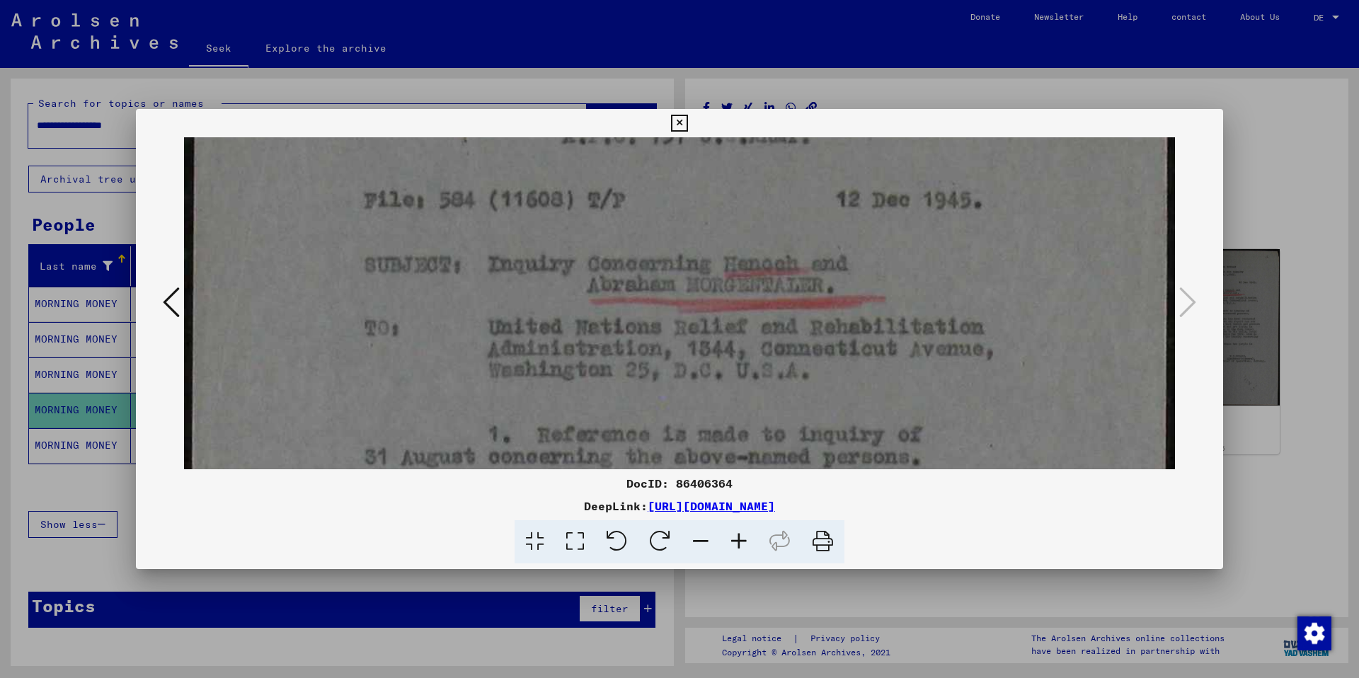
drag, startPoint x: 779, startPoint y: 412, endPoint x: 779, endPoint y: 370, distance: 41.8
click at [777, 365] on img at bounding box center [679, 571] width 991 height 1295
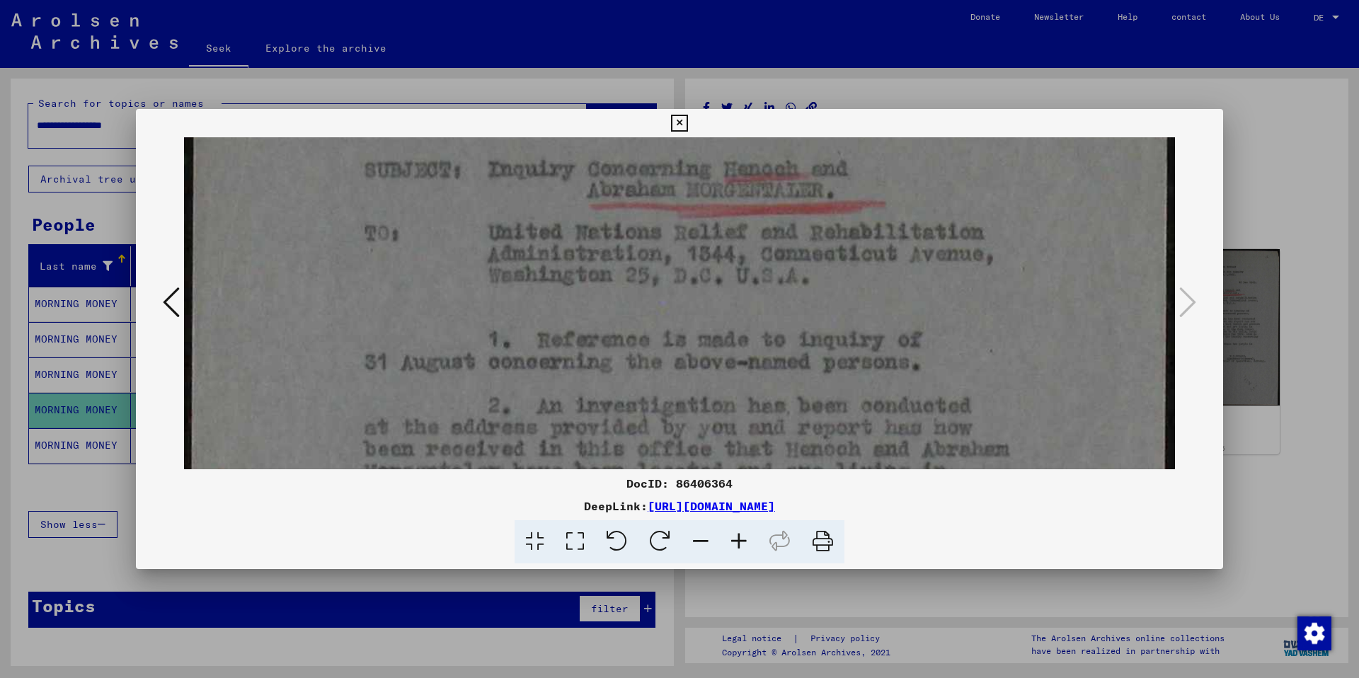
scroll to position [313, 0]
drag, startPoint x: 779, startPoint y: 430, endPoint x: 781, endPoint y: 331, distance: 99.8
click at [781, 331] on img at bounding box center [679, 471] width 991 height 1295
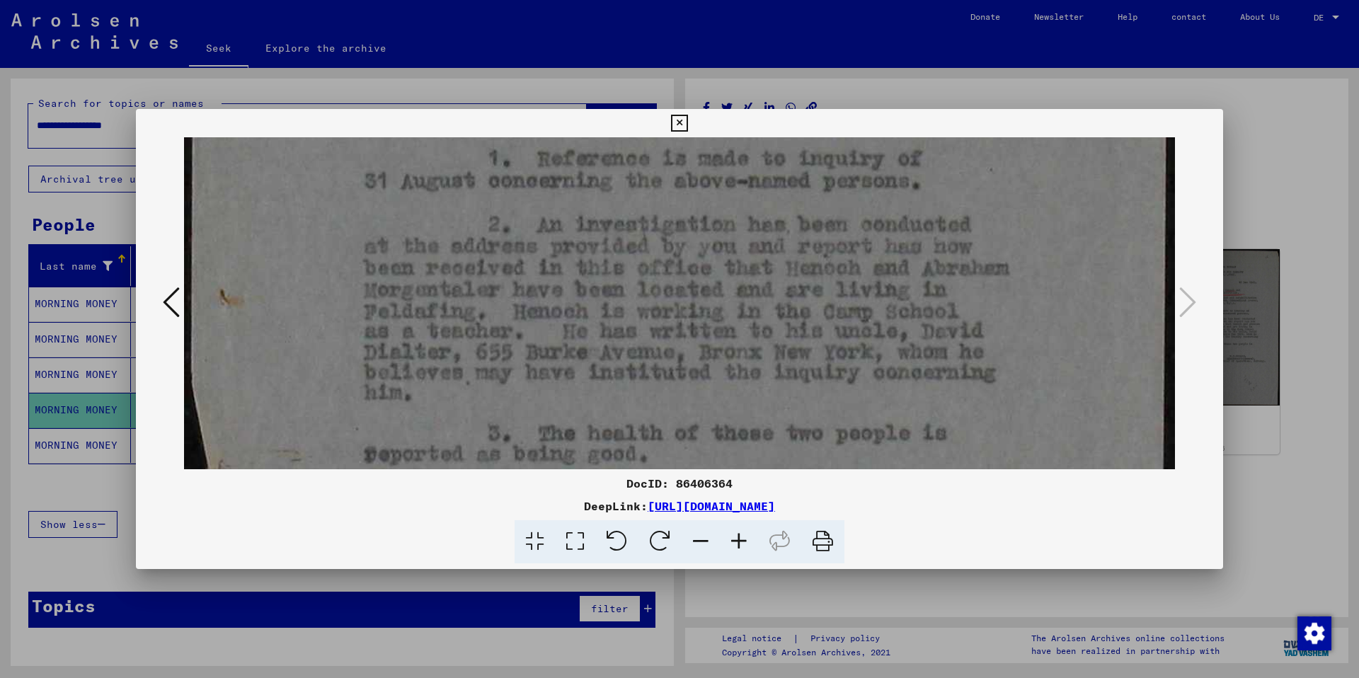
scroll to position [490, 0]
drag, startPoint x: 797, startPoint y: 425, endPoint x: 786, endPoint y: 247, distance: 178.0
click at [786, 247] on img at bounding box center [679, 294] width 991 height 1295
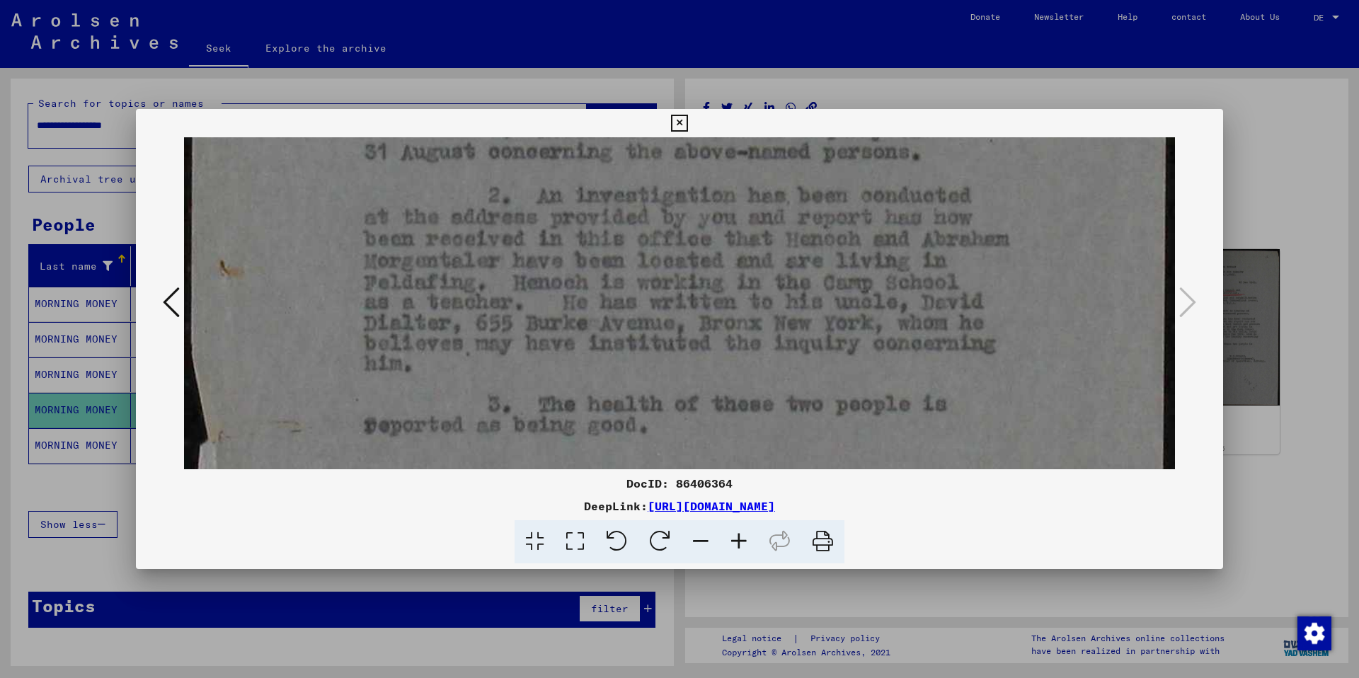
scroll to position [520, 0]
drag, startPoint x: 817, startPoint y: 447, endPoint x: 813, endPoint y: 417, distance: 29.9
click at [813, 417] on img at bounding box center [679, 264] width 991 height 1295
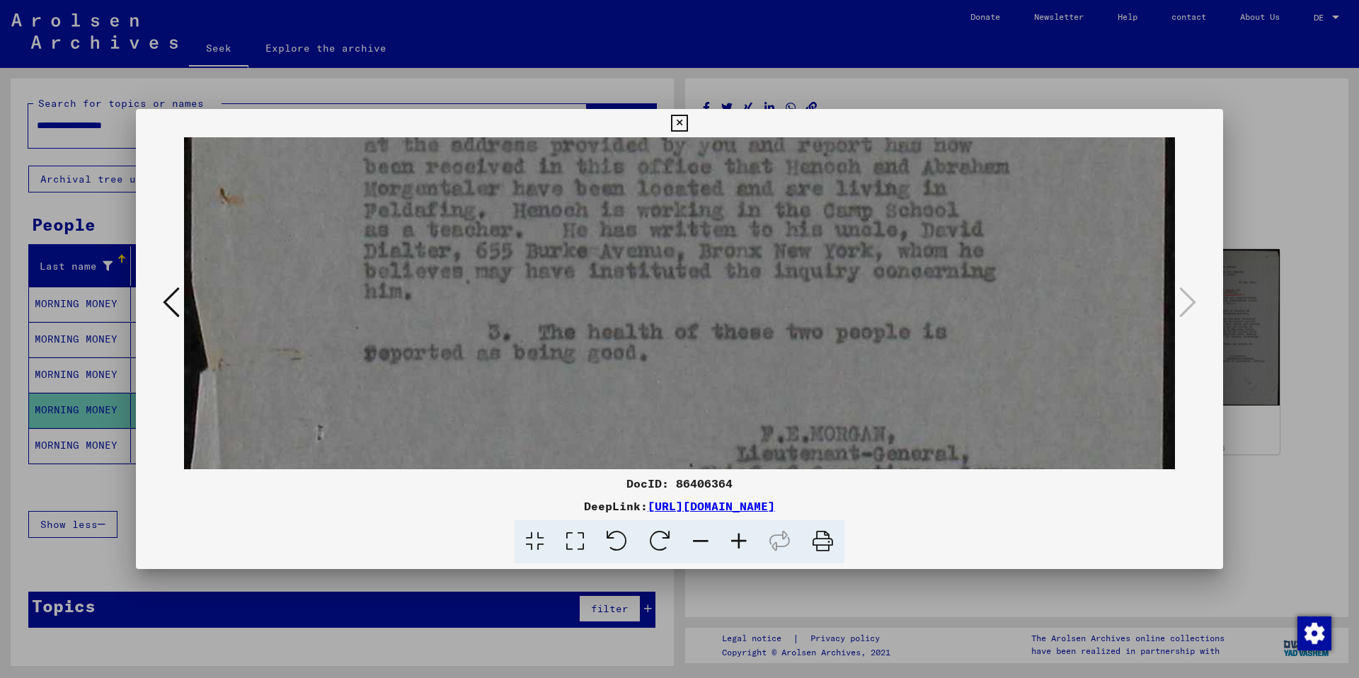
drag, startPoint x: 815, startPoint y: 427, endPoint x: 803, endPoint y: 354, distance: 73.9
click at [803, 354] on img at bounding box center [679, 194] width 991 height 1295
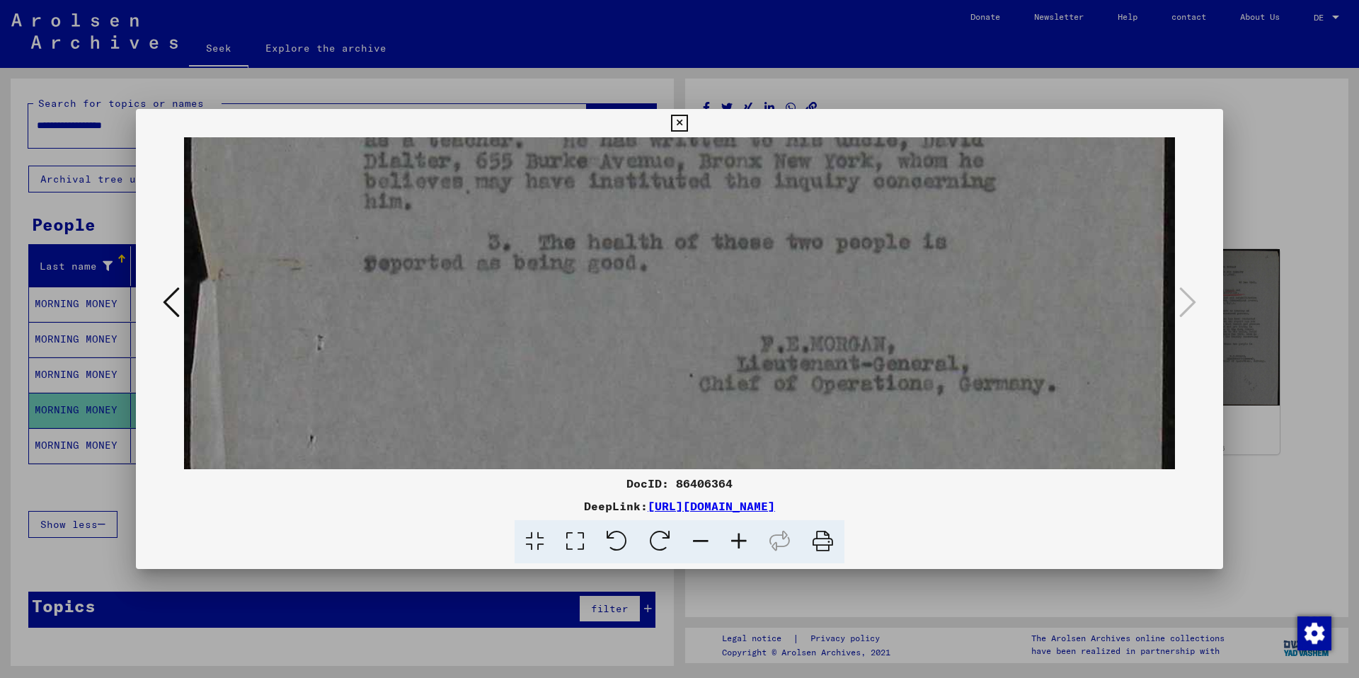
drag, startPoint x: 801, startPoint y: 381, endPoint x: 792, endPoint y: 335, distance: 47.5
click at [791, 325] on img at bounding box center [679, 104] width 991 height 1295
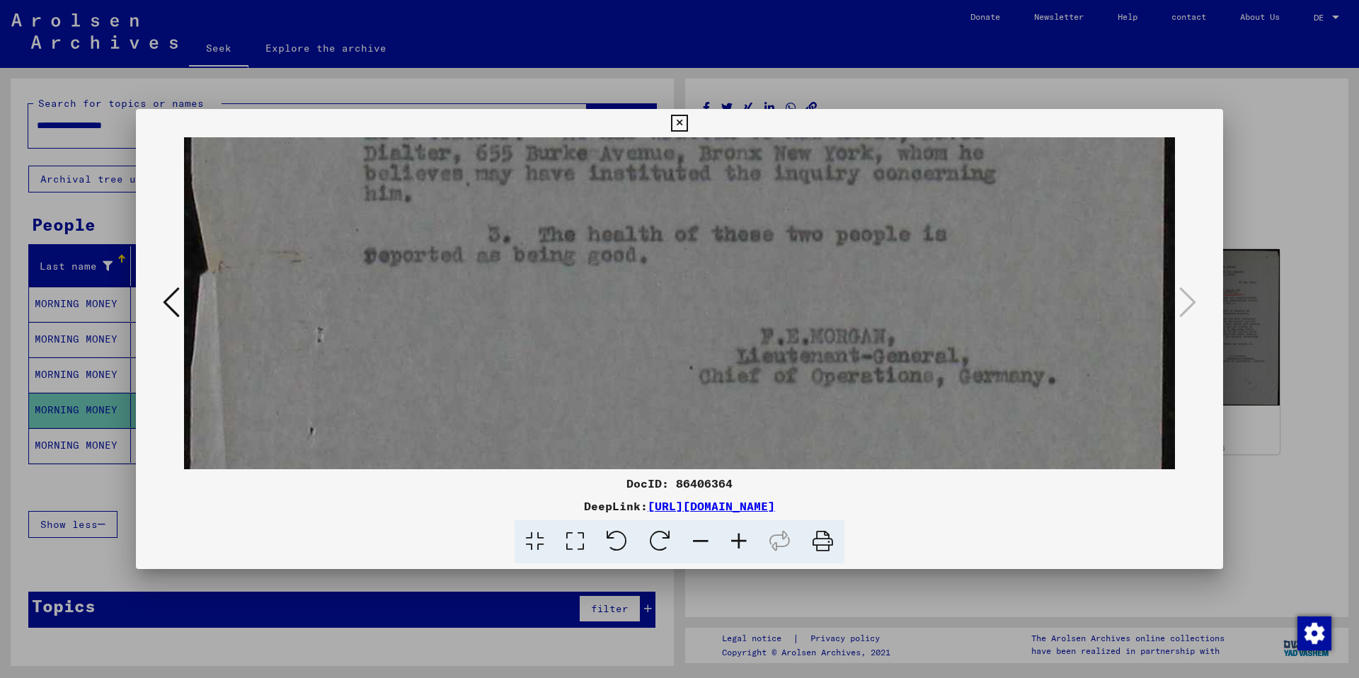
click at [808, 419] on img at bounding box center [679, 96] width 991 height 1295
click at [166, 299] on icon at bounding box center [171, 302] width 17 height 34
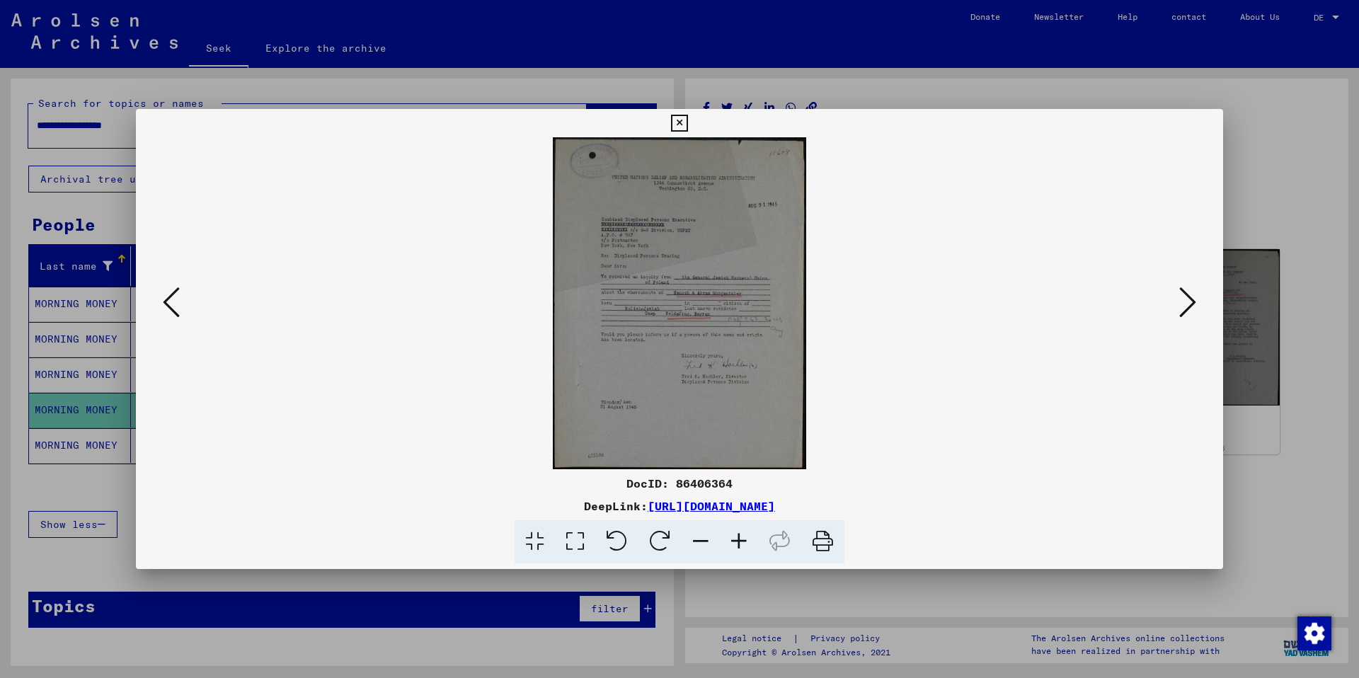
click at [575, 473] on icon at bounding box center [575, 541] width 40 height 43
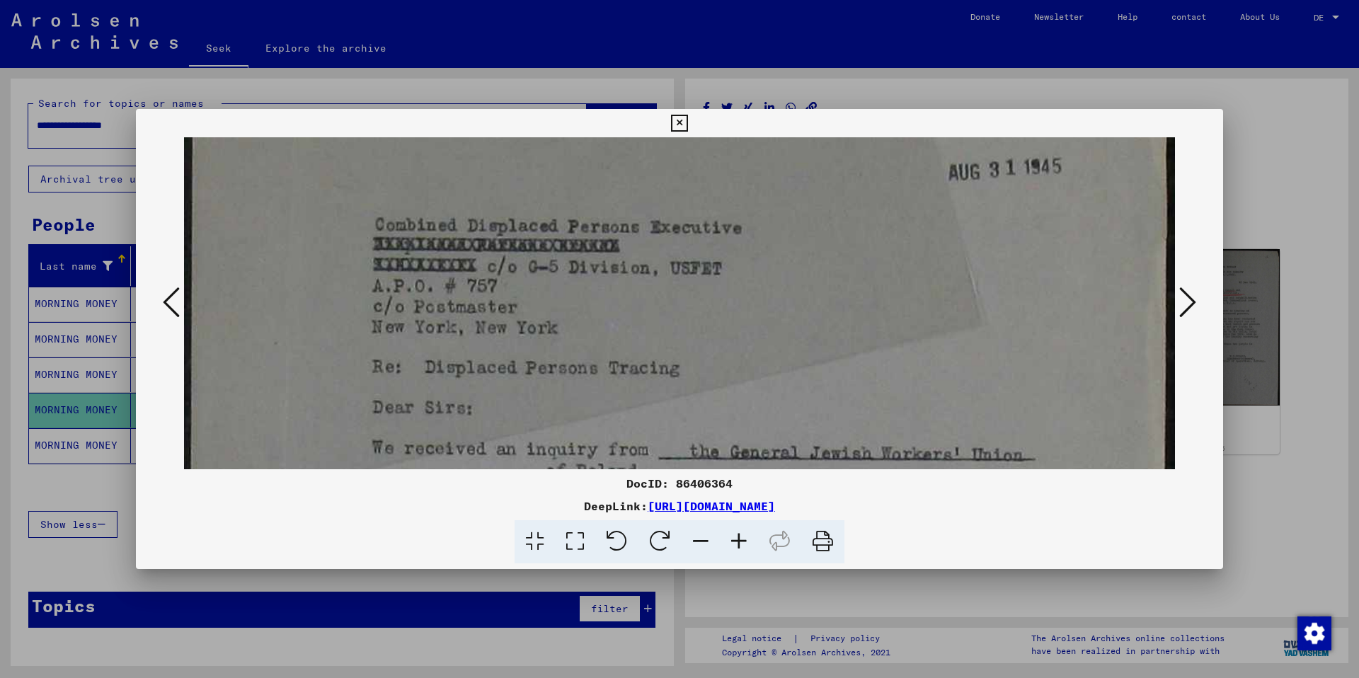
drag, startPoint x: 495, startPoint y: 396, endPoint x: 506, endPoint y: 201, distance: 195.6
click at [495, 163] on img at bounding box center [679, 552] width 991 height 1297
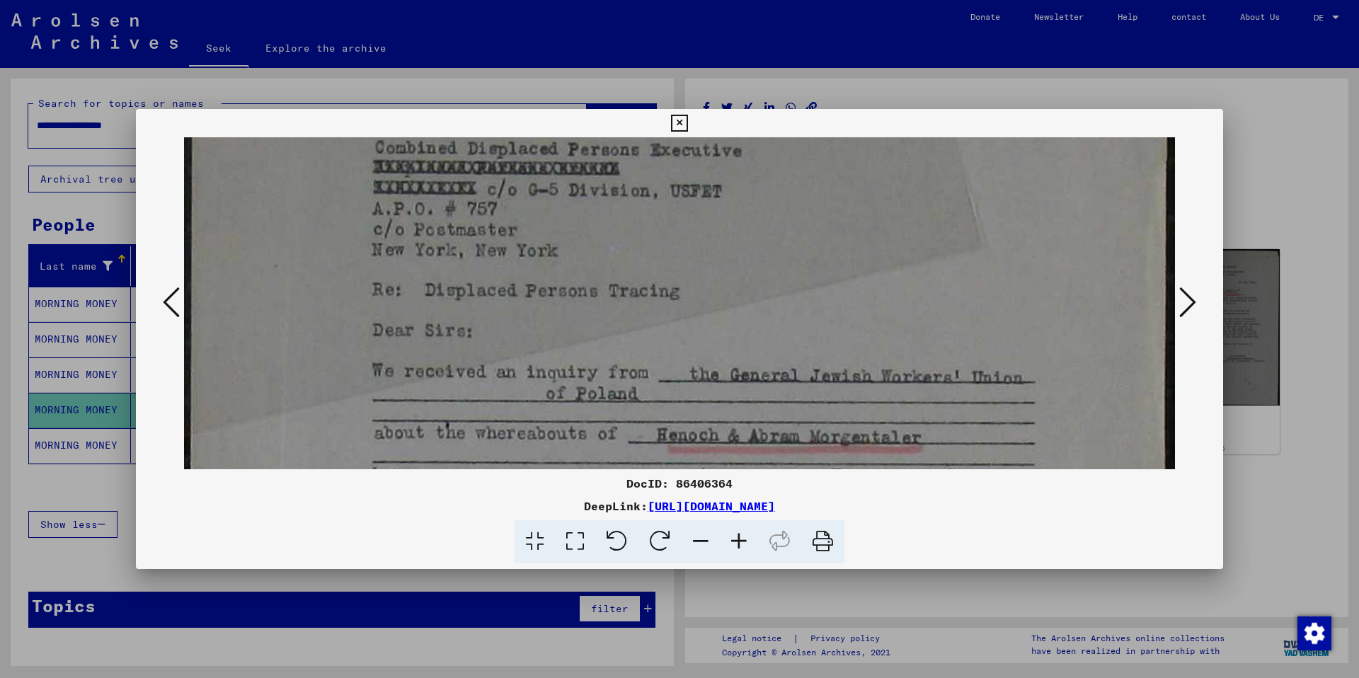
scroll to position [352, 0]
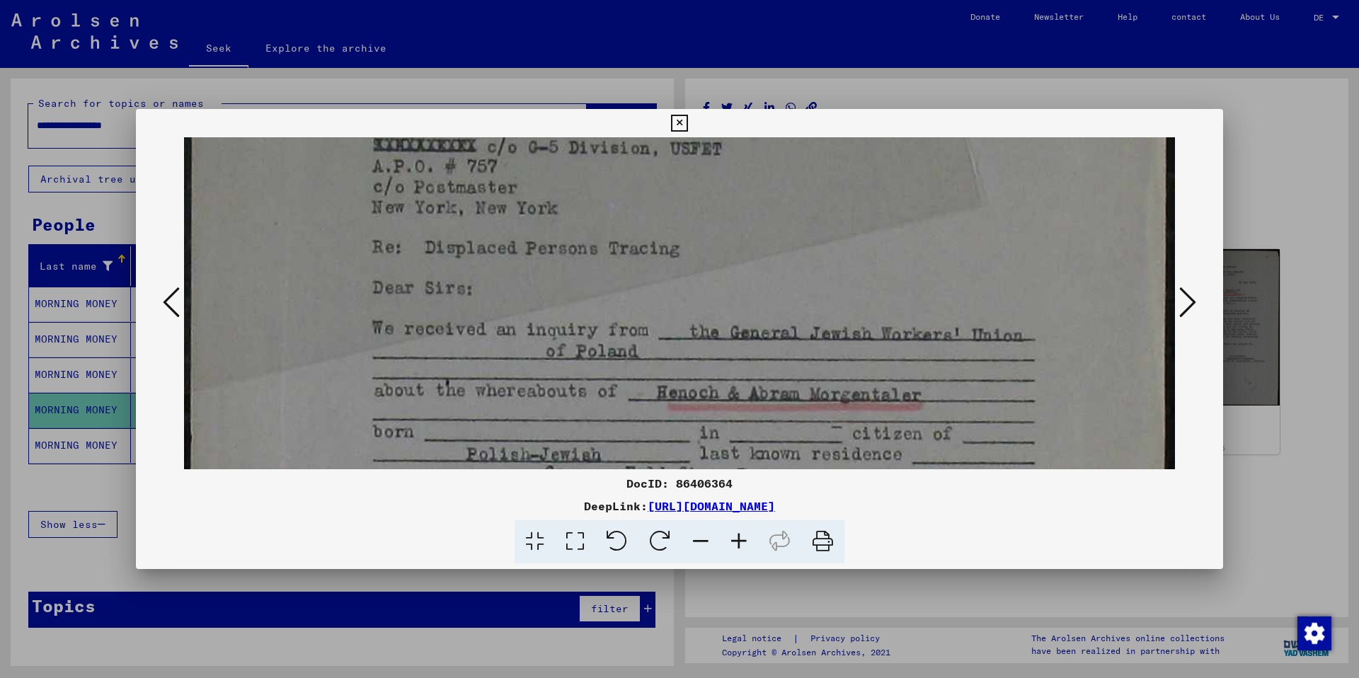
drag, startPoint x: 537, startPoint y: 335, endPoint x: 527, endPoint y: 217, distance: 118.6
click at [527, 217] on img at bounding box center [679, 433] width 991 height 1297
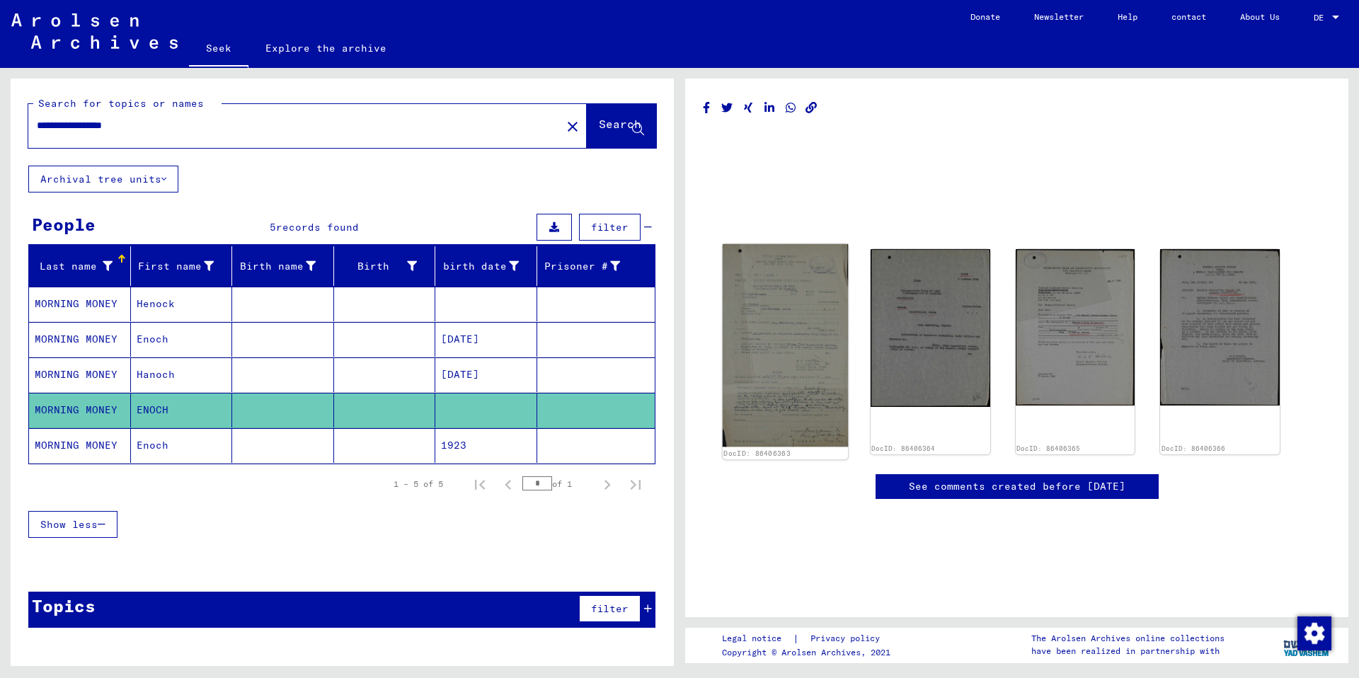
click at [755, 363] on img at bounding box center [785, 345] width 125 height 203
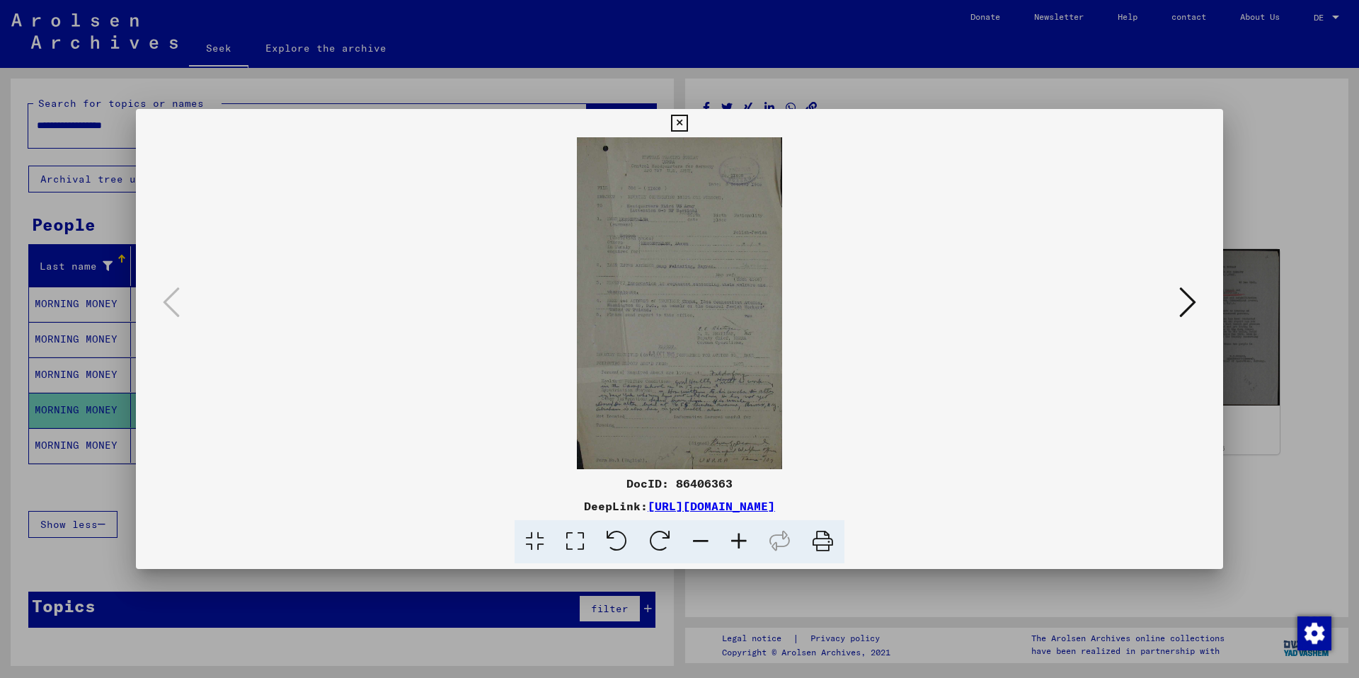
scroll to position [53, 0]
click at [1017, 304] on icon at bounding box center [1187, 302] width 17 height 34
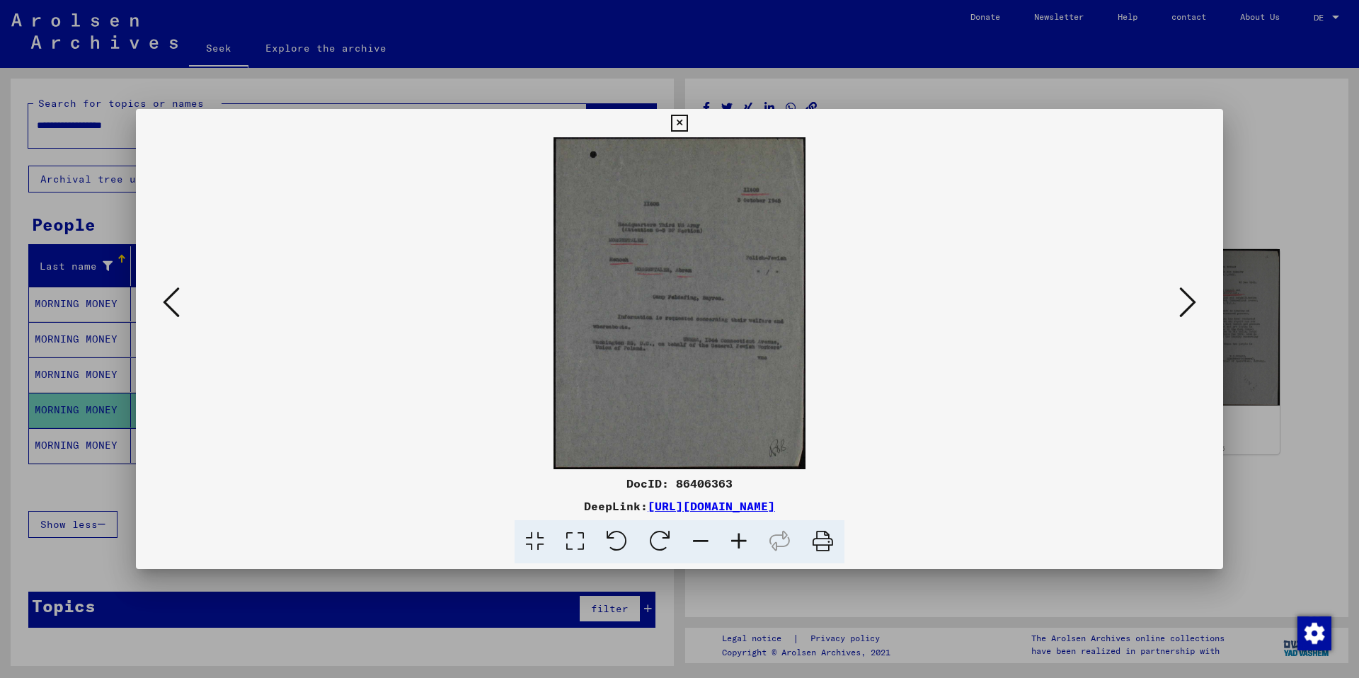
click at [1017, 305] on icon at bounding box center [1187, 302] width 17 height 34
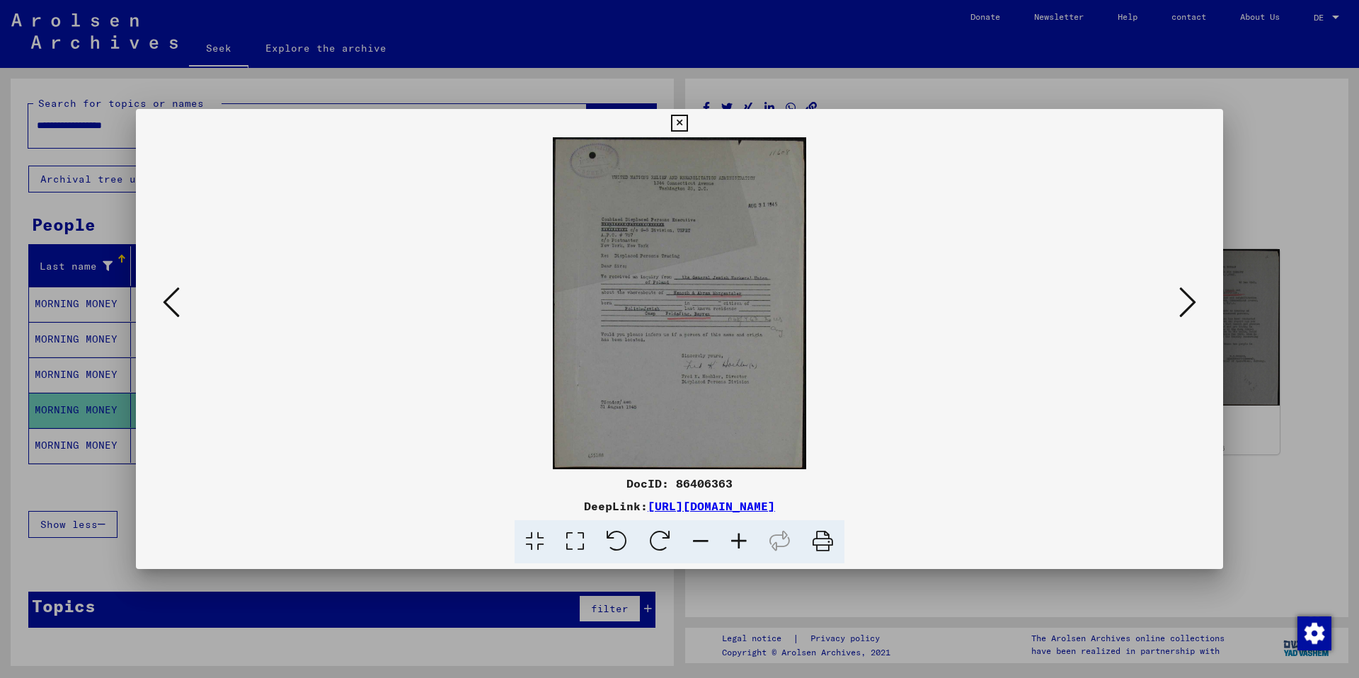
click at [1017, 305] on icon at bounding box center [1187, 302] width 17 height 34
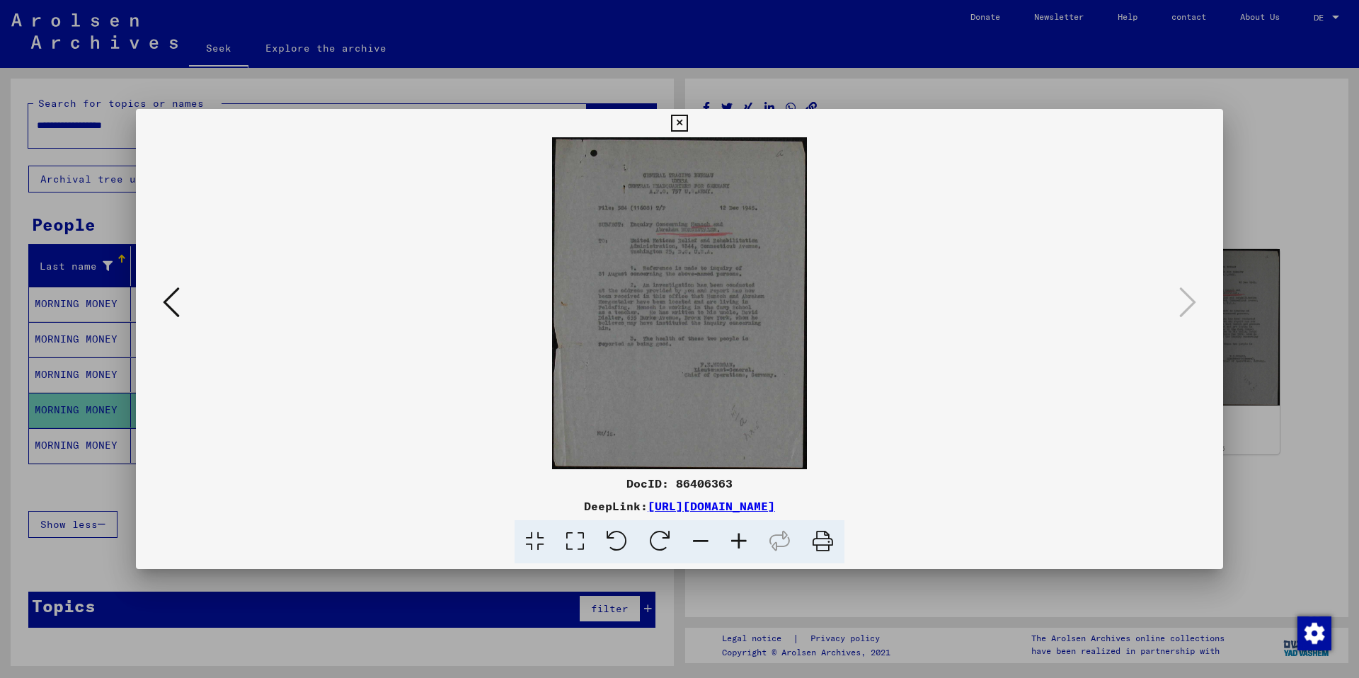
click at [742, 473] on icon at bounding box center [739, 541] width 38 height 43
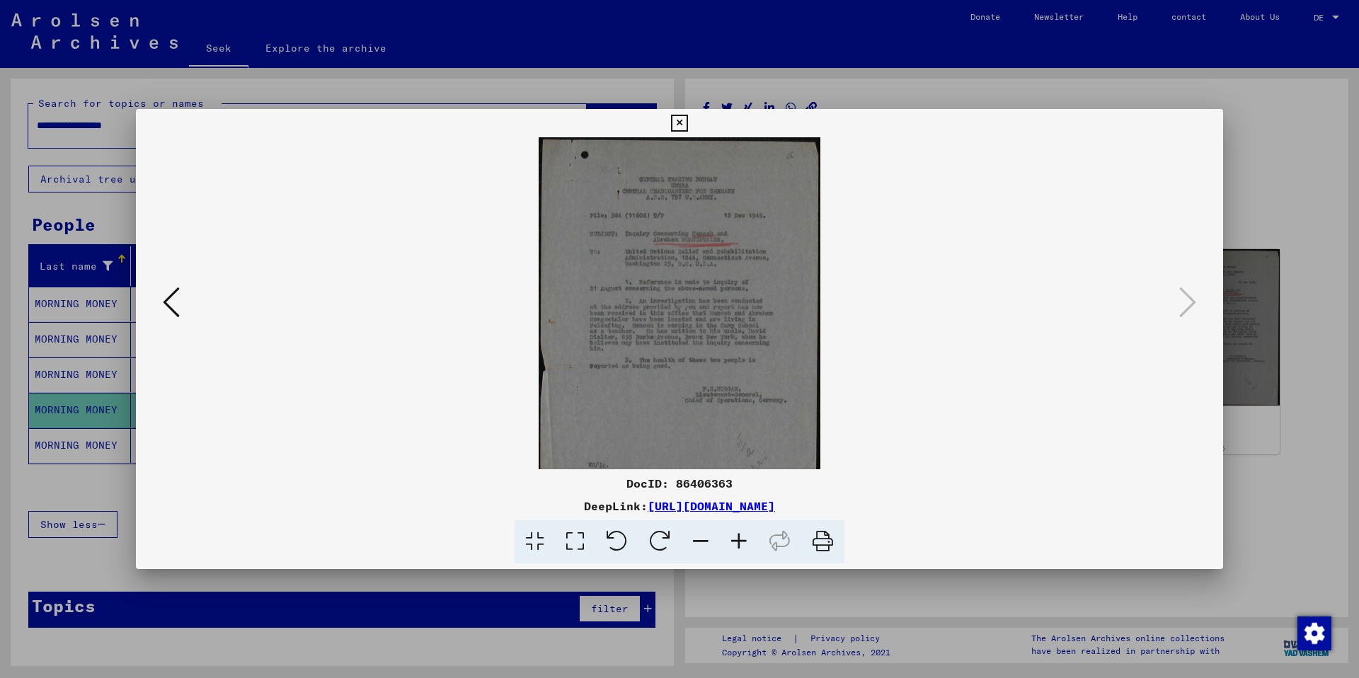
click at [742, 473] on icon at bounding box center [739, 541] width 38 height 43
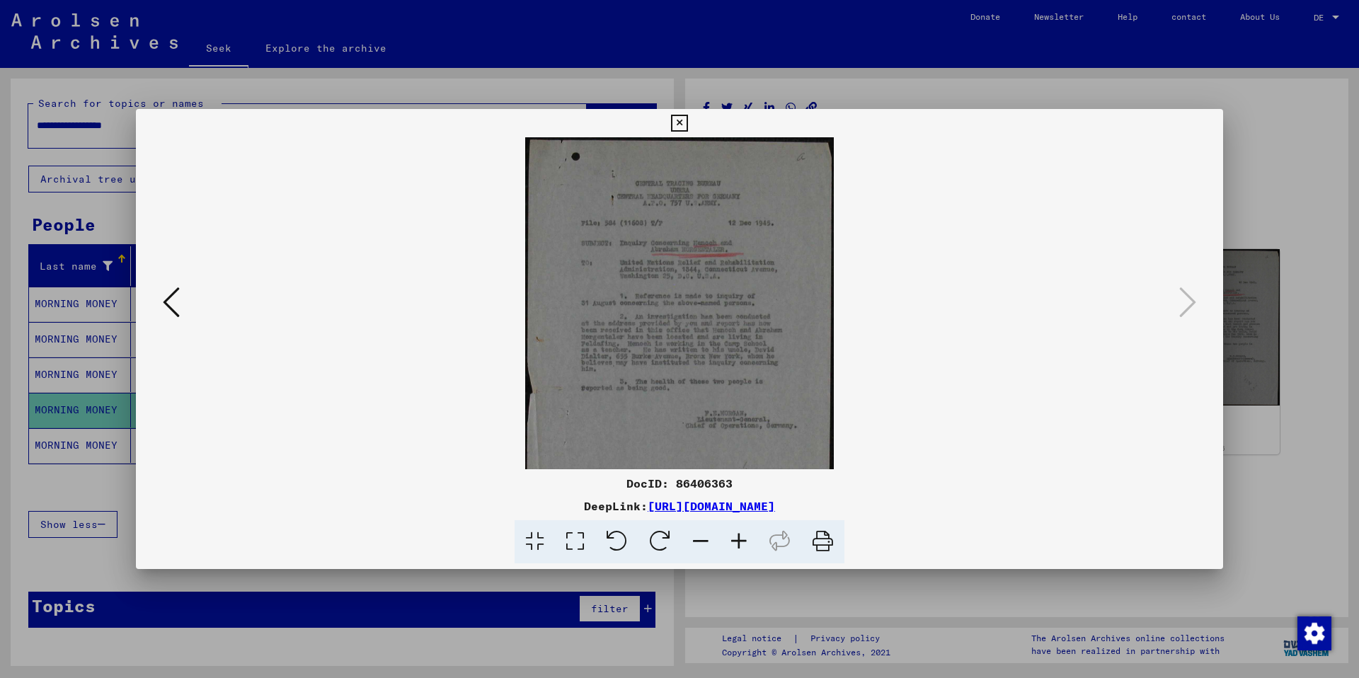
click at [742, 473] on icon at bounding box center [739, 541] width 38 height 43
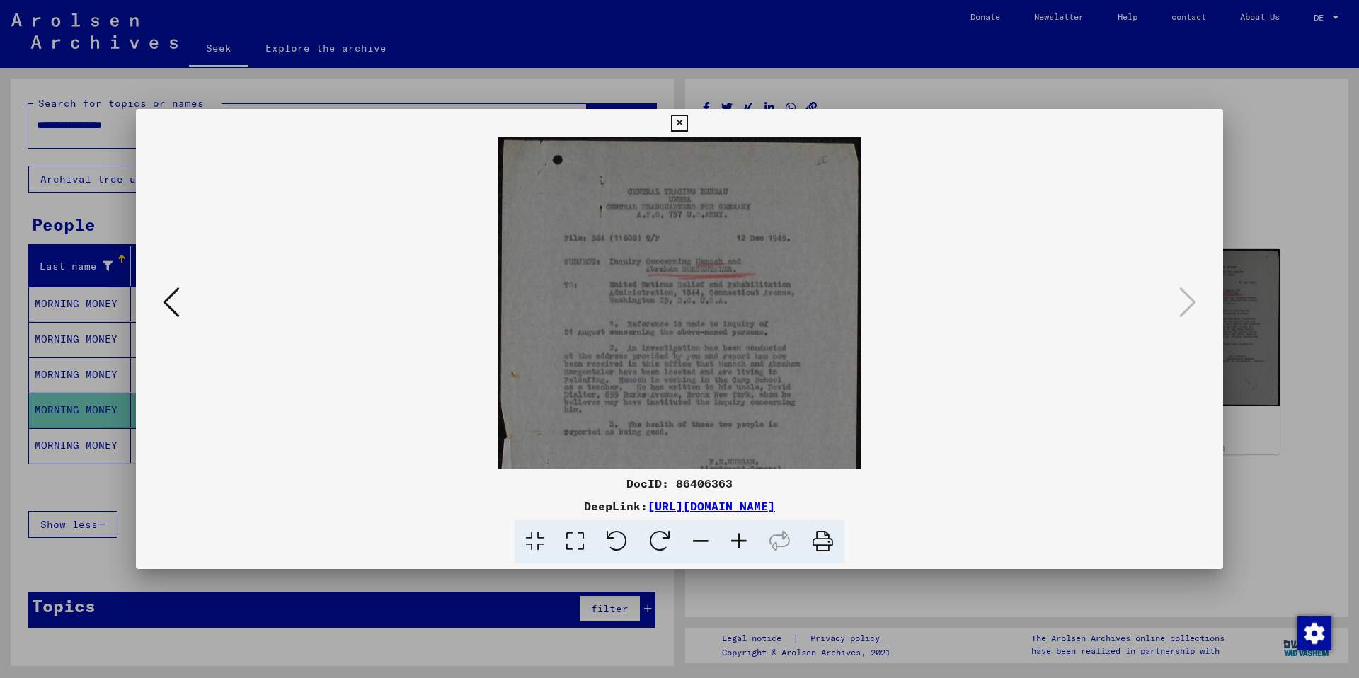
click at [740, 473] on icon at bounding box center [739, 541] width 38 height 43
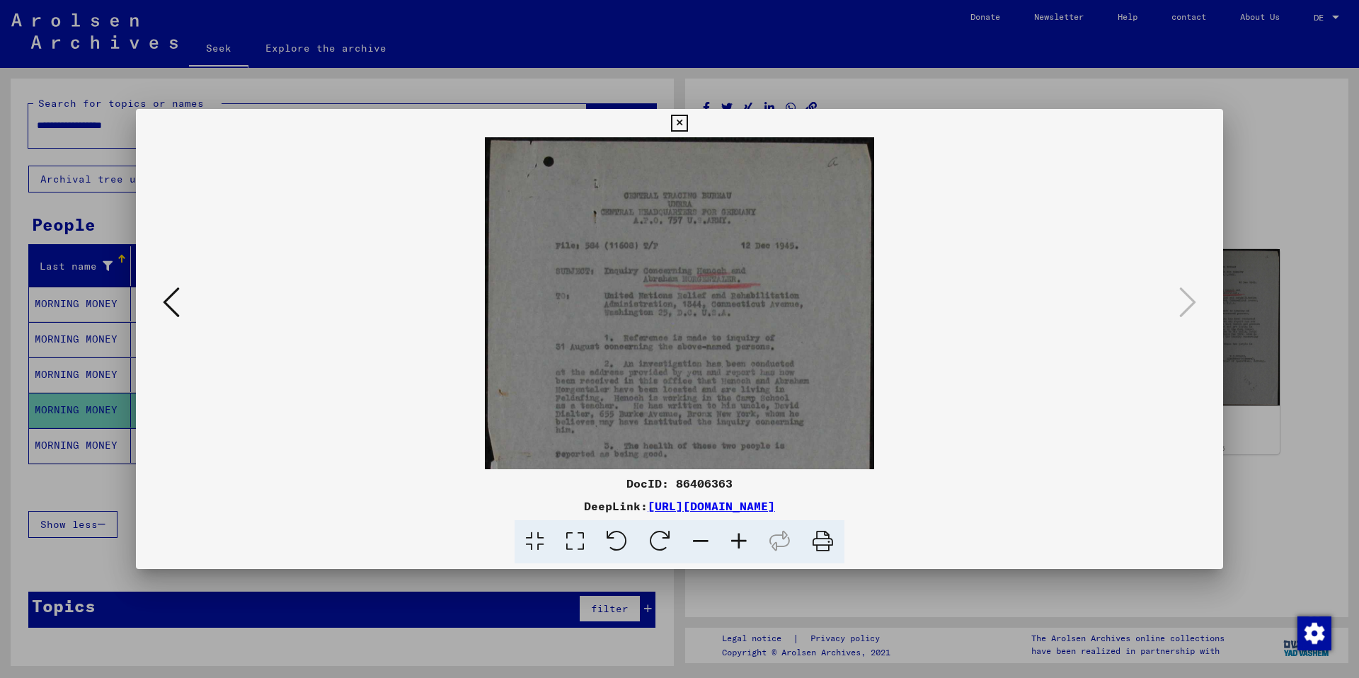
click at [1017, 325] on viewer-one-image at bounding box center [679, 303] width 991 height 332
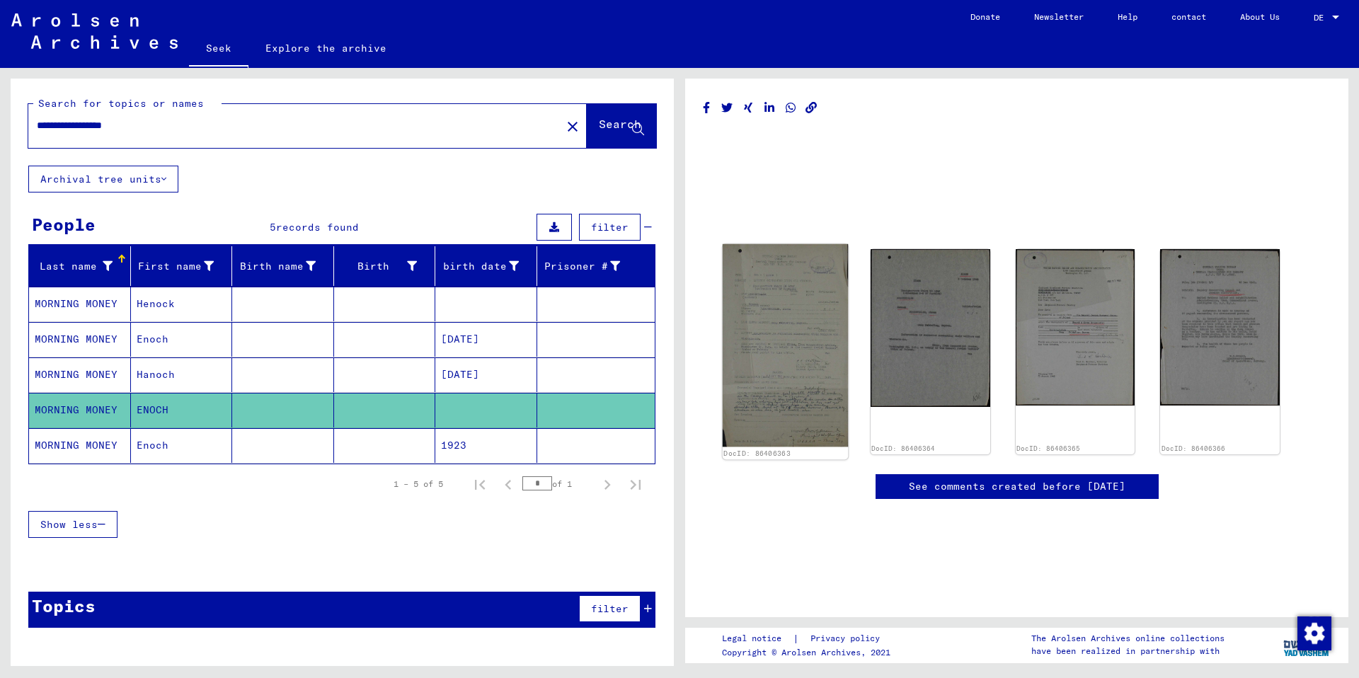
click at [759, 244] on img at bounding box center [785, 345] width 125 height 203
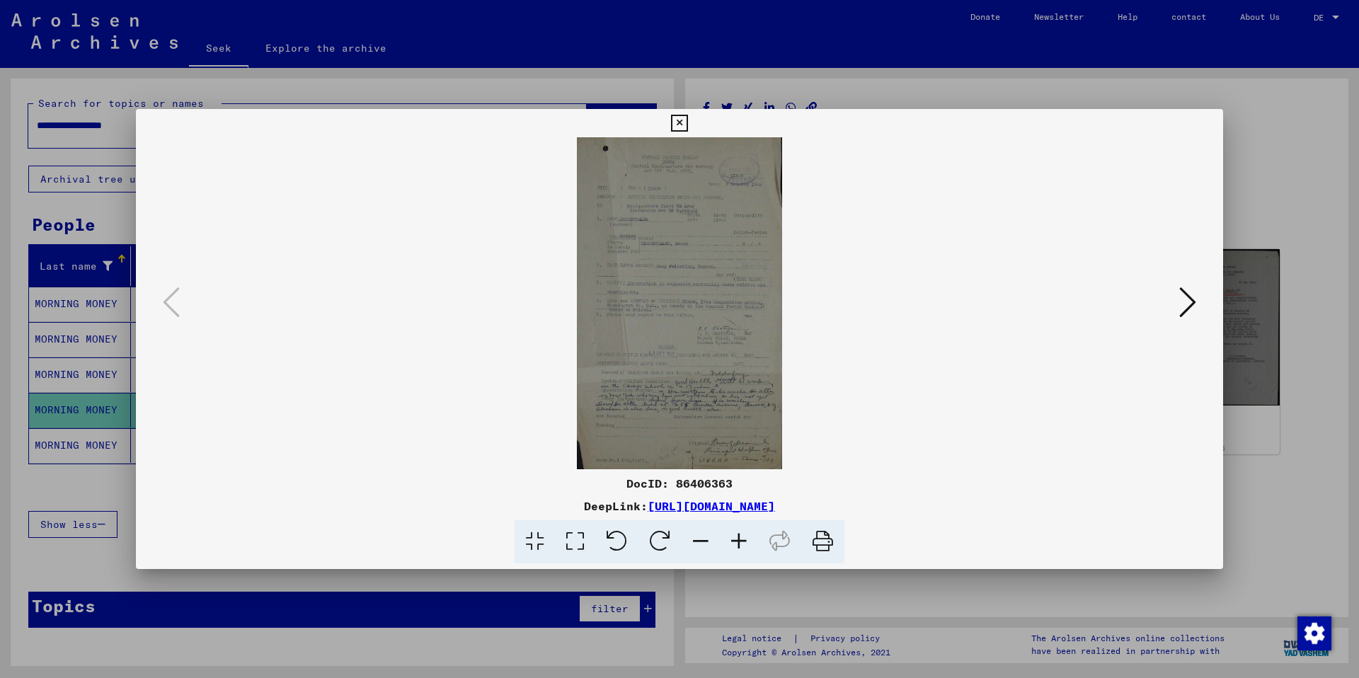
click at [1017, 303] on button at bounding box center [1187, 303] width 25 height 40
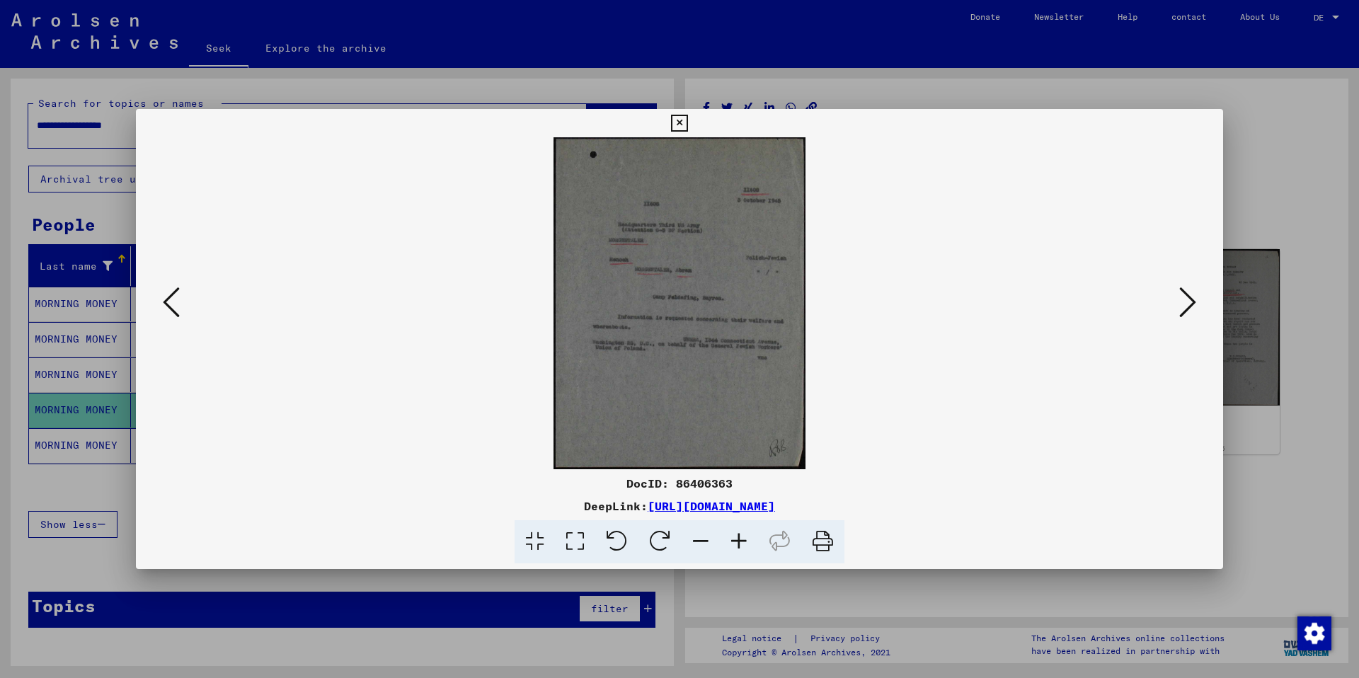
click at [1017, 303] on button at bounding box center [1187, 303] width 25 height 40
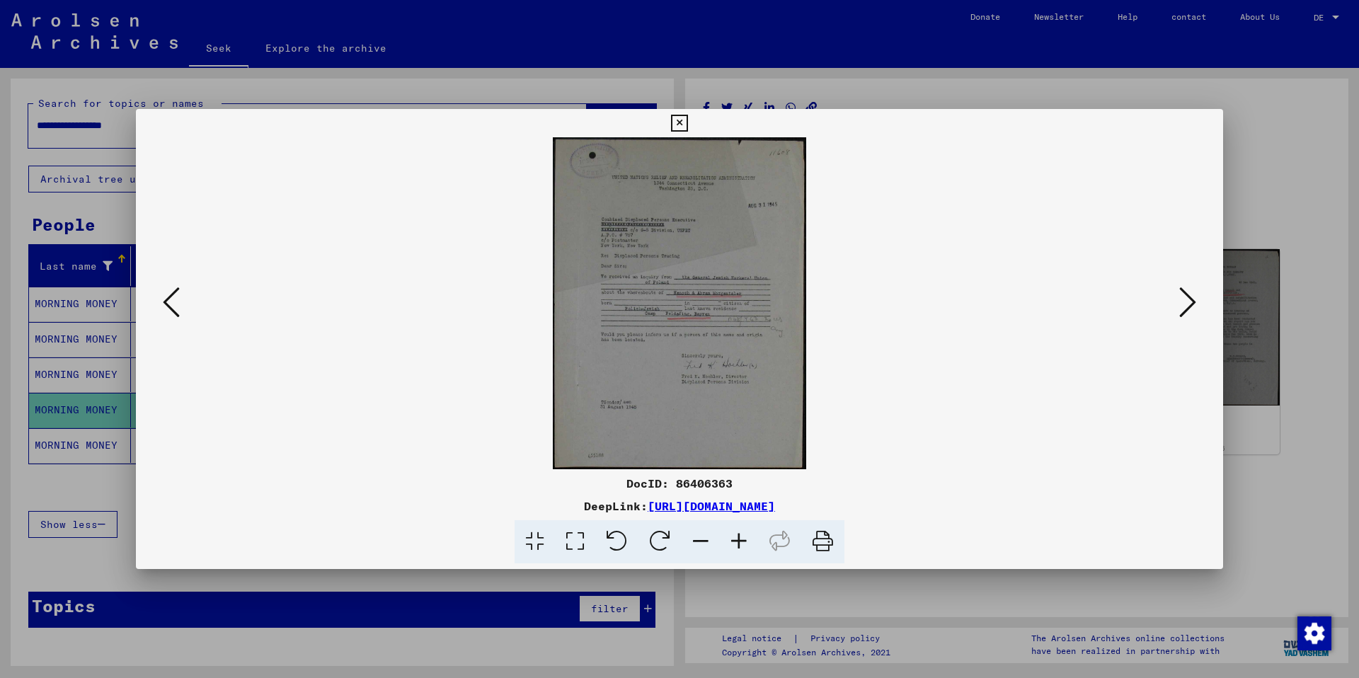
click at [1017, 303] on button at bounding box center [1187, 303] width 25 height 40
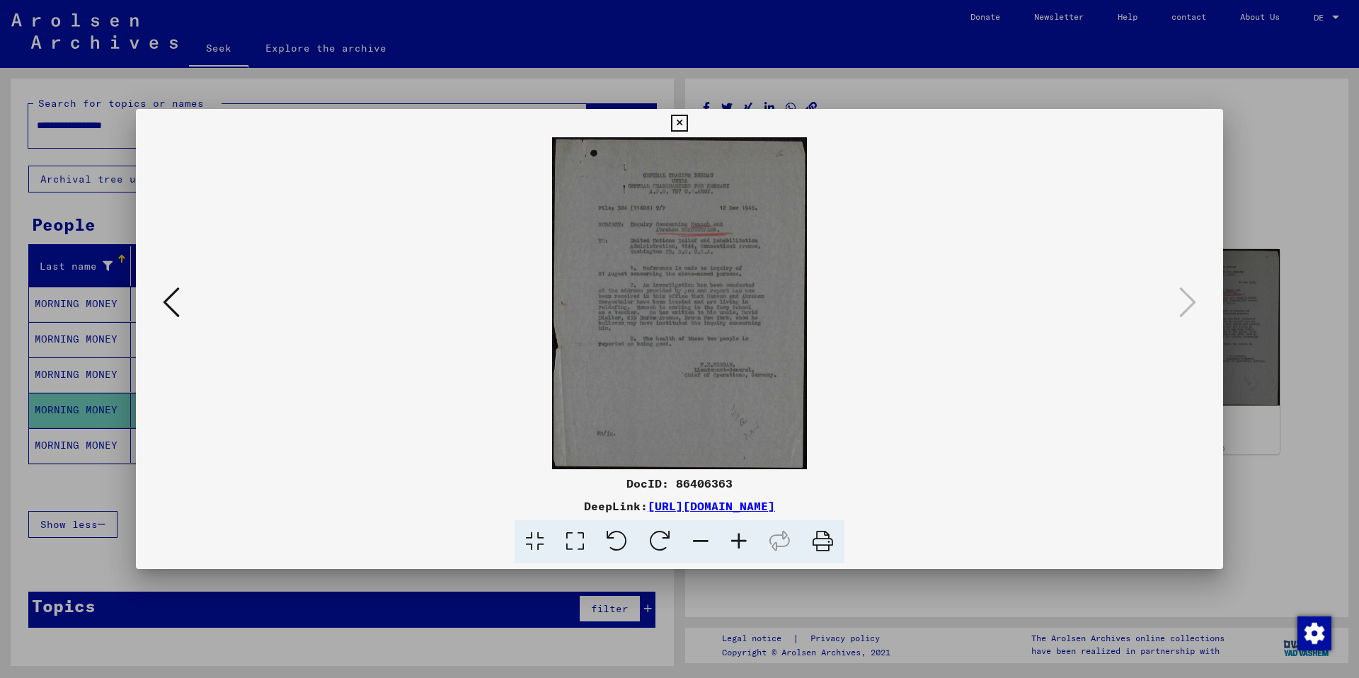
drag, startPoint x: 629, startPoint y: 312, endPoint x: 662, endPoint y: 337, distance: 41.5
click at [629, 312] on img at bounding box center [679, 303] width 991 height 332
click at [744, 473] on icon at bounding box center [739, 541] width 38 height 43
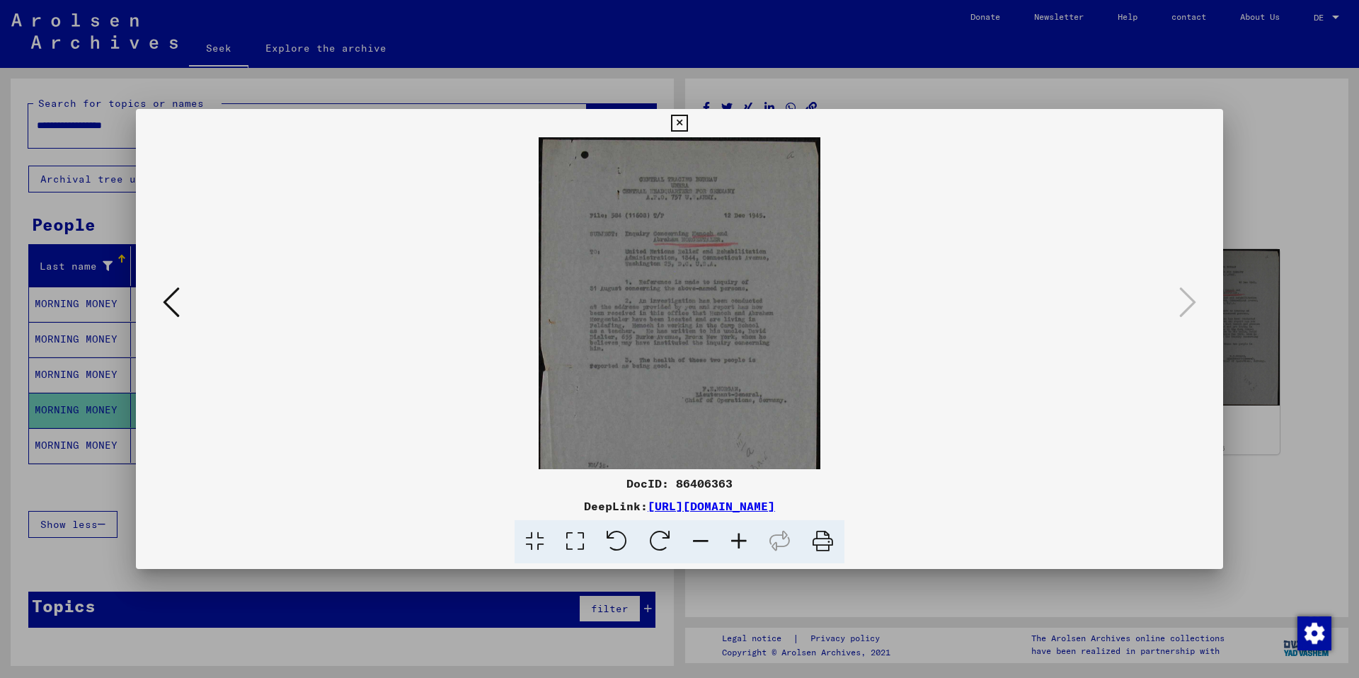
click at [744, 473] on icon at bounding box center [739, 541] width 38 height 43
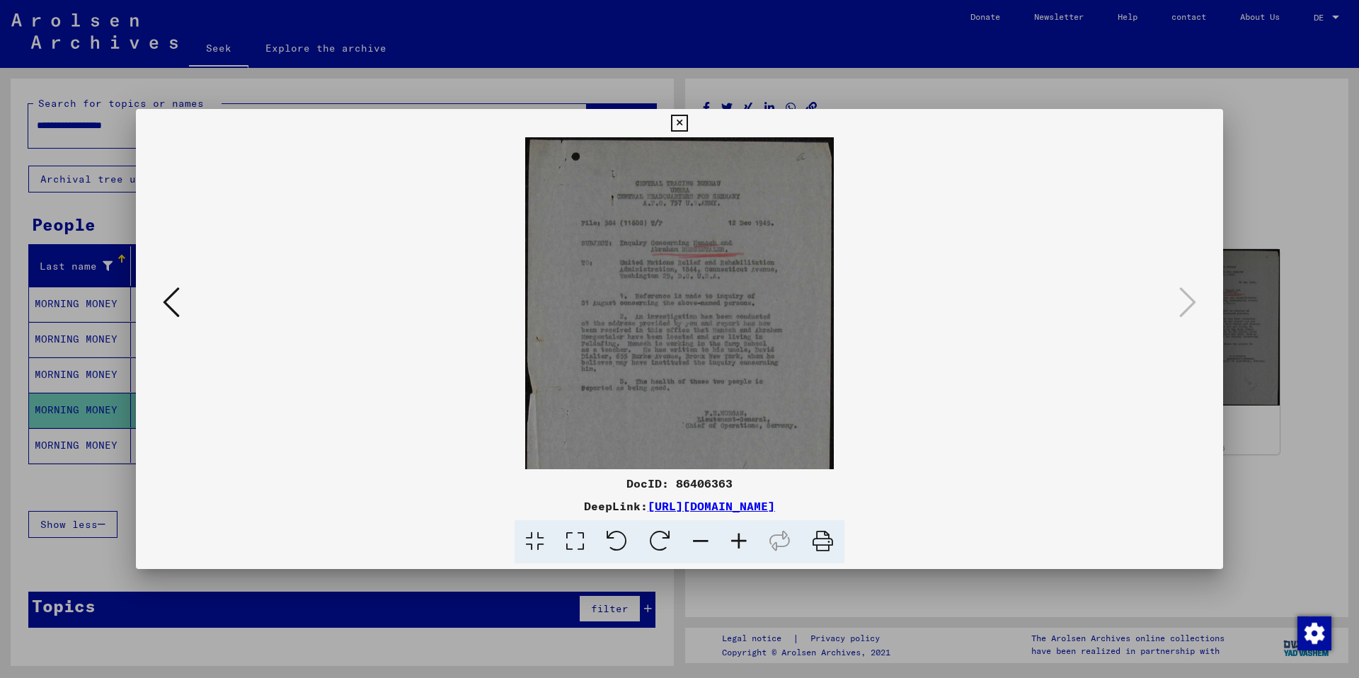
click at [744, 473] on icon at bounding box center [739, 541] width 38 height 43
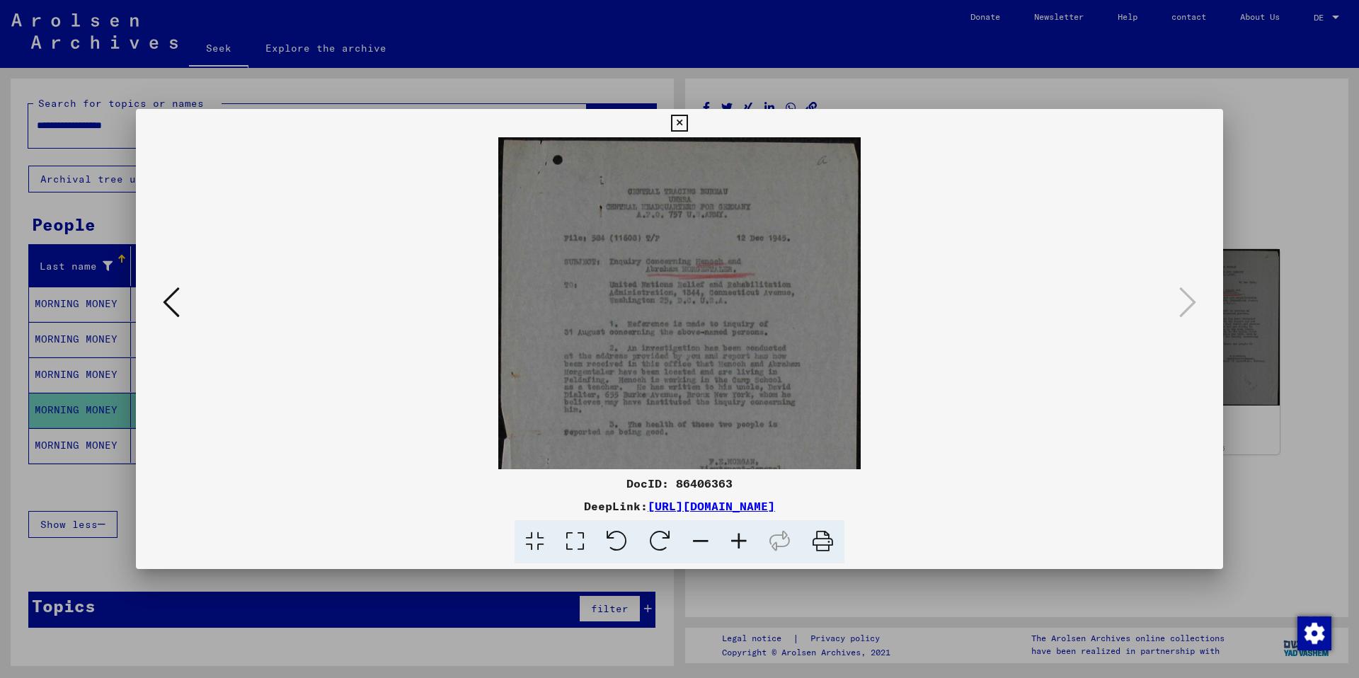
click at [744, 473] on icon at bounding box center [739, 541] width 38 height 43
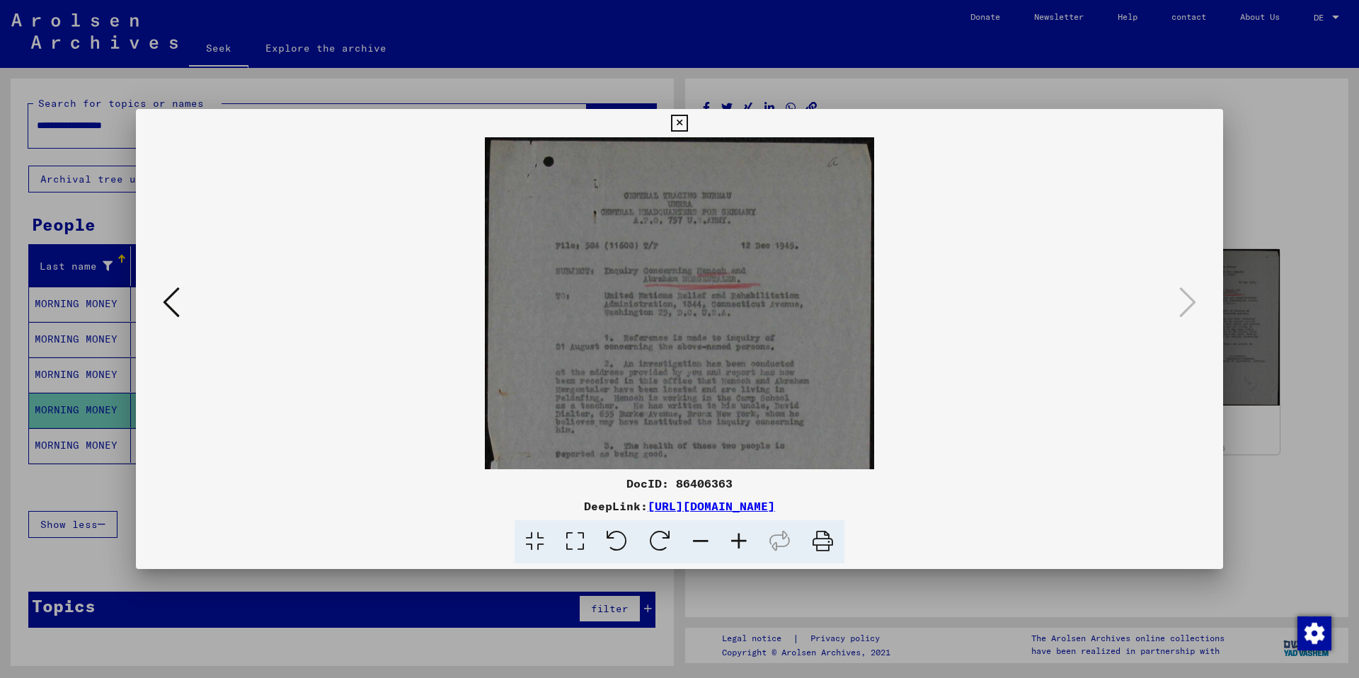
click at [744, 473] on icon at bounding box center [739, 541] width 38 height 43
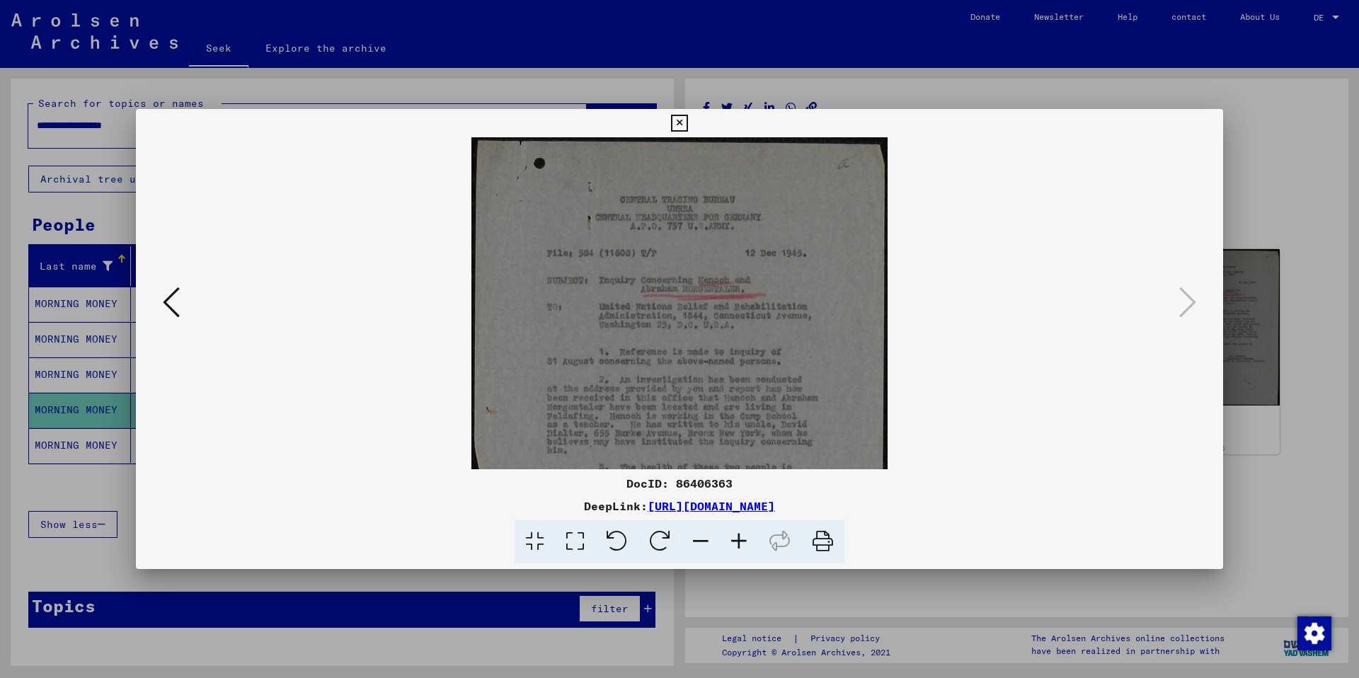
click at [744, 473] on icon at bounding box center [739, 541] width 38 height 43
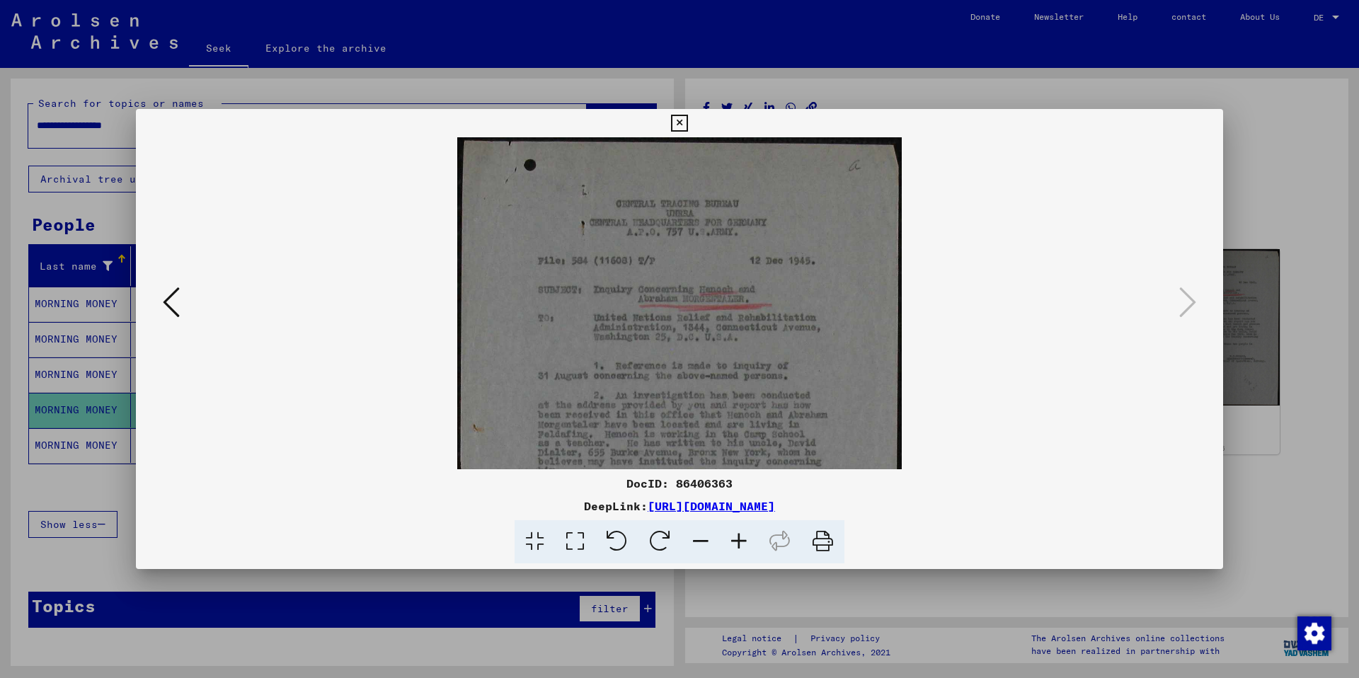
click at [744, 473] on icon at bounding box center [739, 541] width 38 height 43
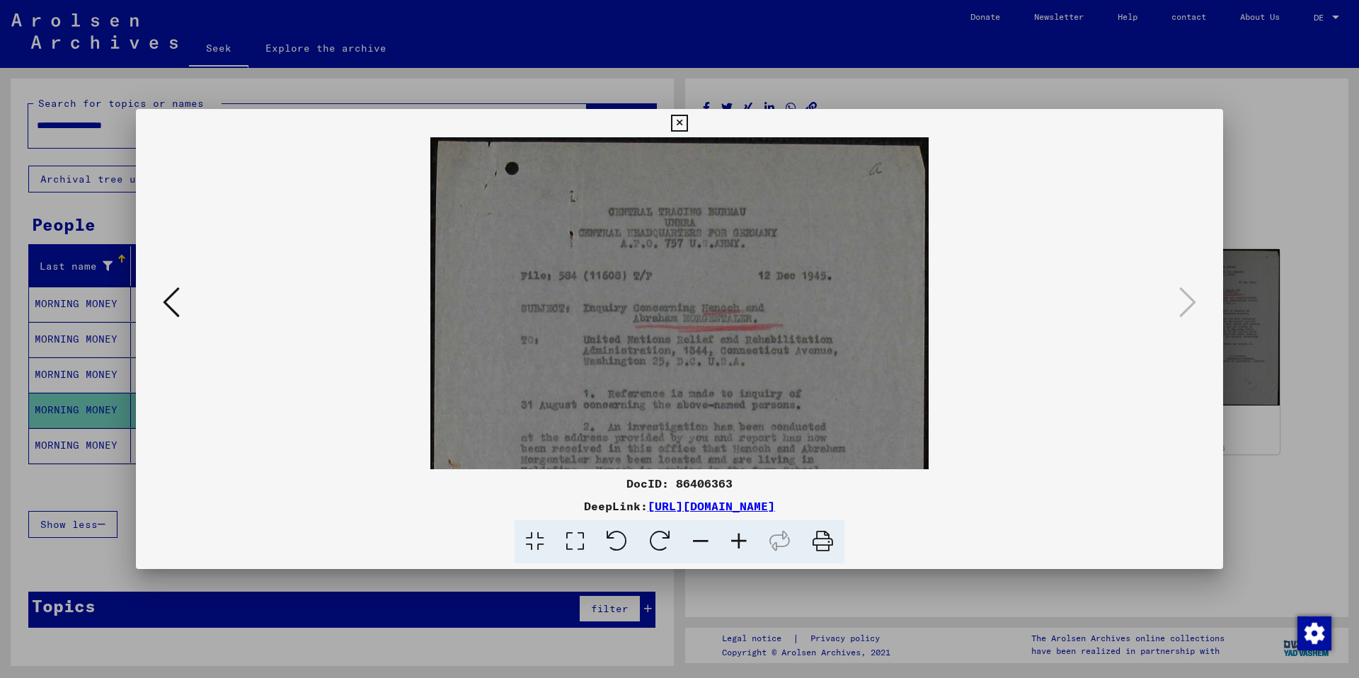
click at [744, 473] on icon at bounding box center [739, 541] width 38 height 43
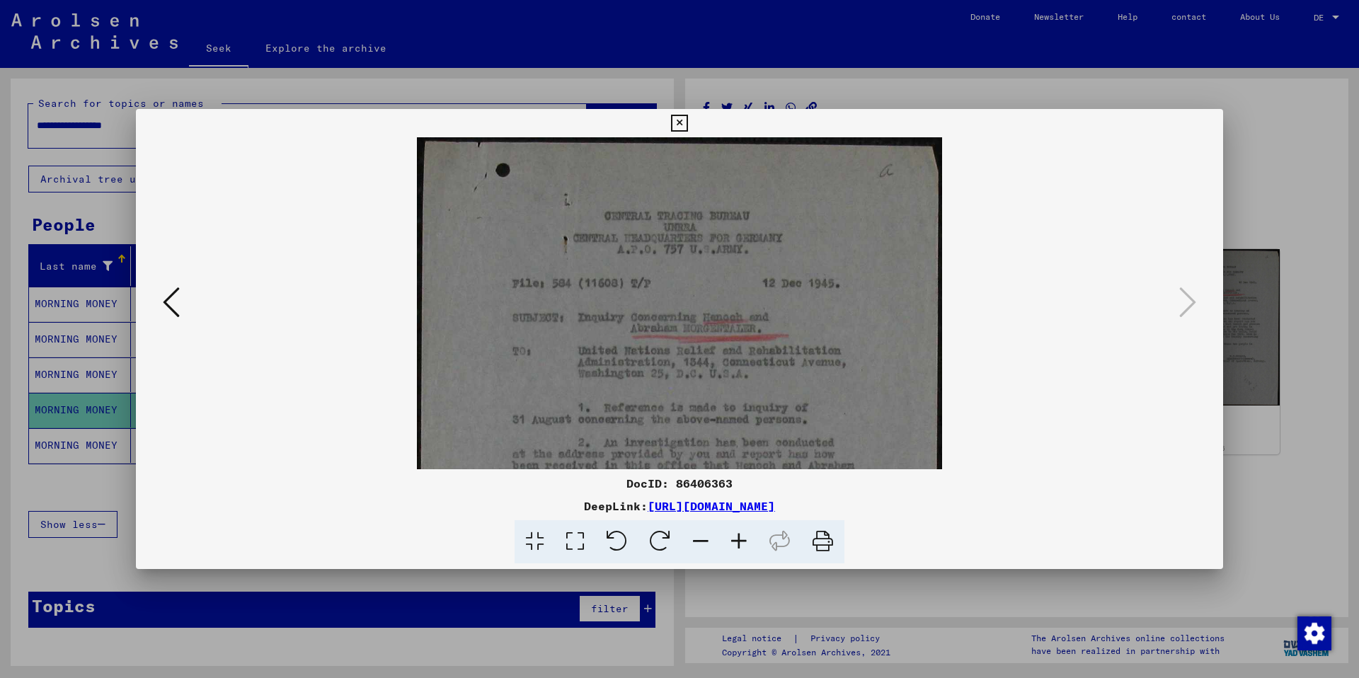
click at [744, 473] on icon at bounding box center [739, 541] width 38 height 43
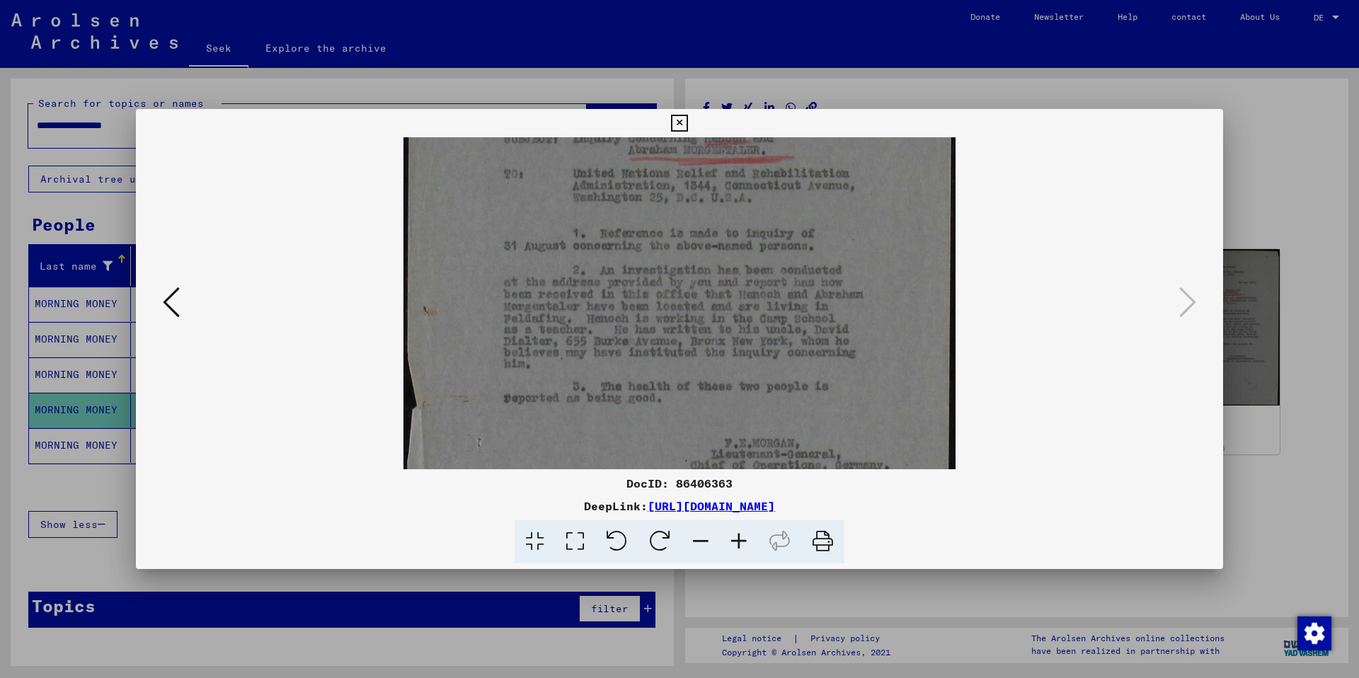
scroll to position [225, 0]
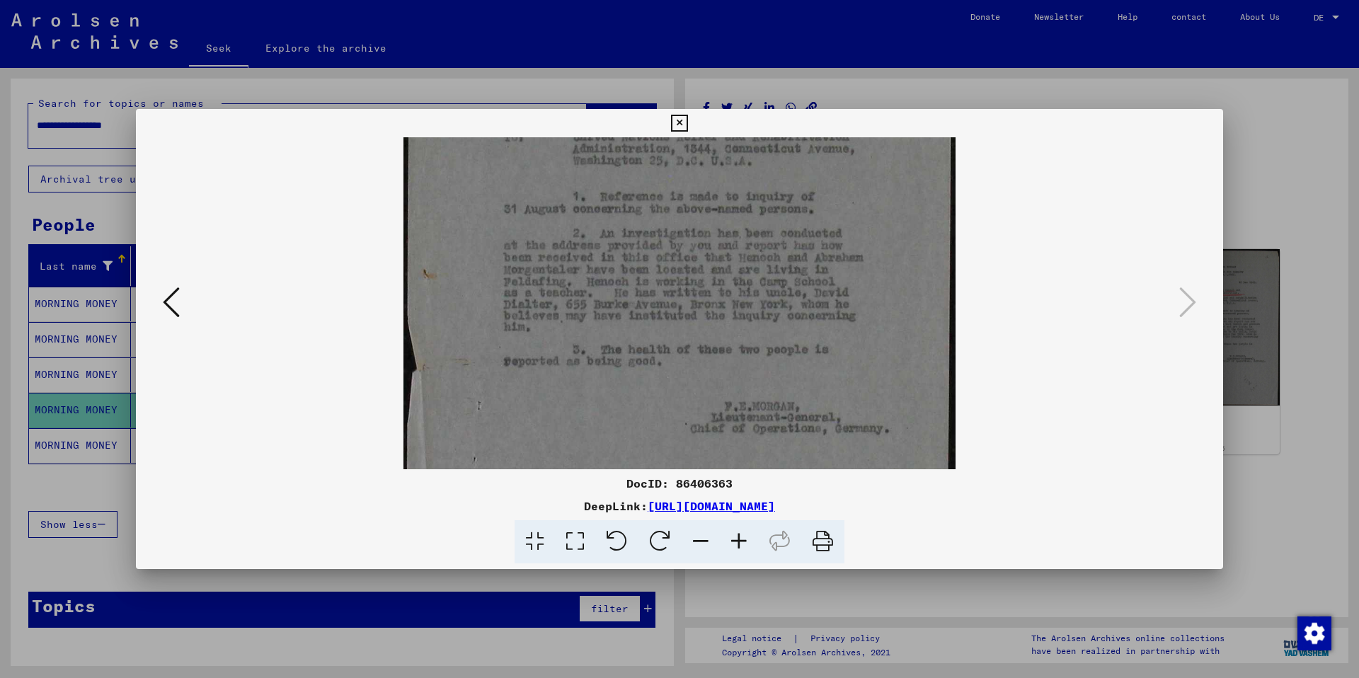
drag, startPoint x: 841, startPoint y: 410, endPoint x: 838, endPoint y: 185, distance: 225.1
click at [838, 185] on img at bounding box center [679, 272] width 552 height 721
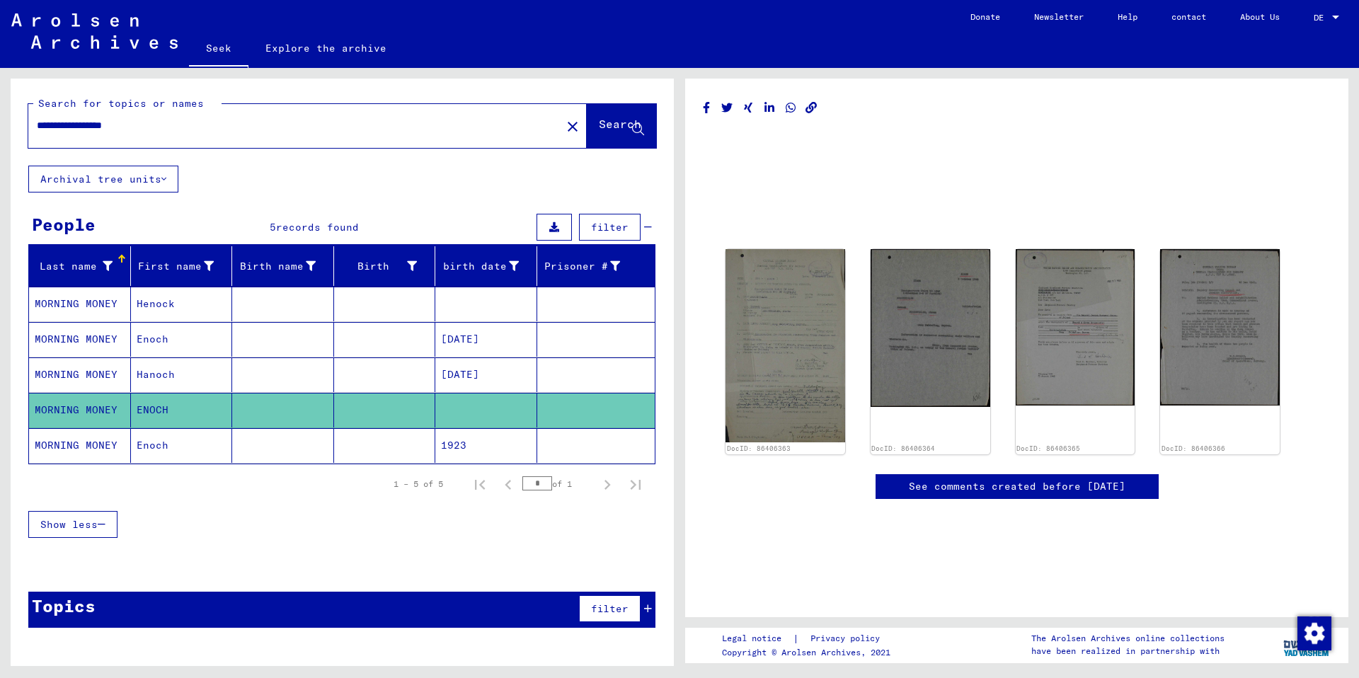
drag, startPoint x: 259, startPoint y: 478, endPoint x: 252, endPoint y: 476, distance: 7.6
click at [257, 473] on div "1 – 5 of 5 * of 1" at bounding box center [341, 484] width 627 height 40
click at [207, 446] on mat-cell "Enoch" at bounding box center [182, 445] width 102 height 35
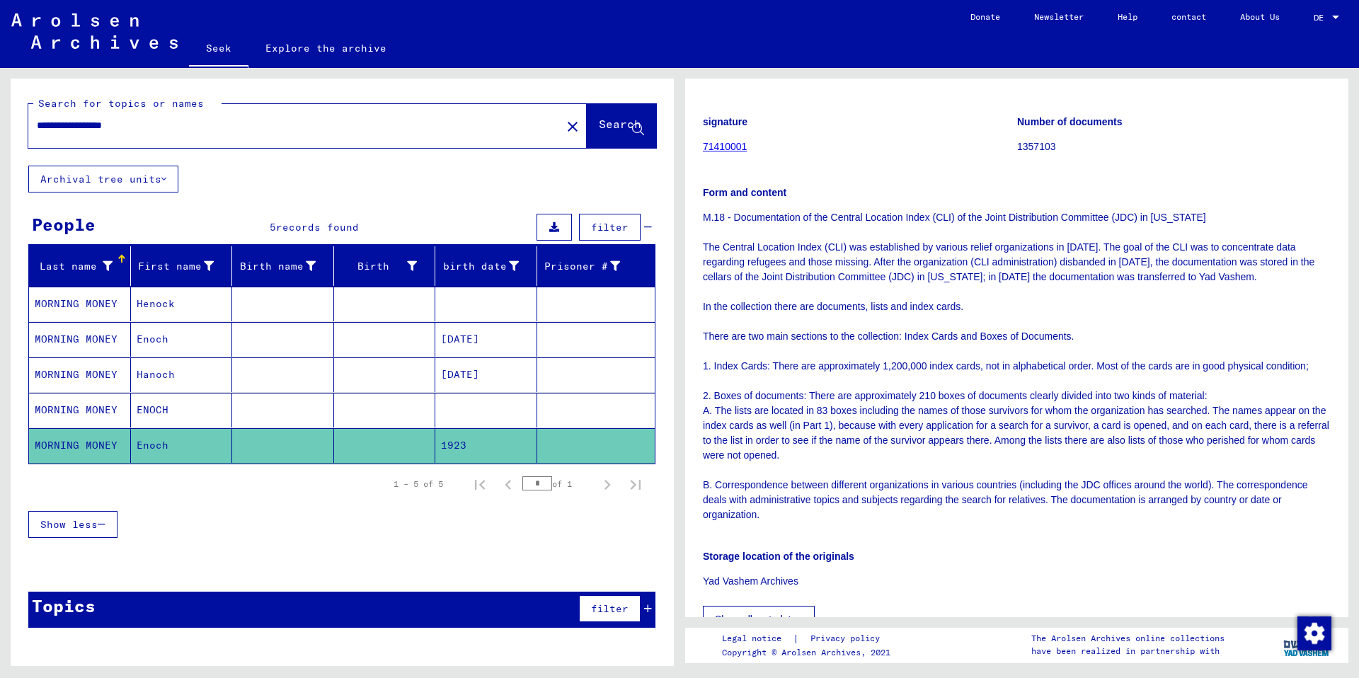
scroll to position [139, 0]
